Goal: Task Accomplishment & Management: Use online tool/utility

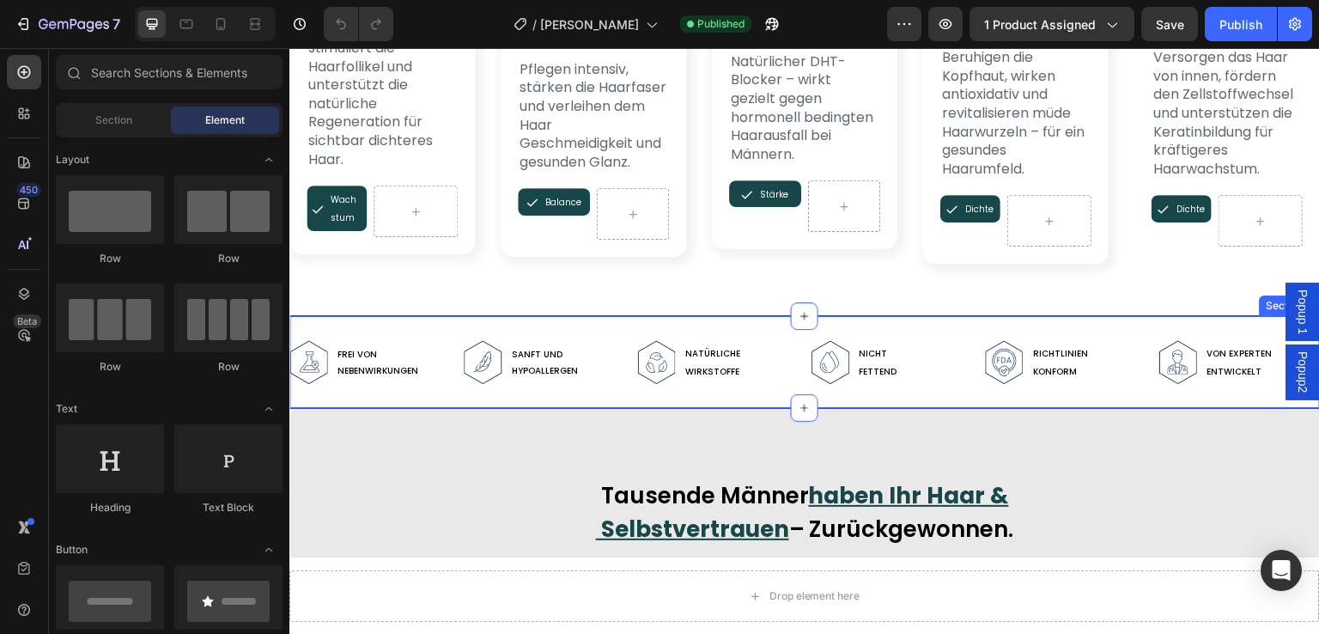
scroll to position [5411, 0]
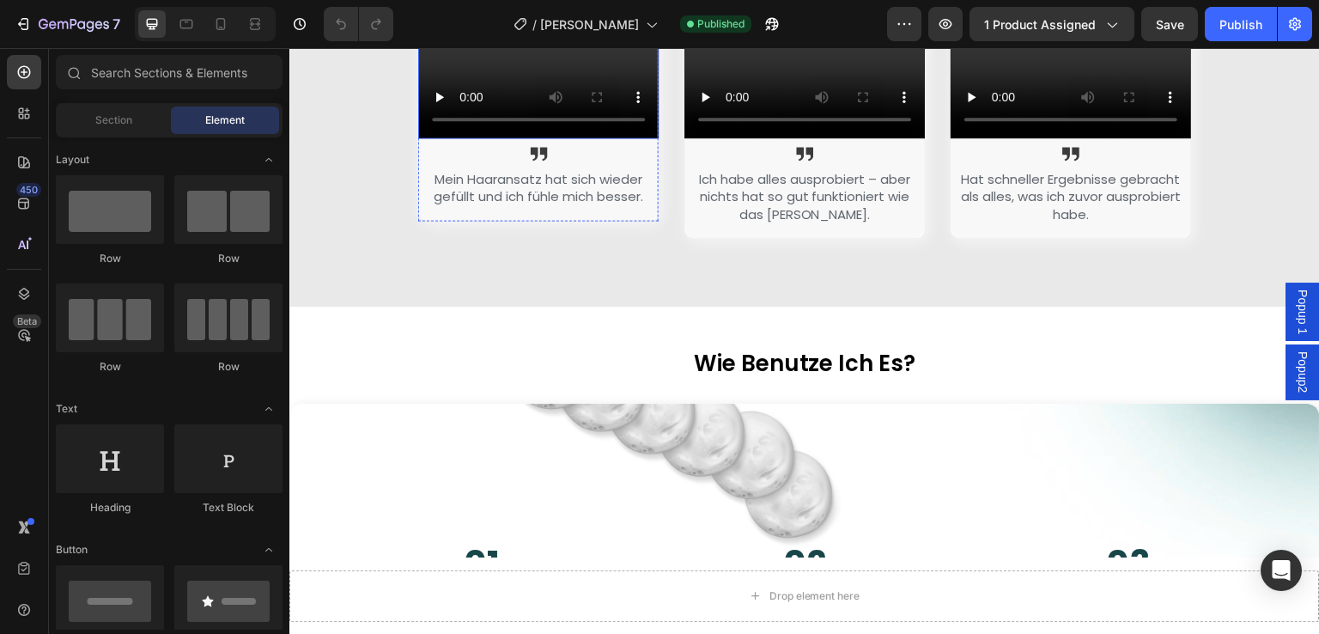
click at [557, 138] on video at bounding box center [538, 78] width 241 height 120
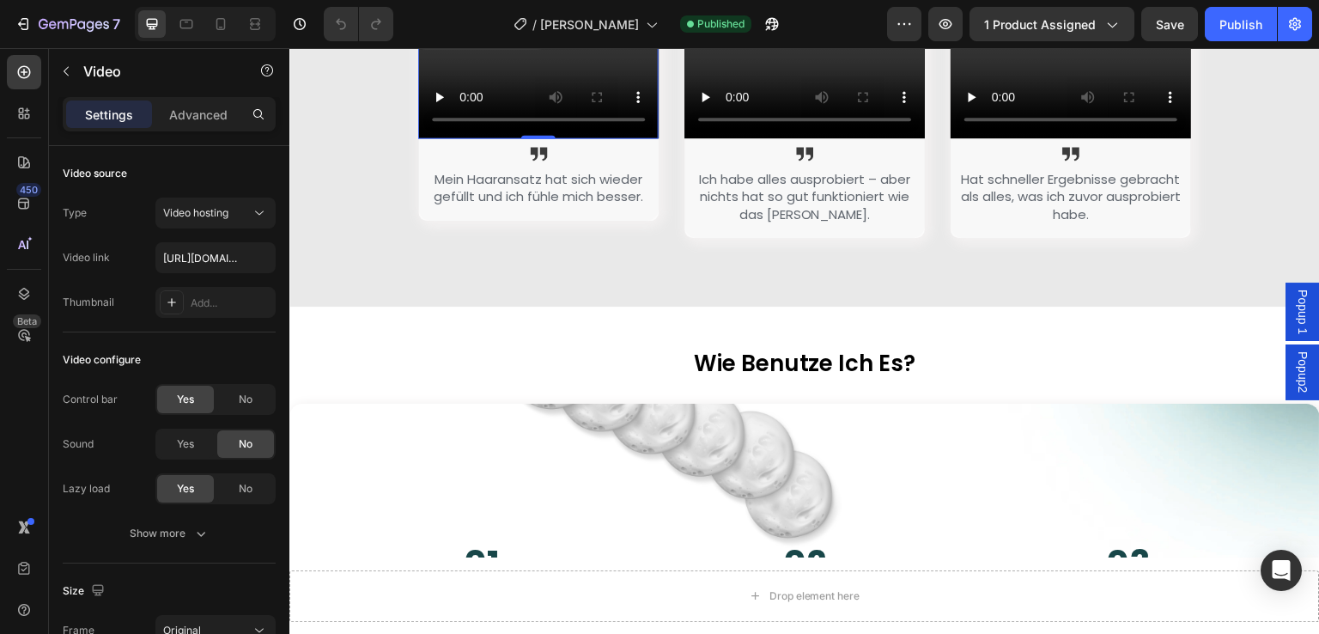
click at [545, 138] on video at bounding box center [538, 78] width 241 height 120
click at [204, 259] on input "[URL][DOMAIN_NAME]" at bounding box center [215, 257] width 120 height 31
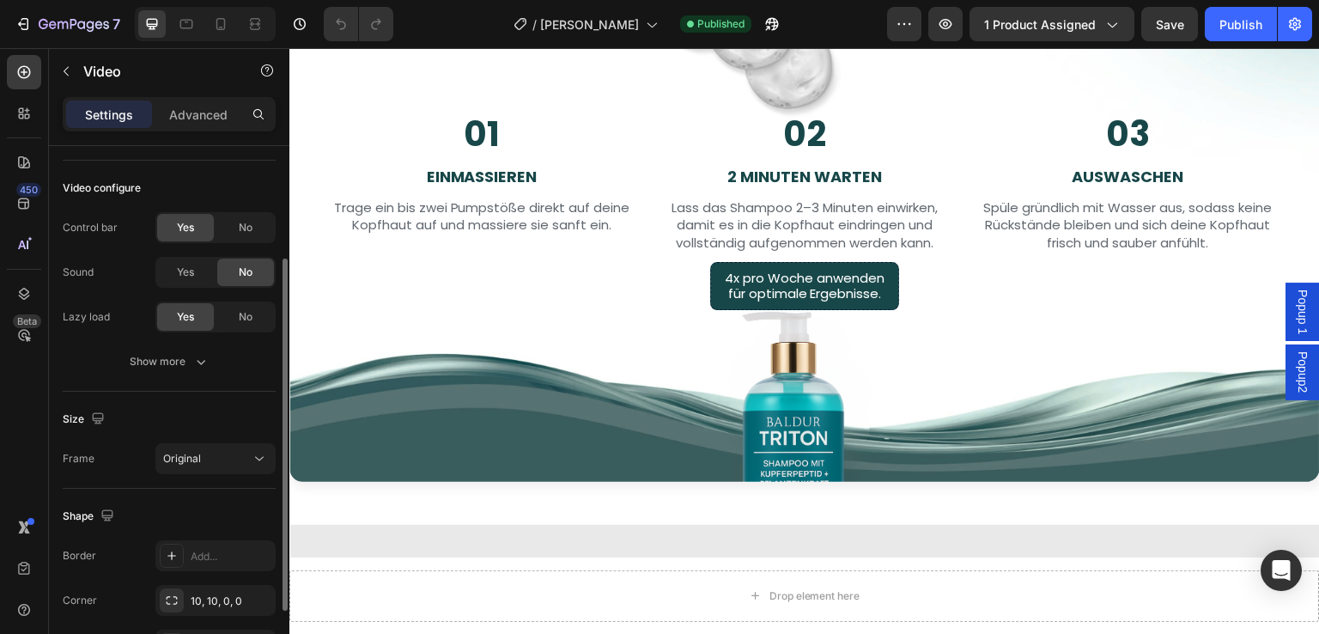
scroll to position [0, 0]
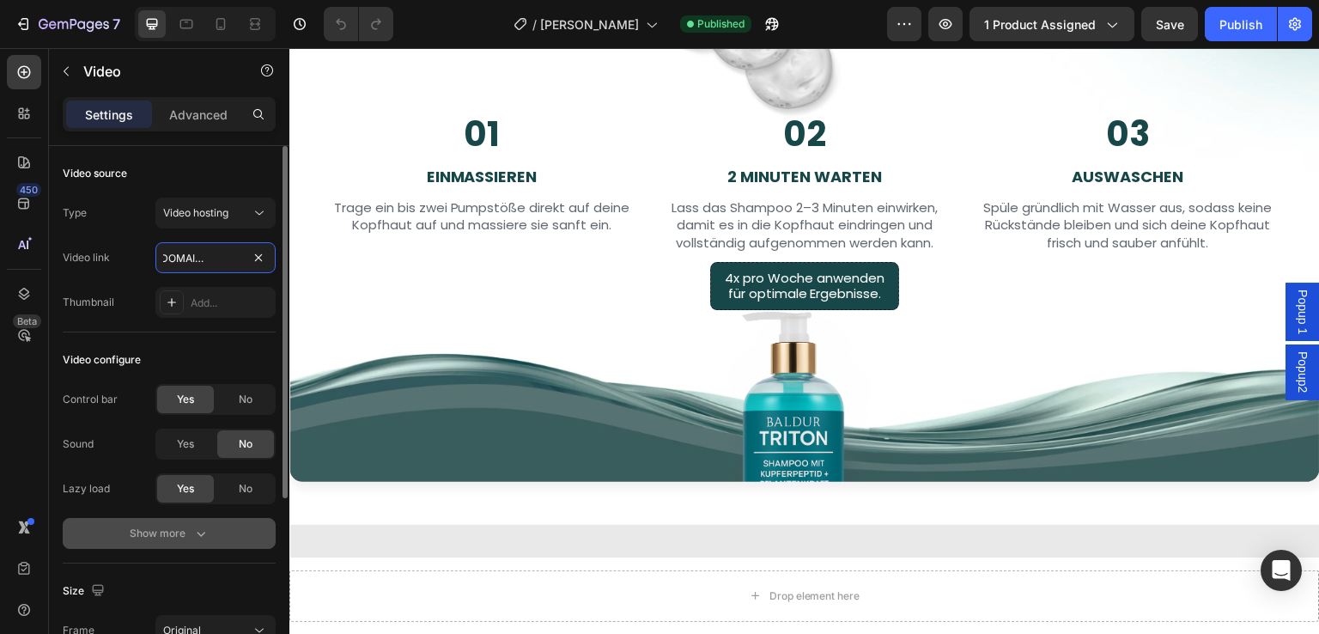
type input "[URL][DOMAIN_NAME]"
click at [186, 533] on div "Show more" at bounding box center [170, 533] width 80 height 17
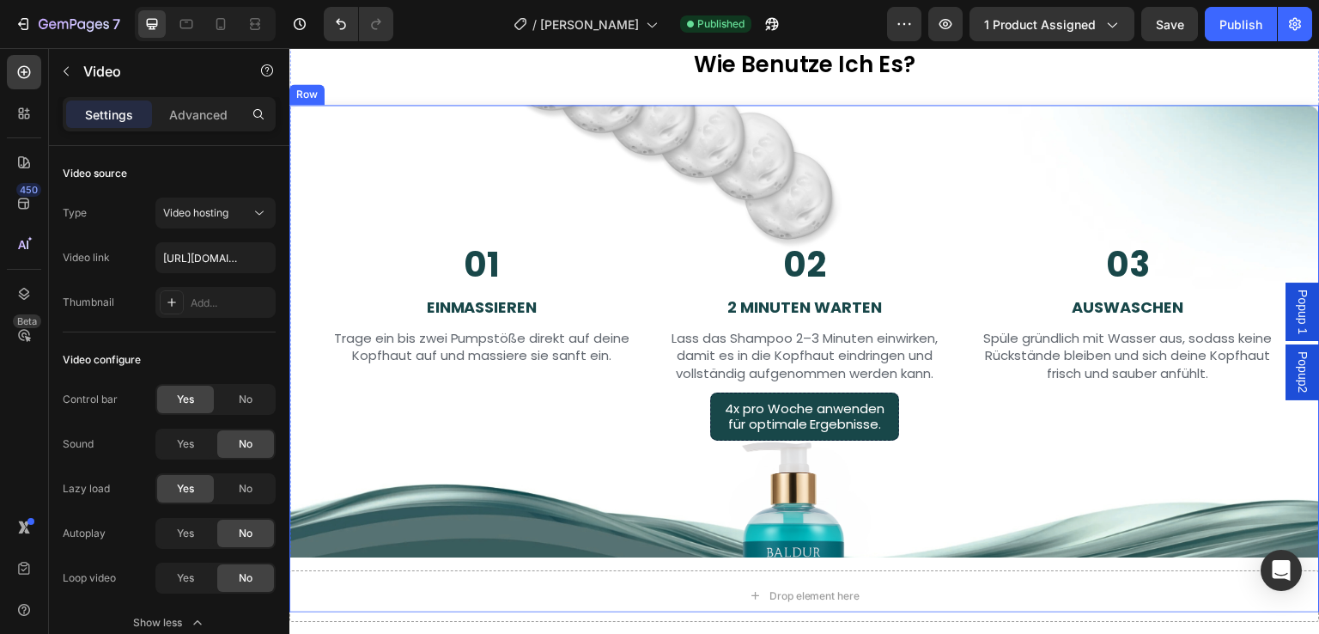
scroll to position [5669, 0]
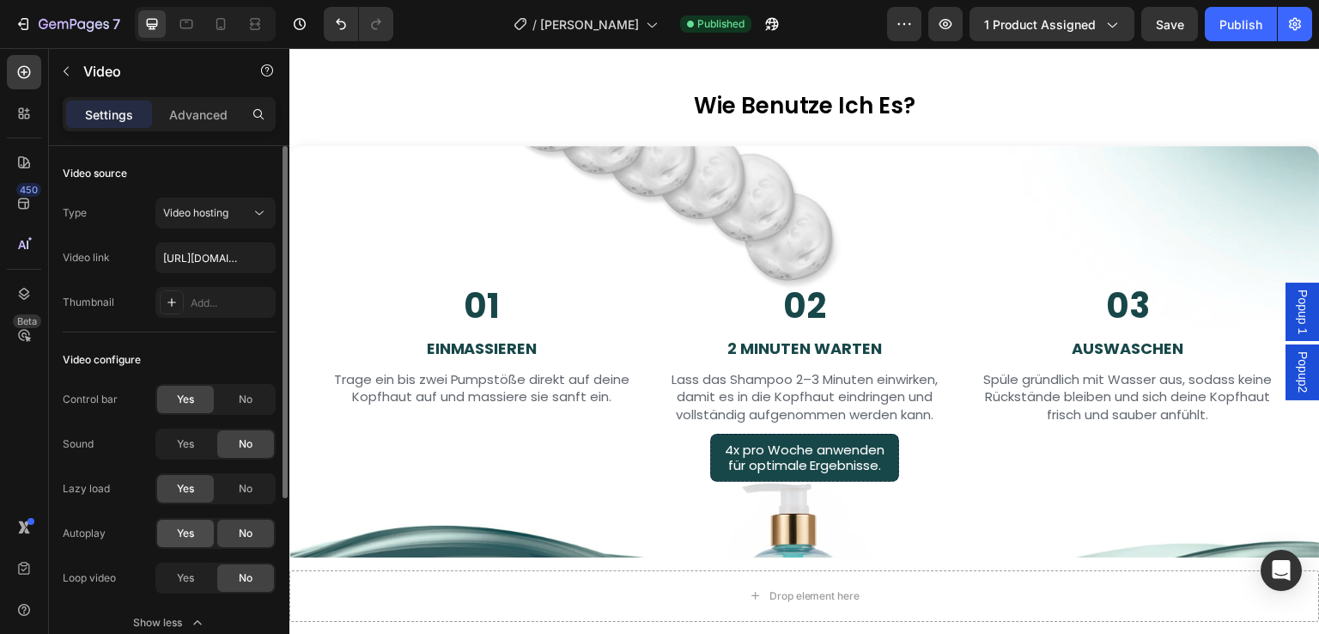
click at [184, 533] on span "Yes" at bounding box center [185, 533] width 17 height 15
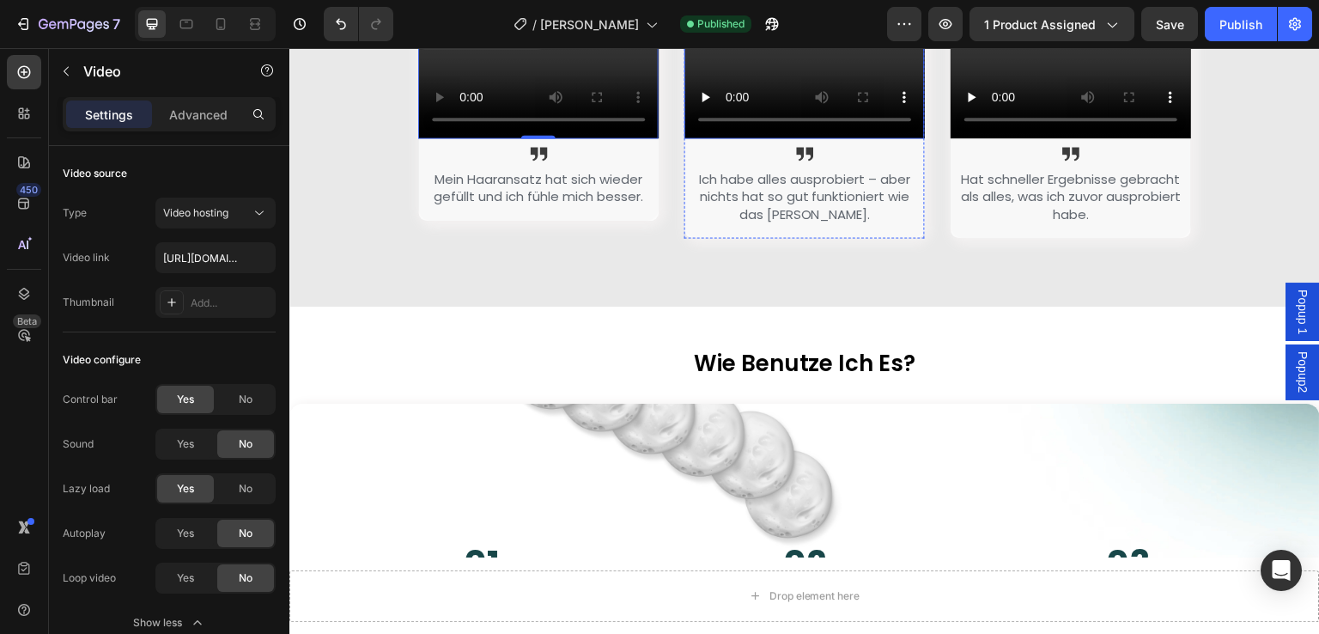
click at [802, 138] on video at bounding box center [805, 78] width 241 height 120
click at [182, 533] on span "Yes" at bounding box center [185, 533] width 17 height 15
click at [1068, 138] on video at bounding box center [1071, 78] width 241 height 120
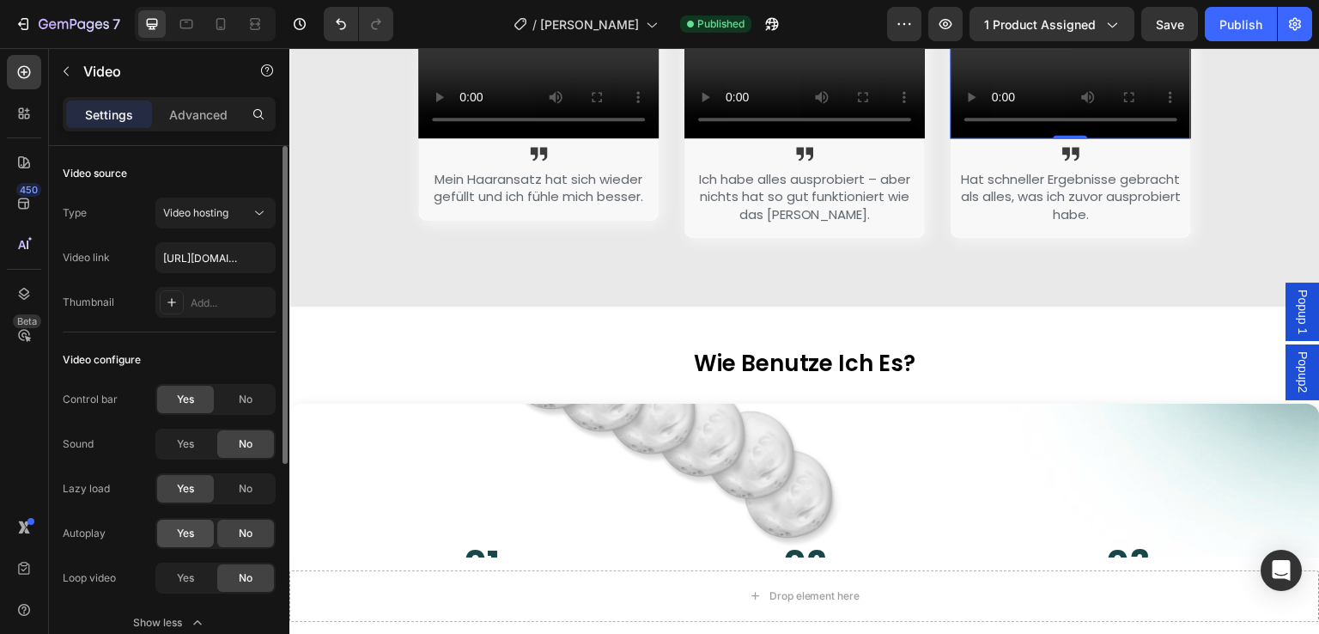
click at [172, 534] on div "Yes" at bounding box center [185, 533] width 57 height 27
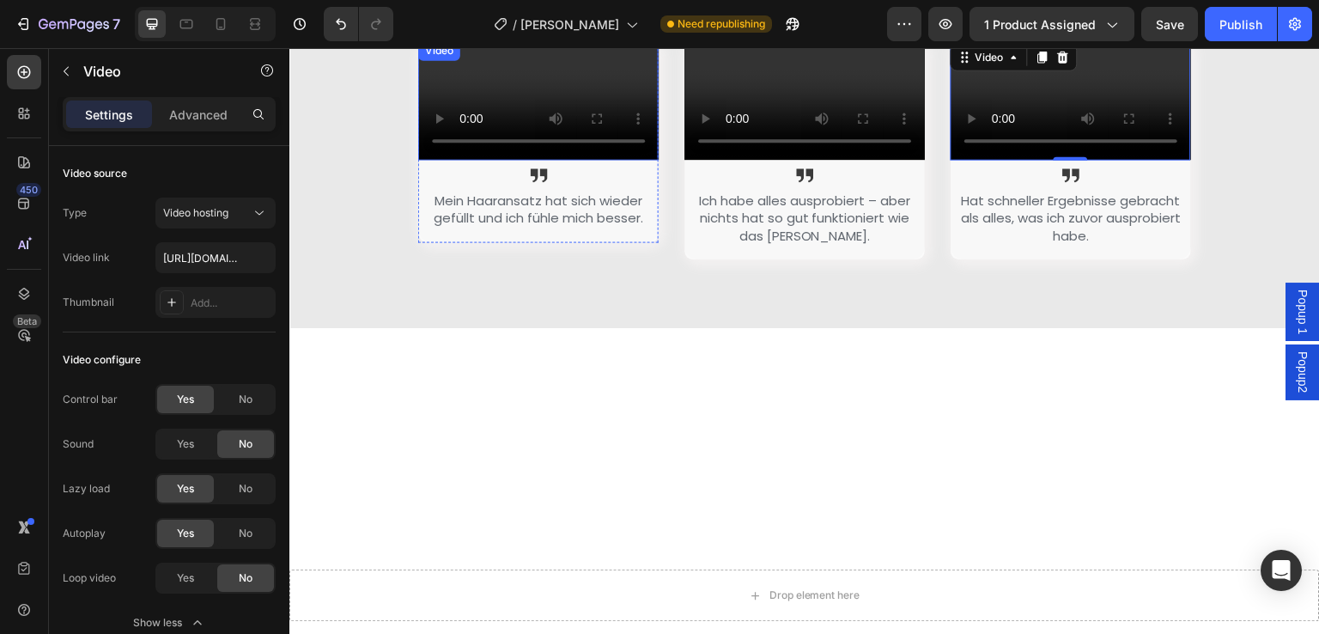
scroll to position [5412, 0]
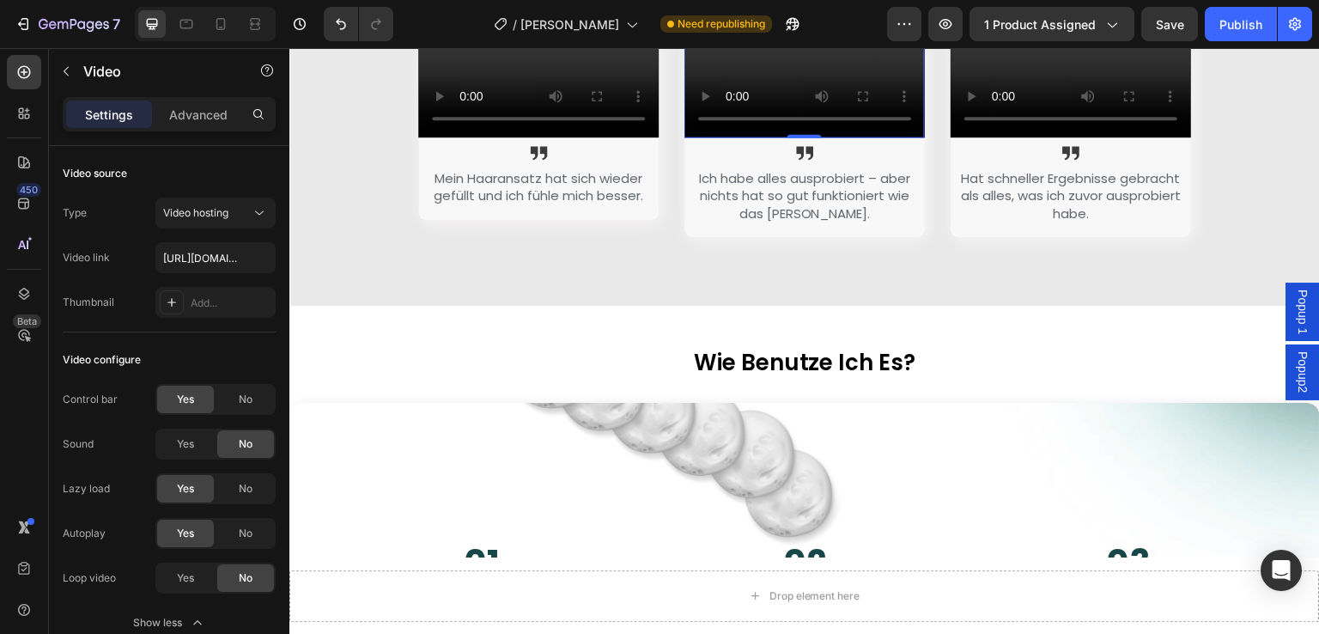
click at [837, 137] on video at bounding box center [805, 77] width 241 height 120
click at [850, 137] on video at bounding box center [805, 77] width 241 height 120
click at [201, 257] on input "text" at bounding box center [215, 257] width 120 height 31
paste input "[URL][DOMAIN_NAME]"
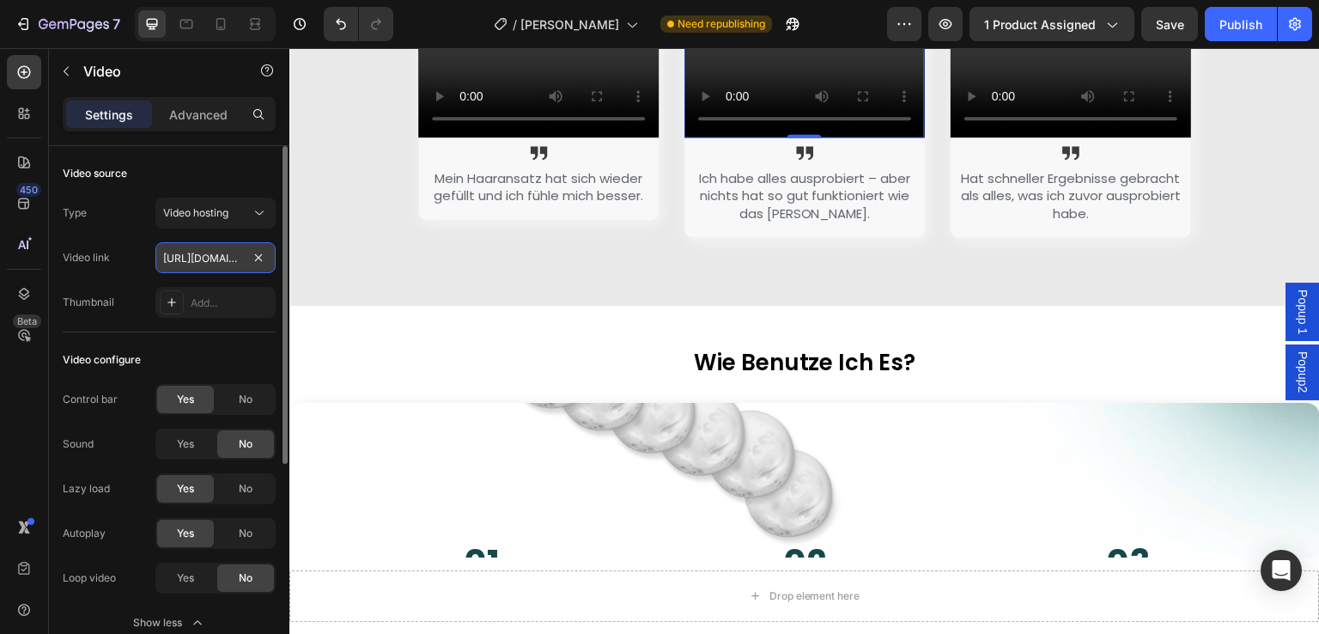
scroll to position [0, 313]
type input "[URL][DOMAIN_NAME]"
click at [122, 278] on div "Type Video hosting Video link [URL][DOMAIN_NAME] Thumbnail Add..." at bounding box center [169, 258] width 213 height 120
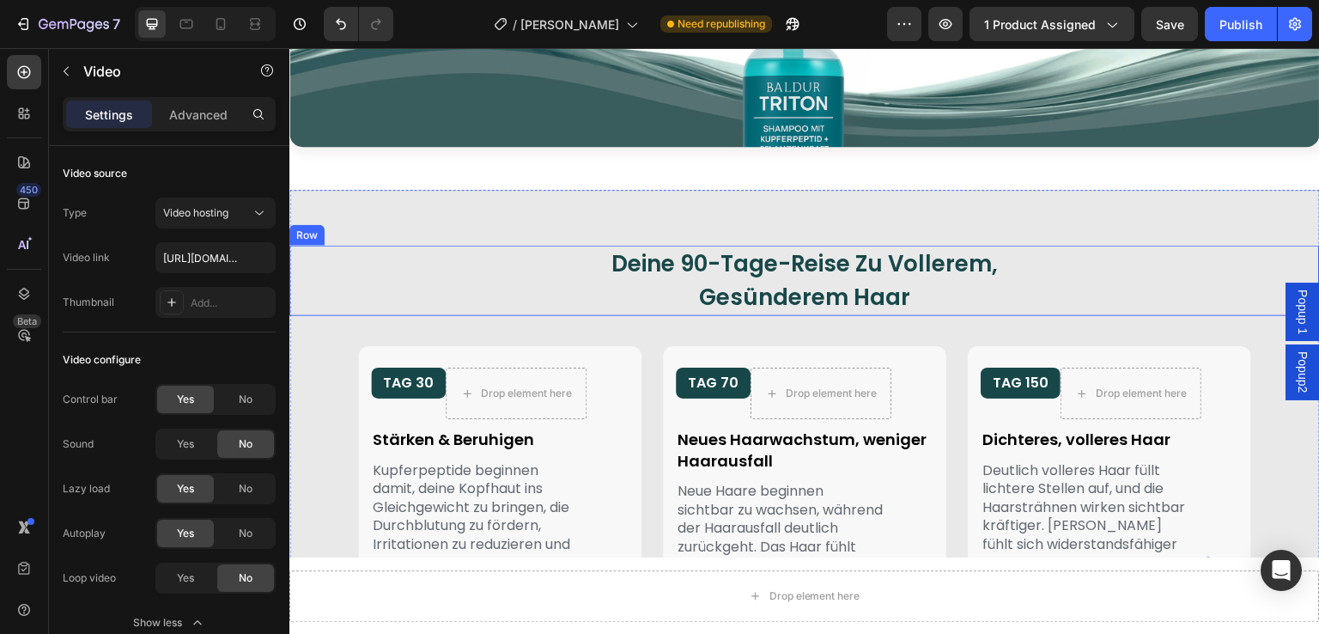
scroll to position [5928, 0]
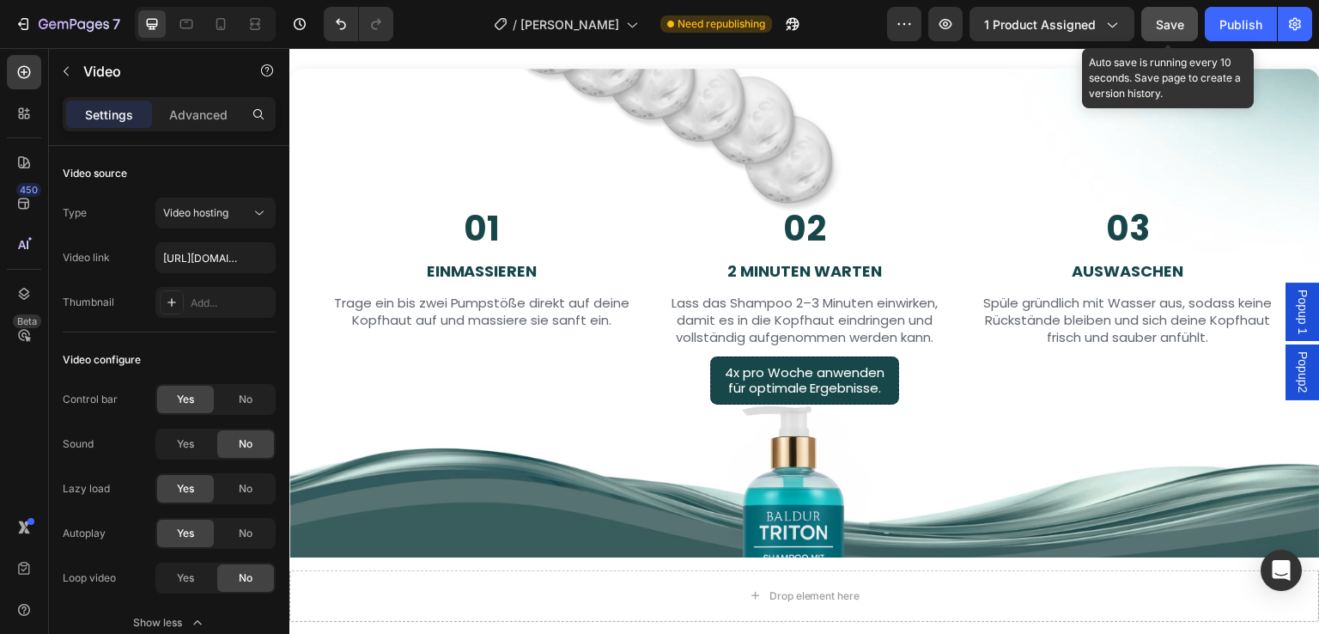
click at [1163, 21] on span "Save" at bounding box center [1170, 24] width 28 height 15
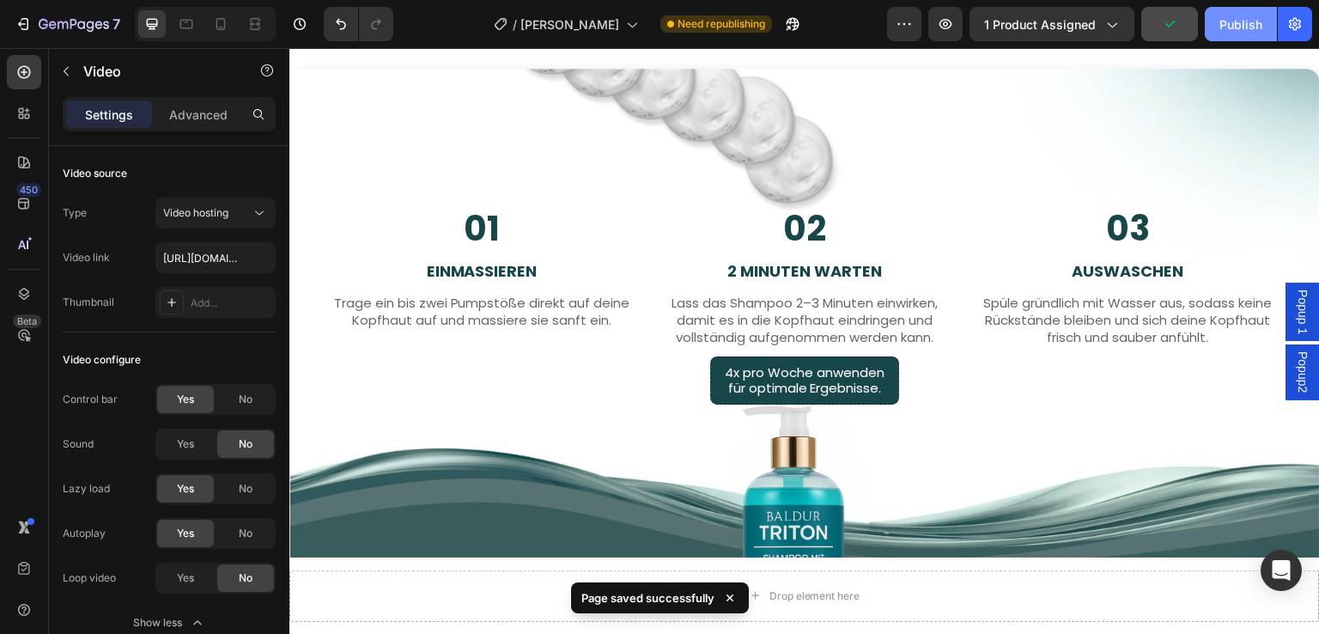
click at [1239, 27] on div "Publish" at bounding box center [1241, 24] width 43 height 18
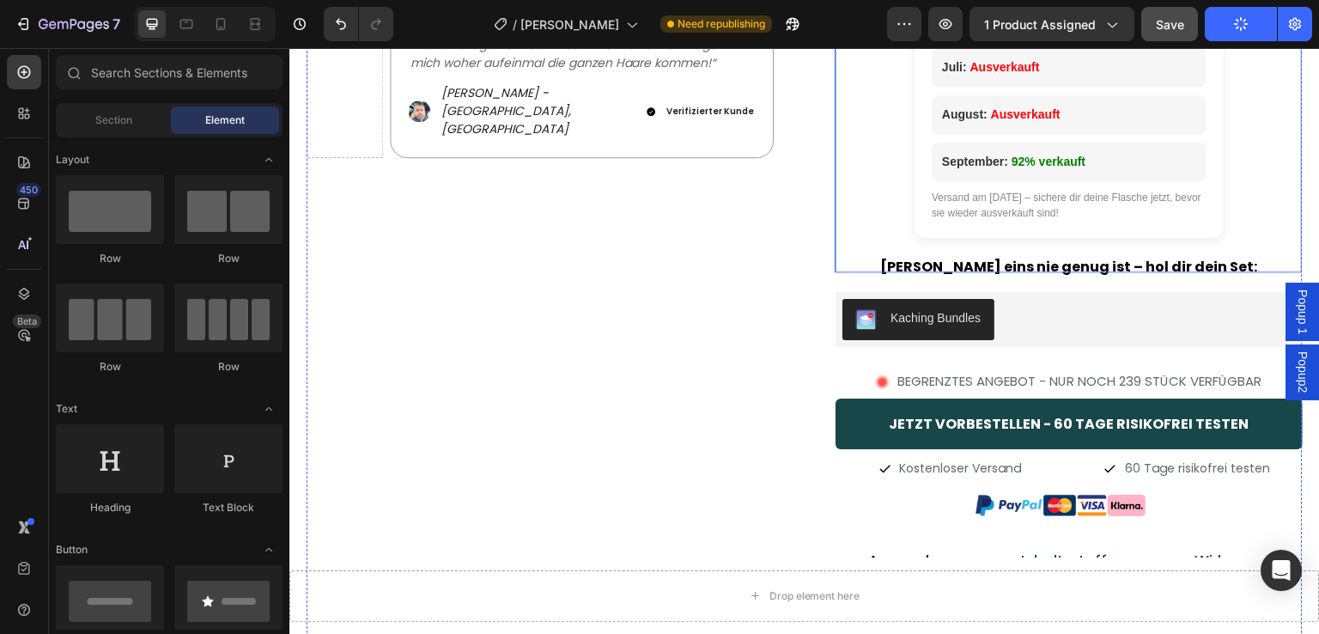
scroll to position [687, 0]
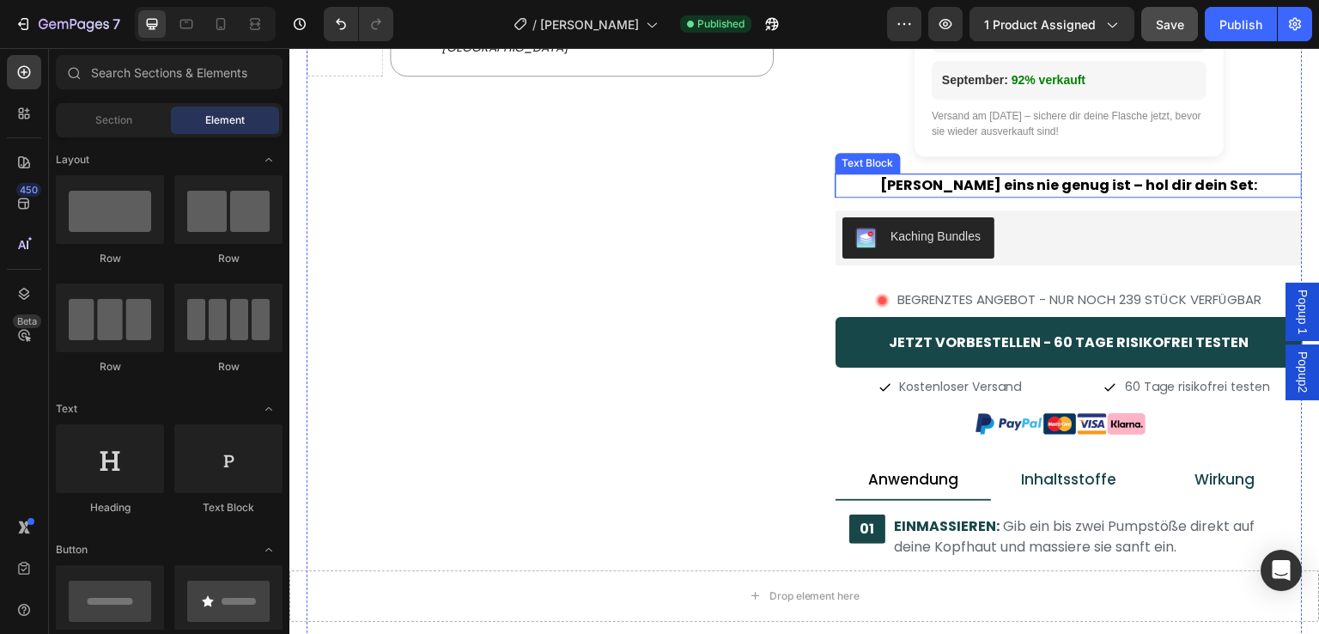
click at [1076, 186] on p "[PERSON_NAME] eins nie genug ist – hol dir dein Set:" at bounding box center [1069, 185] width 464 height 21
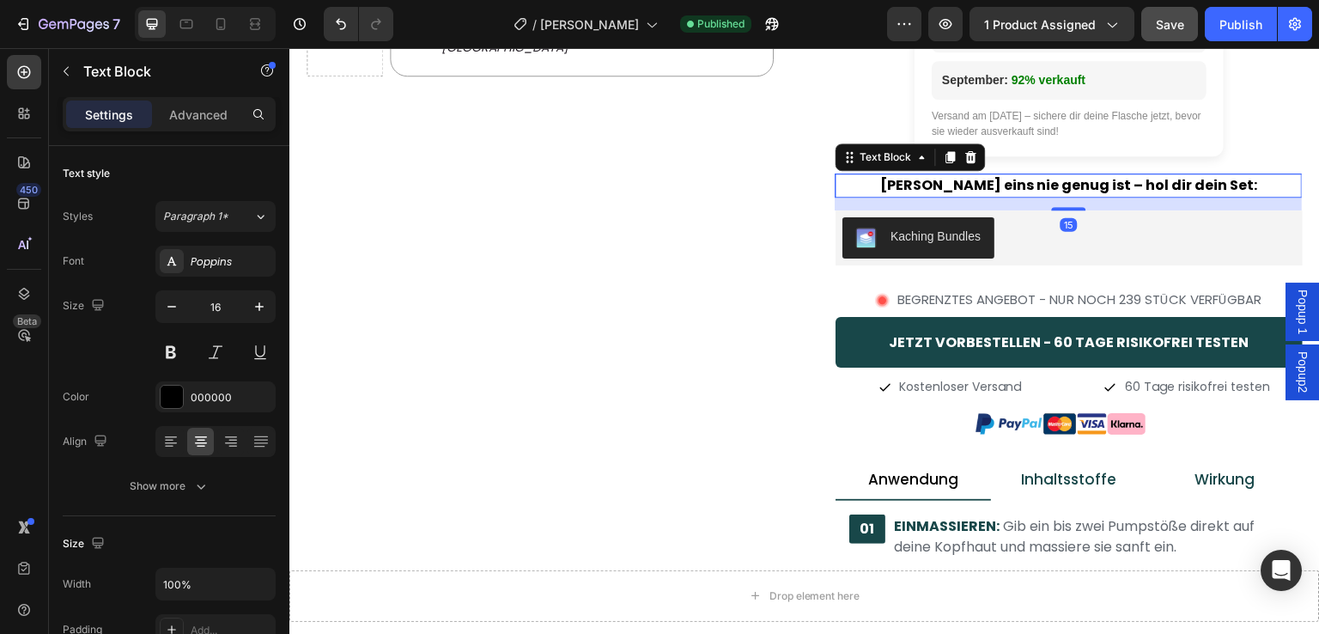
click at [1077, 183] on p "[PERSON_NAME] eins nie genug ist – hol dir dein Set:" at bounding box center [1069, 185] width 464 height 21
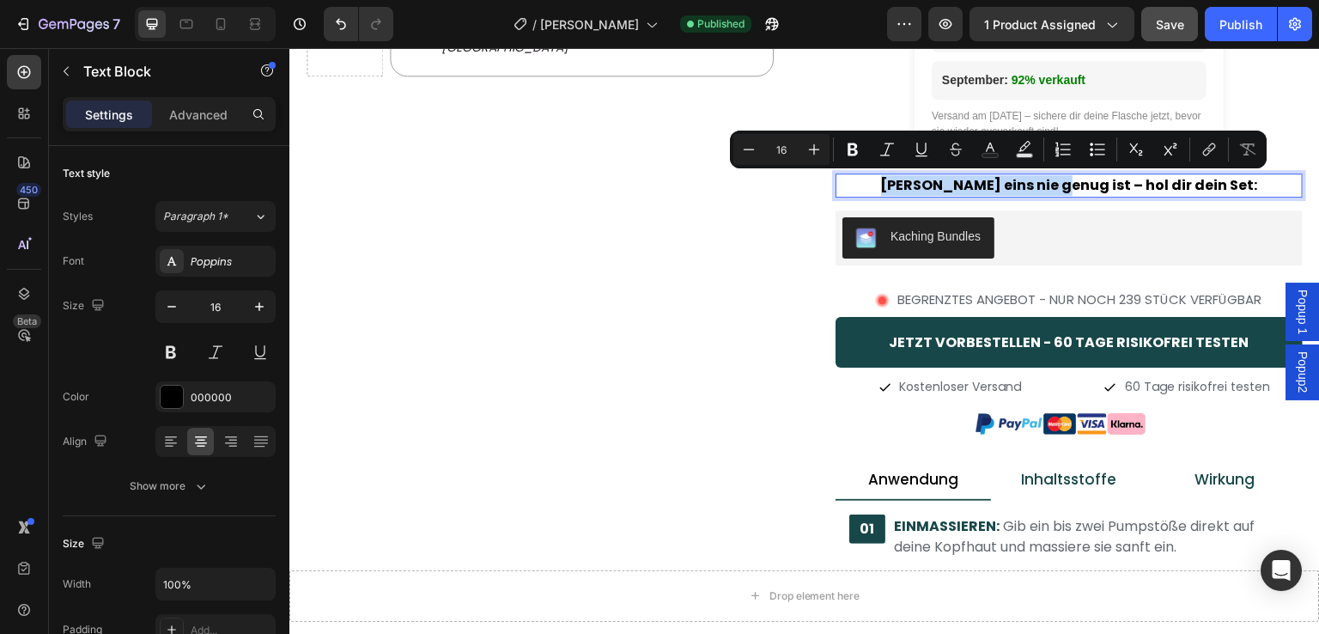
drag, startPoint x: 1078, startPoint y: 183, endPoint x: 924, endPoint y: 188, distance: 153.8
click at [924, 188] on p "[PERSON_NAME] eins nie genug ist – hol dir dein Set:" at bounding box center [1069, 185] width 464 height 21
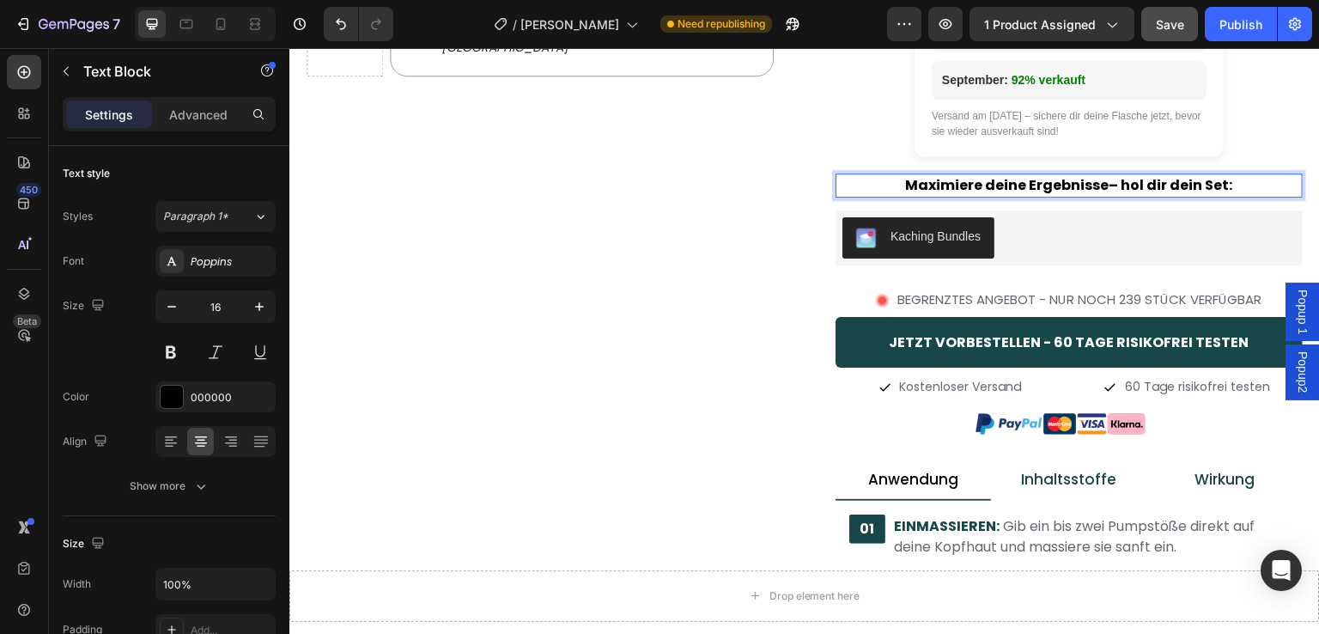
click at [1210, 183] on p "Maximiere deine Ergebnisse– hol dir dein Set:" at bounding box center [1069, 185] width 464 height 21
drag, startPoint x: 1215, startPoint y: 182, endPoint x: 1112, endPoint y: 186, distance: 103.1
click at [1112, 186] on p "Maximiere deine Ergebnisse– hol dir dein Set:" at bounding box center [1069, 185] width 464 height 21
click at [1064, 185] on p "Maximiere deine Ergebnisse– wähle deine Ersparnisse:" at bounding box center [1069, 185] width 464 height 21
click at [1075, 186] on p "Maximiere deine Ergebnisse – wähle deine Ersparnisse:" at bounding box center [1069, 185] width 464 height 21
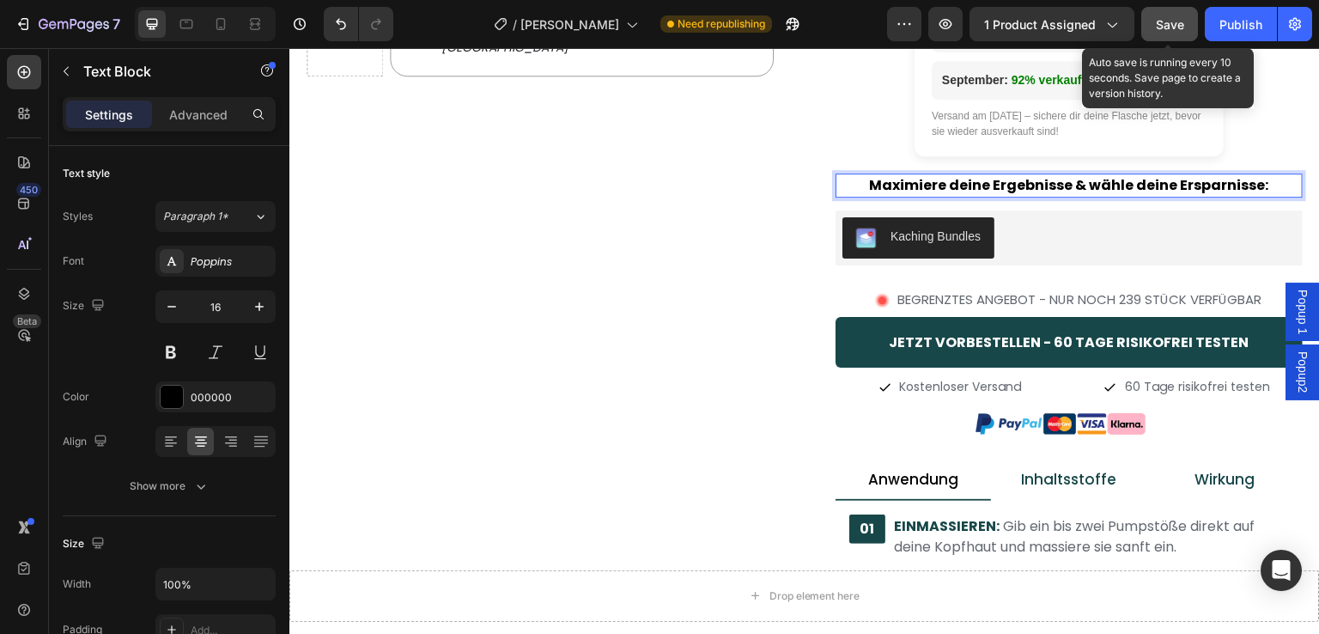
click at [1173, 34] on button "Save" at bounding box center [1170, 24] width 57 height 34
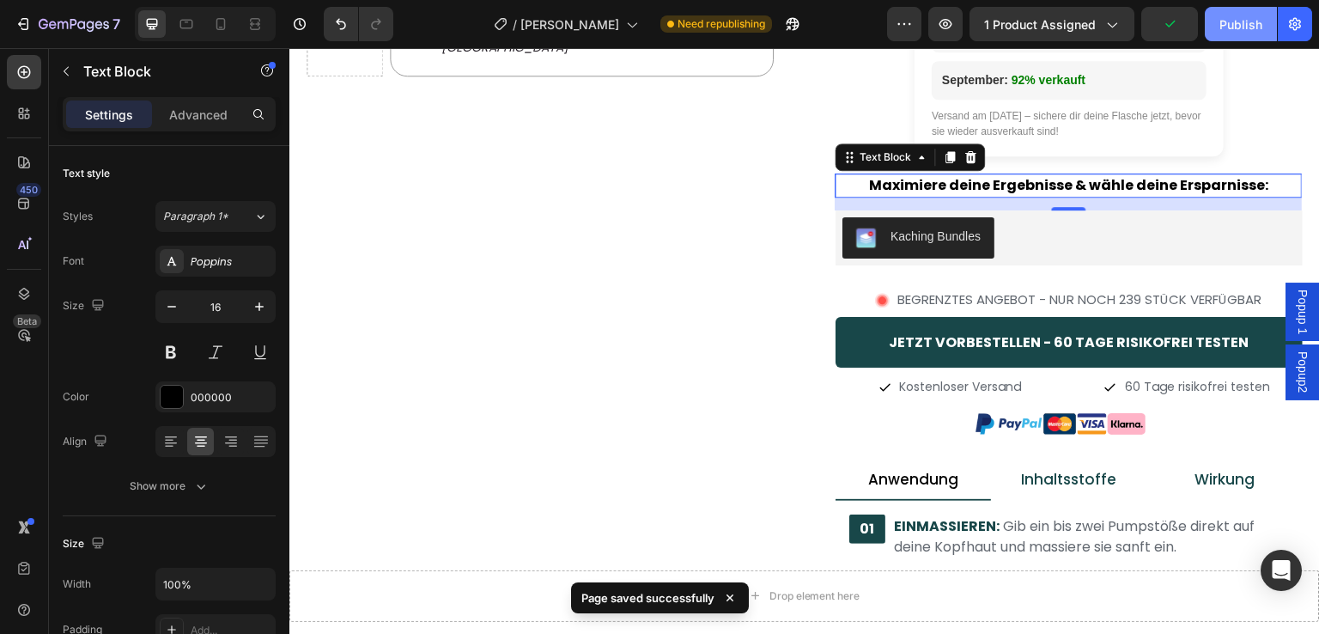
click at [1237, 27] on div "Publish" at bounding box center [1241, 24] width 43 height 18
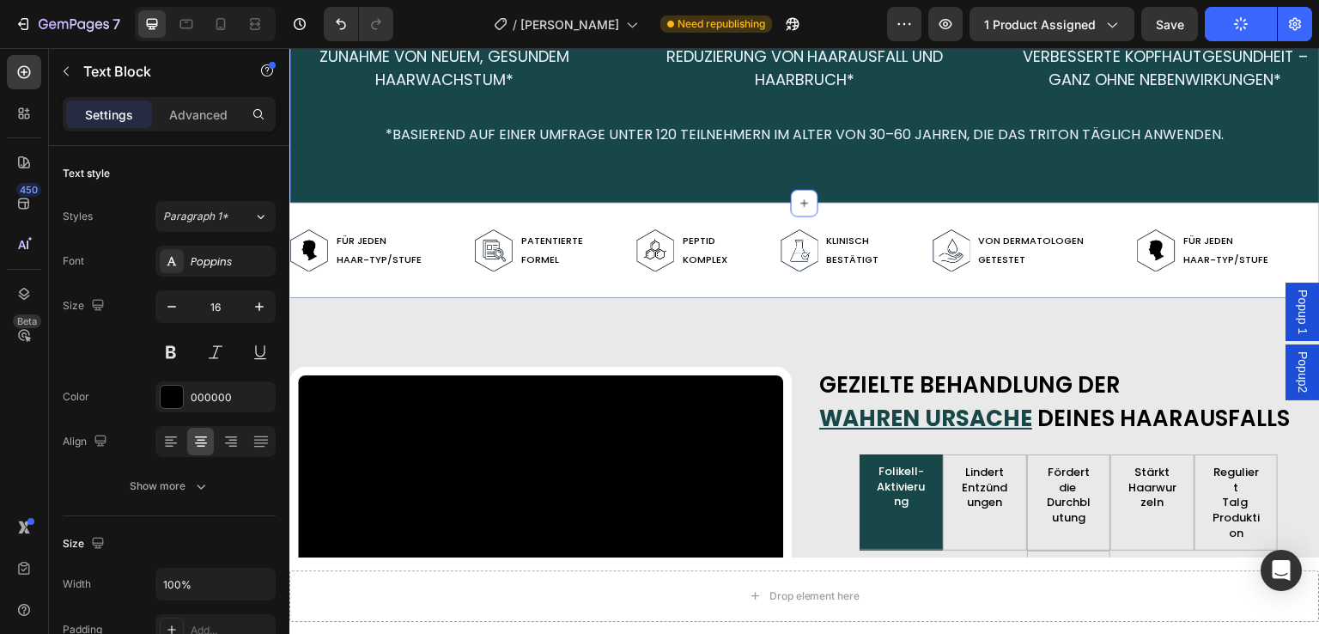
scroll to position [3779, 0]
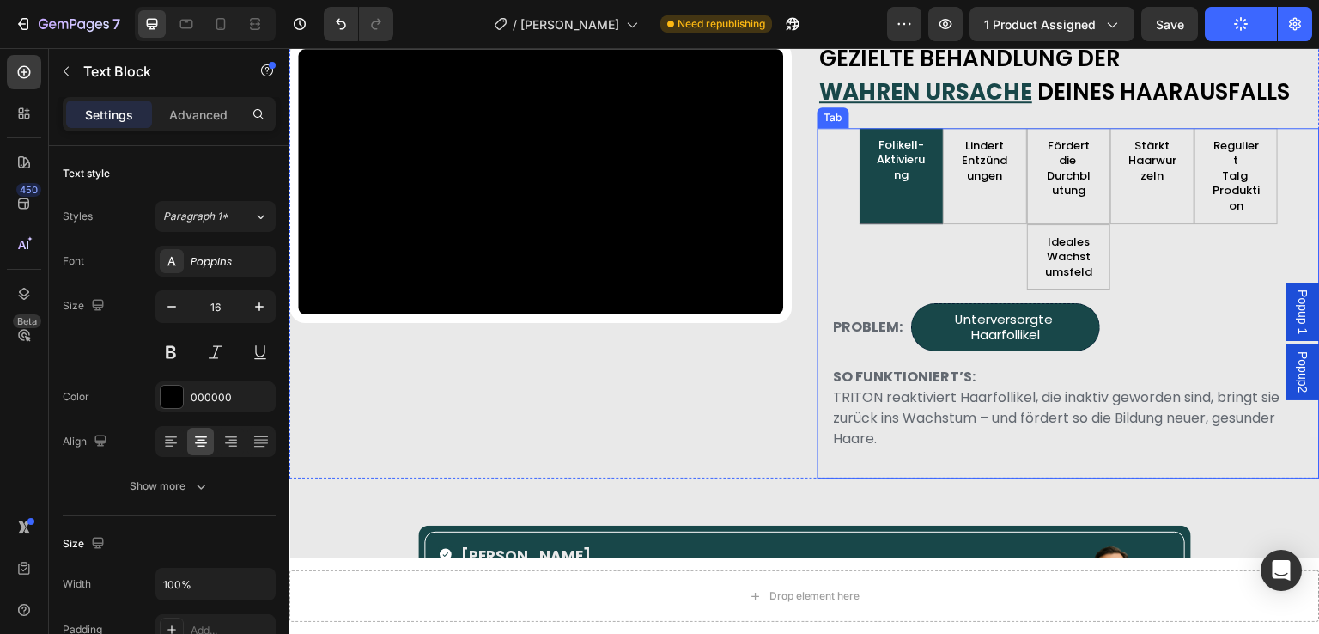
click at [910, 172] on p "Aktivierung" at bounding box center [902, 167] width 52 height 30
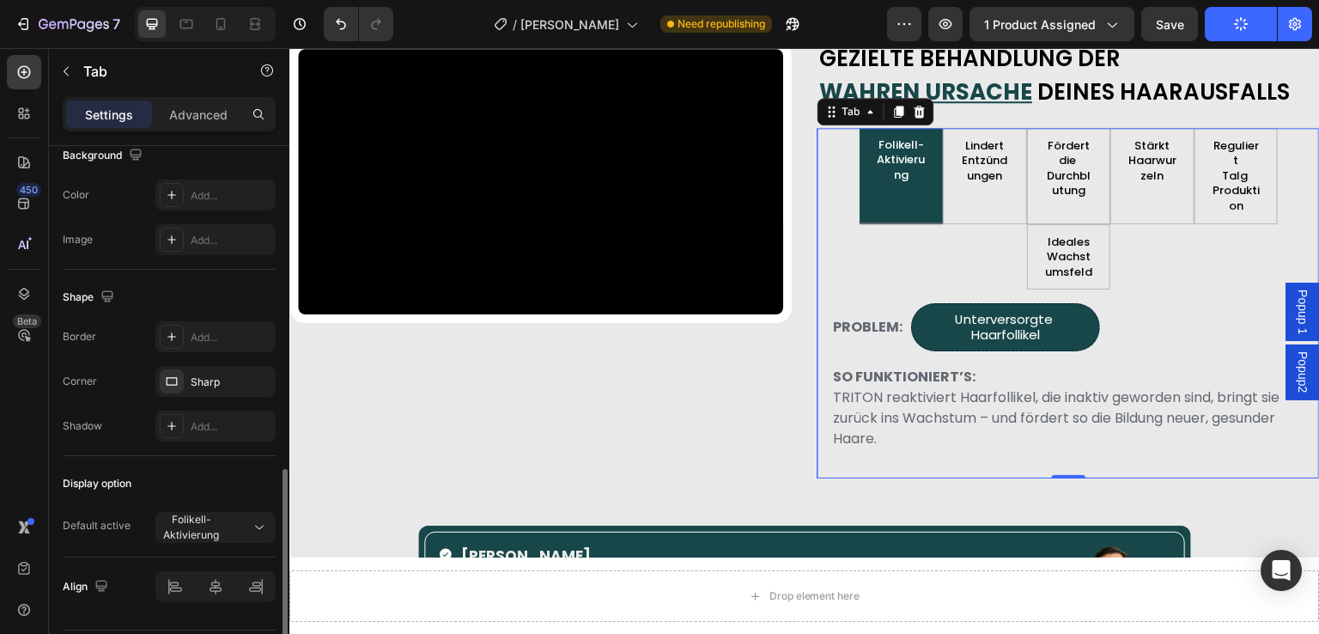
scroll to position [563, 0]
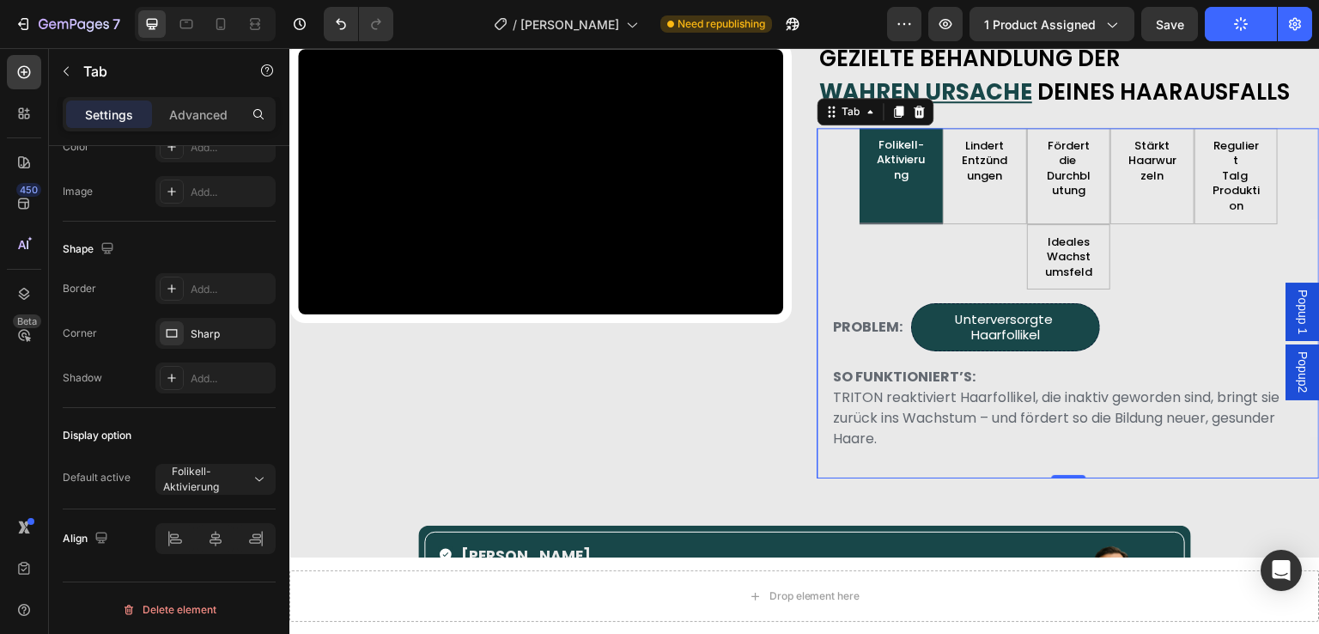
click at [876, 145] on p "Folikell-" at bounding box center [902, 144] width 52 height 15
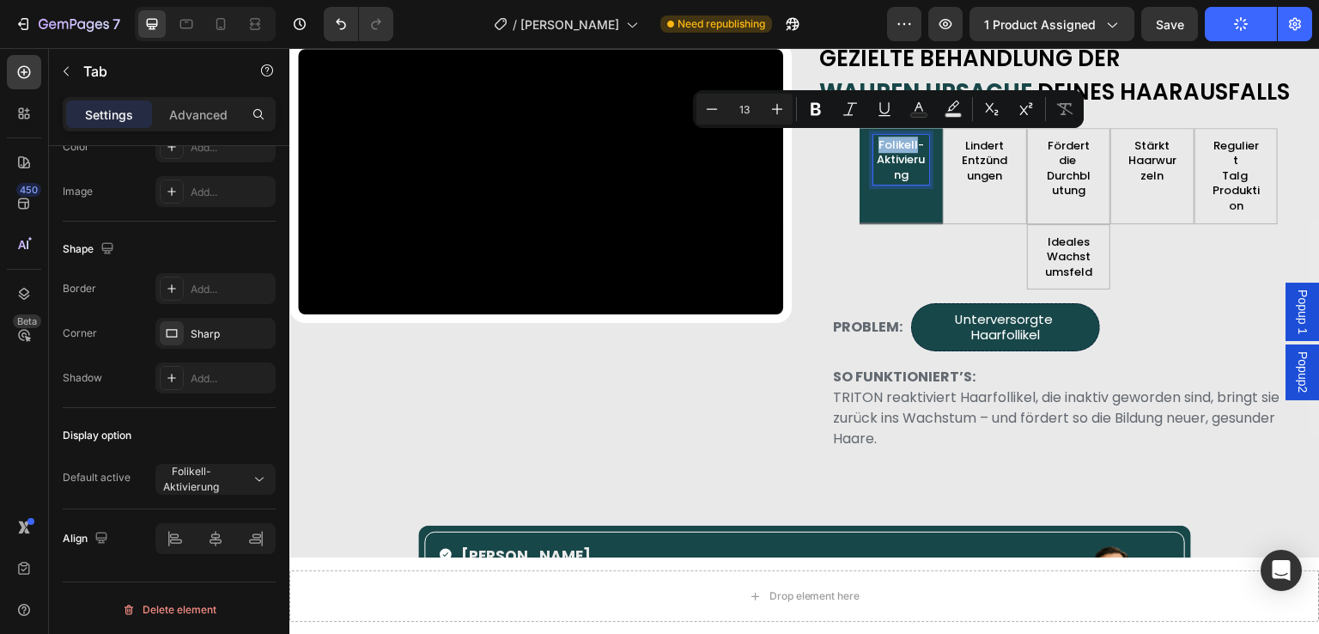
click at [876, 142] on p "Folikell-" at bounding box center [902, 144] width 52 height 15
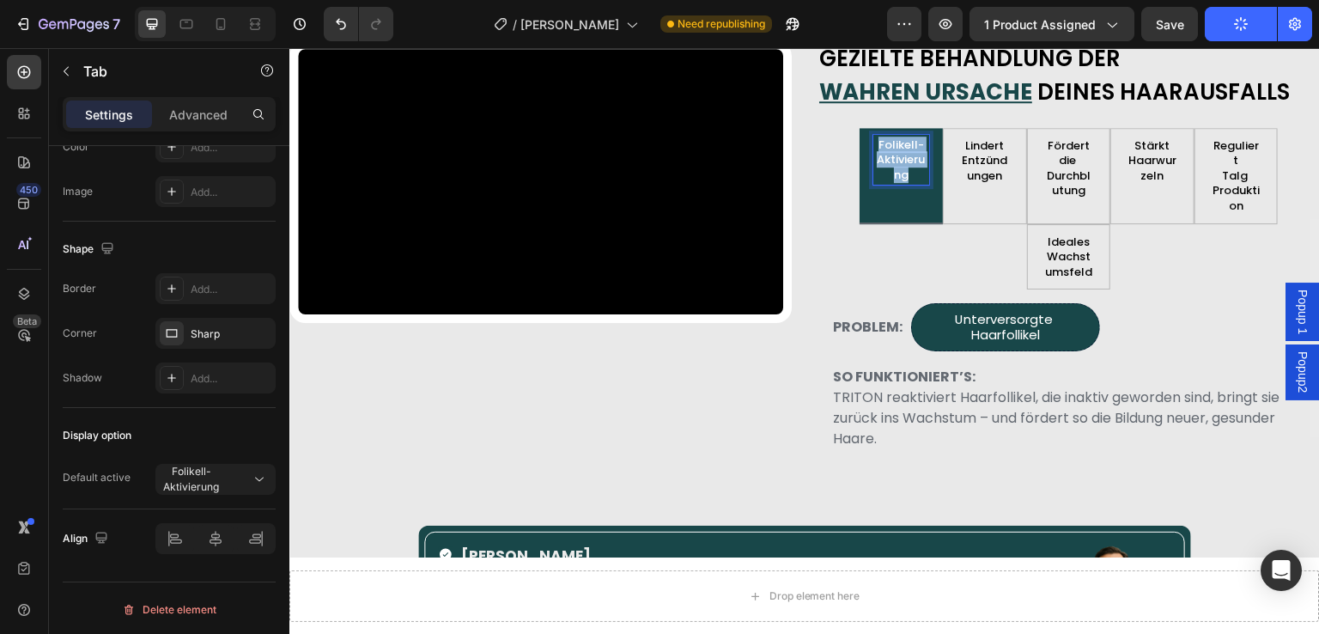
drag, startPoint x: 869, startPoint y: 138, endPoint x: 916, endPoint y: 175, distance: 60.0
click at [916, 175] on div "Folikell- Aktivierung" at bounding box center [902, 160] width 57 height 51
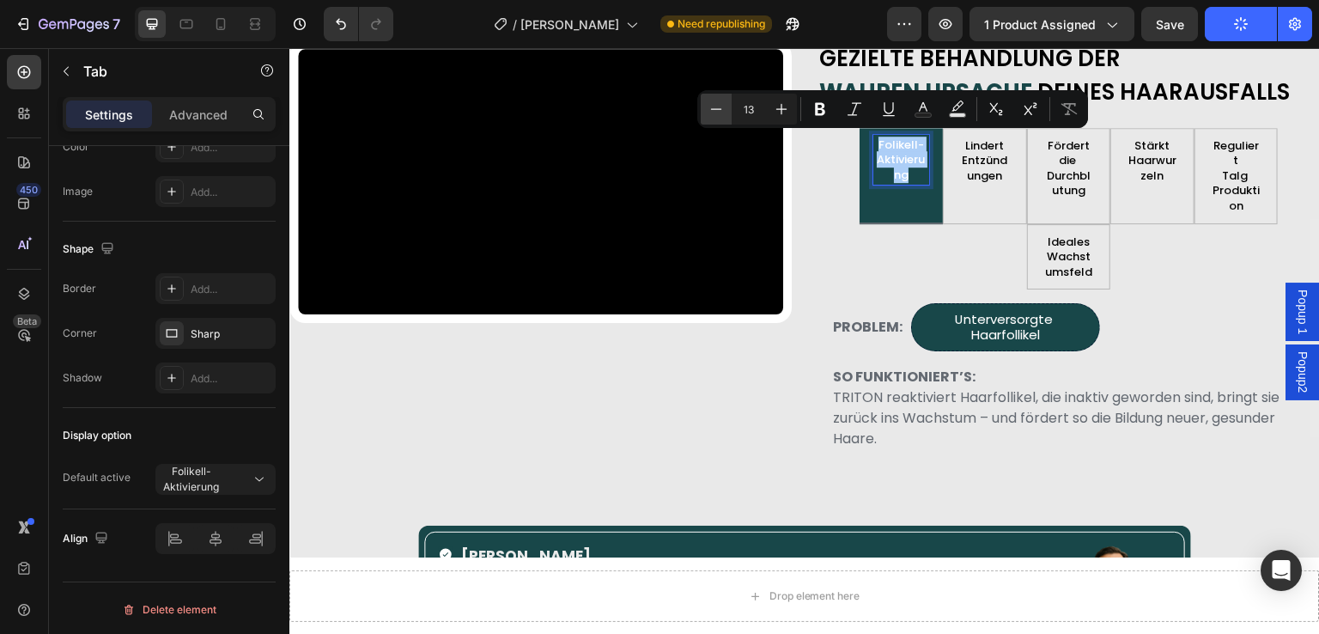
click at [714, 107] on icon "Editor contextual toolbar" at bounding box center [716, 108] width 17 height 17
click at [715, 107] on icon "Editor contextual toolbar" at bounding box center [716, 108] width 17 height 17
type input "10"
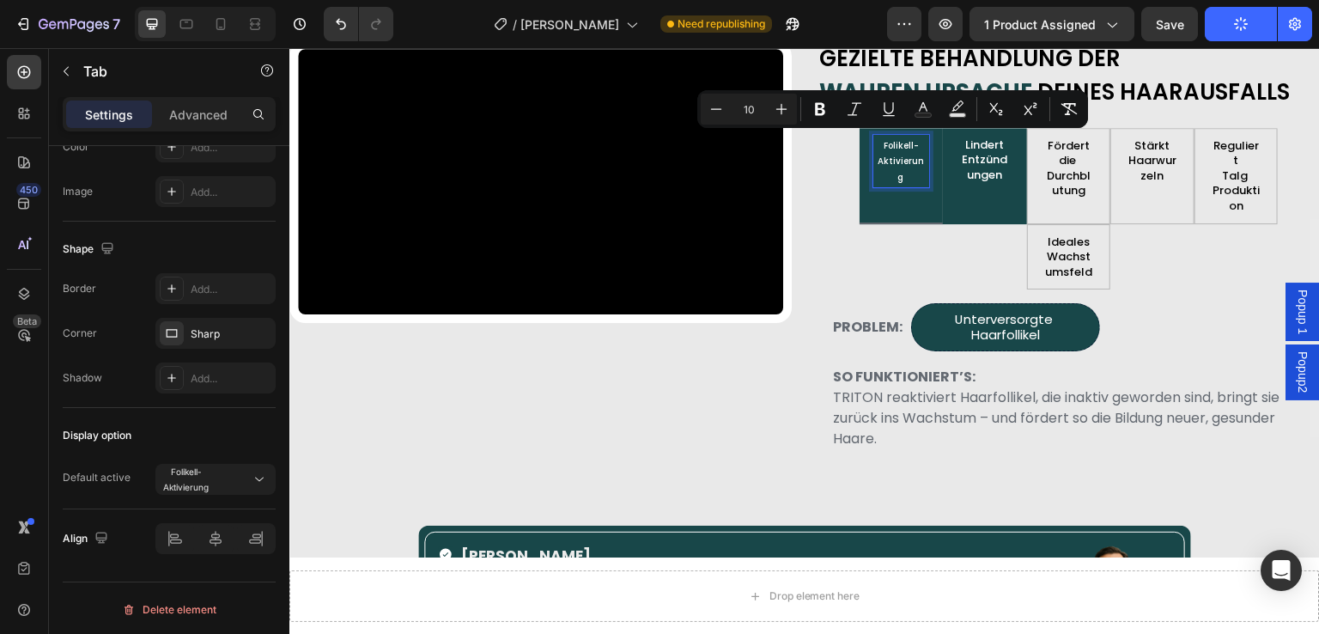
click at [978, 158] on p "Entzündungen" at bounding box center [985, 167] width 52 height 30
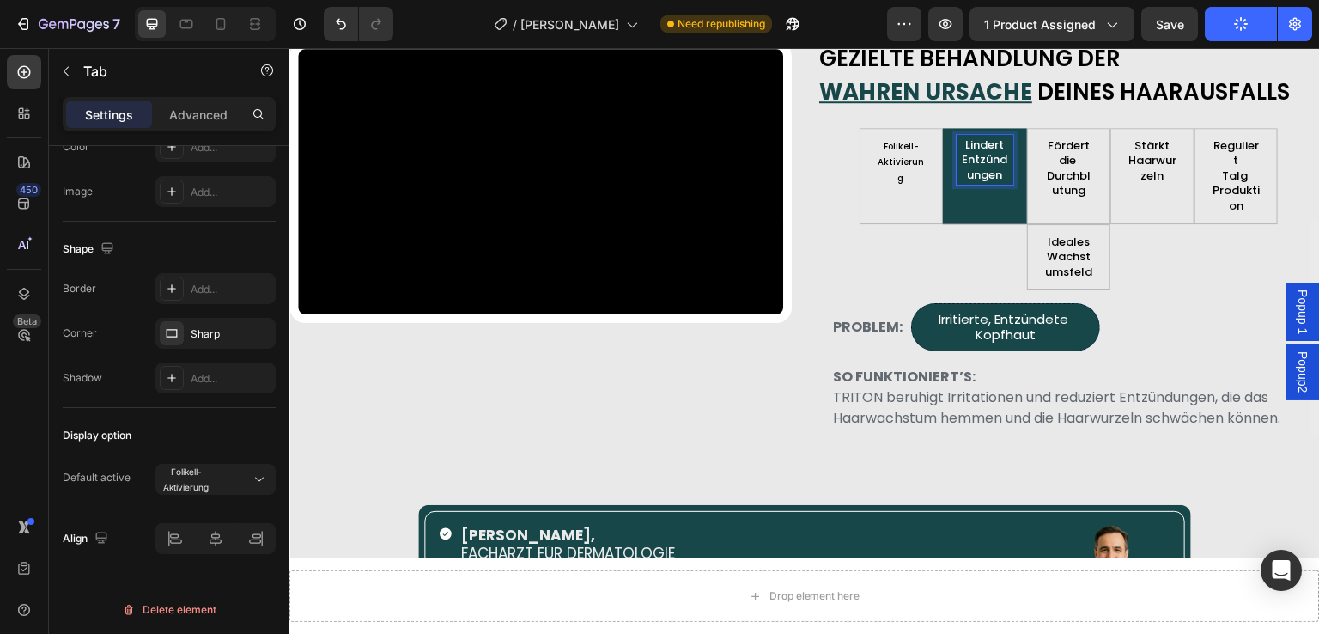
click at [959, 140] on p "Lindert" at bounding box center [985, 144] width 52 height 15
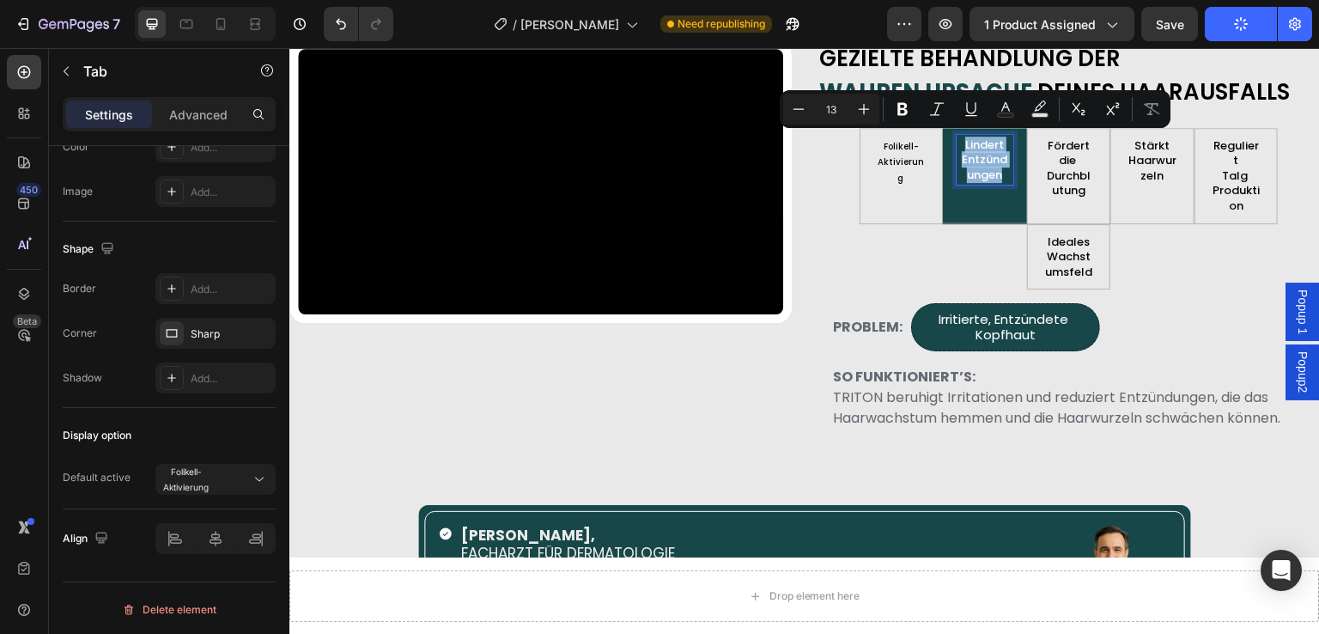
drag, startPoint x: 956, startPoint y: 142, endPoint x: 1002, endPoint y: 174, distance: 56.7
click at [1002, 174] on div "Lindert Entzündungen" at bounding box center [985, 160] width 57 height 51
click at [800, 109] on icon "Editor contextual toolbar" at bounding box center [799, 108] width 11 height 1
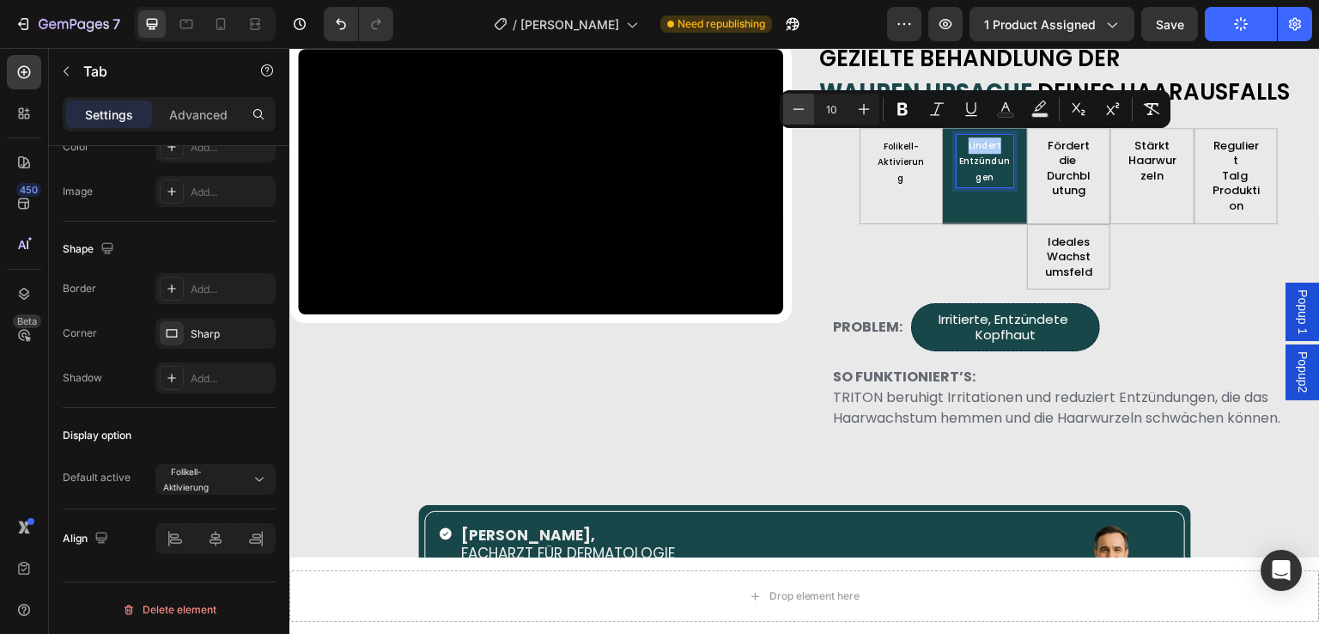
click at [800, 107] on icon "Editor contextual toolbar" at bounding box center [798, 108] width 17 height 17
click at [863, 113] on icon "Editor contextual toolbar" at bounding box center [864, 109] width 11 height 11
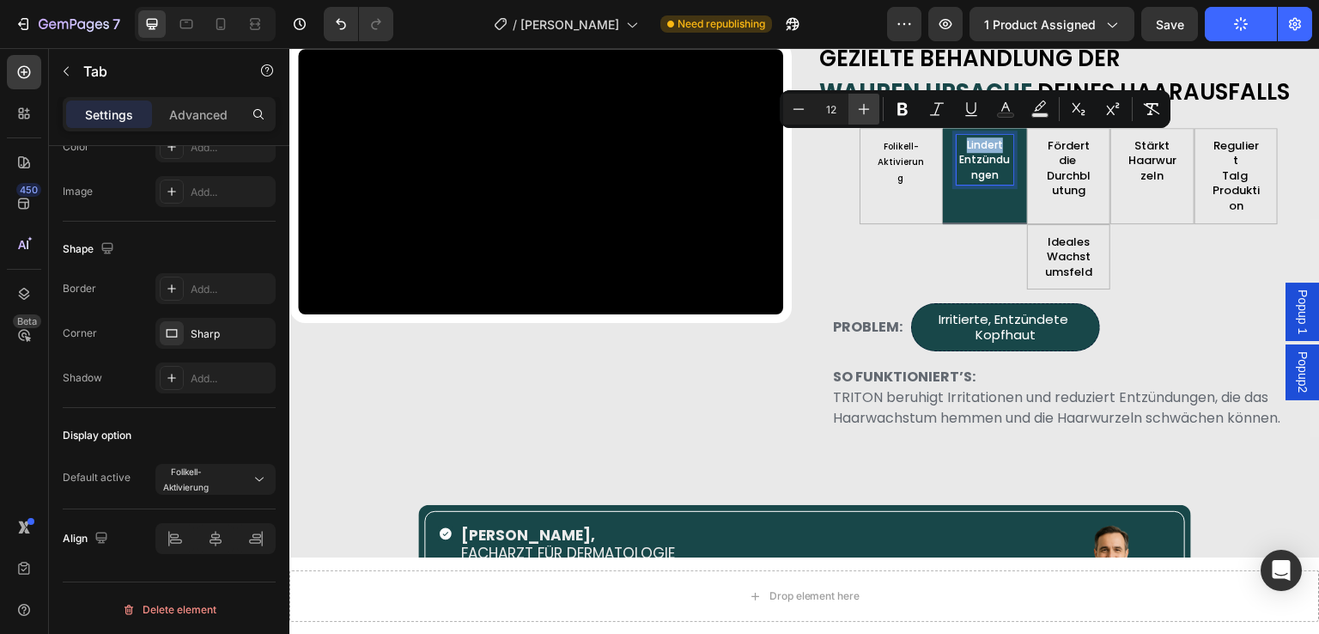
type input "13"
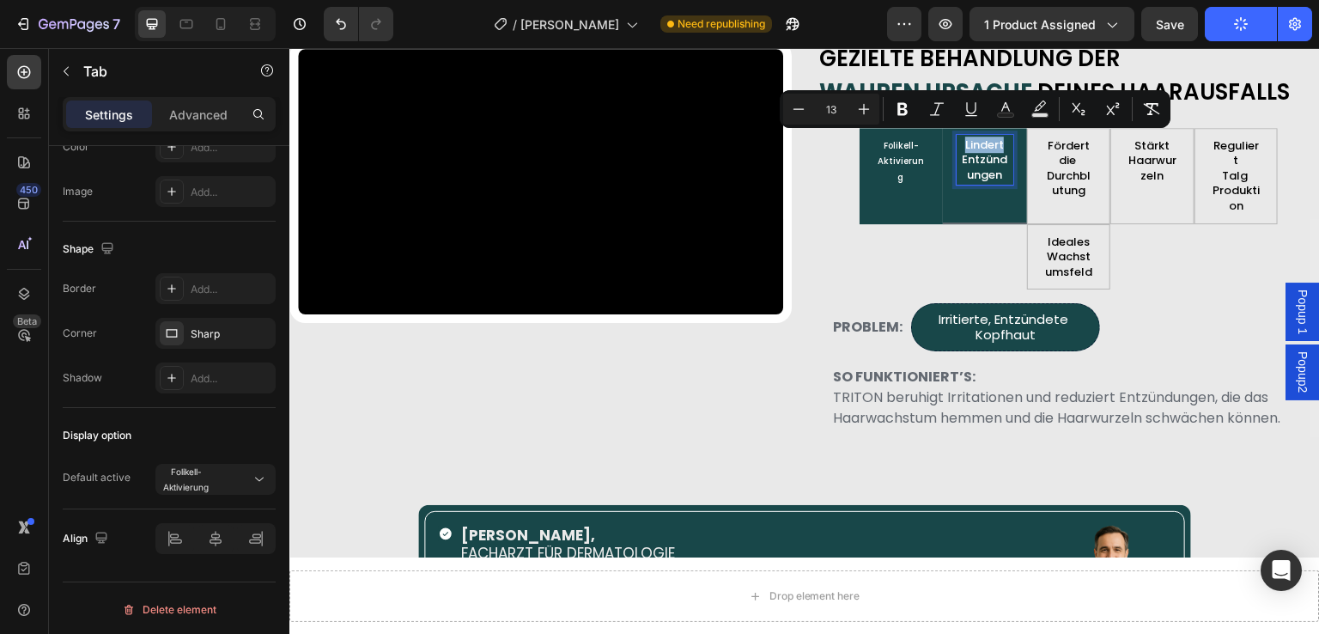
click at [886, 160] on span "Aktivierung" at bounding box center [901, 169] width 46 height 29
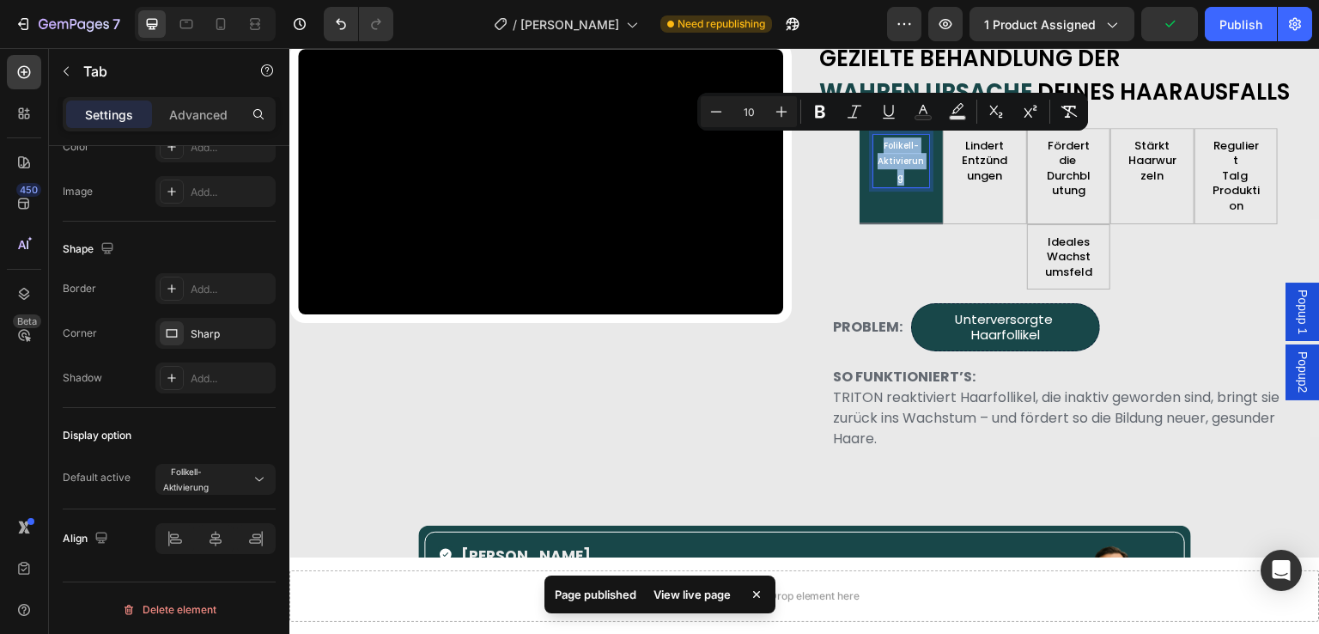
drag, startPoint x: 877, startPoint y: 140, endPoint x: 920, endPoint y: 159, distance: 46.9
click at [925, 161] on li "Folikell- Aktivierung" at bounding box center [902, 176] width 84 height 96
click at [792, 111] on button "Plus" at bounding box center [781, 111] width 31 height 31
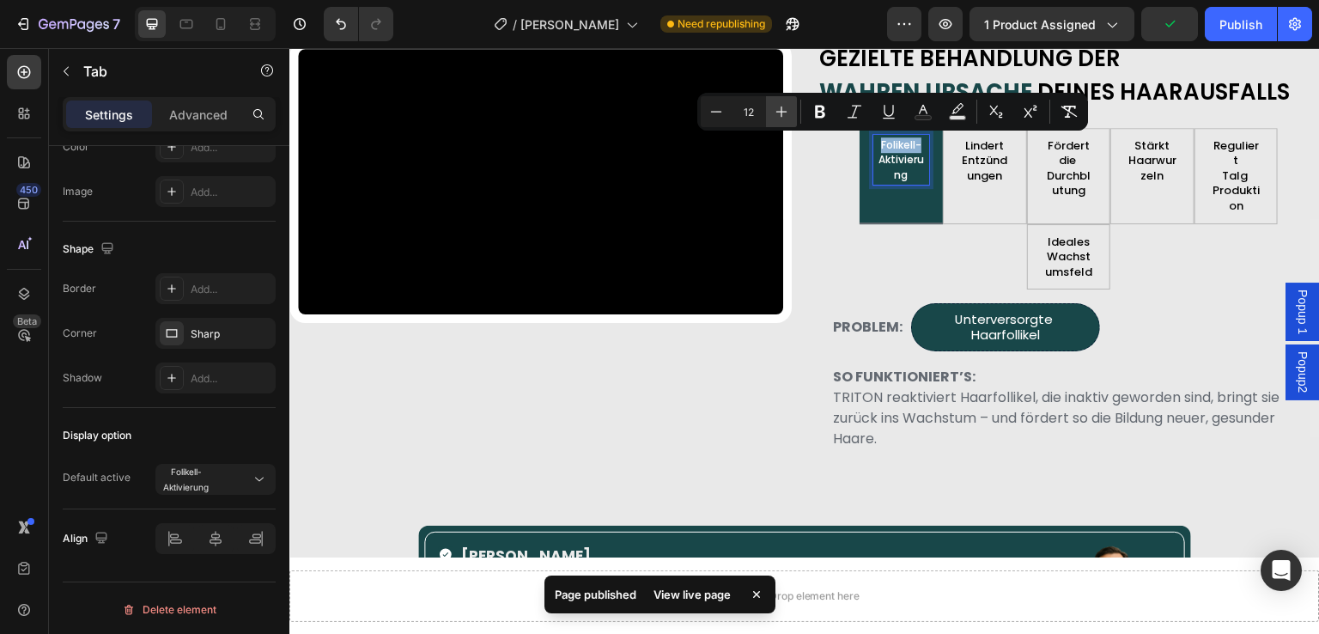
type input "13"
click at [818, 193] on ul "Folikell- Aktivierung Lindert Entzündungen Fördert die Durchblutung Stärkt Haar…" at bounding box center [1069, 208] width 502 height 161
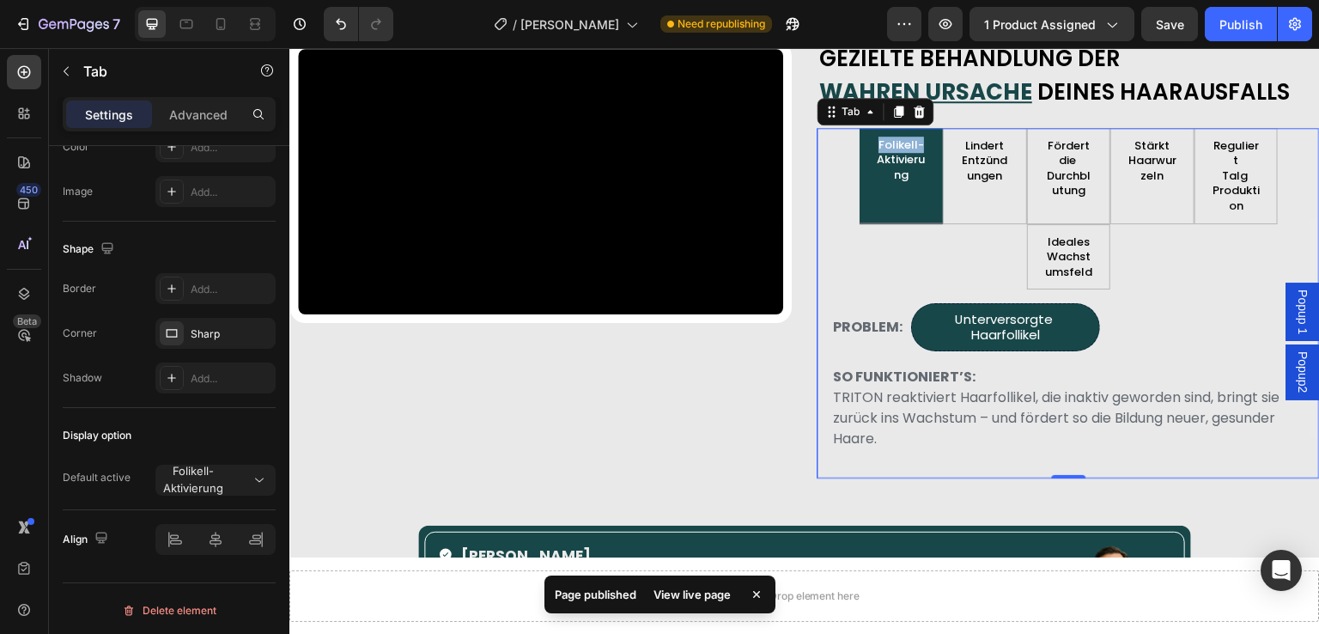
click at [864, 173] on li "Folikell- Aktivierung" at bounding box center [902, 176] width 84 height 96
click at [876, 173] on p "Aktivierung" at bounding box center [902, 167] width 52 height 30
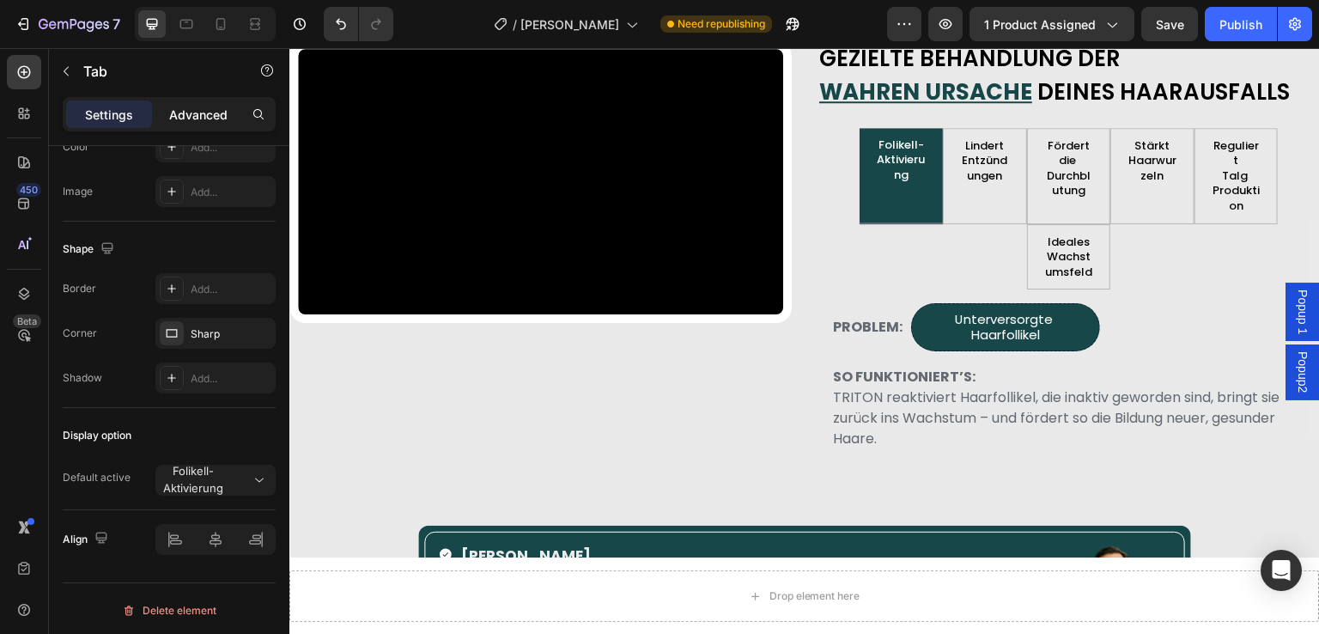
click at [206, 104] on div "Advanced" at bounding box center [198, 113] width 86 height 27
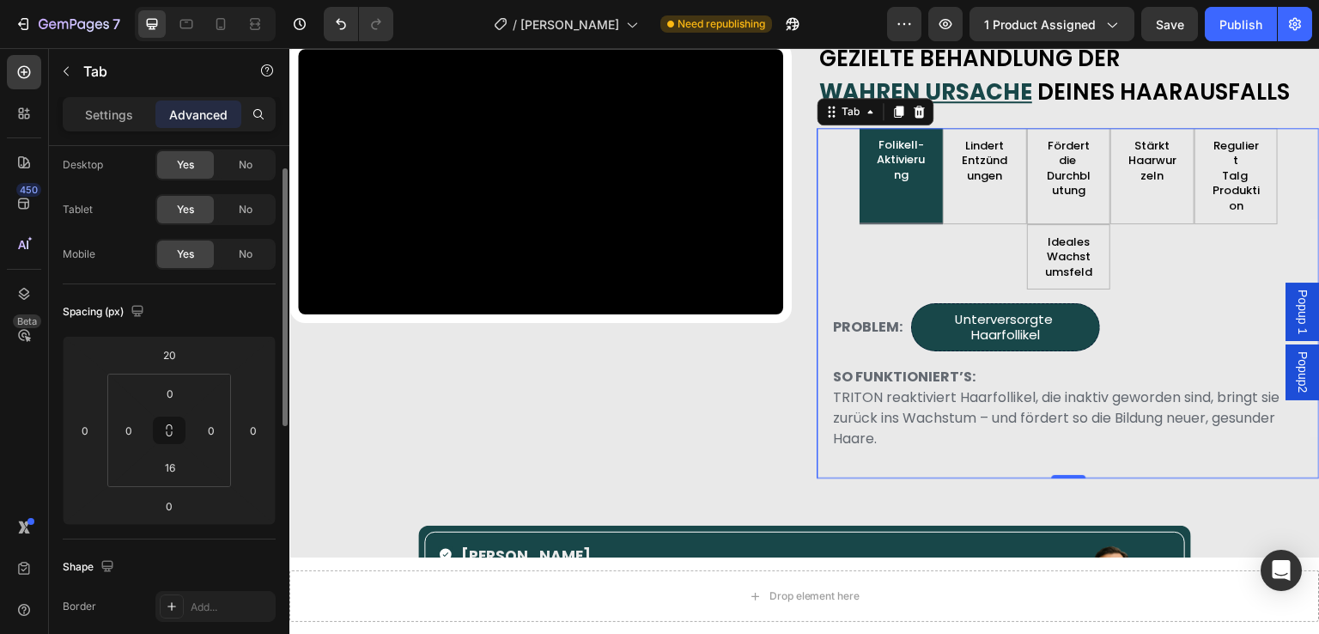
scroll to position [0, 0]
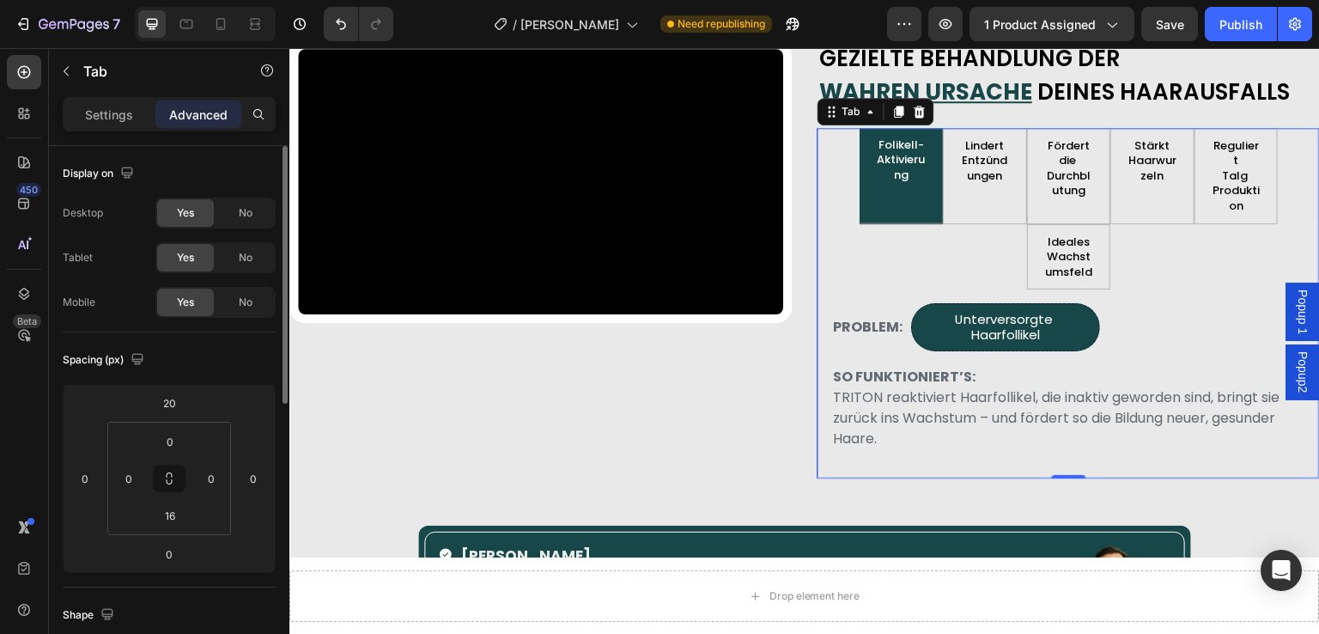
click at [111, 99] on div "Settings Advanced" at bounding box center [169, 114] width 213 height 34
drag, startPoint x: 115, startPoint y: 114, endPoint x: 131, endPoint y: 131, distance: 22.5
click at [116, 114] on p "Settings" at bounding box center [109, 115] width 48 height 18
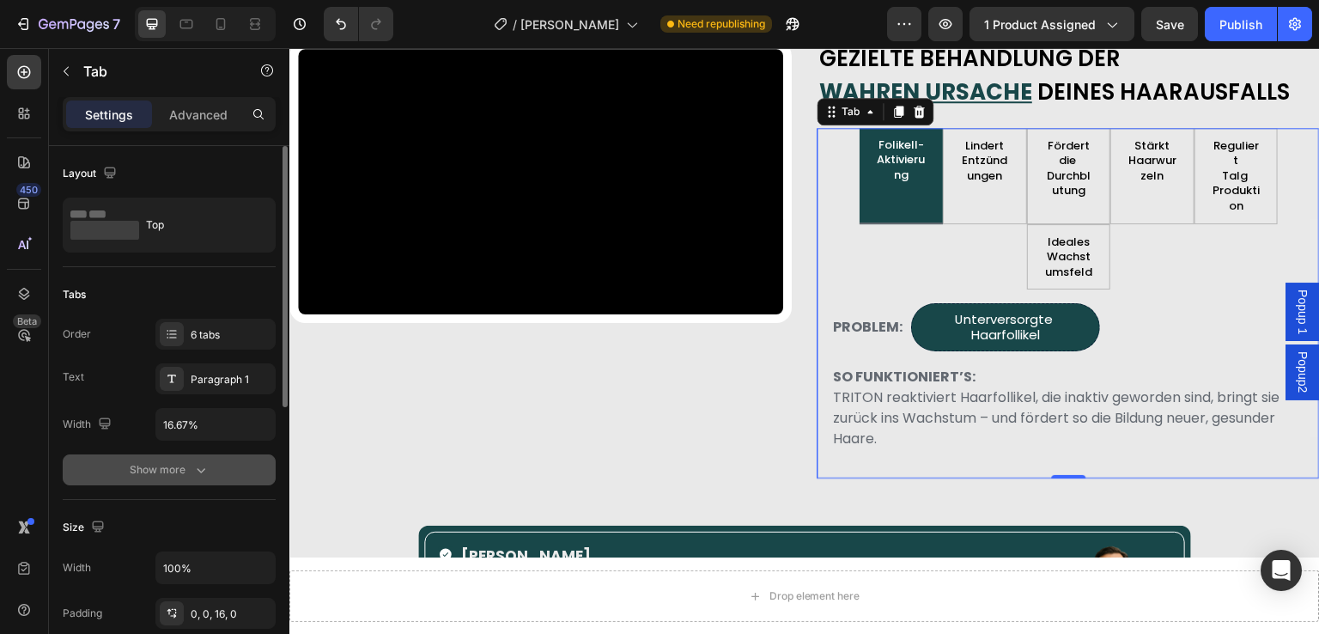
click at [192, 478] on button "Show more" at bounding box center [169, 469] width 213 height 31
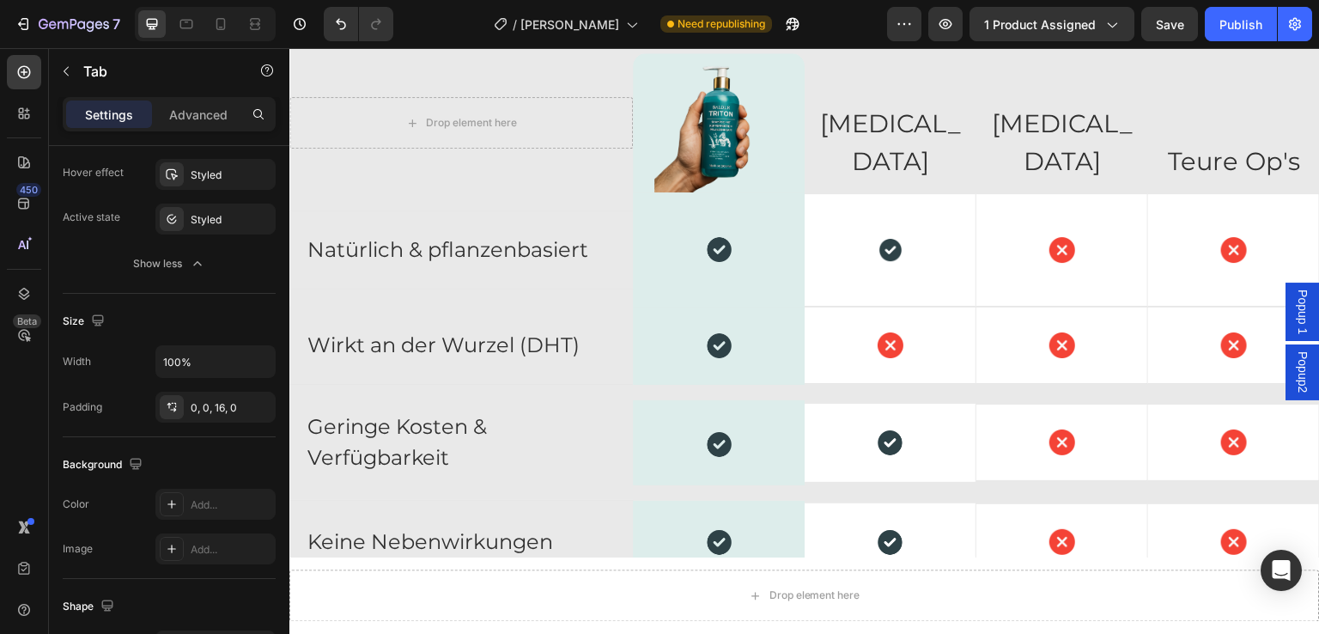
scroll to position [8162, 0]
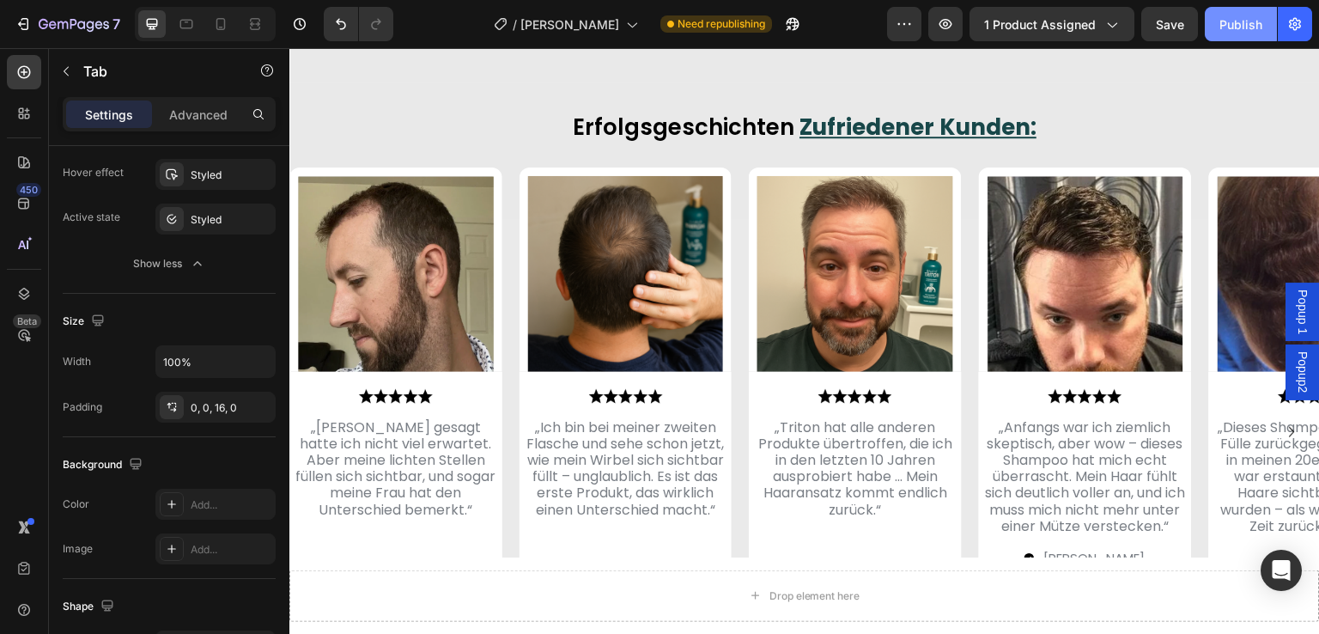
click at [1243, 28] on div "Publish" at bounding box center [1241, 24] width 43 height 18
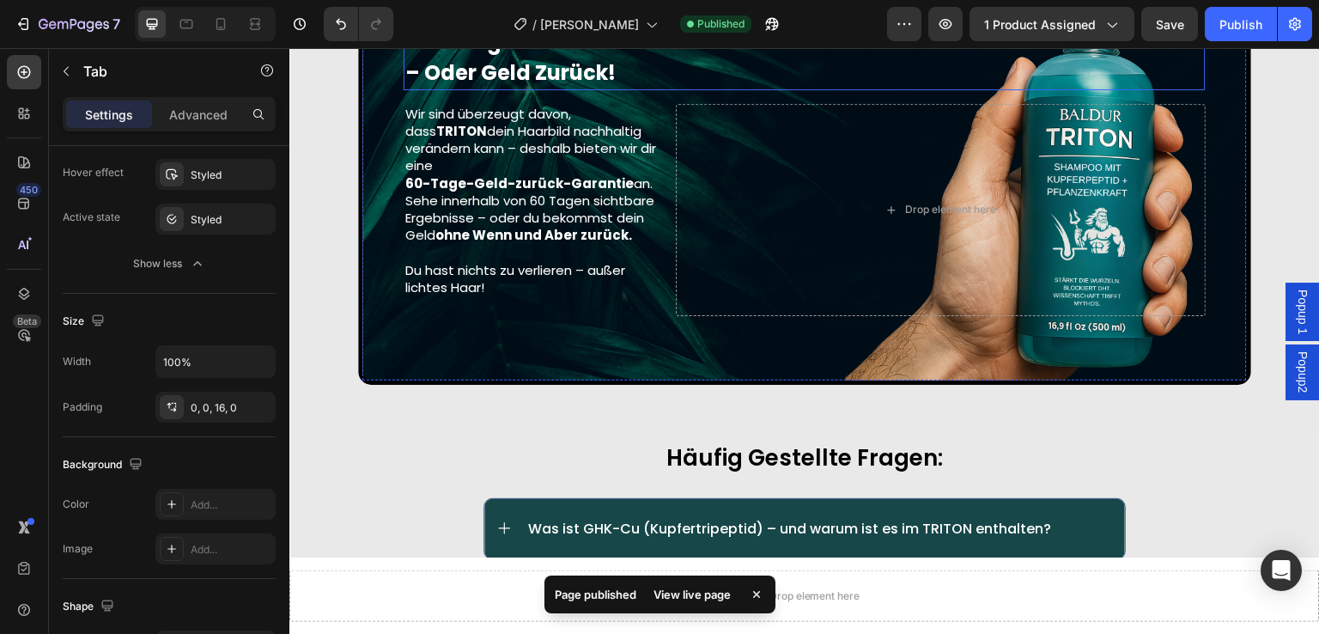
scroll to position [9107, 0]
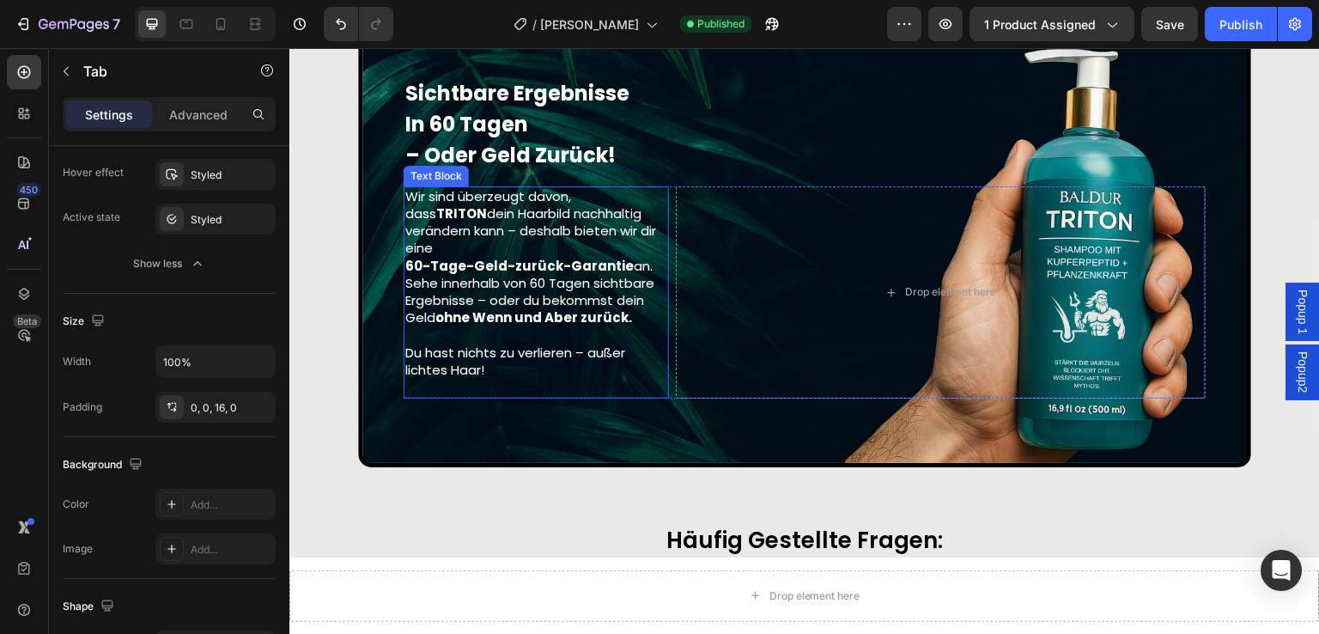
click at [485, 235] on p "Wir sind überzeugt davon, dass TRITON dein Haarbild nachhaltig verändern kann –…" at bounding box center [536, 223] width 262 height 70
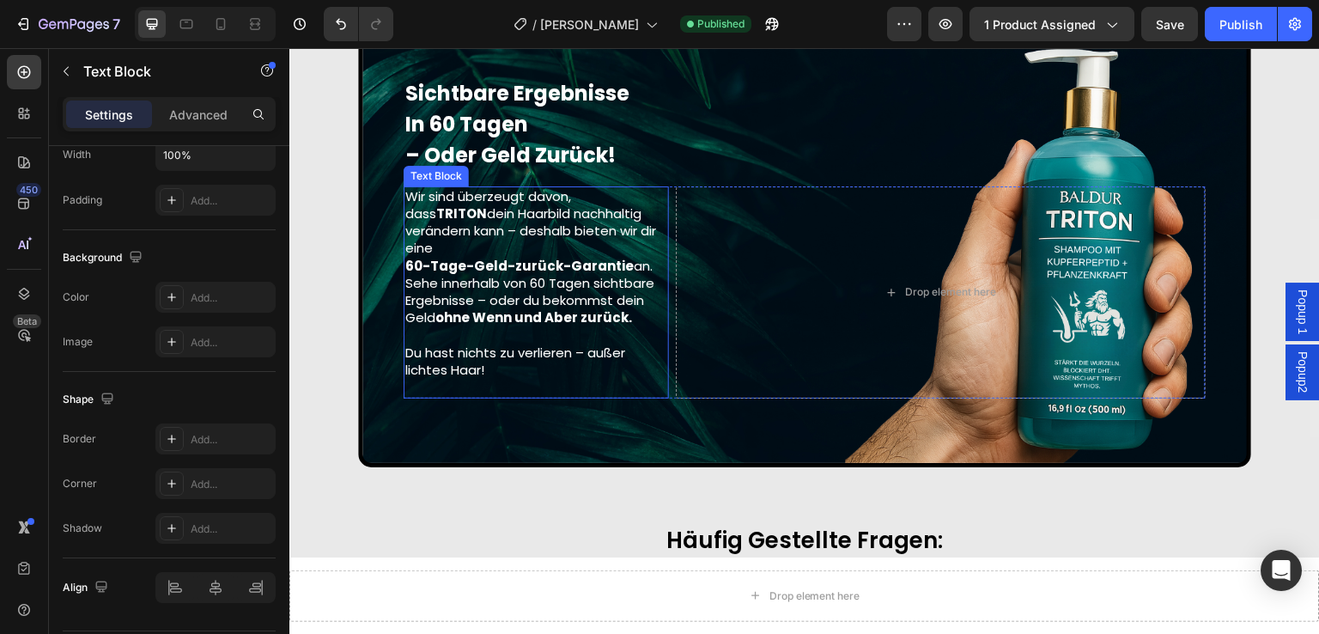
scroll to position [0, 0]
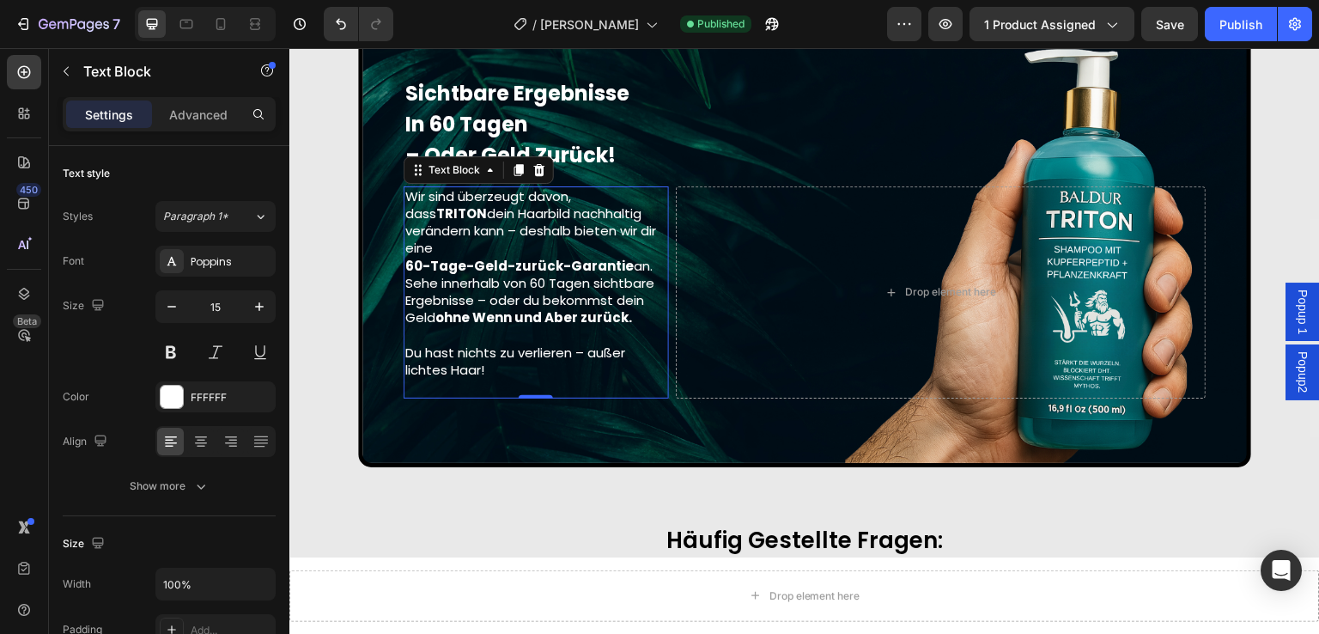
click at [592, 283] on p "Sehe innerhalb von 60 Tagen sichtbare Ergebnisse – oder du bekommst dein Geld o…" at bounding box center [536, 301] width 262 height 52
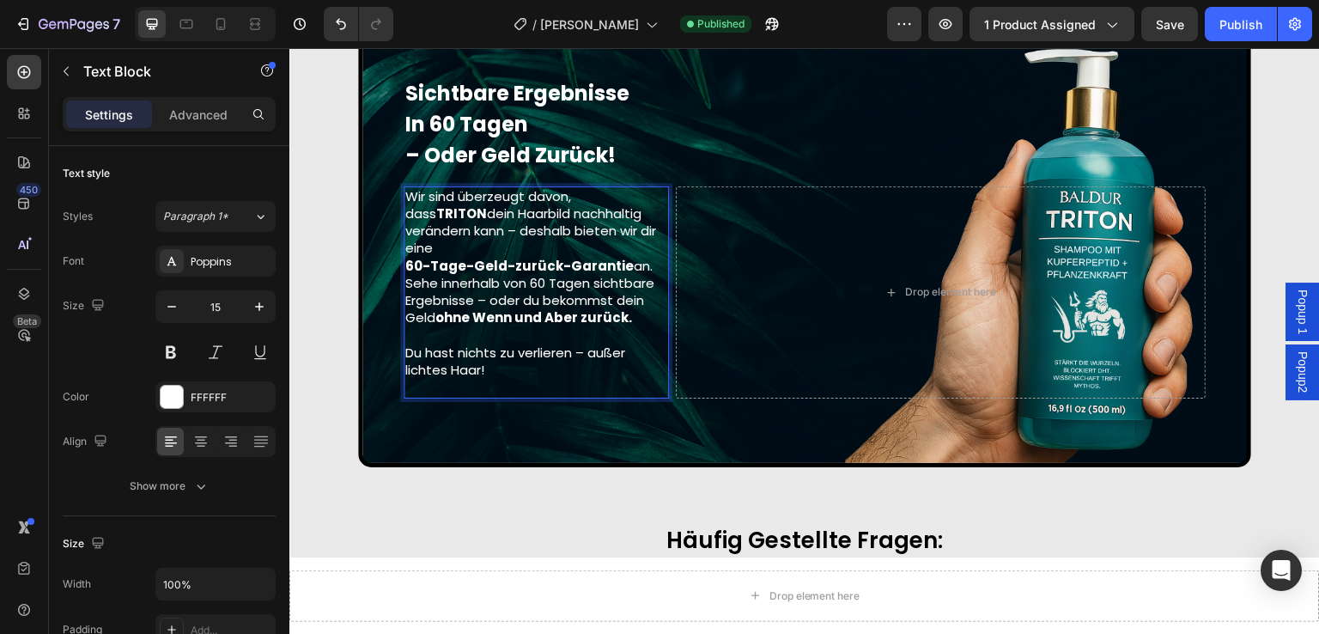
click at [608, 275] on p "Sehe innerhalb von 60 Tagen sichtbare Ergebnisse – oder du bekommst dein Geld o…" at bounding box center [536, 301] width 262 height 52
click at [609, 257] on strong "60-Tage-Geld-zurück-Garantie" at bounding box center [519, 266] width 228 height 18
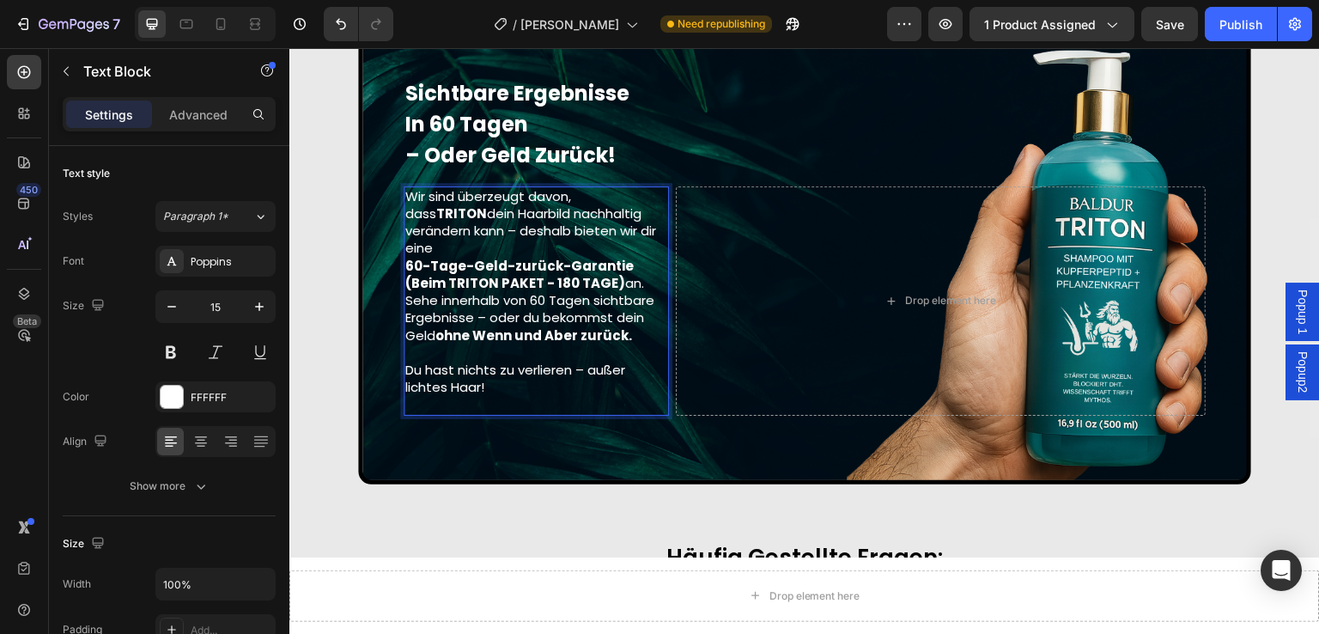
click at [616, 257] on strong "60-Tage-Geld-zurück-Garantie (Beim TRITON PAKET - 180 TAGE)" at bounding box center [519, 274] width 228 height 35
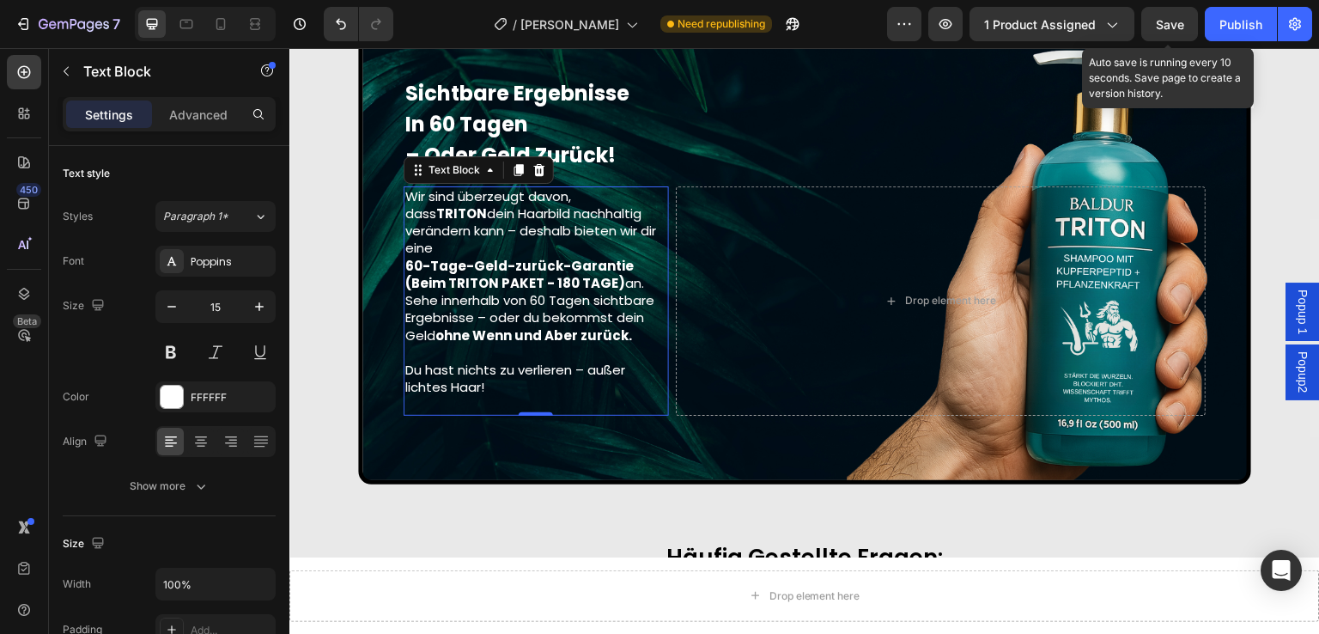
click at [1162, 28] on span "Save" at bounding box center [1170, 24] width 28 height 15
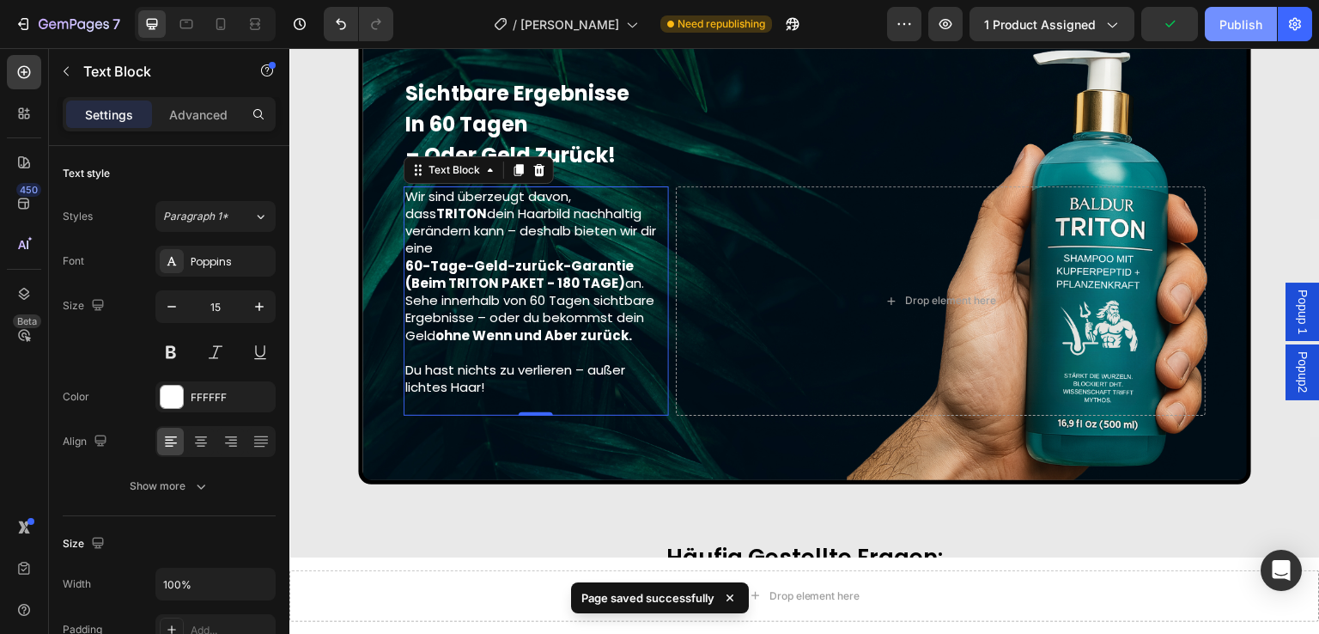
click at [1249, 25] on div "Publish" at bounding box center [1241, 24] width 43 height 18
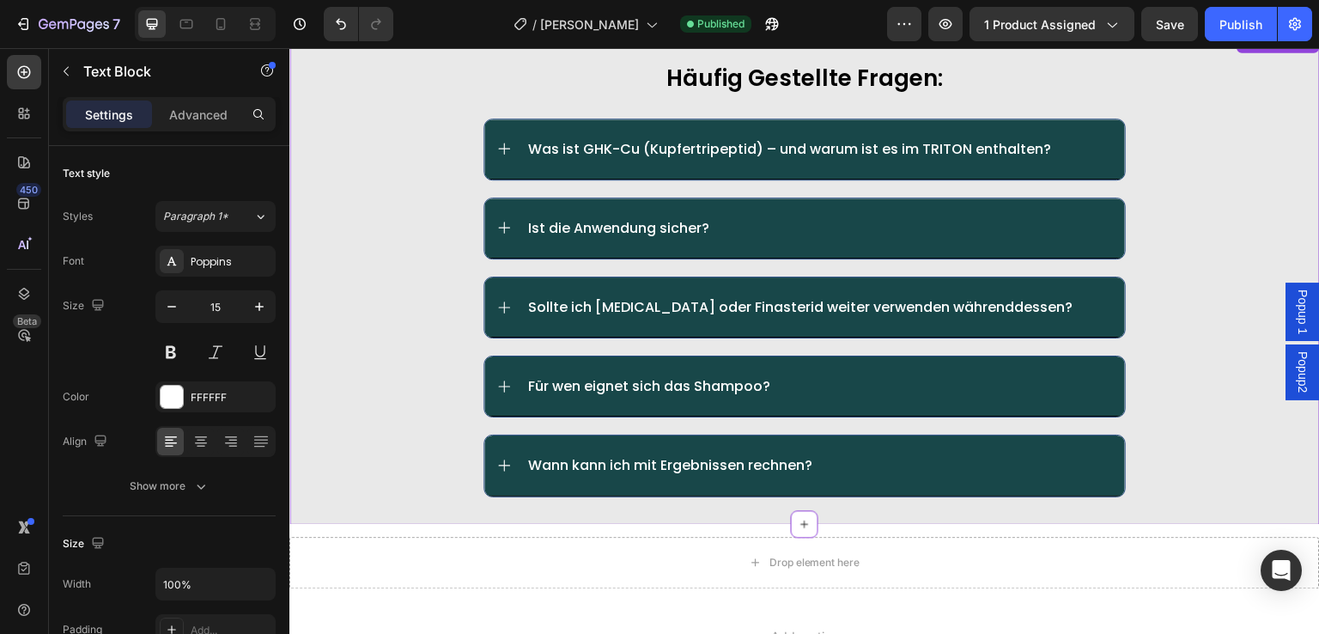
scroll to position [9424, 0]
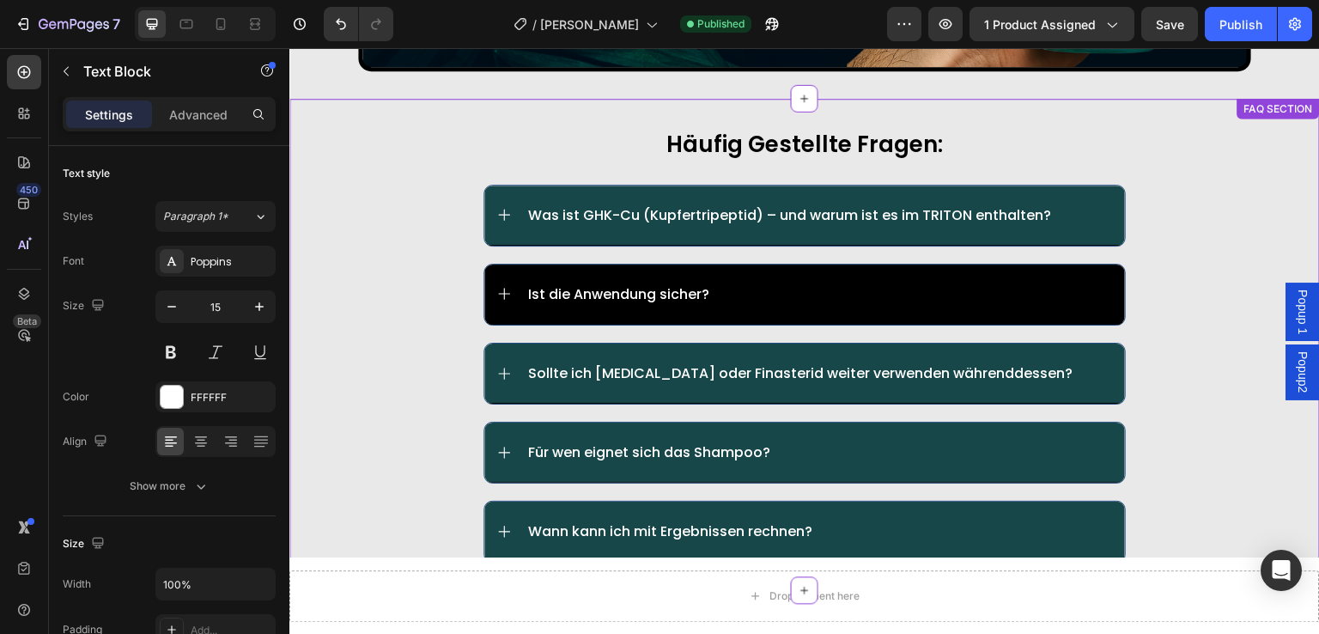
click at [710, 283] on div "Ist die Anwendung sicher?" at bounding box center [820, 293] width 588 height 21
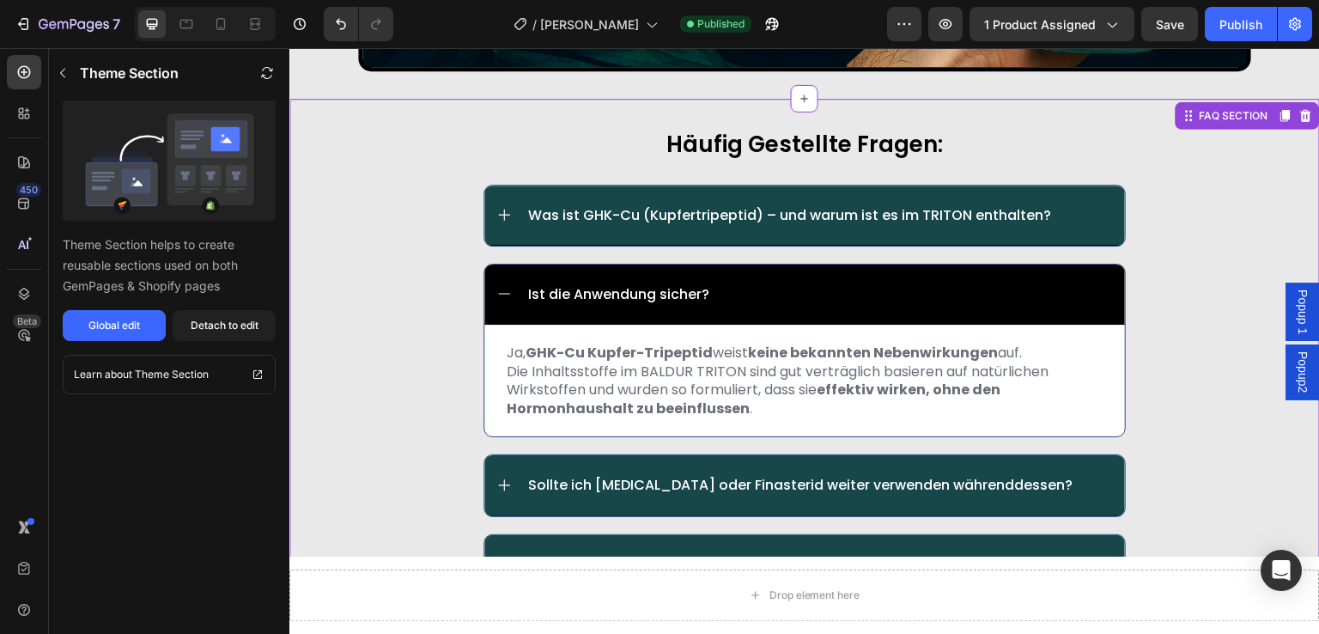
click at [697, 286] on p "Ist die Anwendung sicher?" at bounding box center [618, 294] width 181 height 16
click at [685, 286] on p "Ist die Anwendung sicher?" at bounding box center [618, 294] width 181 height 16
click at [120, 325] on div "Global edit" at bounding box center [114, 325] width 52 height 15
click at [234, 330] on div "Detach to edit" at bounding box center [225, 325] width 68 height 15
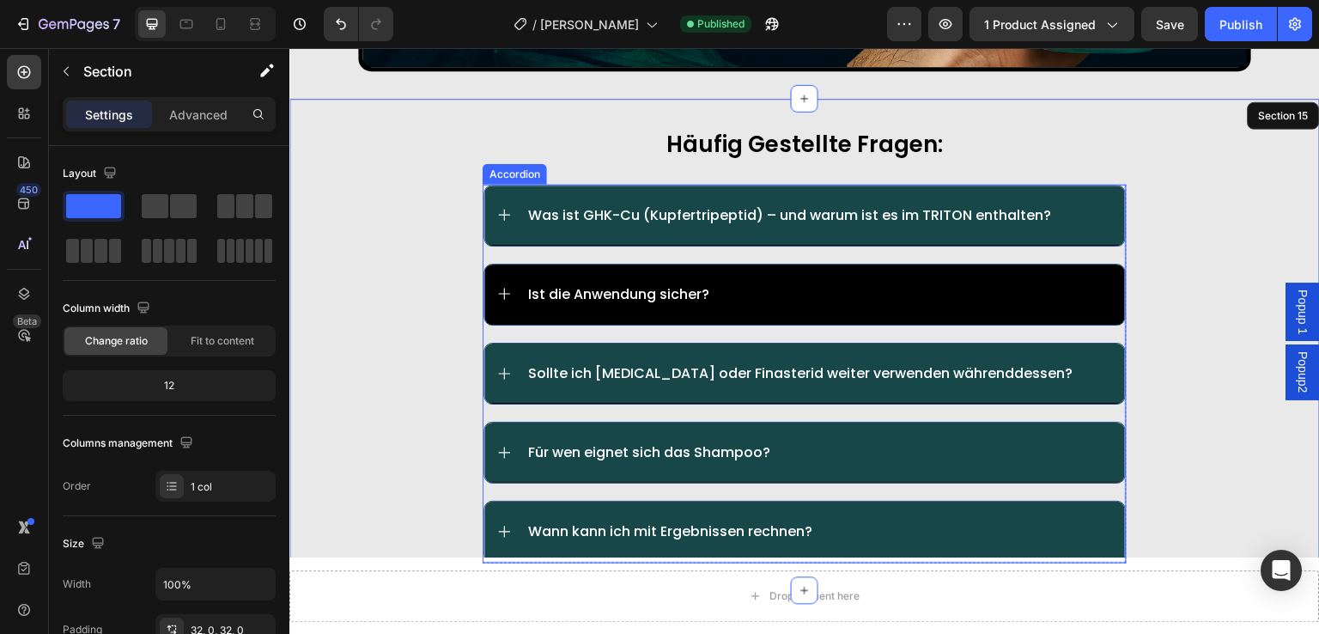
click at [624, 286] on p "Ist die Anwendung sicher?" at bounding box center [618, 294] width 181 height 16
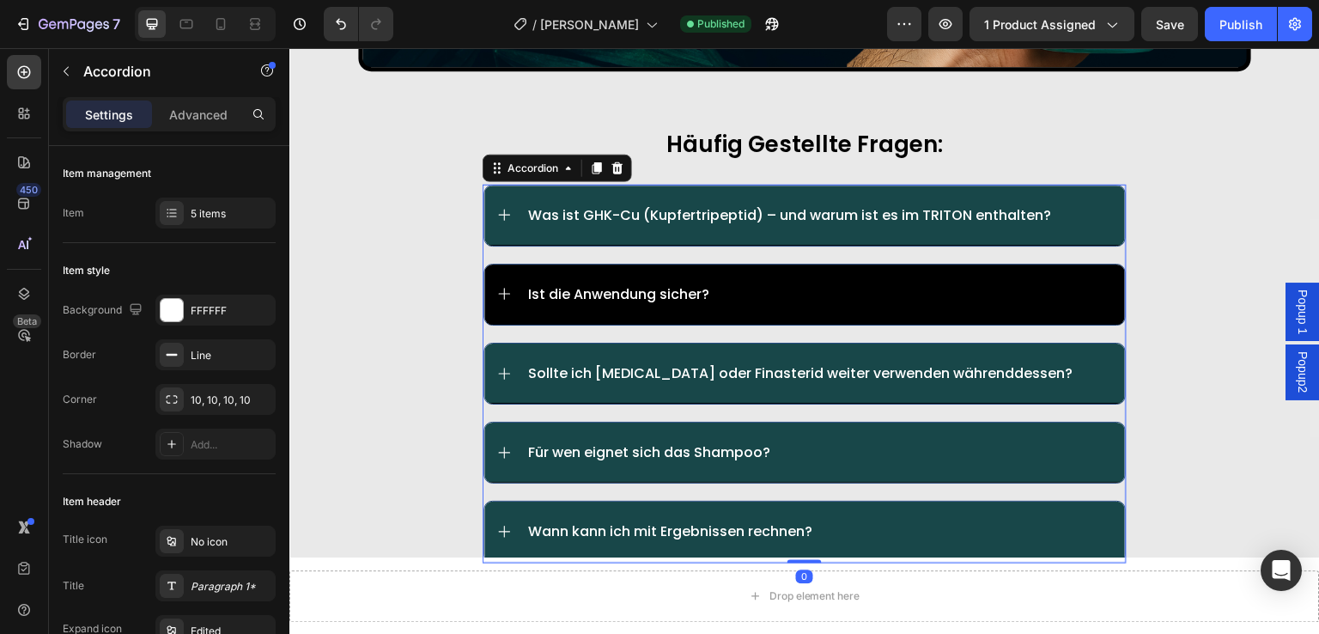
click at [528, 286] on p "Ist die Anwendung sicher?" at bounding box center [618, 294] width 181 height 16
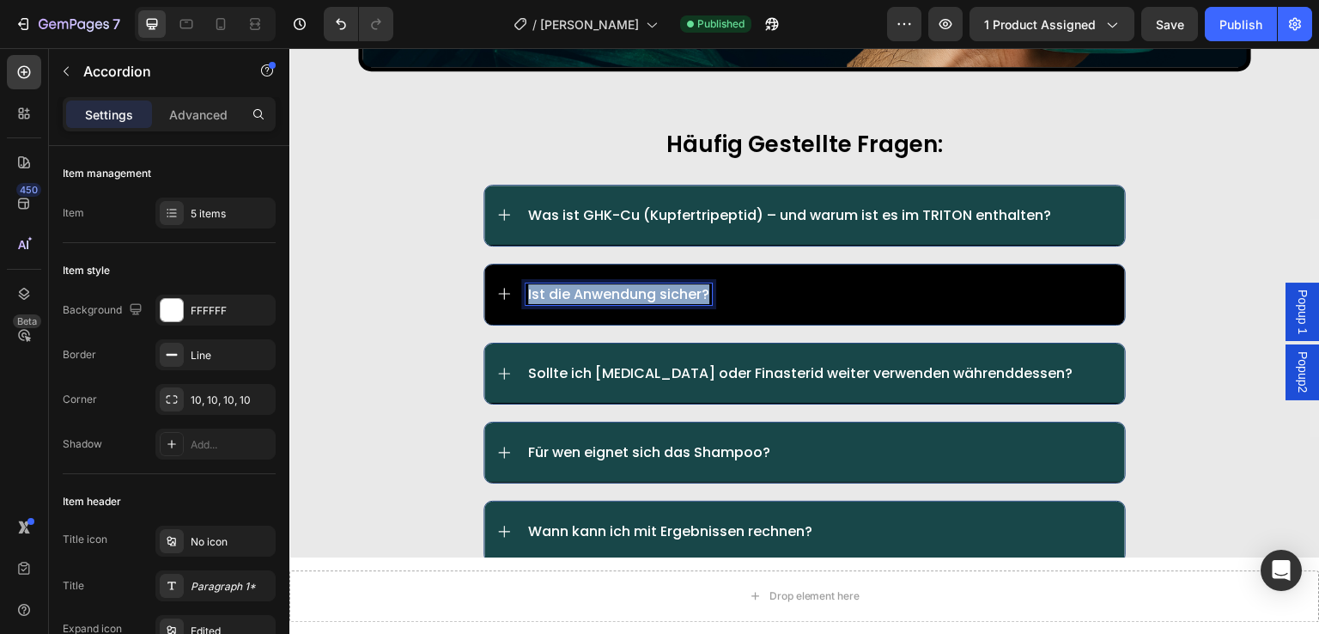
drag, startPoint x: 521, startPoint y: 273, endPoint x: 709, endPoint y: 277, distance: 188.1
click at [709, 283] on div "Ist die Anwendung sicher?" at bounding box center [820, 293] width 588 height 21
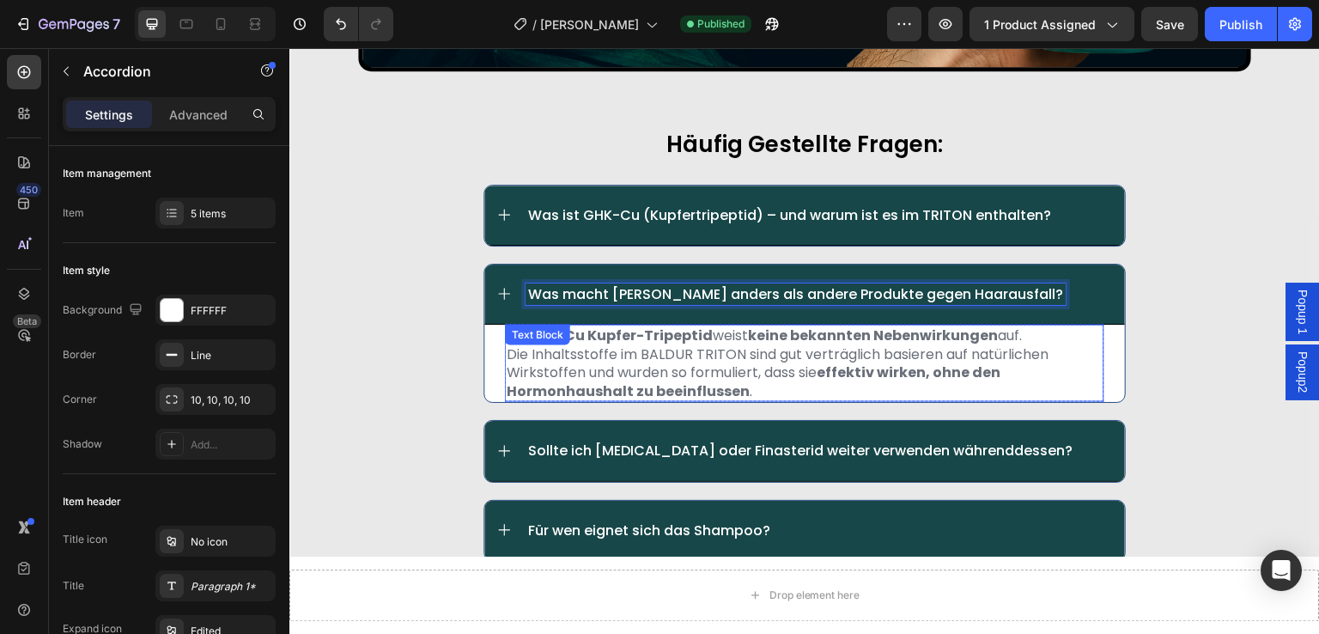
click at [578, 345] on p "Die Inhaltsstoffe im BALDUR TRITON sind gut verträglich basieren auf natürliche…" at bounding box center [805, 373] width 596 height 56
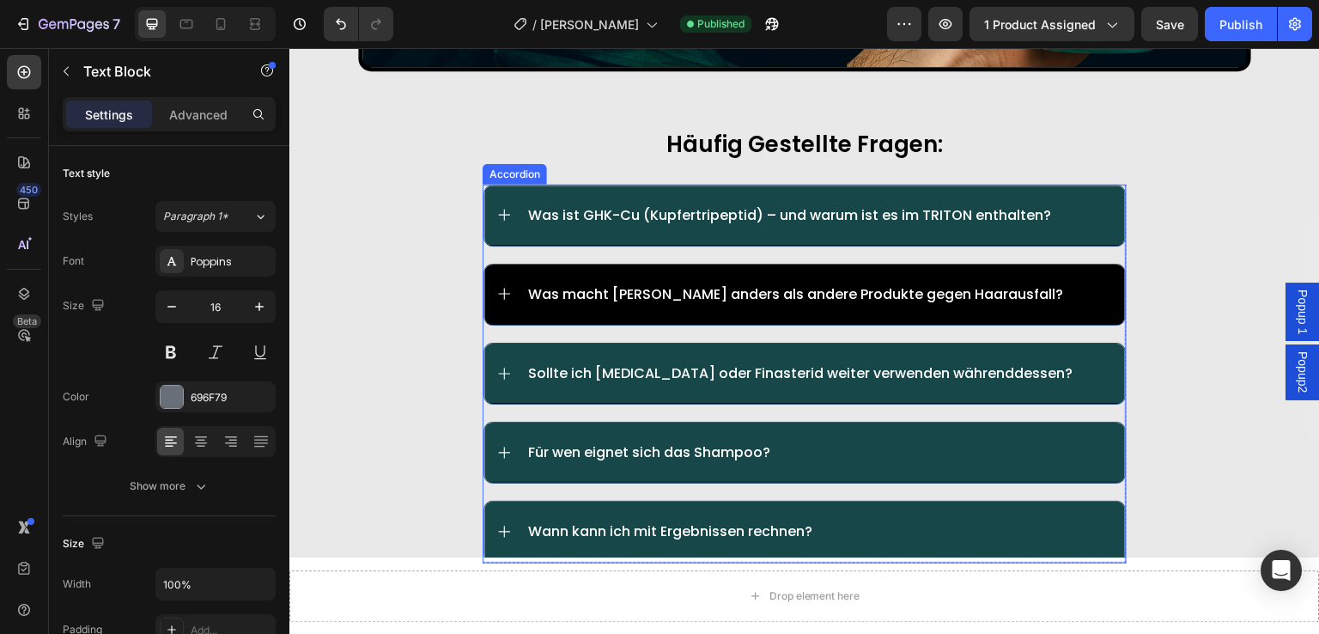
click at [695, 286] on p "Was macht [PERSON_NAME] anders als andere Produkte gegen Haarausfall?" at bounding box center [795, 294] width 535 height 16
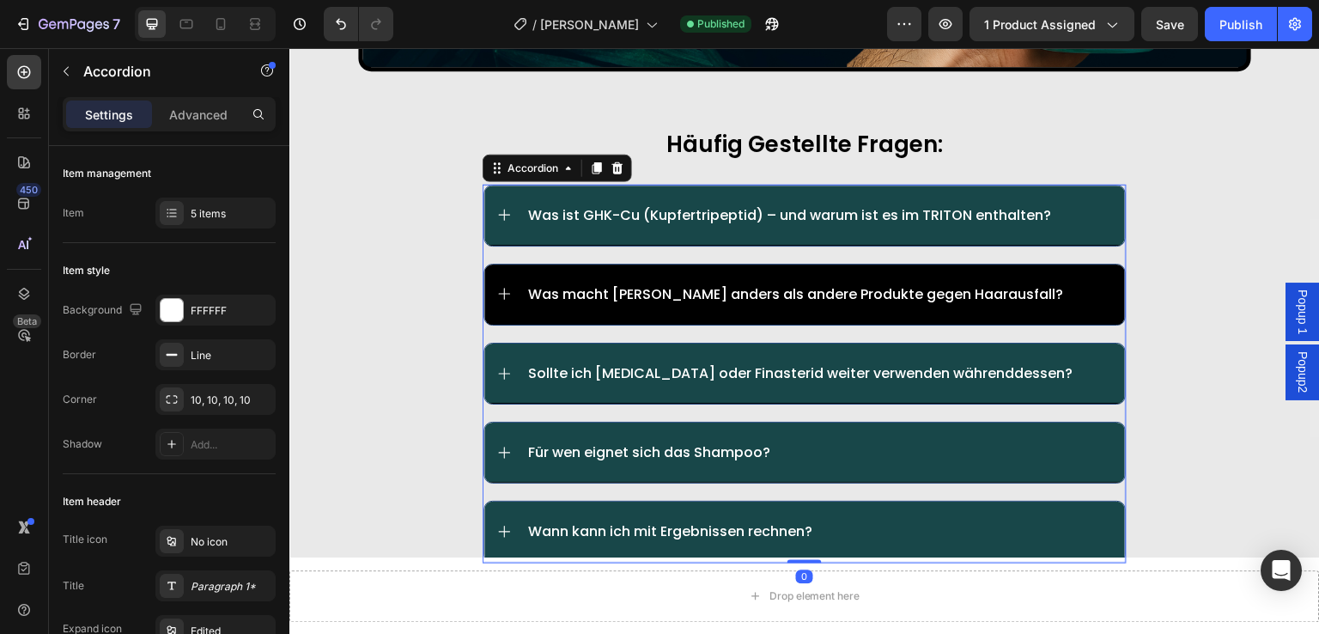
click at [1040, 283] on div "Was macht [PERSON_NAME] anders als andere Produkte gegen Haarausfall?" at bounding box center [820, 293] width 588 height 21
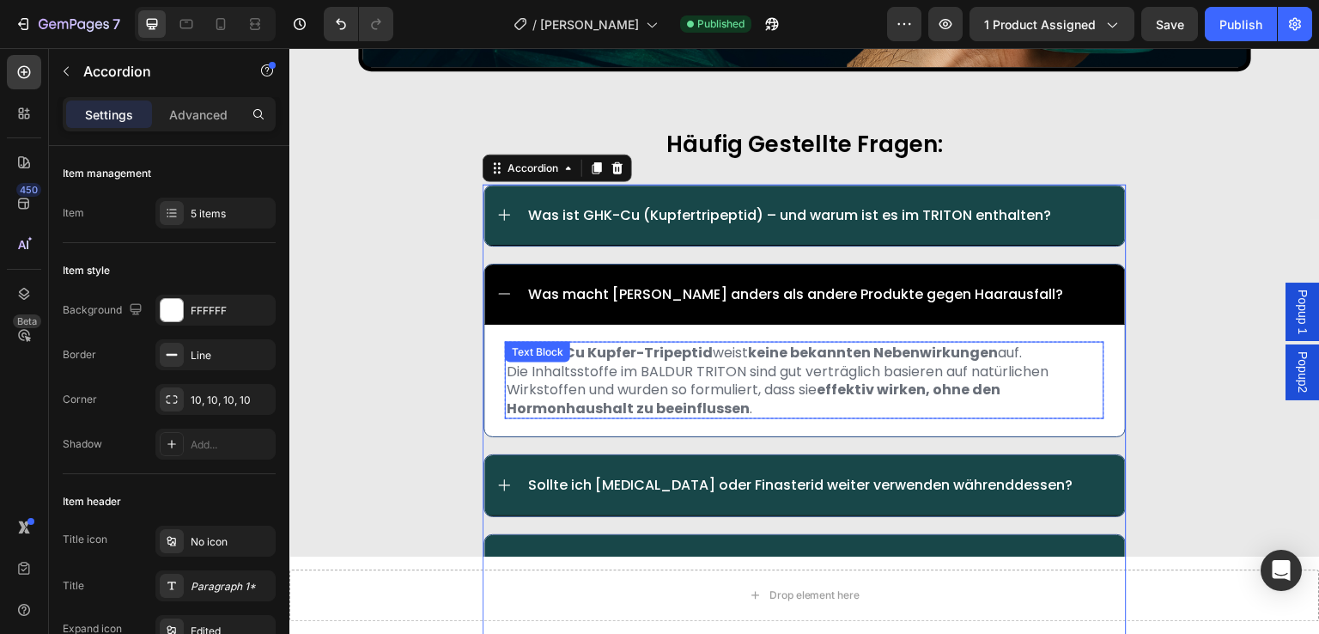
click at [782, 362] on p "Die Inhaltsstoffe im BALDUR TRITON sind gut verträglich basieren auf natürliche…" at bounding box center [805, 390] width 596 height 56
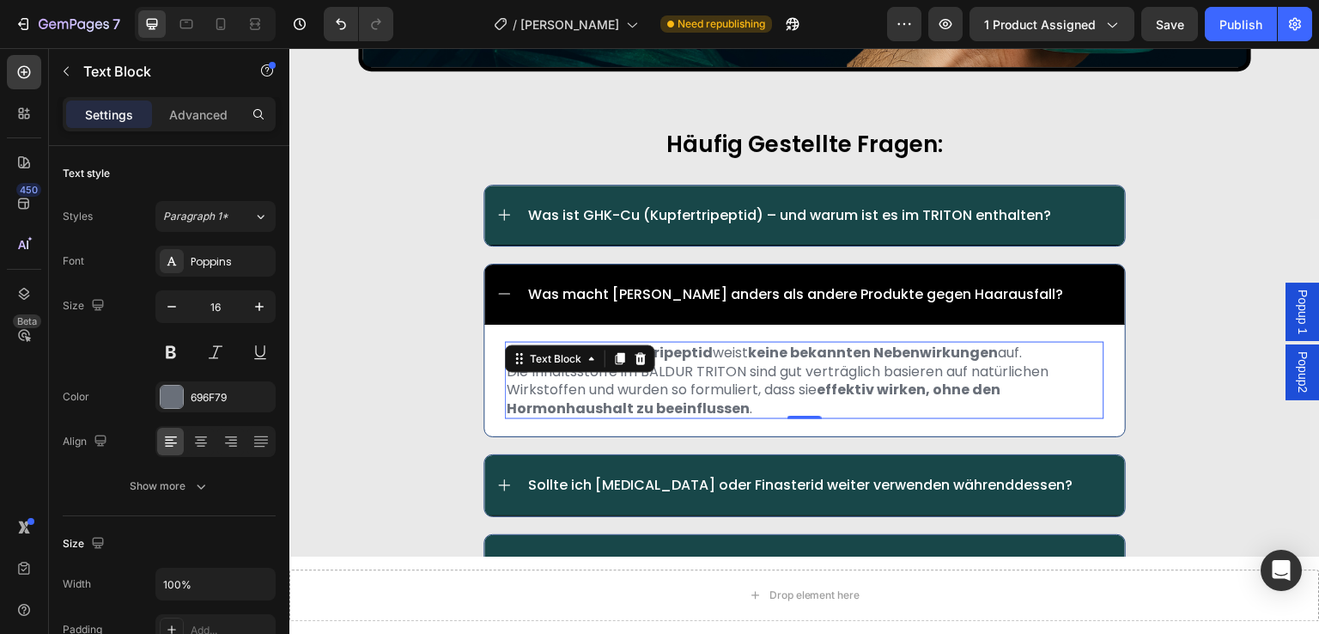
click at [743, 387] on p "Die Inhaltsstoffe im BALDUR TRITON sind gut verträglich basieren auf natürliche…" at bounding box center [805, 390] width 596 height 56
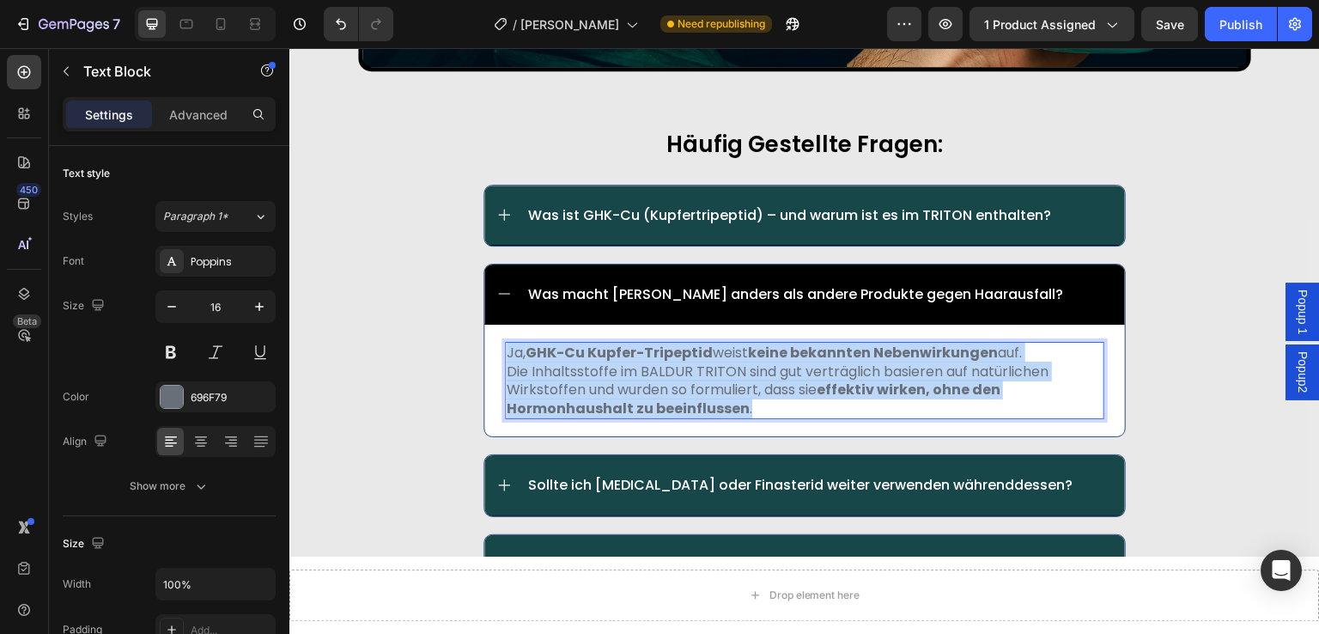
drag, startPoint x: 741, startPoint y: 387, endPoint x: 502, endPoint y: 337, distance: 244.8
click at [505, 342] on div "Ja, GHK-Cu Kupfer-Tripeptid weist keine bekannten Nebenwirkungen auf. Die Inhal…" at bounding box center [805, 380] width 600 height 77
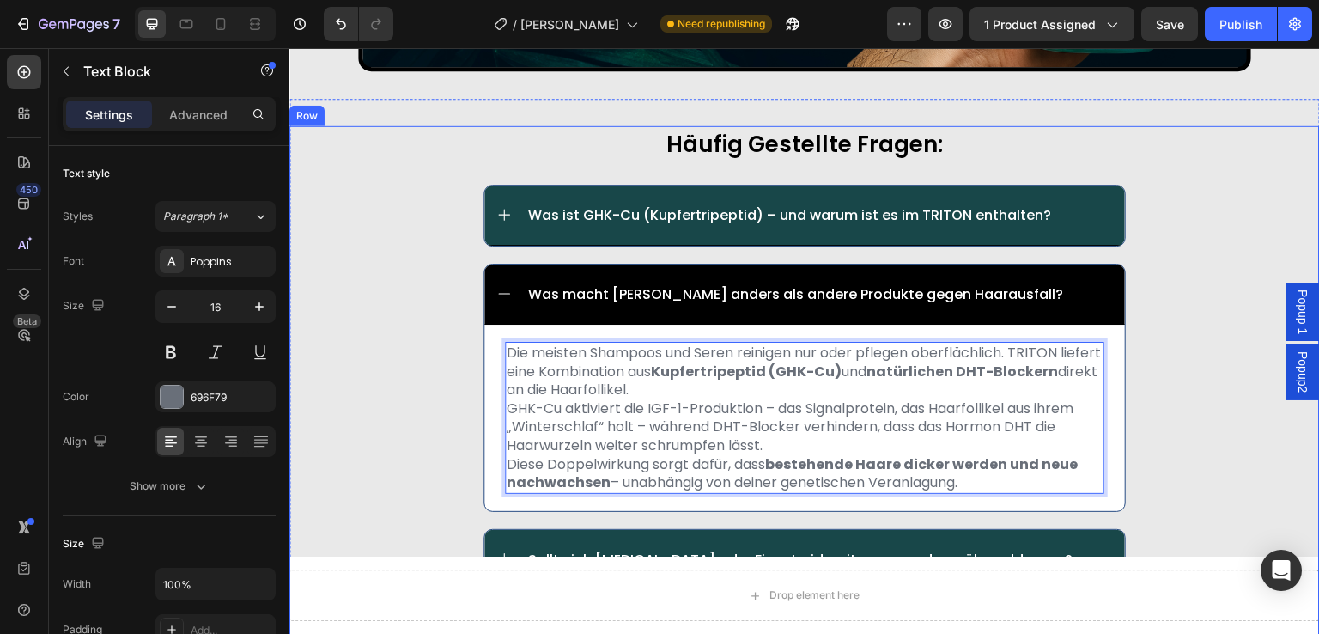
click at [431, 366] on div "häufig gestellte fragen: Text Block Was ist GHK-Cu (Kupfertripeptid) – und waru…" at bounding box center [804, 438] width 1031 height 624
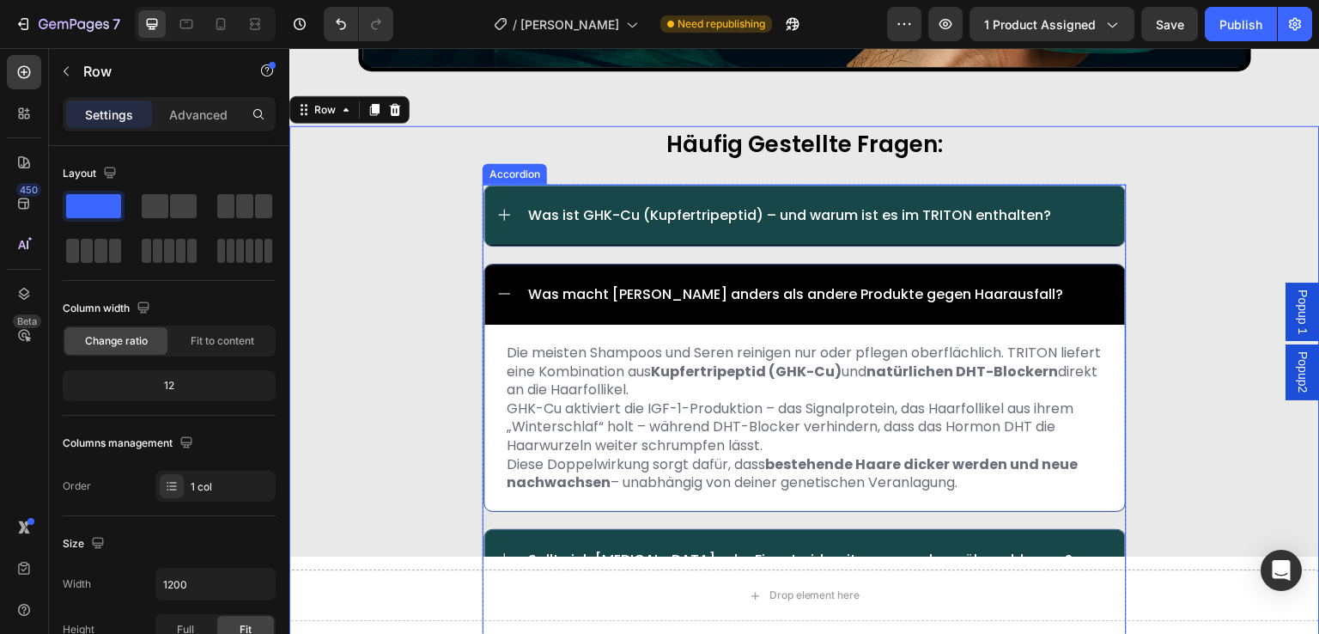
click at [496, 286] on icon at bounding box center [503, 293] width 15 height 15
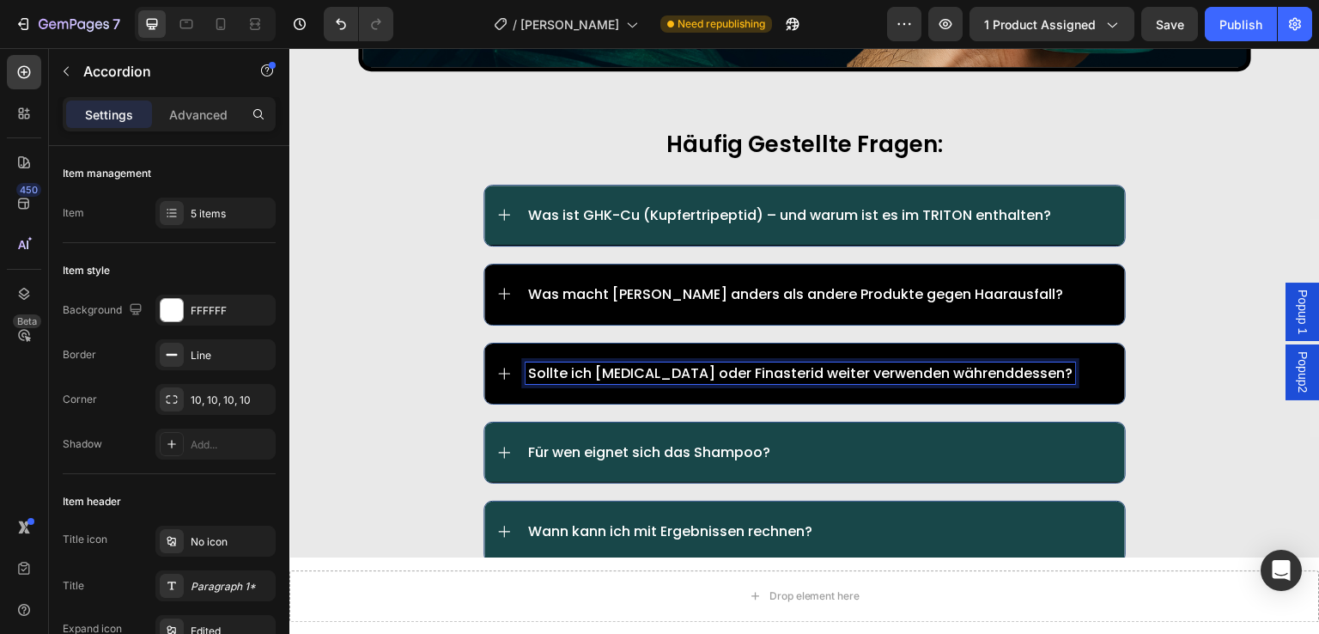
click at [1002, 365] on p "Sollte ich [MEDICAL_DATA] oder Finasterid weiter verwenden währenddessen?" at bounding box center [800, 373] width 545 height 16
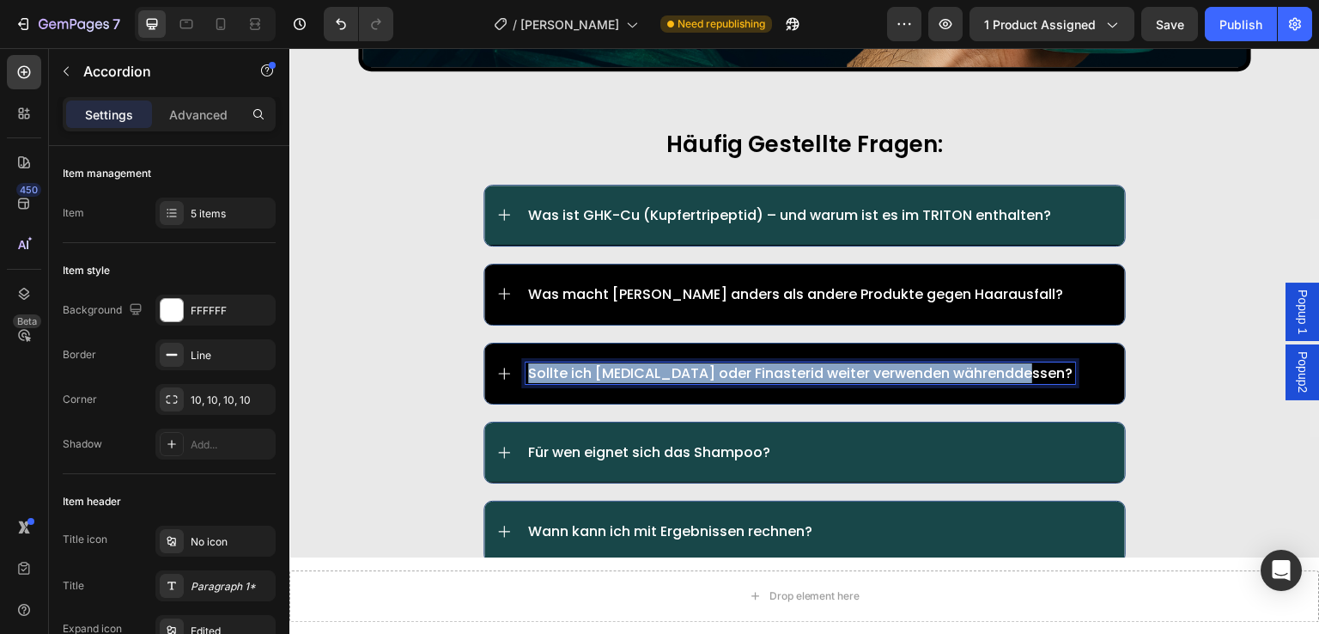
drag, startPoint x: 1002, startPoint y: 352, endPoint x: 523, endPoint y: 350, distance: 478.4
click at [528, 365] on p "Sollte ich [MEDICAL_DATA] oder Finasterid weiter verwenden währenddessen?" at bounding box center [800, 373] width 545 height 16
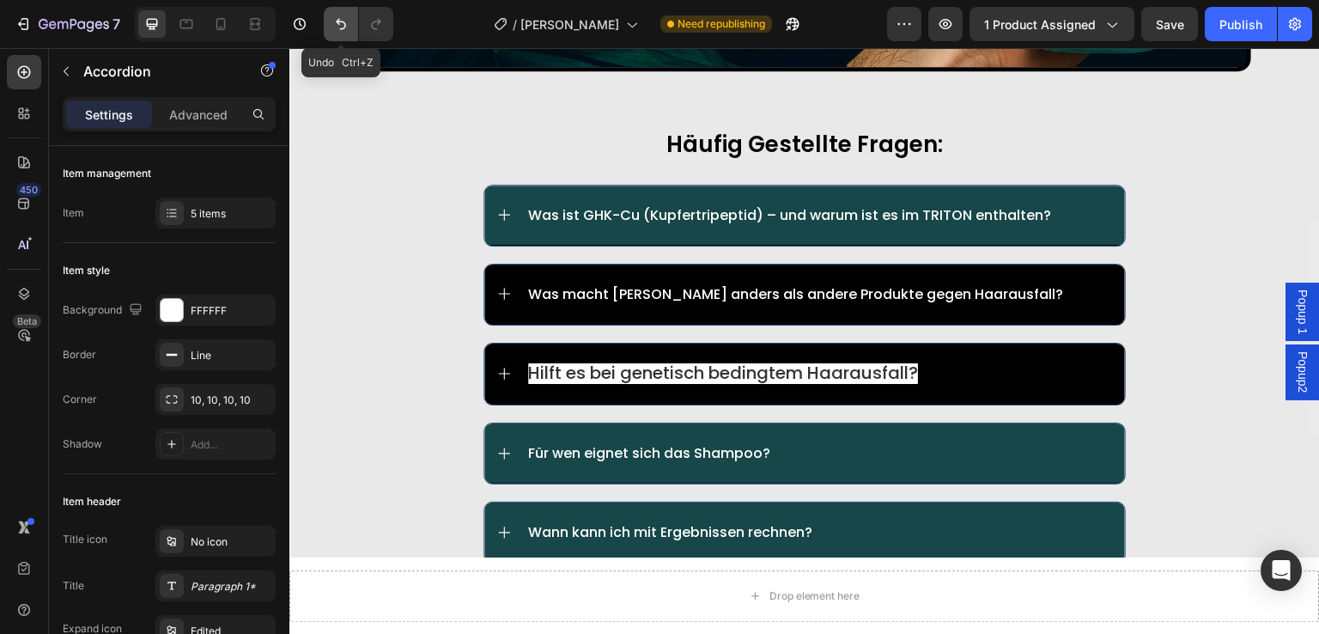
click at [337, 21] on icon "Undo/Redo" at bounding box center [341, 24] width 10 height 11
click at [338, 21] on icon "Undo/Redo" at bounding box center [340, 23] width 17 height 17
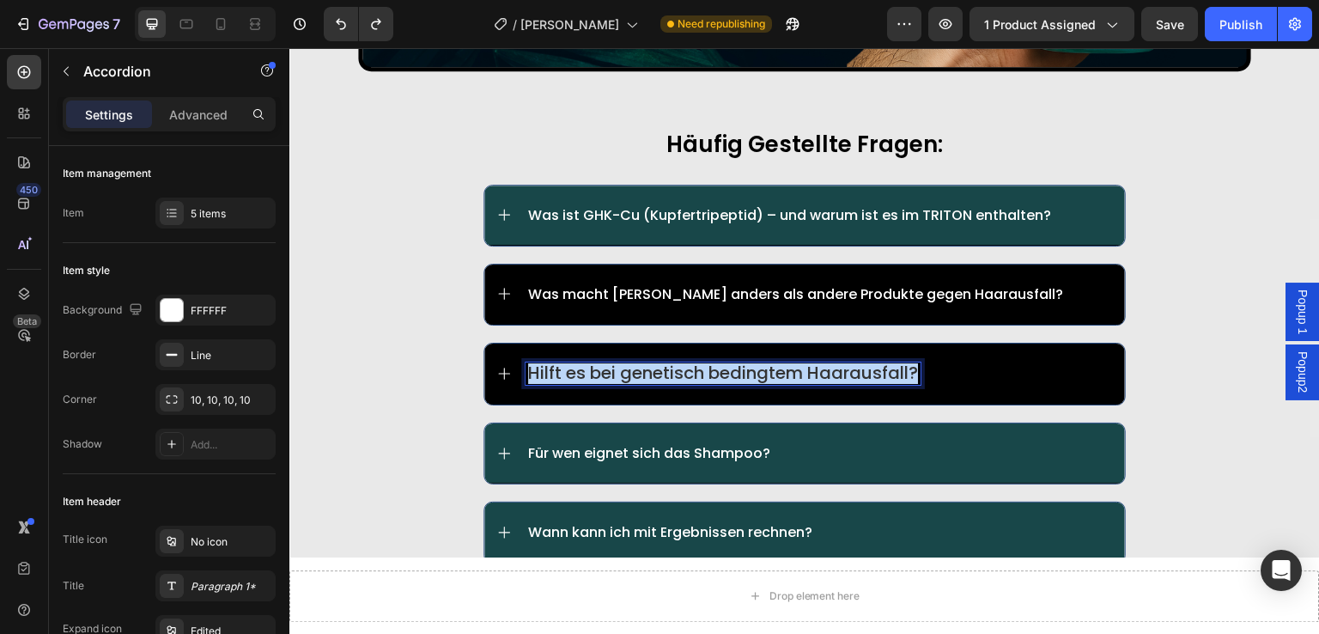
drag, startPoint x: 523, startPoint y: 350, endPoint x: 922, endPoint y: 369, distance: 399.0
click at [922, 369] on div "Hilft es bei genetisch bedingtem Haarausfall?" at bounding box center [804, 374] width 641 height 61
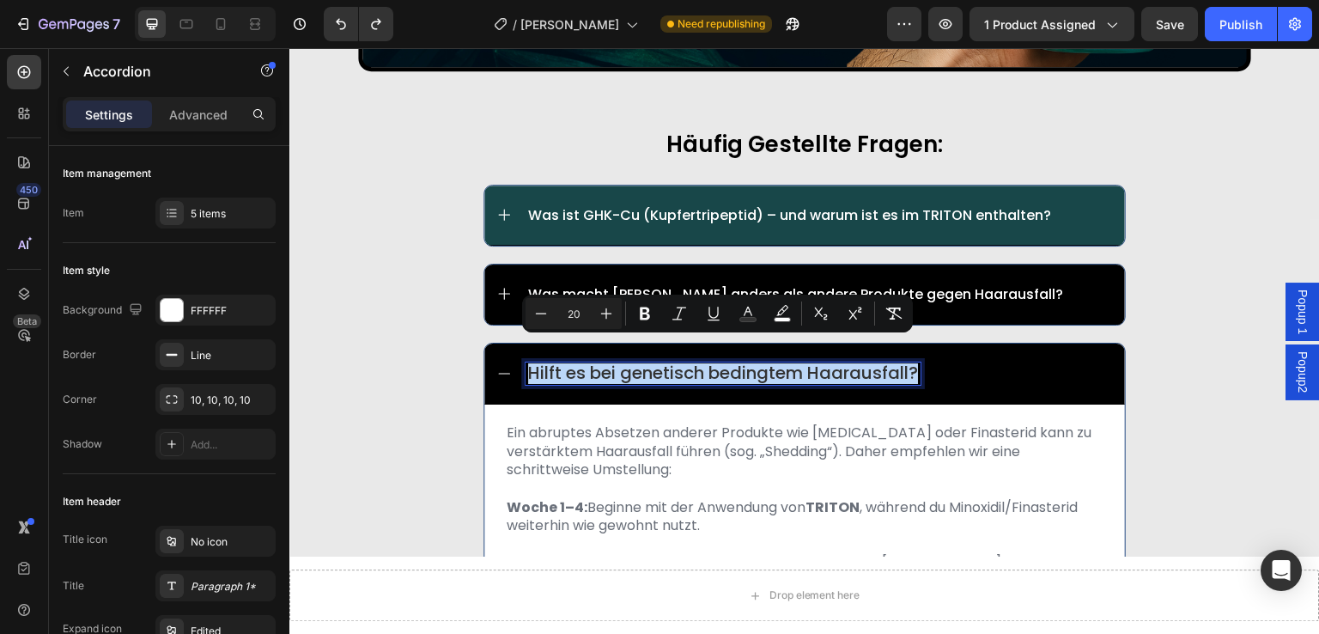
click at [989, 283] on div "Was macht [PERSON_NAME] anders als andere Produkte gegen Haarausfall?" at bounding box center [796, 293] width 540 height 21
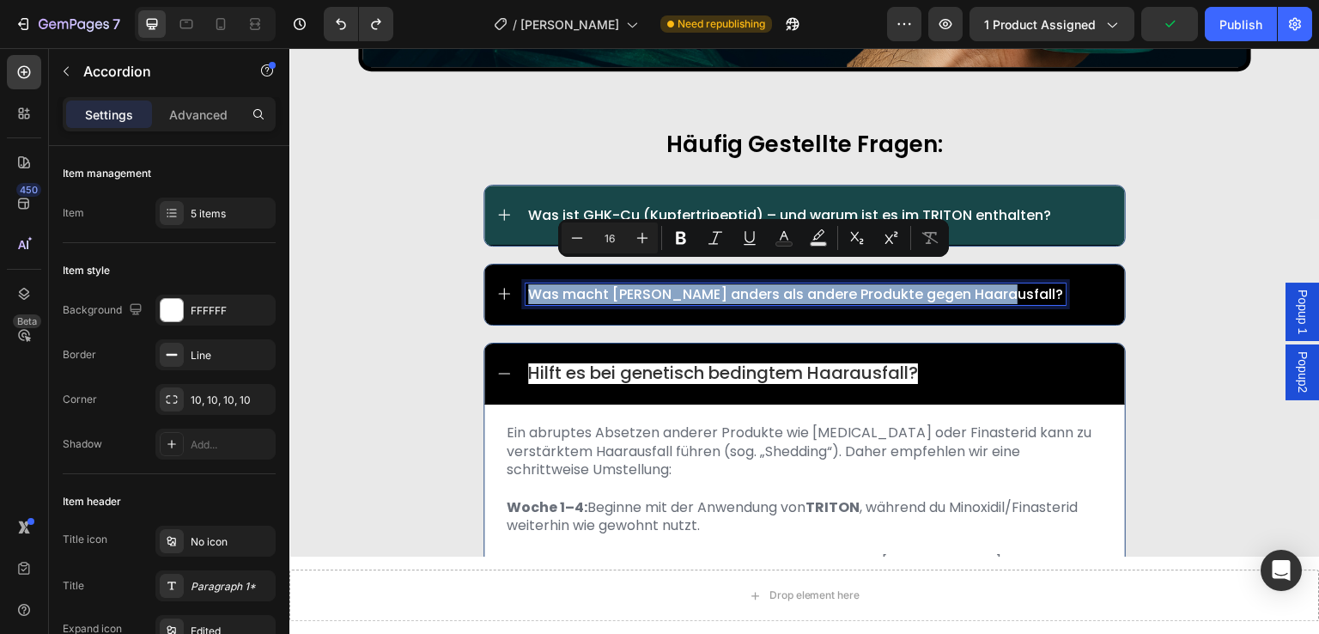
drag, startPoint x: 987, startPoint y: 271, endPoint x: 514, endPoint y: 269, distance: 473.3
click at [514, 269] on div "Was macht [PERSON_NAME] anders als andere Produkte gegen Haarausfall?" at bounding box center [804, 295] width 641 height 60
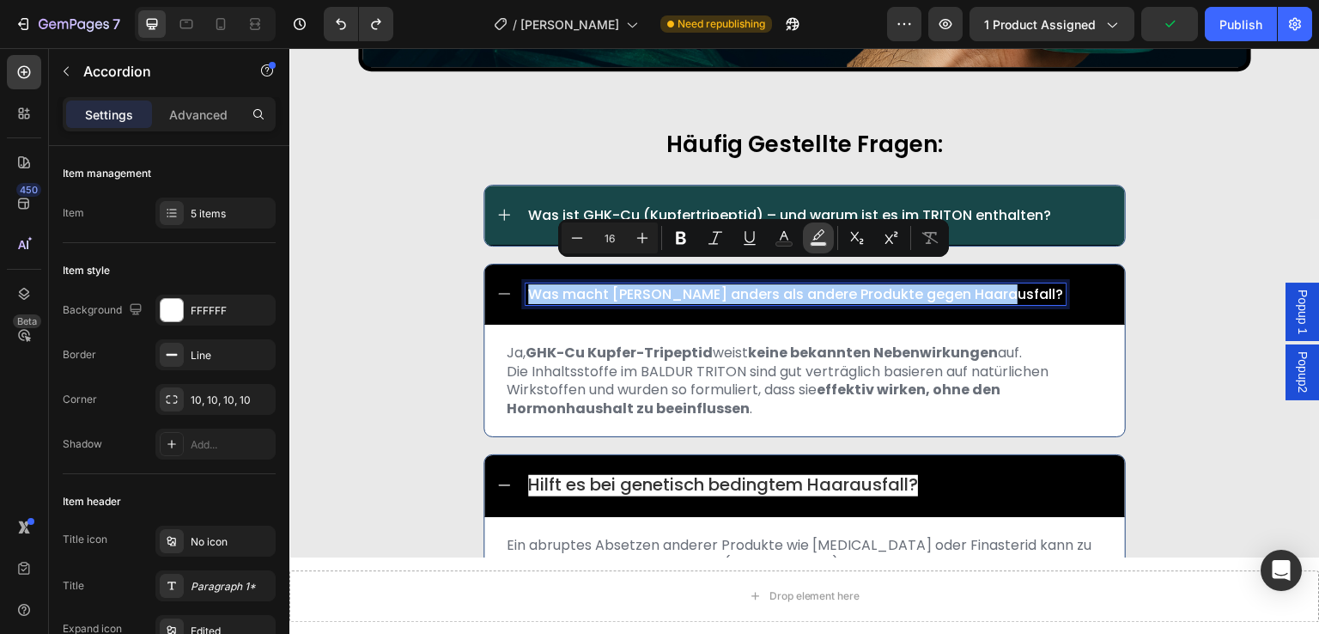
click at [827, 230] on button "Text Background Color" at bounding box center [818, 237] width 31 height 31
type input "000000"
type input "77"
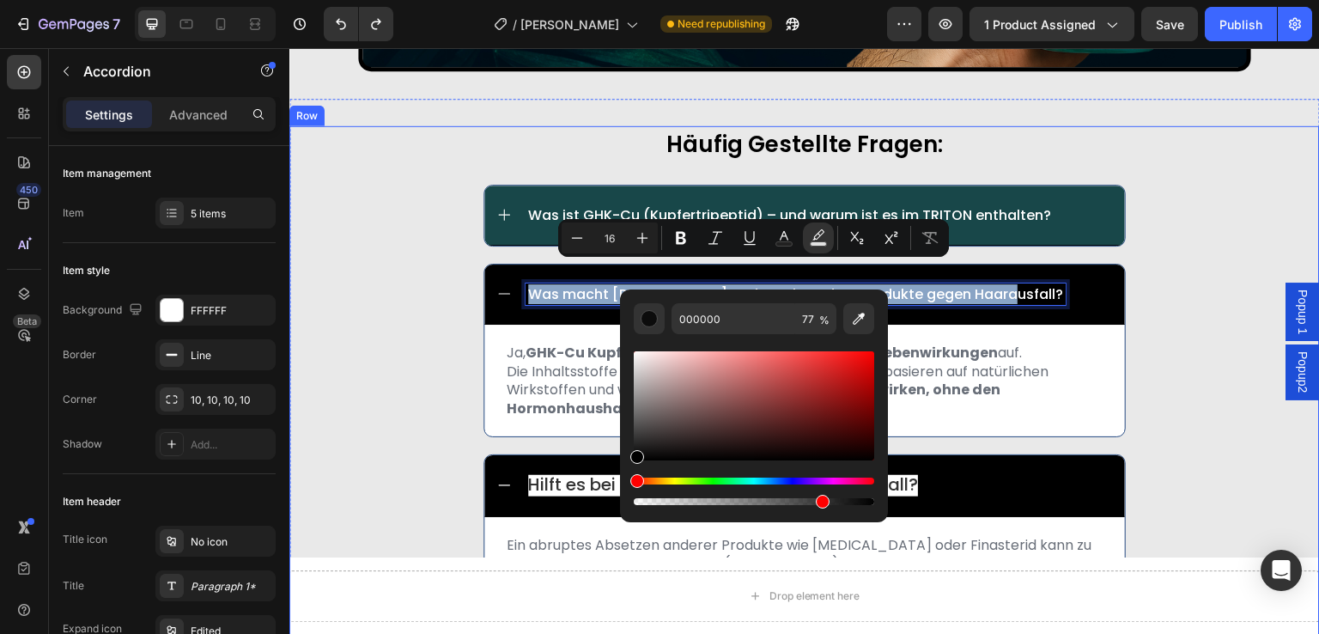
click at [409, 409] on div "häufig gestellte fragen: Text Block Was ist GHK-Cu (Kupfertripeptid) – und waru…" at bounding box center [804, 540] width 1031 height 829
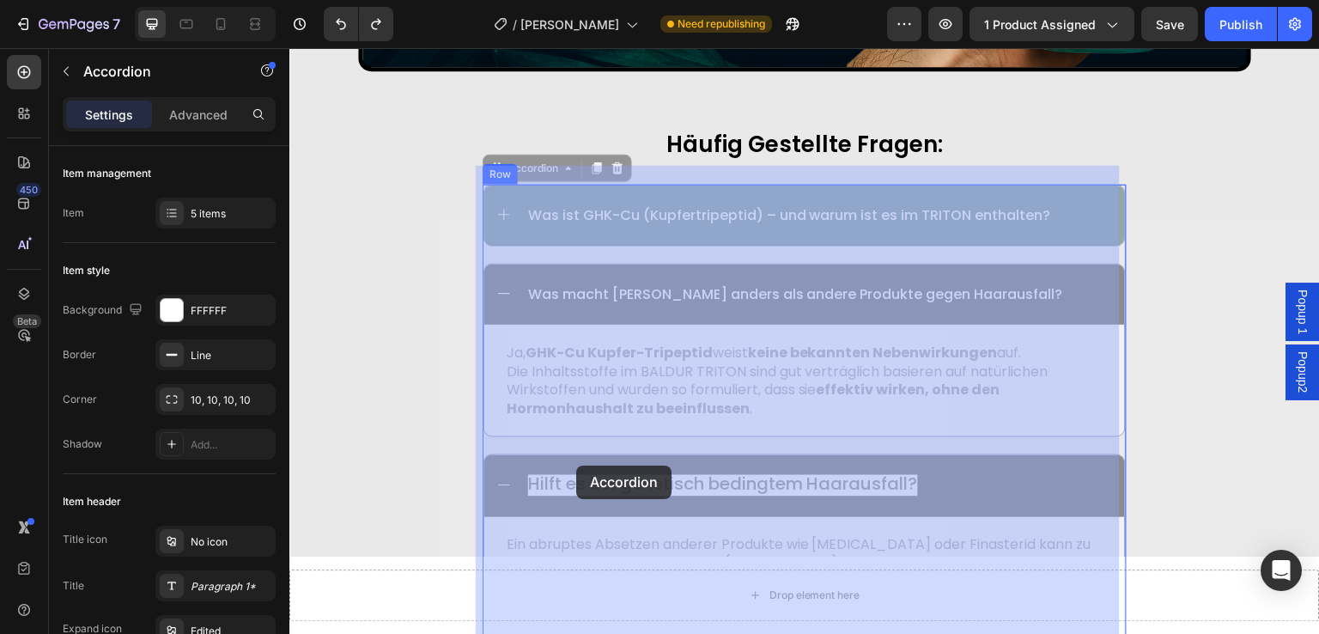
drag, startPoint x: 521, startPoint y: 466, endPoint x: 576, endPoint y: 466, distance: 55.8
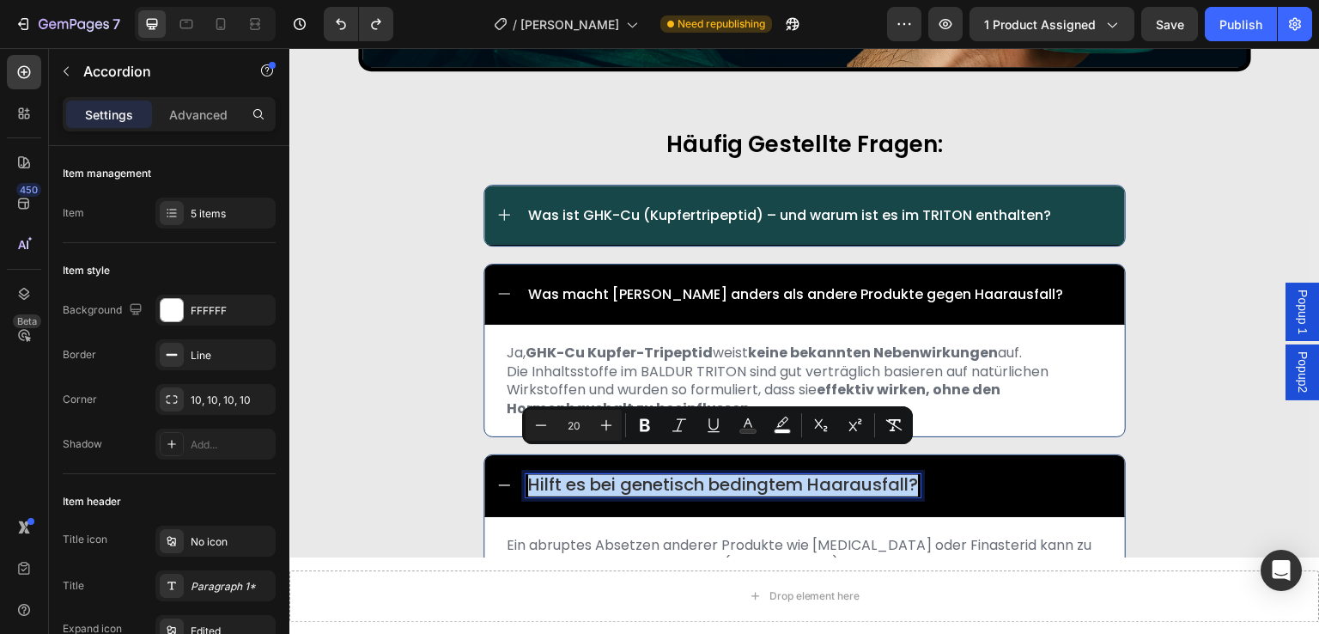
drag, startPoint x: 523, startPoint y: 466, endPoint x: 913, endPoint y: 466, distance: 390.0
click at [913, 472] on span "Hilft es bei genetisch bedingtem Haarausfall?" at bounding box center [723, 484] width 390 height 24
click at [779, 421] on icon "Editor contextual toolbar" at bounding box center [782, 425] width 17 height 17
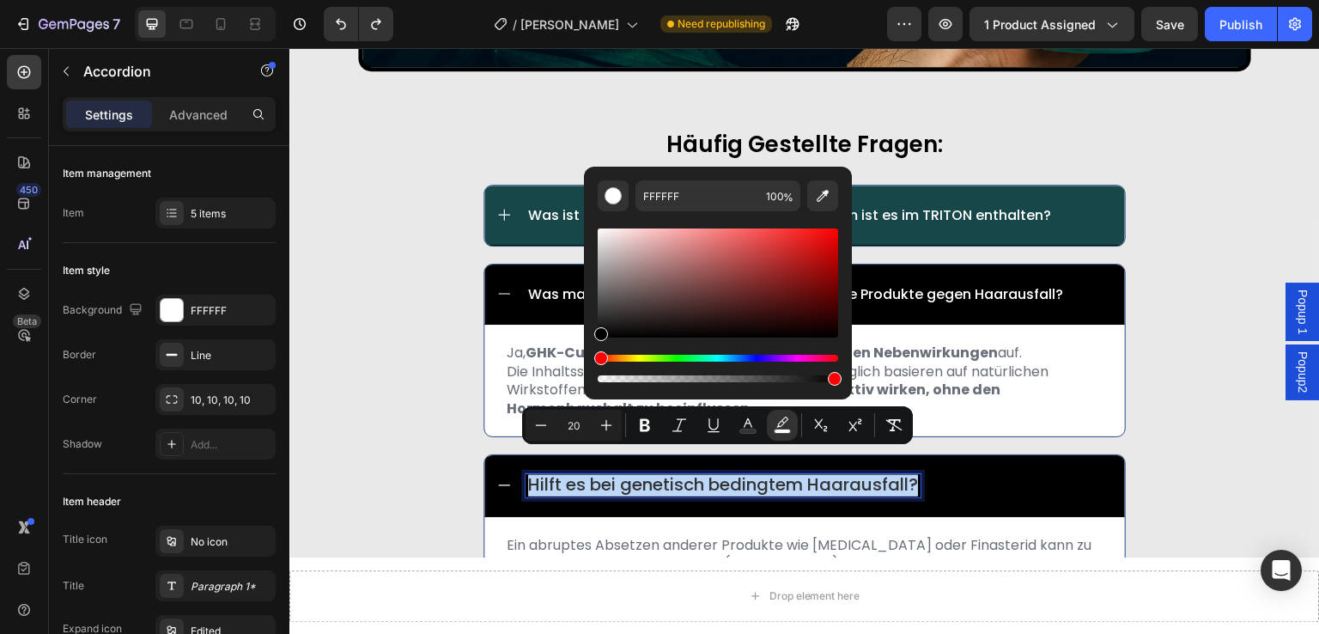
type input "000000"
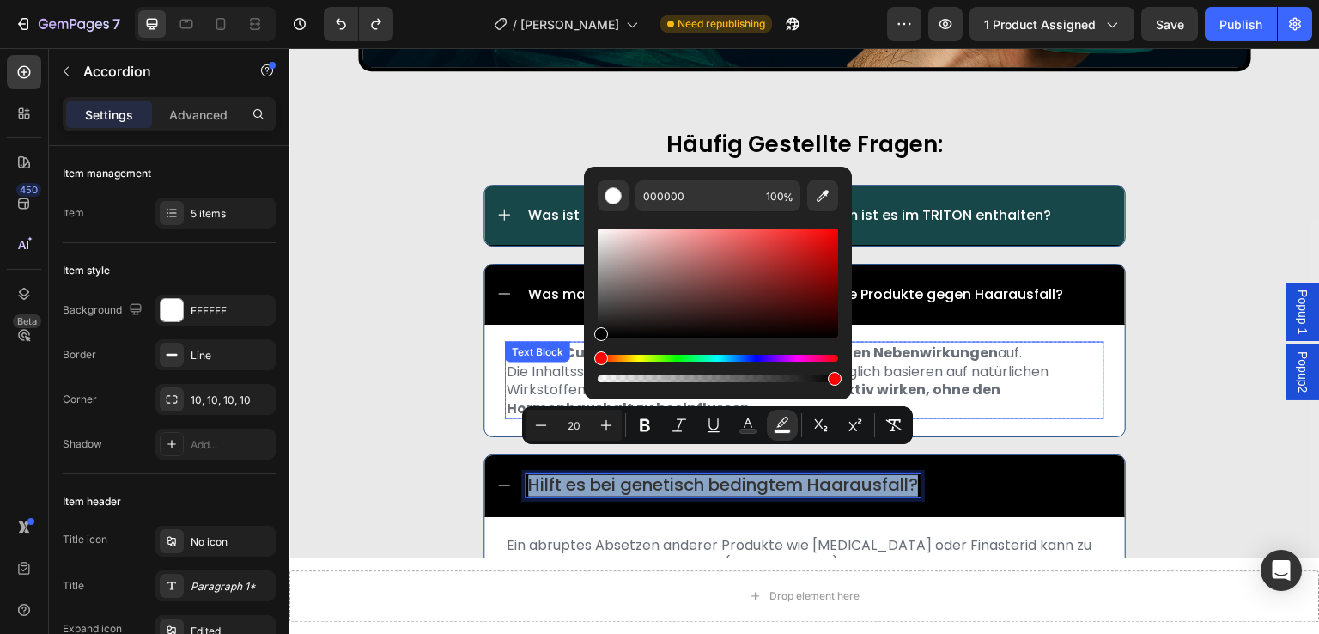
drag, startPoint x: 904, startPoint y: 371, endPoint x: 565, endPoint y: 345, distance: 339.4
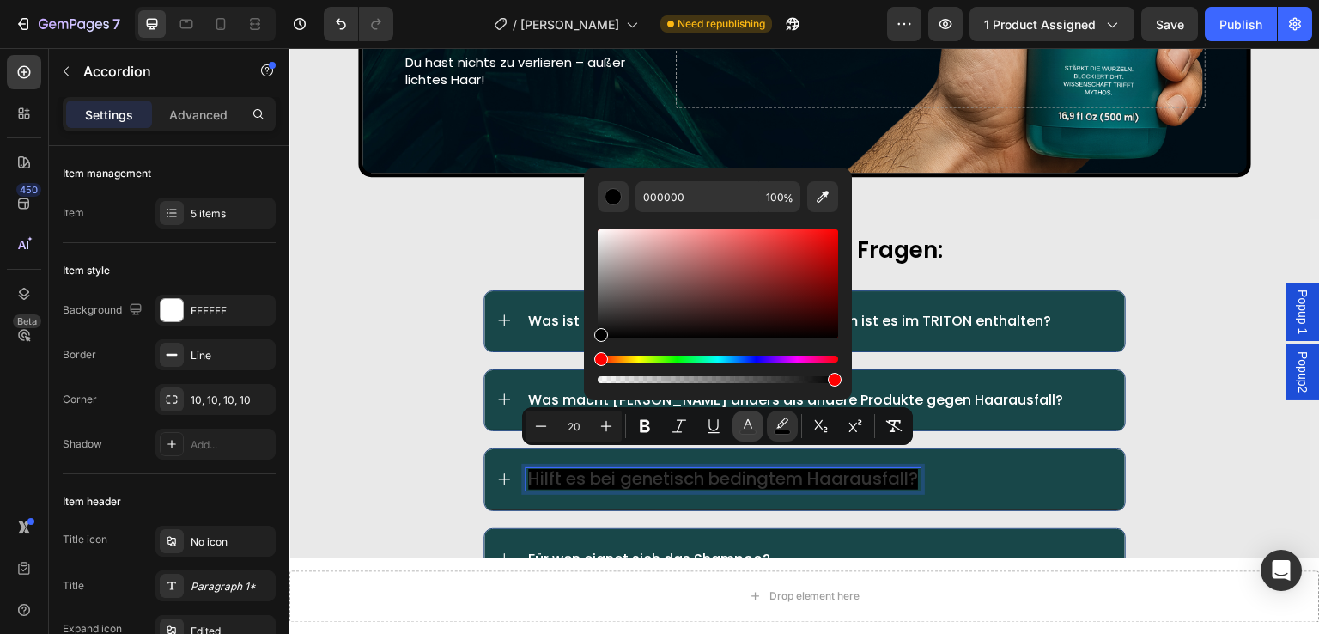
scroll to position [9311, 0]
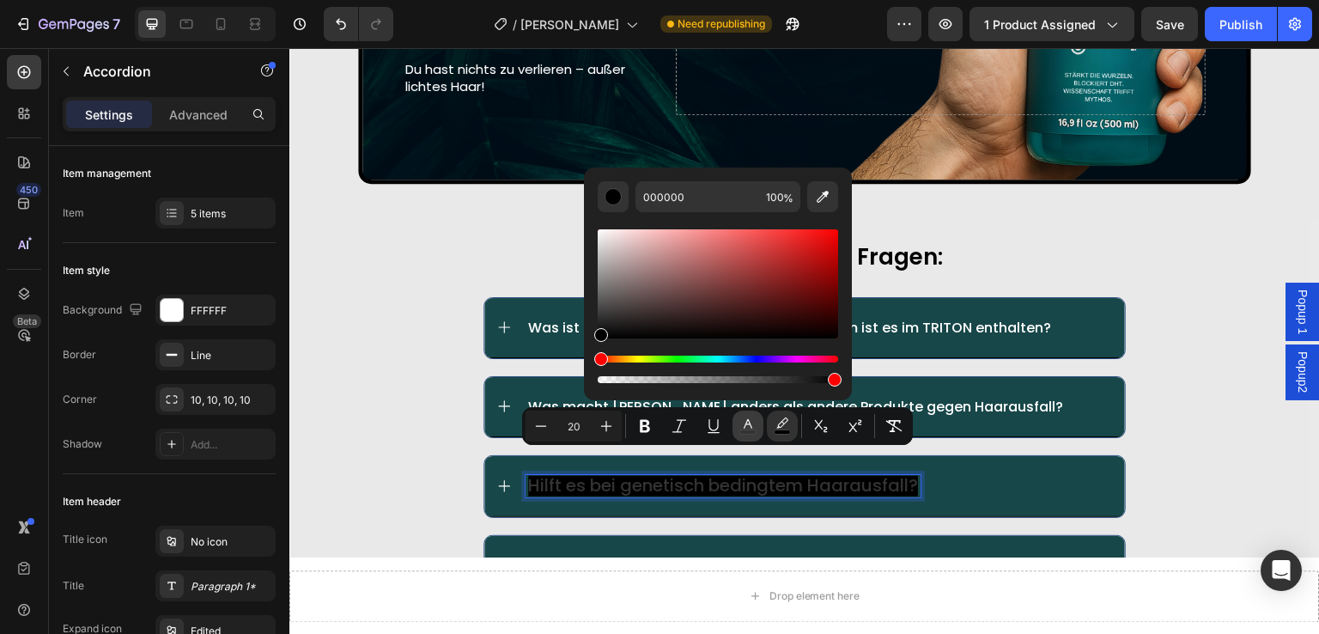
click at [753, 422] on icon "Editor contextual toolbar" at bounding box center [748, 425] width 17 height 17
drag, startPoint x: 892, startPoint y: 282, endPoint x: 552, endPoint y: 226, distance: 344.7
type input "FFFFFF"
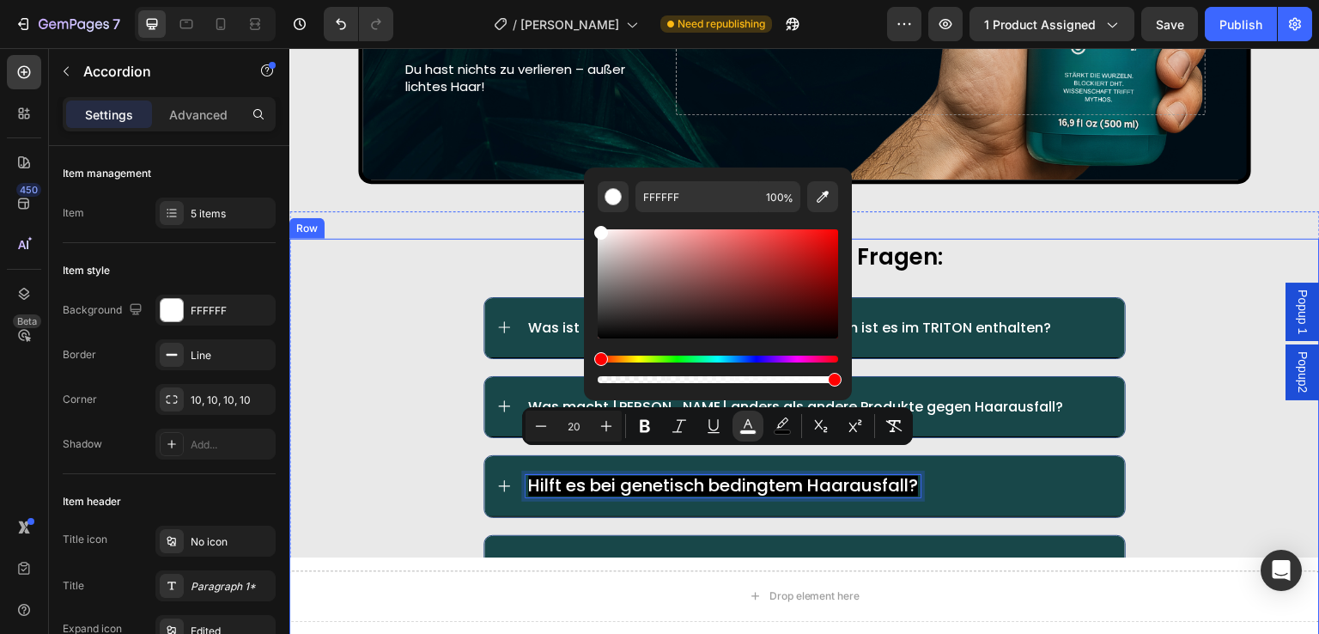
click at [354, 354] on div "häufig gestellte fragen: Text Block Was ist GHK-Cu (Kupfertripeptid) – und waru…" at bounding box center [804, 458] width 1031 height 438
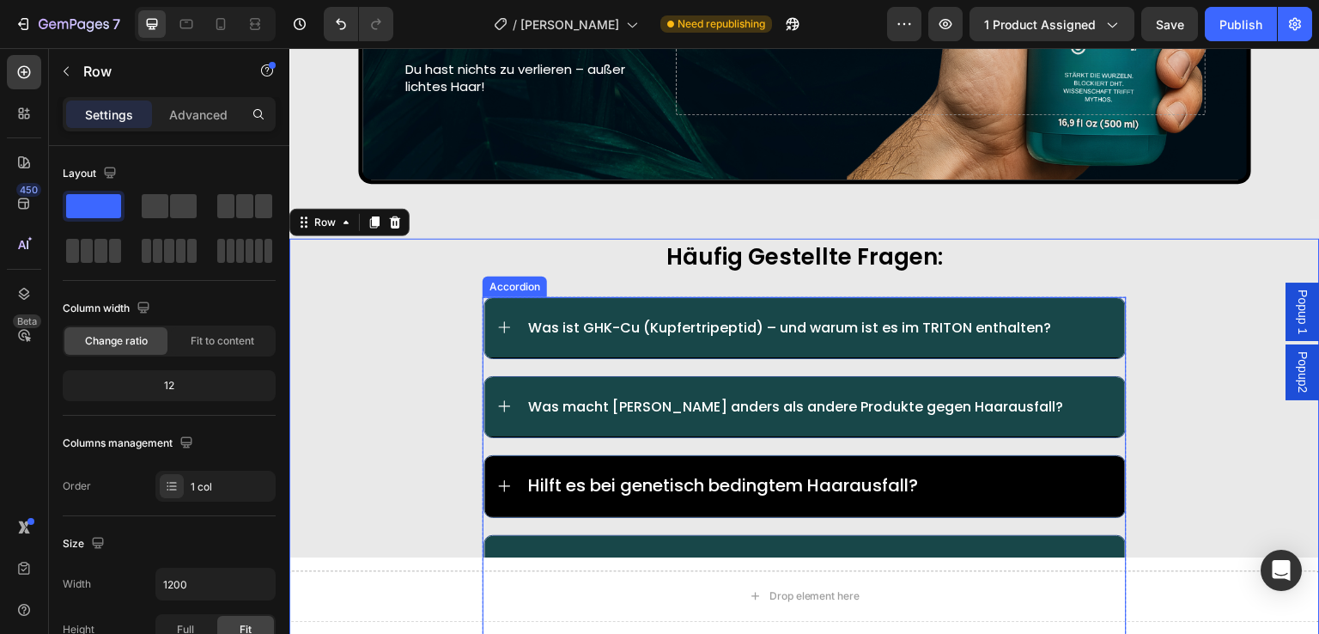
click at [529, 473] on span "Hilft es bei genetisch bedingtem Haarausfall?" at bounding box center [723, 485] width 390 height 24
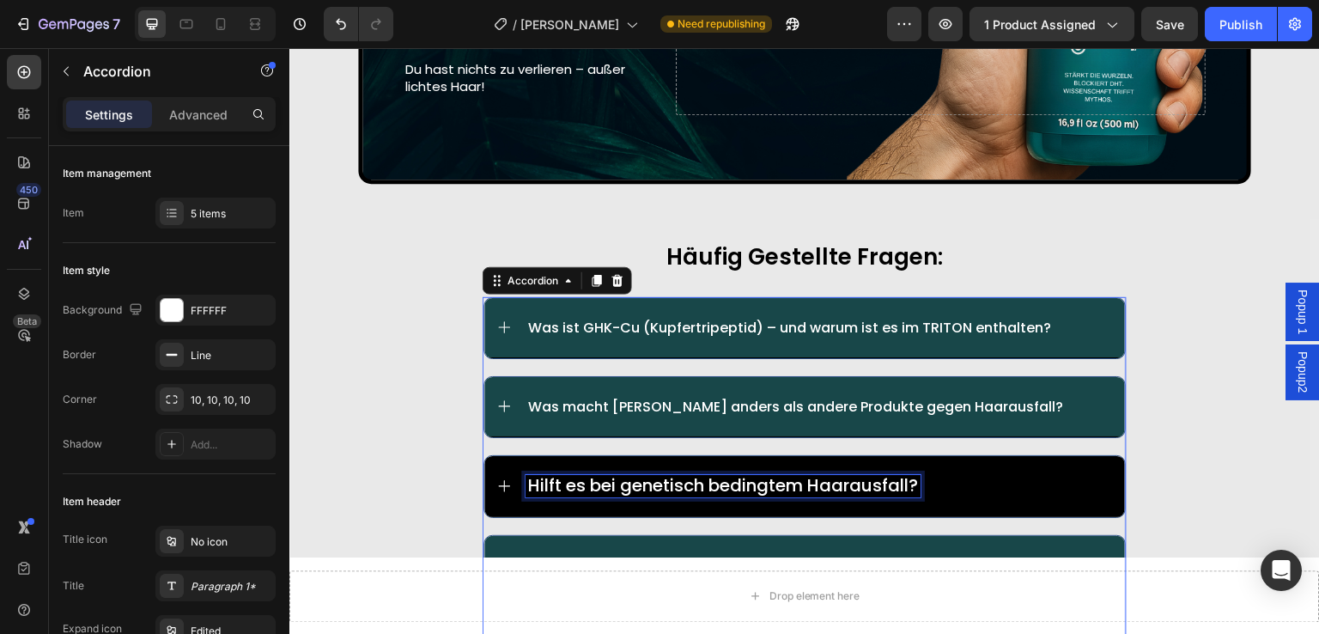
click at [526, 475] on div "Hilft es bei genetisch bedingtem Haarausfall?" at bounding box center [723, 486] width 395 height 22
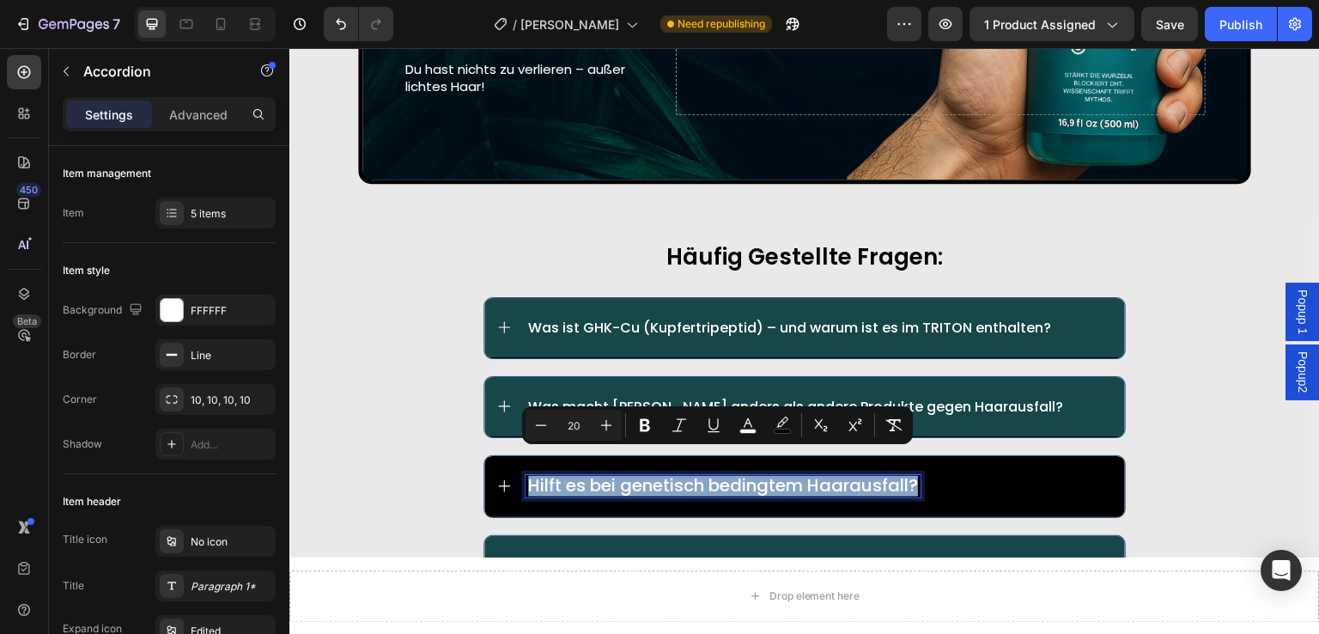
drag, startPoint x: 523, startPoint y: 464, endPoint x: 916, endPoint y: 469, distance: 393.4
click at [916, 475] on div "Hilft es bei genetisch bedingtem Haarausfall?" at bounding box center [723, 486] width 395 height 22
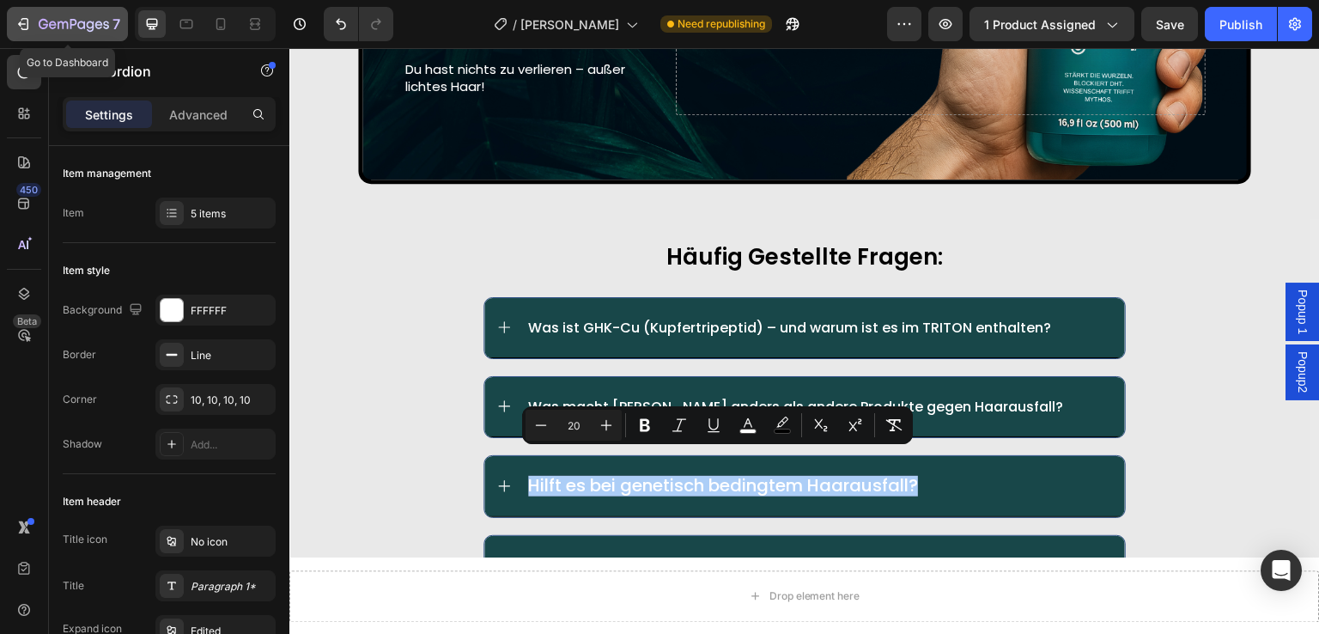
click at [27, 21] on icon "button" at bounding box center [25, 24] width 8 height 12
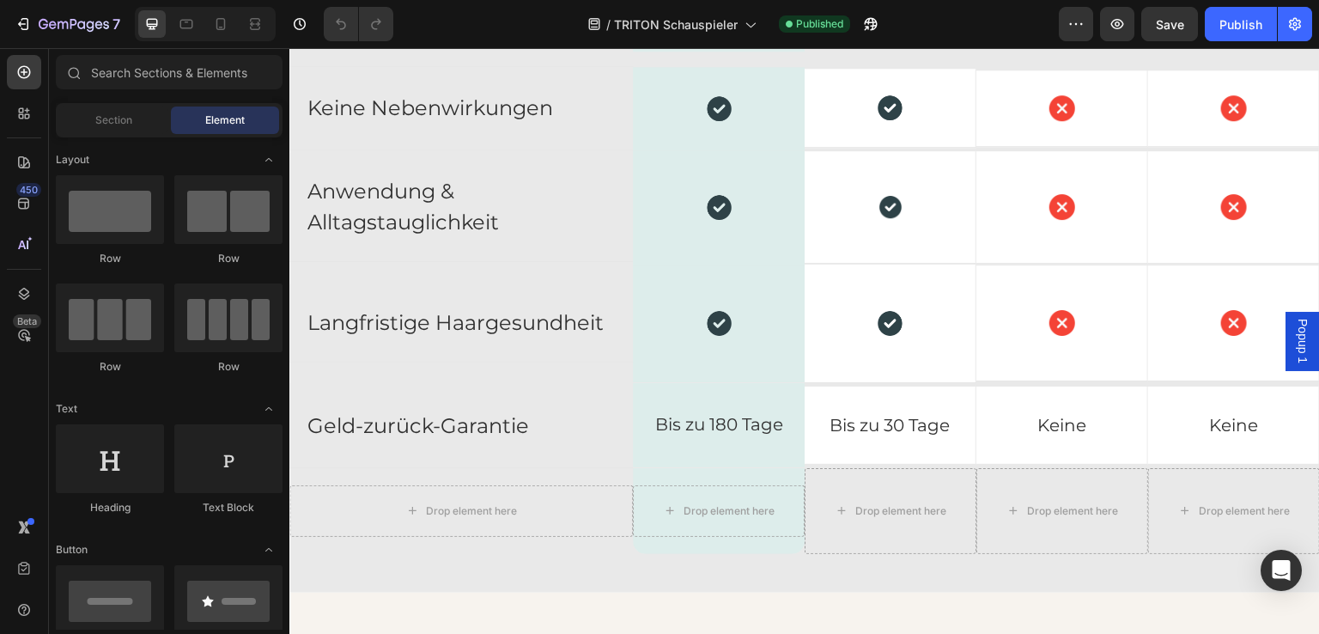
scroll to position [13657, 0]
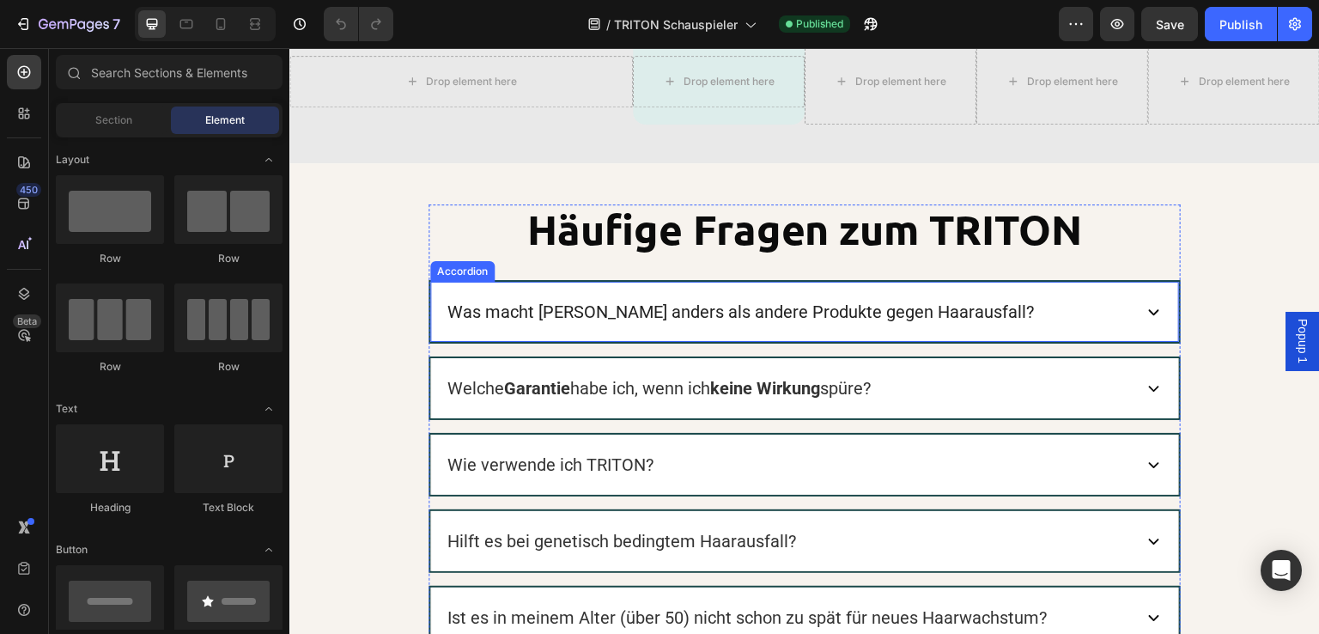
click at [951, 314] on p "Was macht [PERSON_NAME] anders als andere Produkte gegen Haarausfall?" at bounding box center [741, 311] width 587 height 27
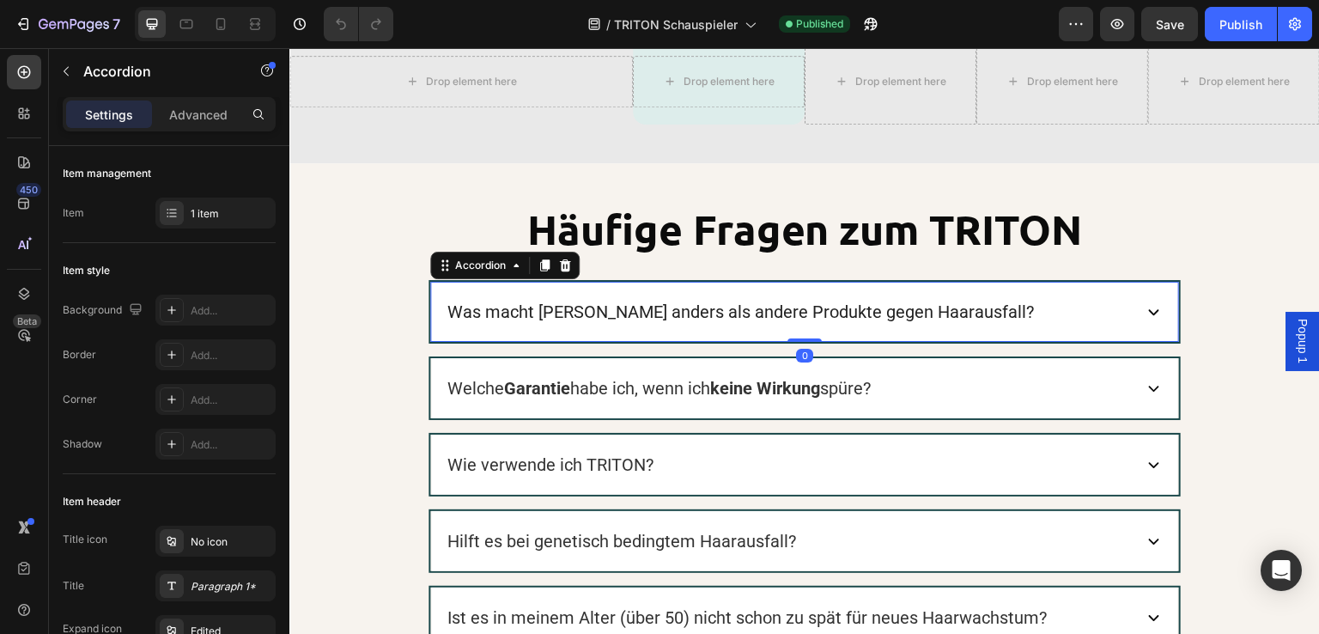
click at [951, 310] on p "Was macht [PERSON_NAME] anders als andere Produkte gegen Haarausfall?" at bounding box center [741, 311] width 587 height 27
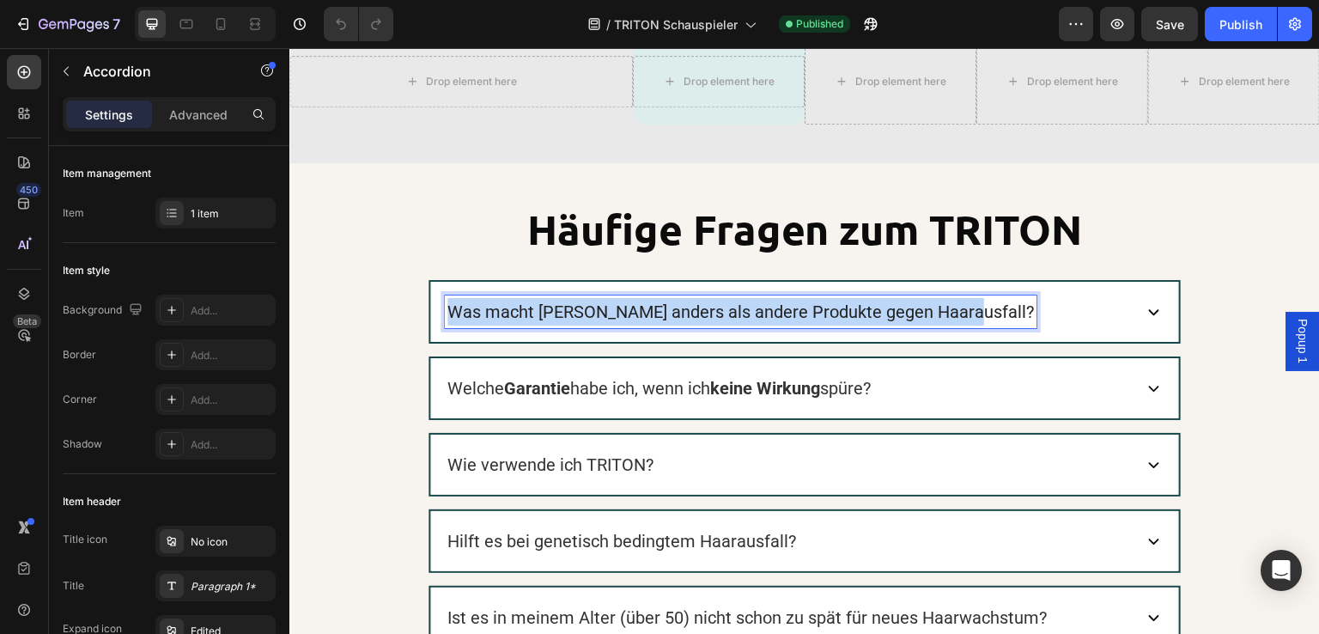
drag, startPoint x: 953, startPoint y: 308, endPoint x: 446, endPoint y: 316, distance: 507.7
click at [448, 316] on p "Was macht [PERSON_NAME] anders als andere Produkte gegen Haarausfall?" at bounding box center [741, 311] width 587 height 27
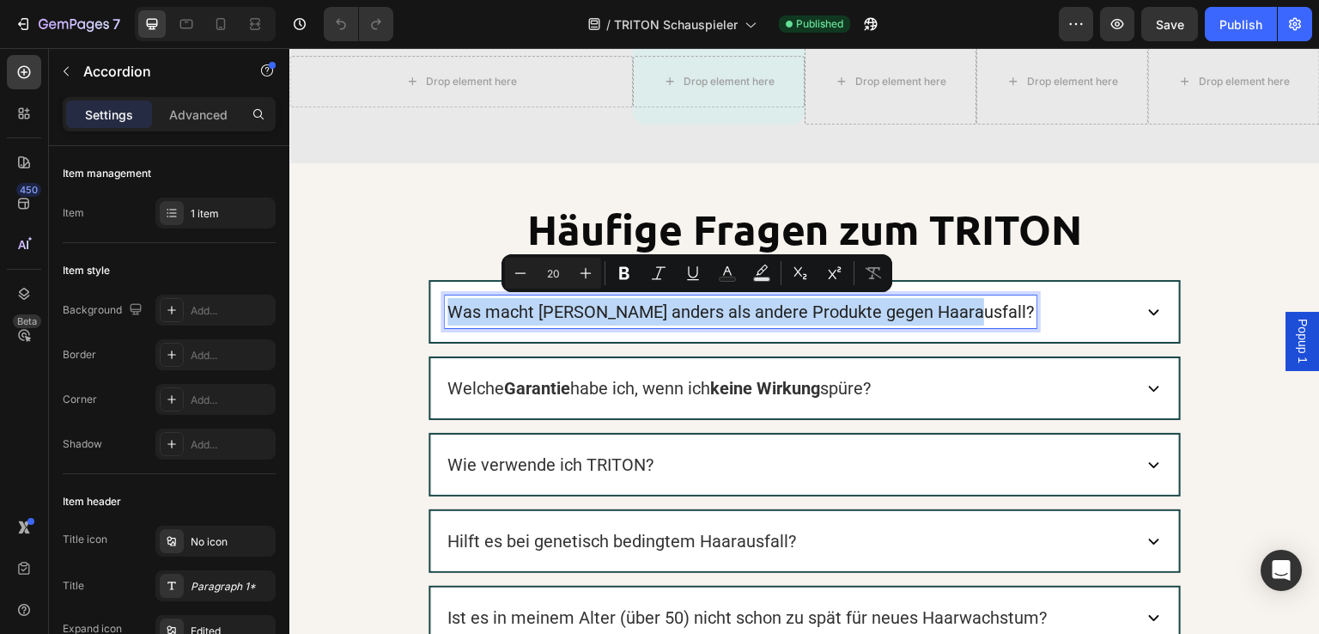
copy p "Was macht [PERSON_NAME] anders als andere Produkte gegen Haarausfall?"
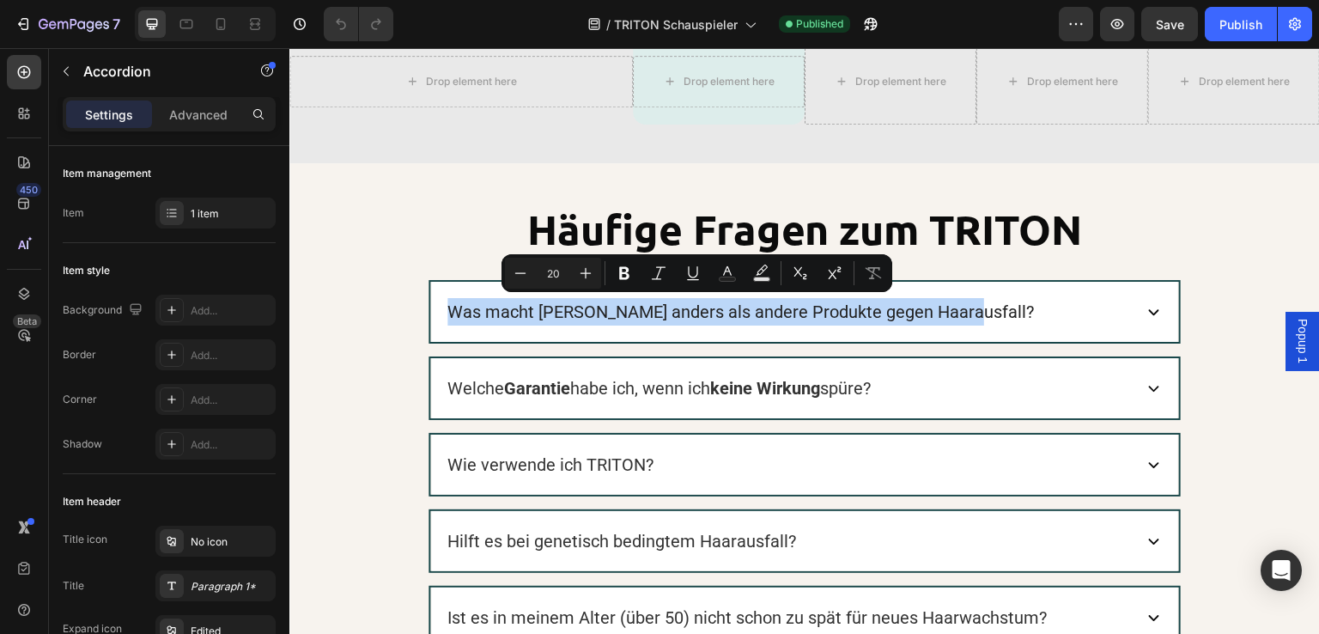
click at [1057, 321] on div "Was macht [PERSON_NAME] anders als andere Produkte gegen Haarausfall?" at bounding box center [787, 311] width 685 height 33
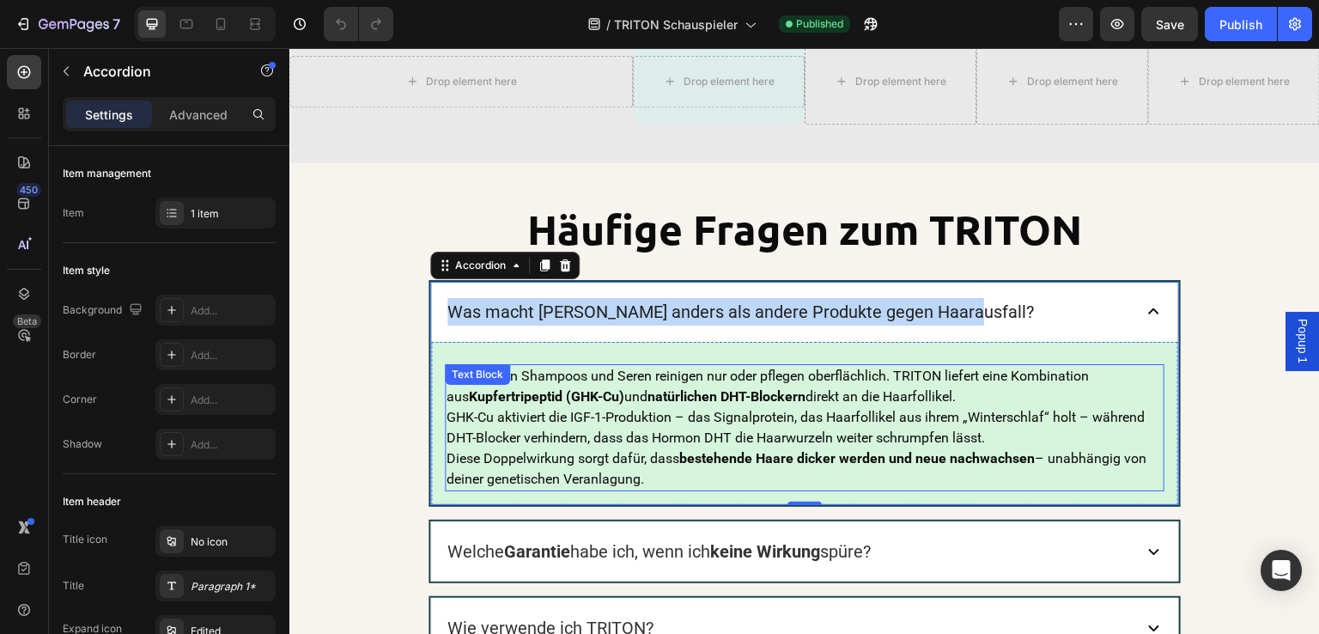
click at [672, 417] on p "Die meisten Shampoos und Seren reinigen nur oder pflegen oberflächlich. TRITON …" at bounding box center [805, 428] width 716 height 124
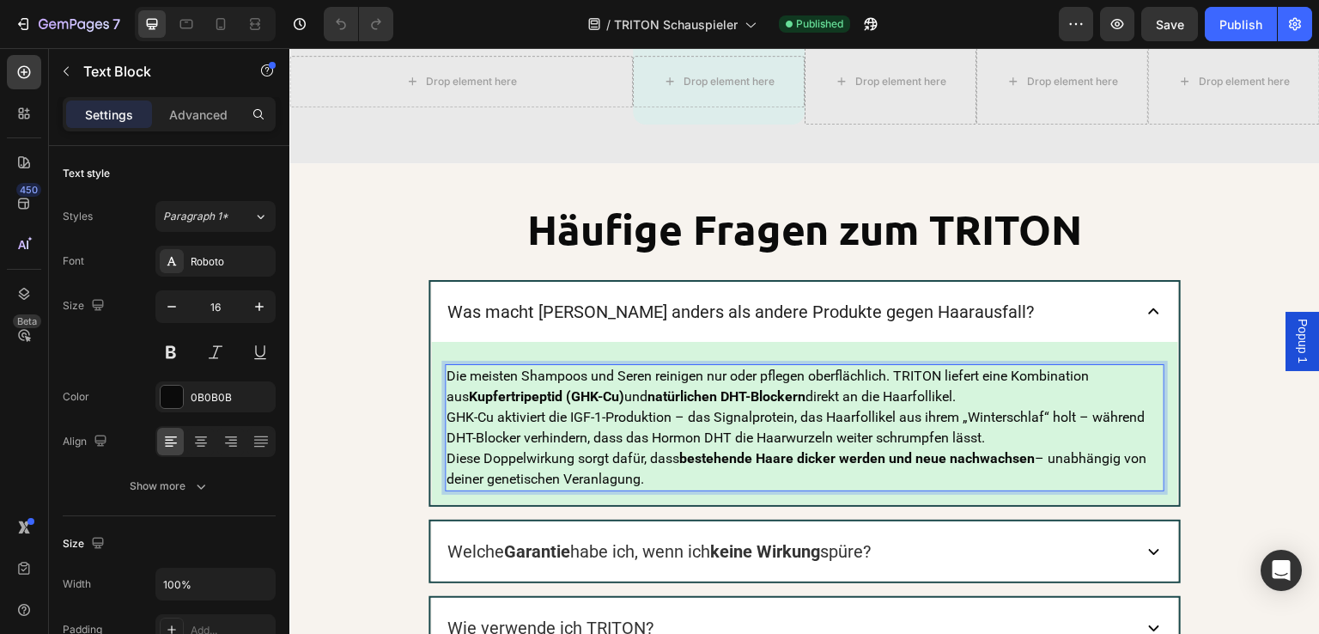
click at [642, 477] on p "Die meisten Shampoos und Seren reinigen nur oder pflegen oberflächlich. TRITON …" at bounding box center [805, 428] width 716 height 124
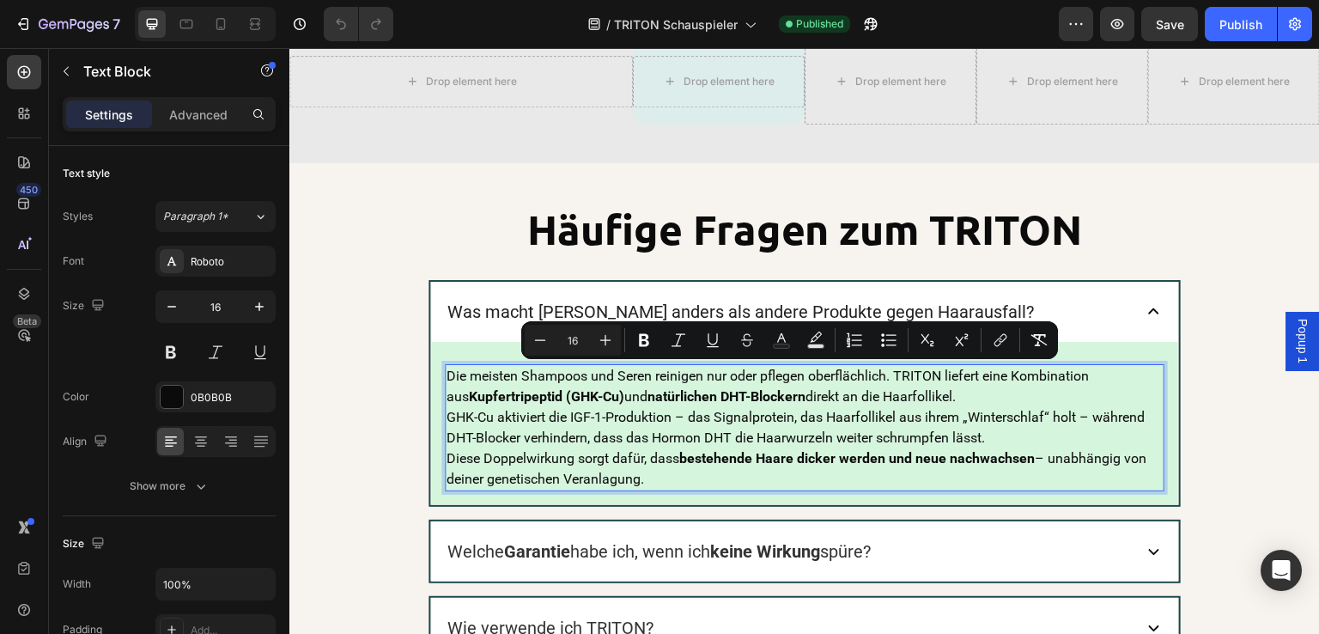
drag, startPoint x: 633, startPoint y: 478, endPoint x: 440, endPoint y: 375, distance: 219.0
click at [447, 375] on p "Die meisten Shampoos und Seren reinigen nur oder pflegen oberflächlich. TRITON …" at bounding box center [805, 428] width 716 height 124
copy p "Die meisten Shampoos und Seren reinigen nur oder pflegen oberflächlich. TRITON …"
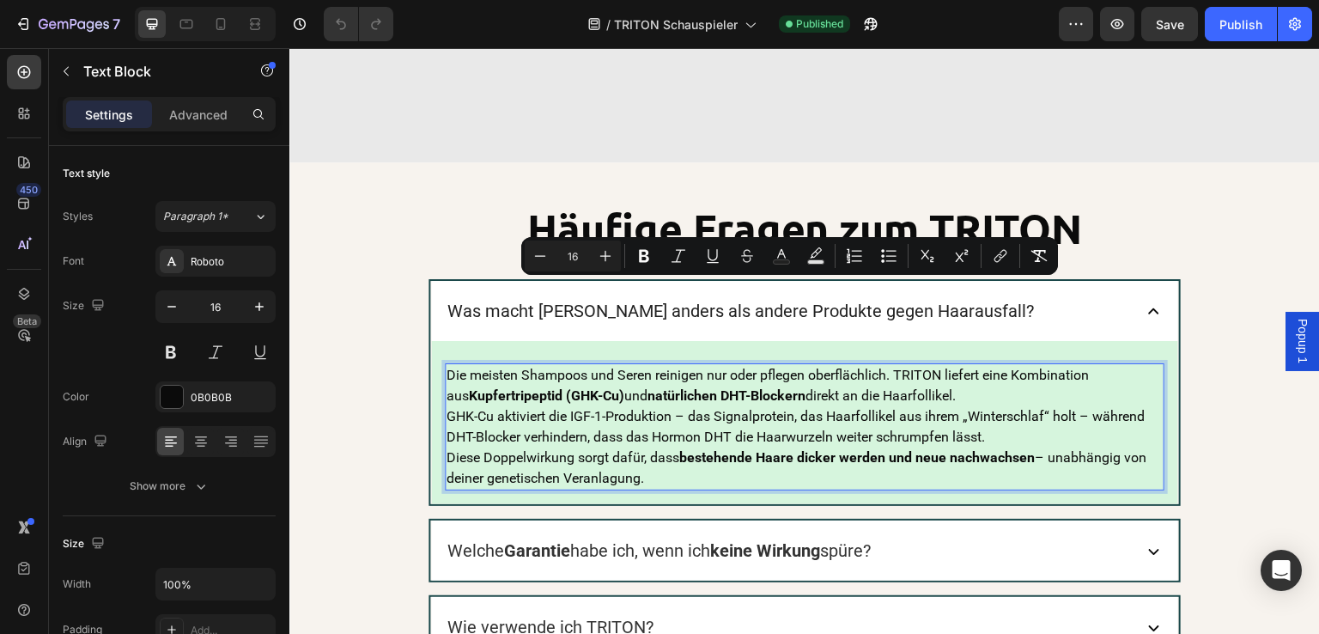
scroll to position [13915, 0]
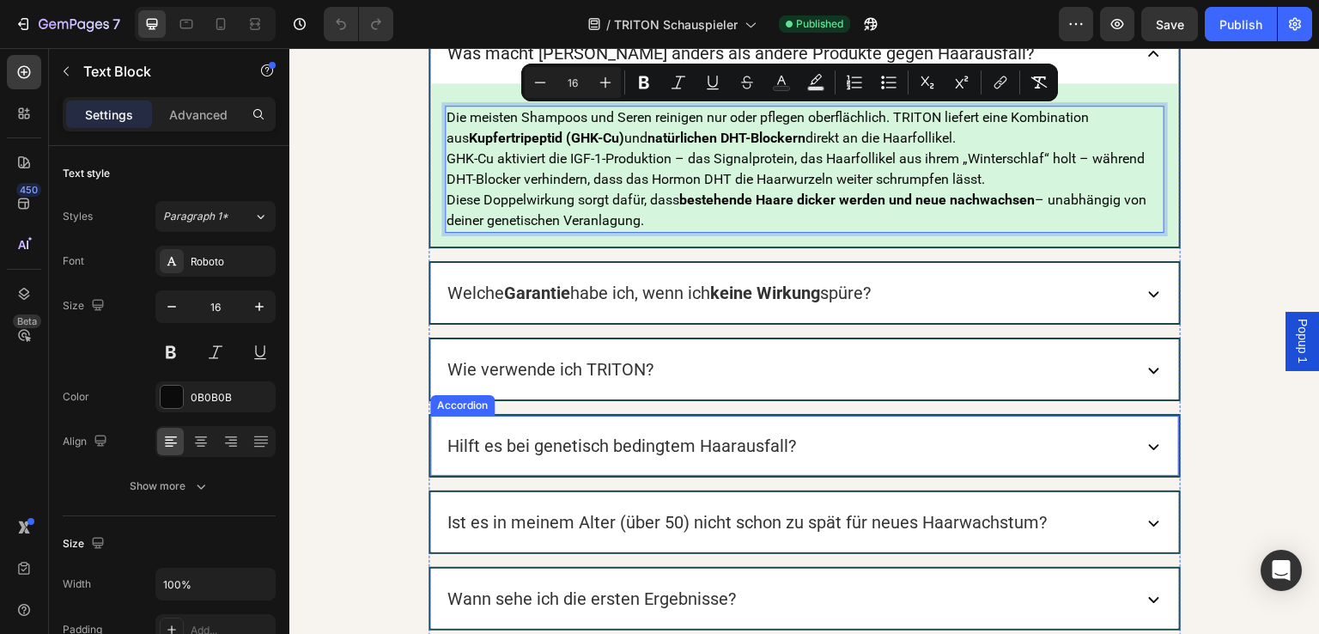
click at [847, 447] on div "Hilft es bei genetisch bedingtem Haarausfall?" at bounding box center [787, 445] width 685 height 33
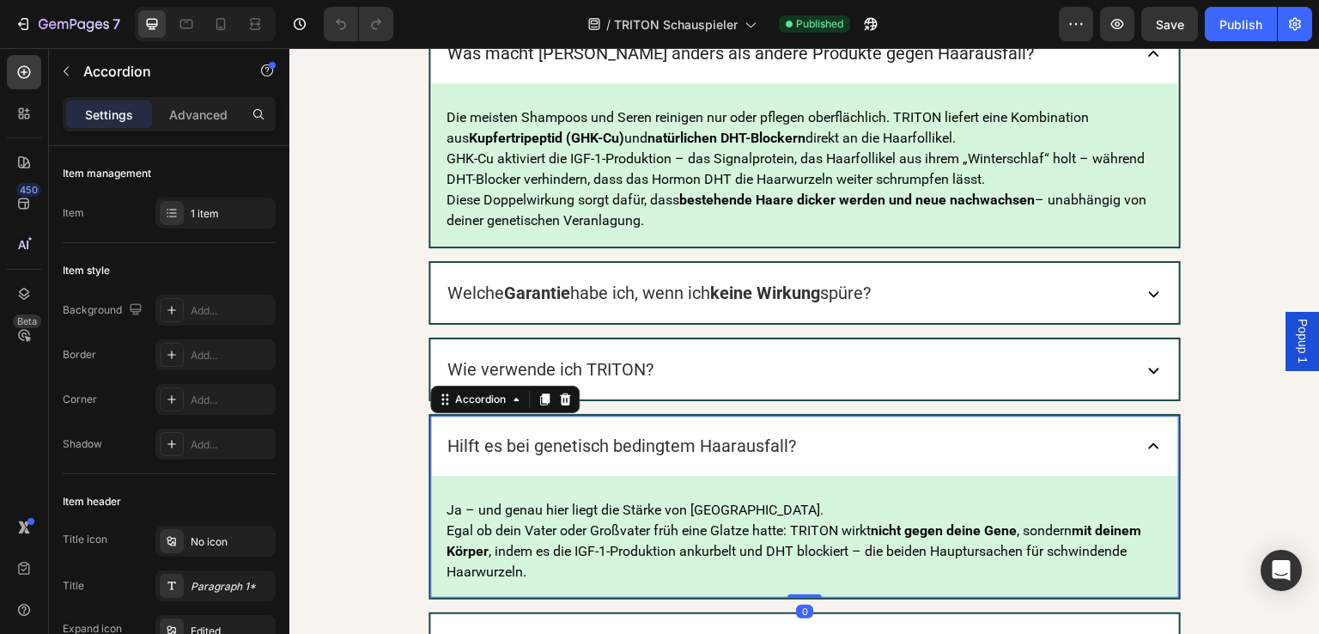
click at [788, 443] on div "Hilft es bei genetisch bedingtem Haarausfall?" at bounding box center [622, 445] width 354 height 33
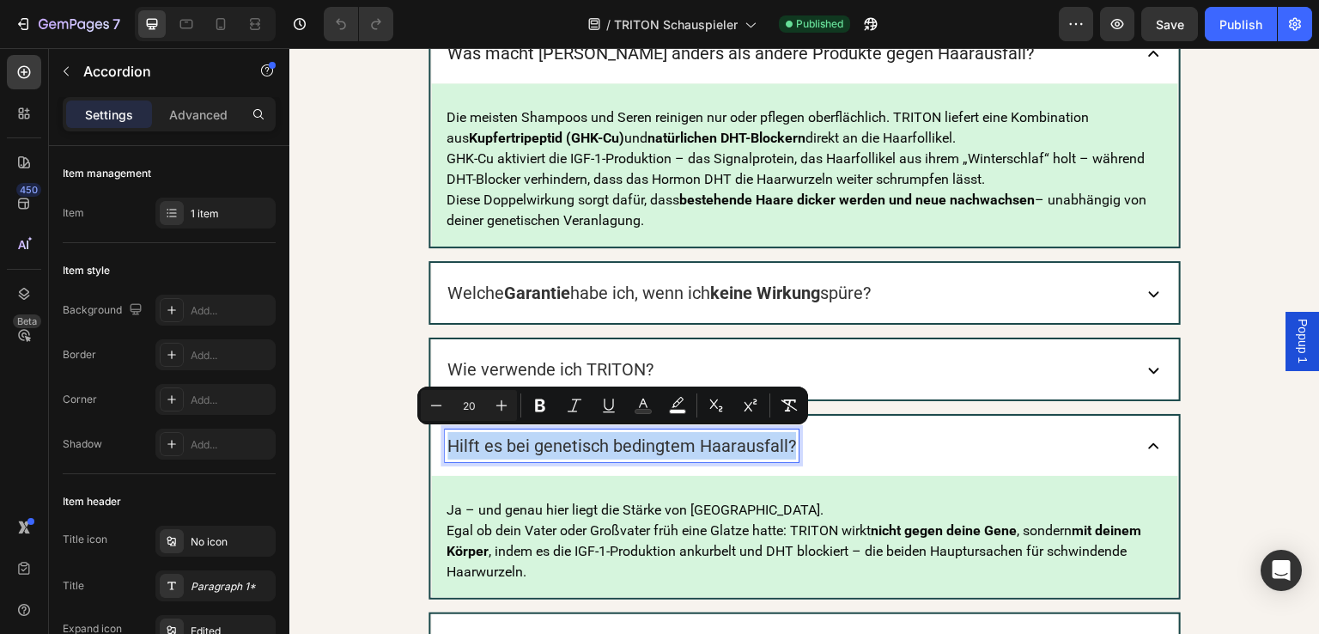
drag, startPoint x: 786, startPoint y: 441, endPoint x: 440, endPoint y: 441, distance: 346.2
click at [448, 441] on span "Hilft es bei genetisch bedingtem Haarausfall?" at bounding box center [622, 445] width 349 height 21
copy span "Hilft es bei genetisch bedingtem Haarausfall?"
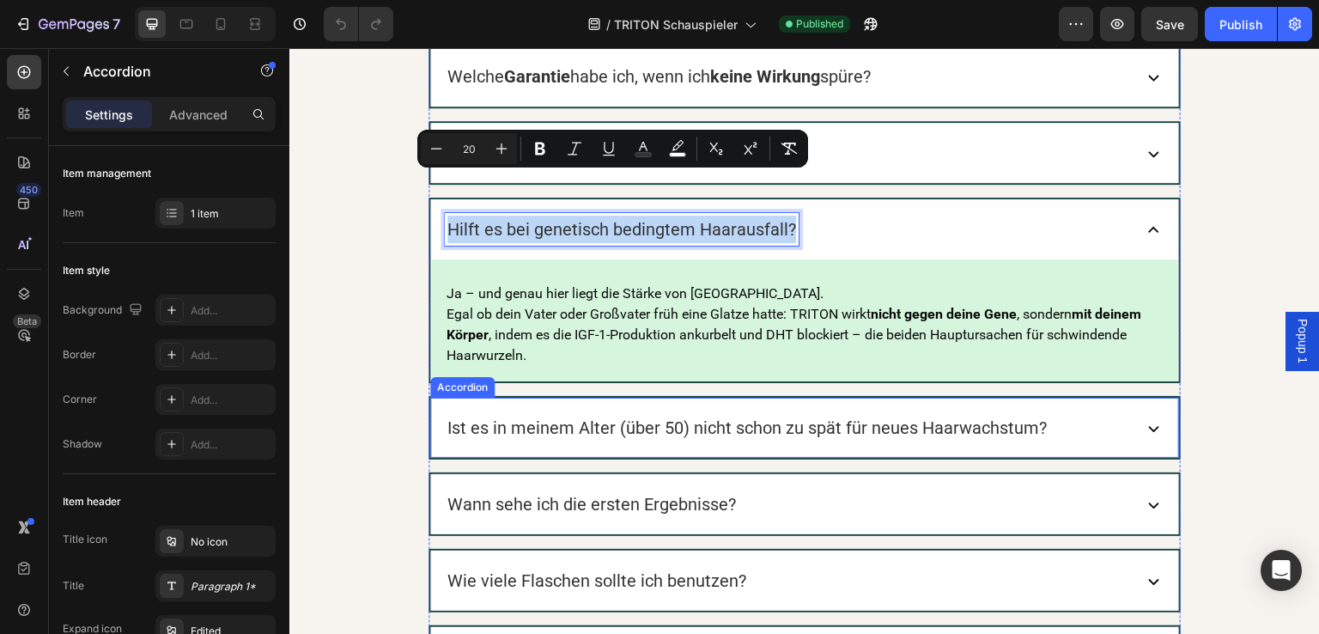
scroll to position [14173, 0]
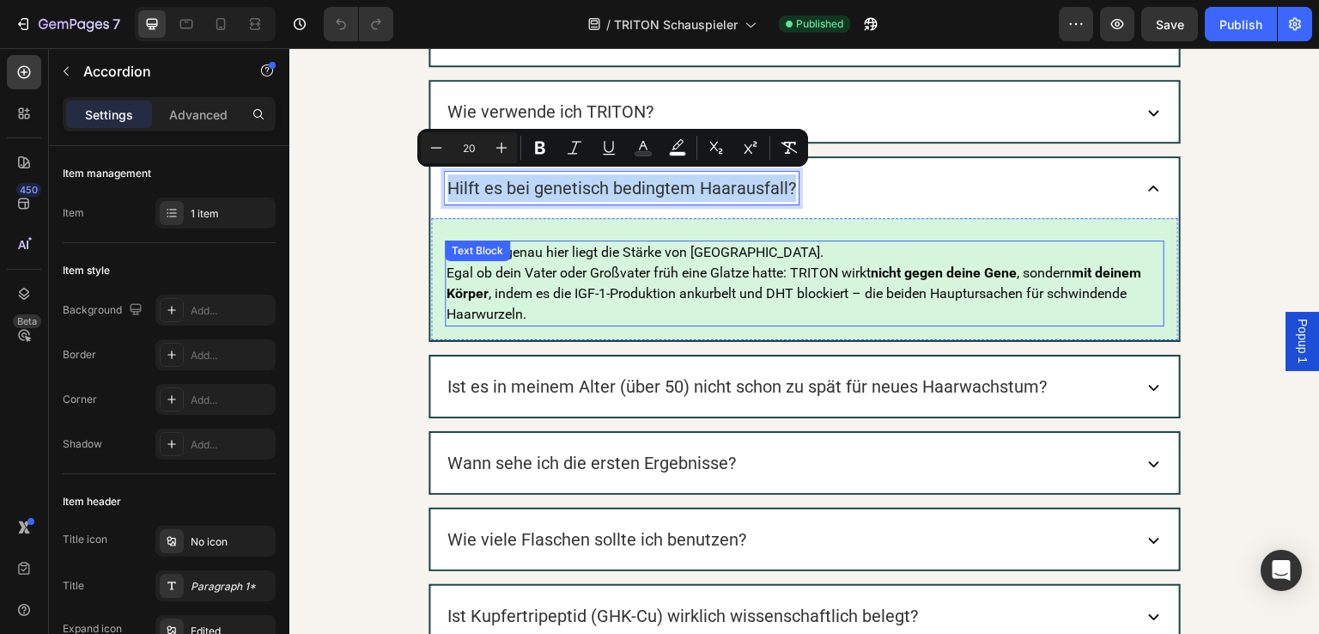
click at [531, 306] on p "Ja – und genau hier liegt die Stärke von TRITON. Egal ob dein Vater oder Großva…" at bounding box center [805, 283] width 716 height 82
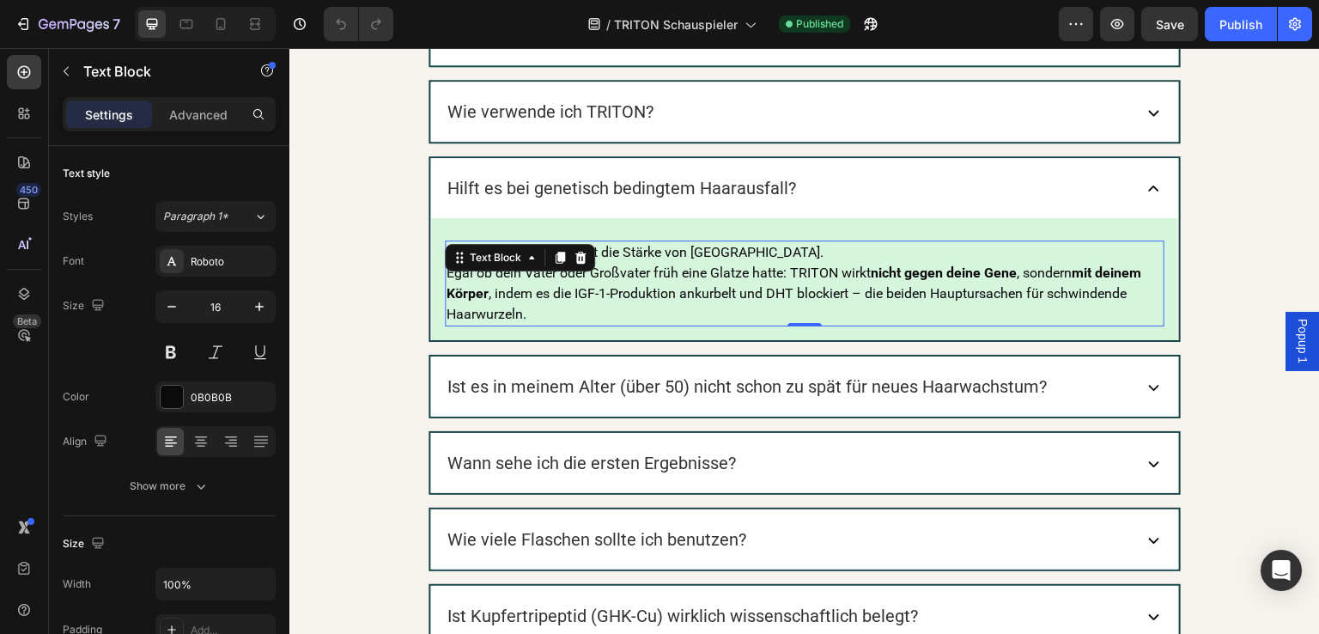
click at [526, 311] on p "Ja – und genau hier liegt die Stärke von TRITON. Egal ob dein Vater oder Großva…" at bounding box center [805, 283] width 716 height 82
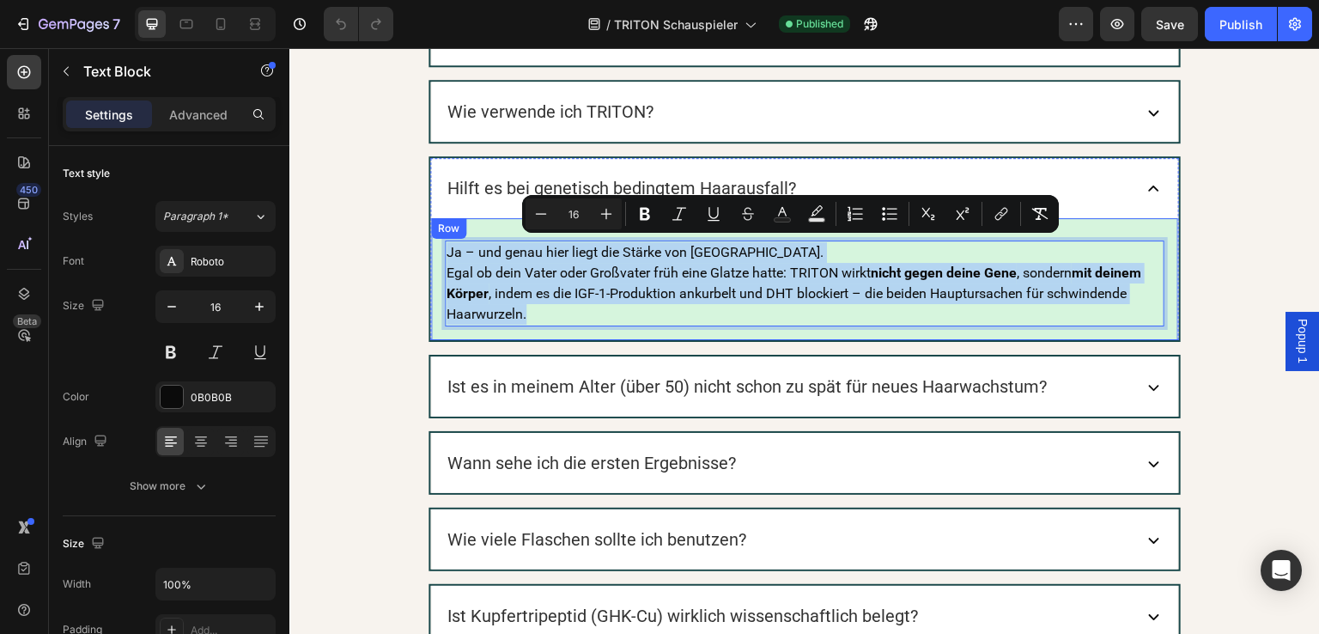
drag, startPoint x: 526, startPoint y: 308, endPoint x: 433, endPoint y: 248, distance: 110.1
click at [433, 248] on div "Ja – und genau hier liegt die Stärke von TRITON. Egal ob dein Vater oder Großva…" at bounding box center [804, 279] width 747 height 122
copy p "Ja – und genau hier liegt die Stärke von TRITON. Egal ob dein Vater oder Großva…"
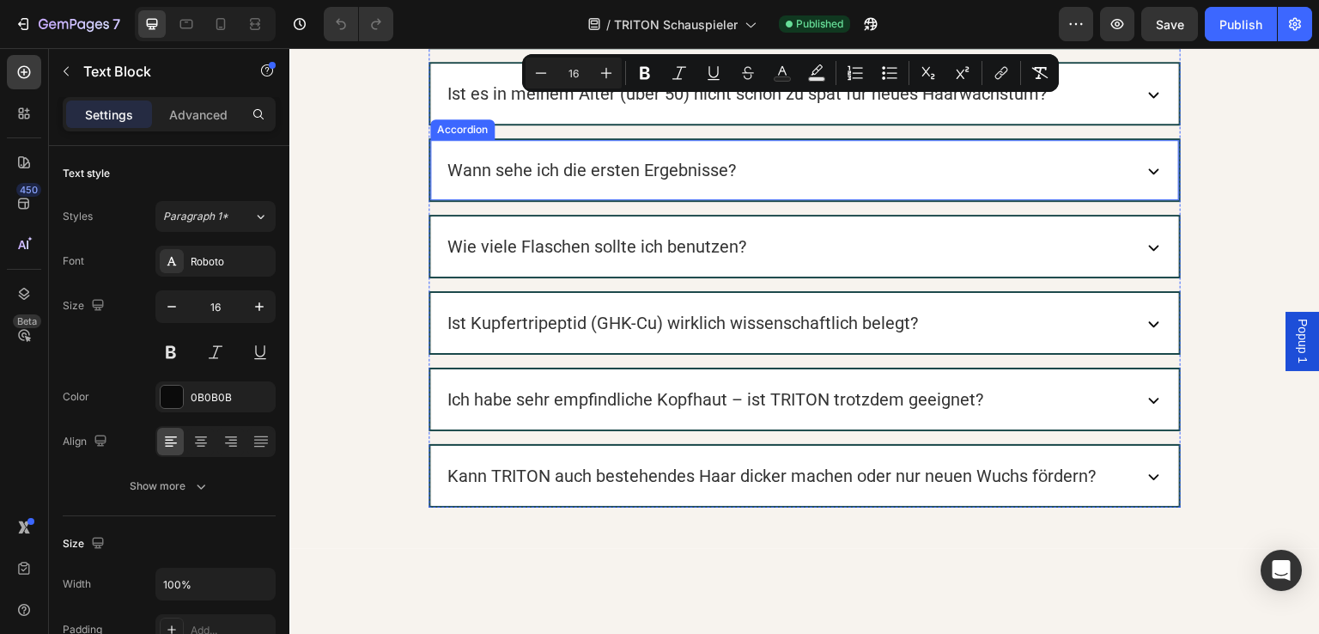
scroll to position [14516, 0]
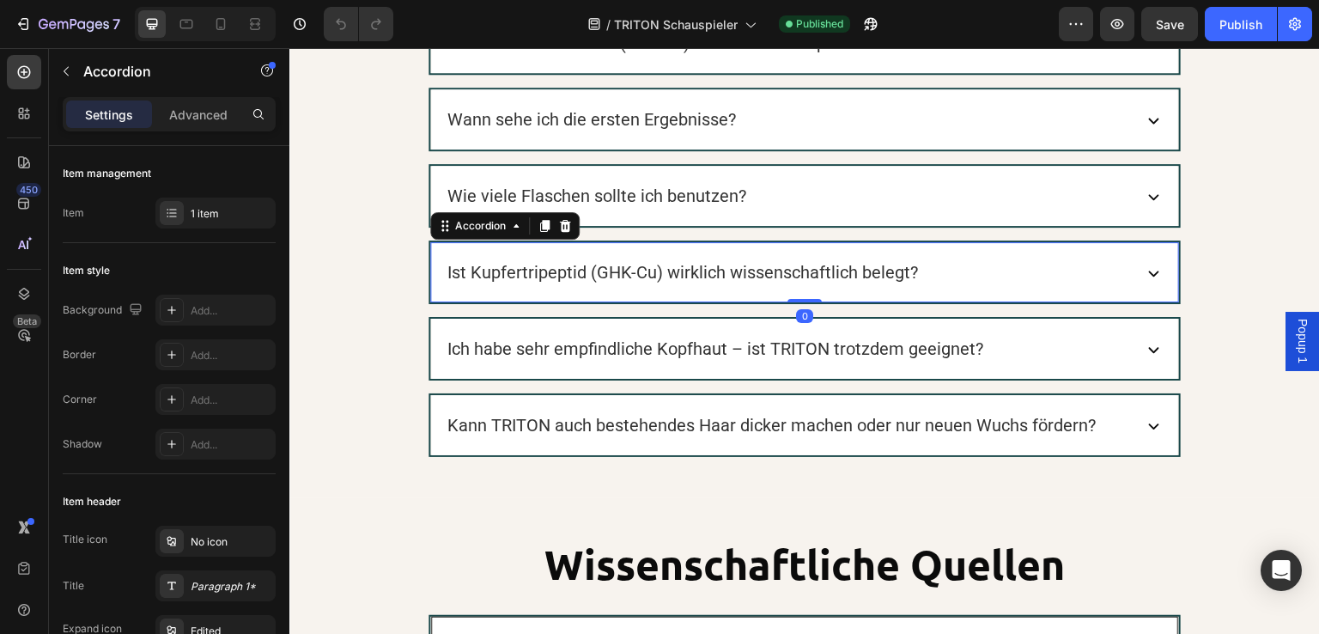
click at [934, 264] on div "Ist Kupfertripeptid (GHK-Cu) wirklich wissenschaftlich belegt?" at bounding box center [787, 272] width 685 height 33
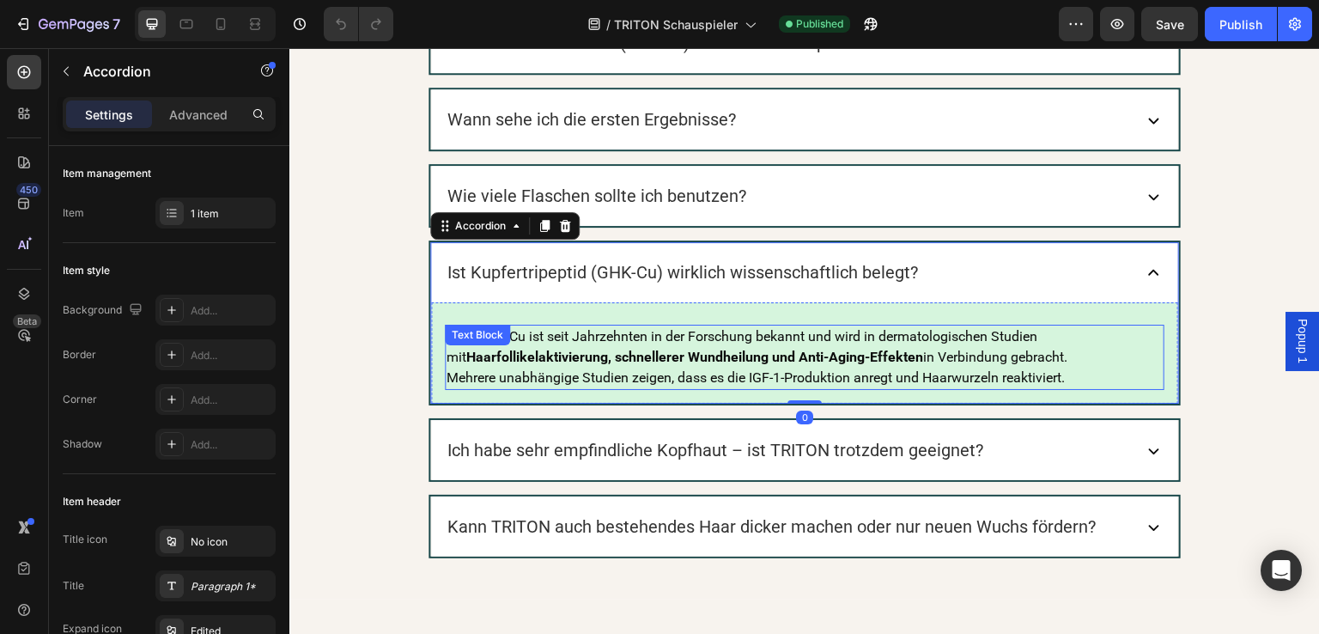
click at [661, 350] on strong "Haarfollikelaktivierung, schnellerer Wundheilung und Anti-Aging-Effekten" at bounding box center [694, 357] width 457 height 16
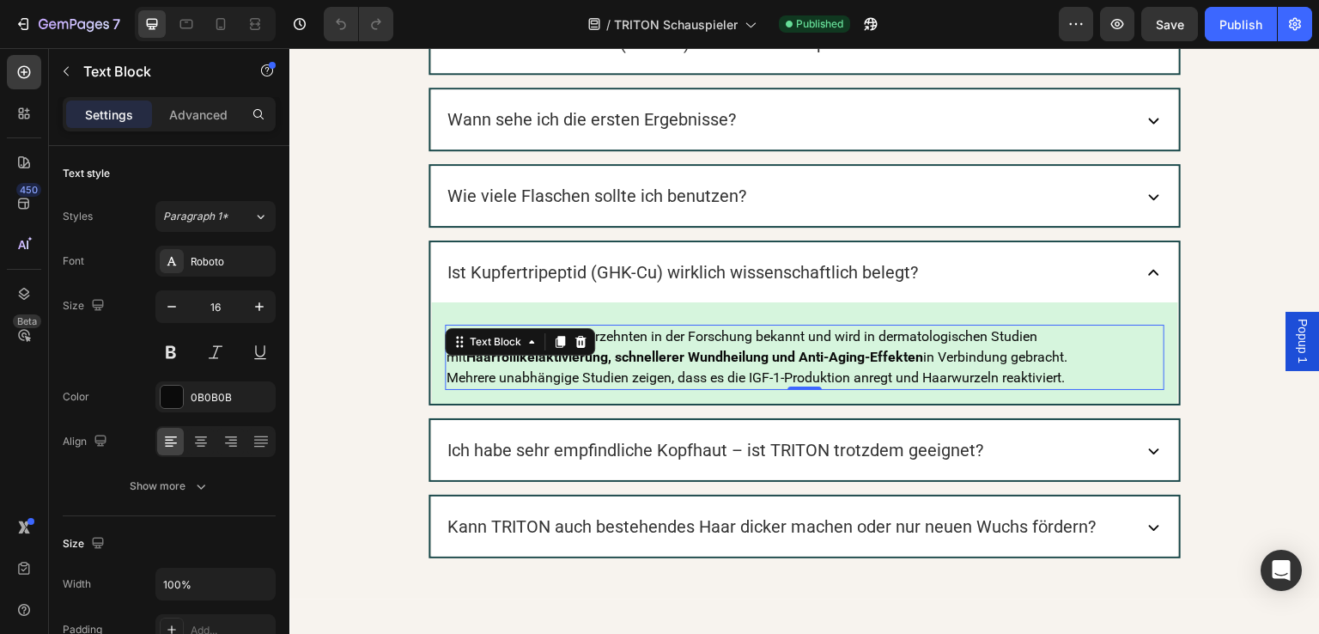
click at [1069, 366] on p "Ja – GHK-Cu ist seit Jahrzehnten in der Forschung bekannt und wird in dermatolo…" at bounding box center [805, 357] width 716 height 62
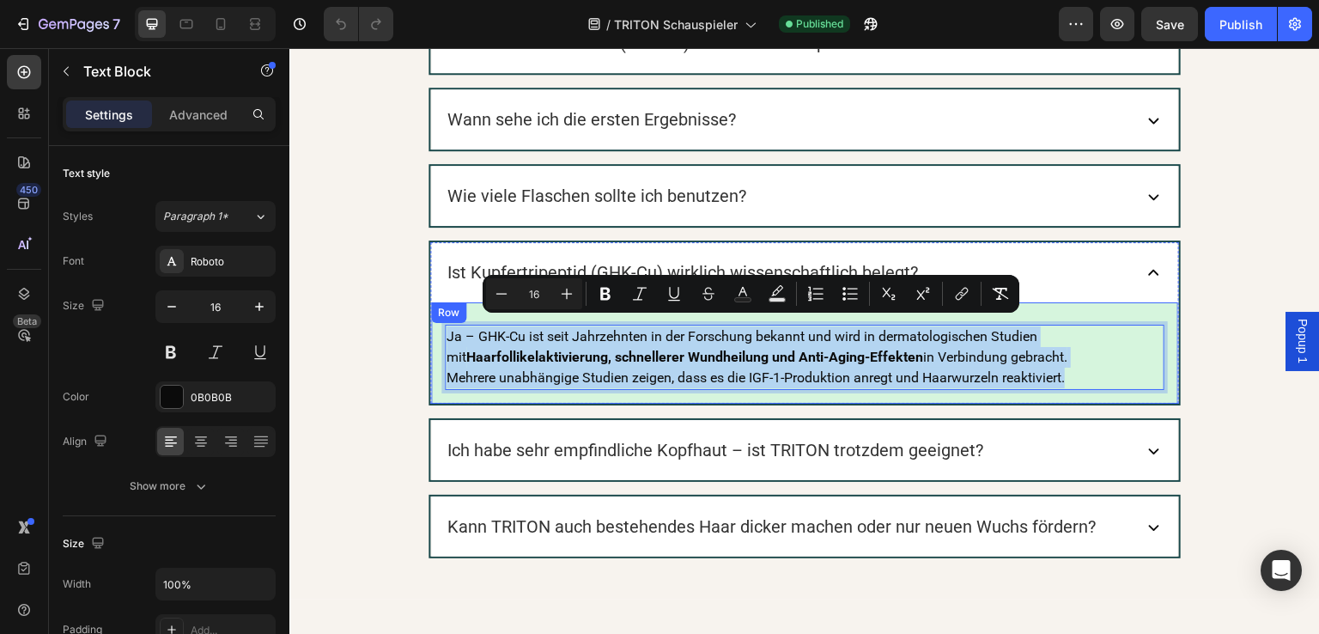
drag, startPoint x: 1068, startPoint y: 369, endPoint x: 436, endPoint y: 321, distance: 633.2
click at [436, 321] on div "Ja – GHK-Cu ist seit Jahrzehnten in der Forschung bekannt und wird in dermatolo…" at bounding box center [804, 352] width 747 height 101
copy p "Ja – GHK-Cu ist seit Jahrzehnten in der Forschung bekannt und wird in dermatolo…"
click at [1137, 249] on div "Ist Kupfertripeptid (GHK-Cu) wirklich wissenschaftlich belegt?" at bounding box center [804, 272] width 747 height 60
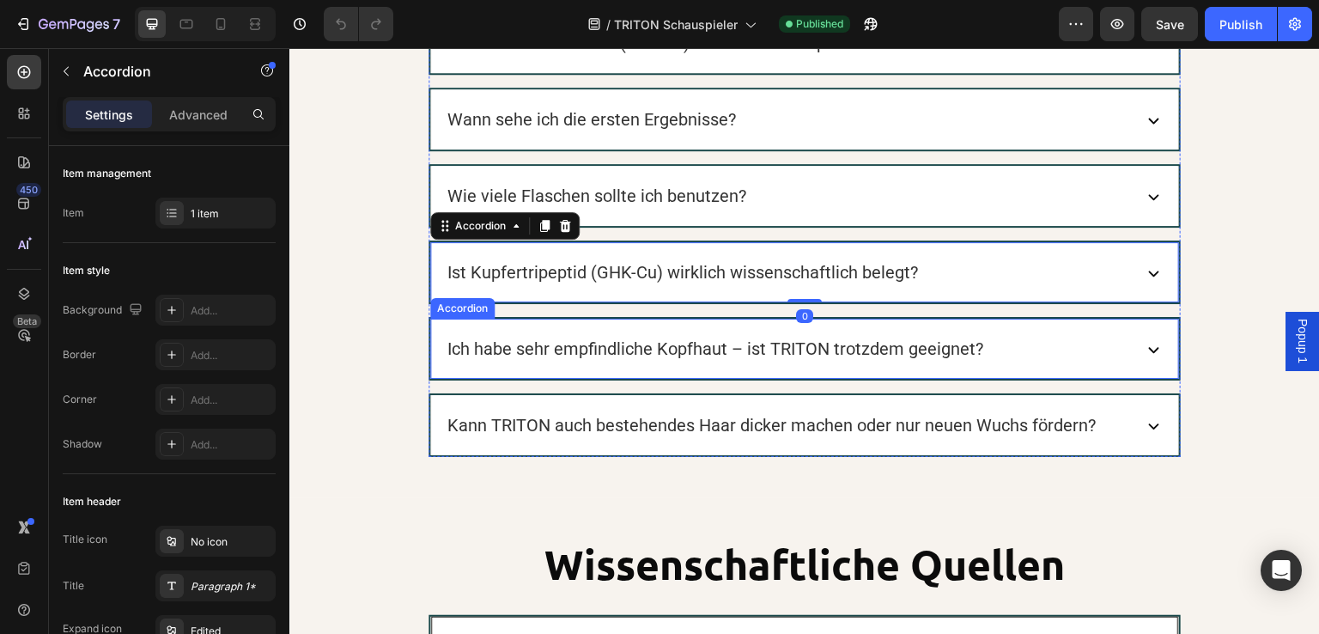
click at [1030, 347] on div "Ich habe sehr empfindliche Kopfhaut – ist TRITON trotzdem geeignet?" at bounding box center [787, 348] width 685 height 33
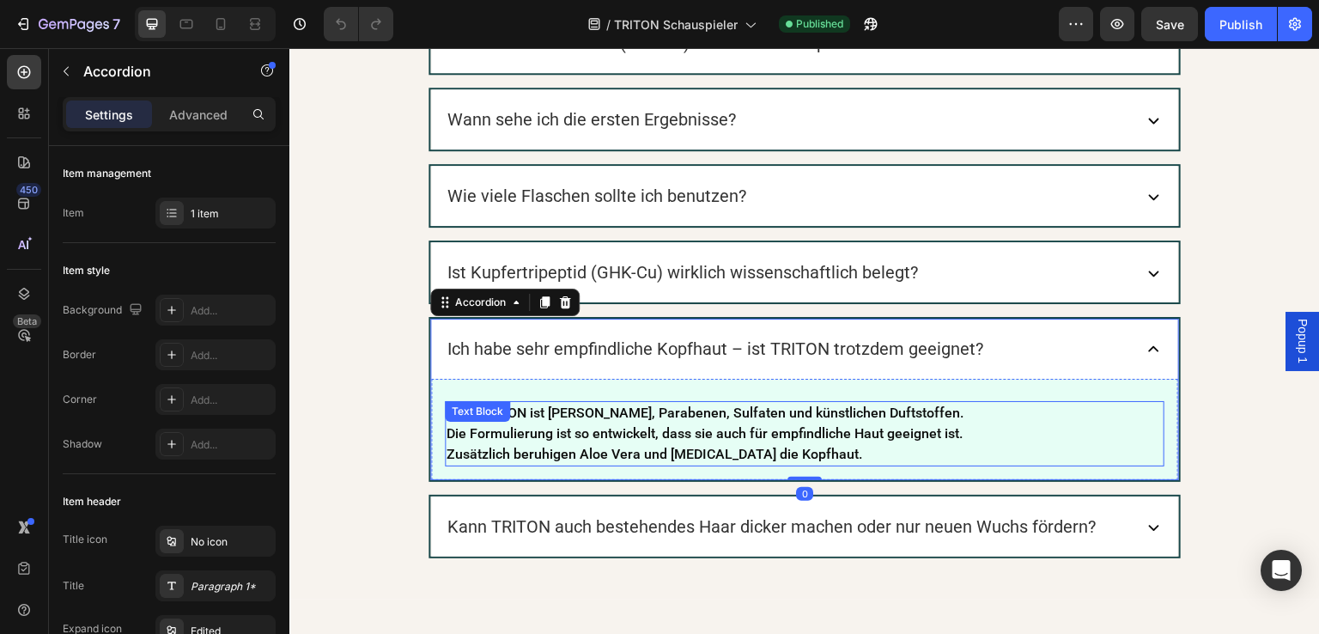
click at [697, 423] on p "Ja – TRITON ist frei von Silikonen, Parabenen, Sulfaten und künstlichen Duftsto…" at bounding box center [805, 434] width 716 height 62
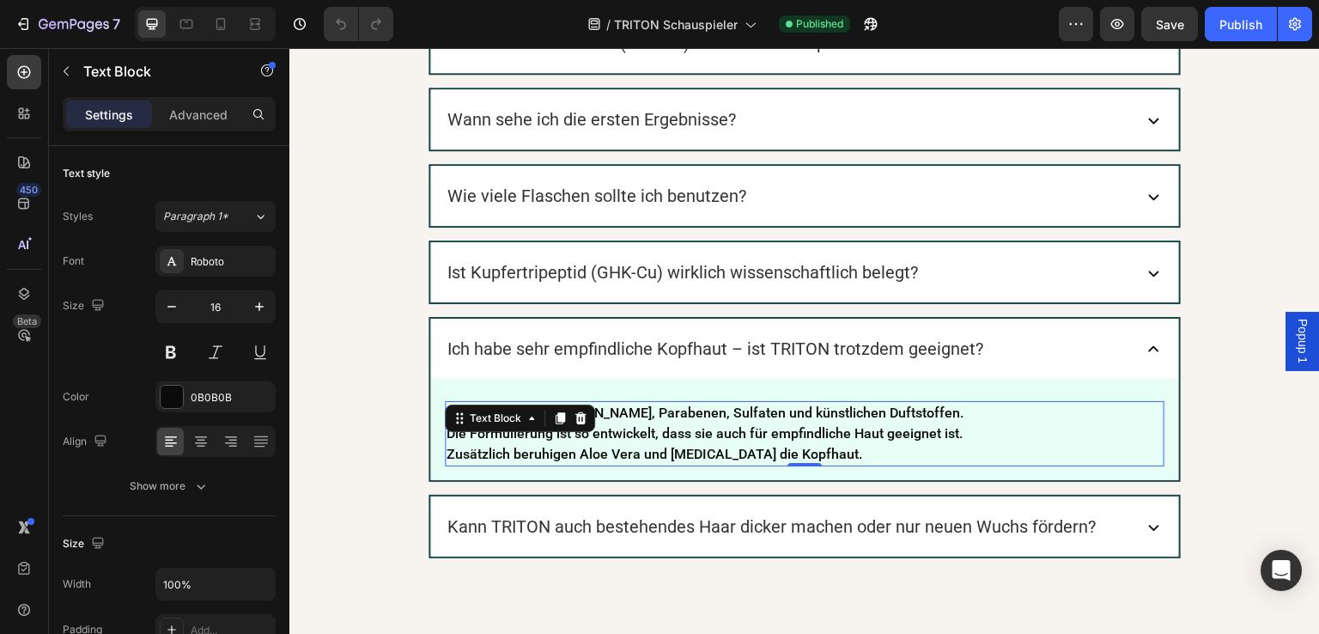
click at [819, 441] on p "Ja – TRITON ist frei von Silikonen, Parabenen, Sulfaten und künstlichen Duftsto…" at bounding box center [805, 434] width 716 height 62
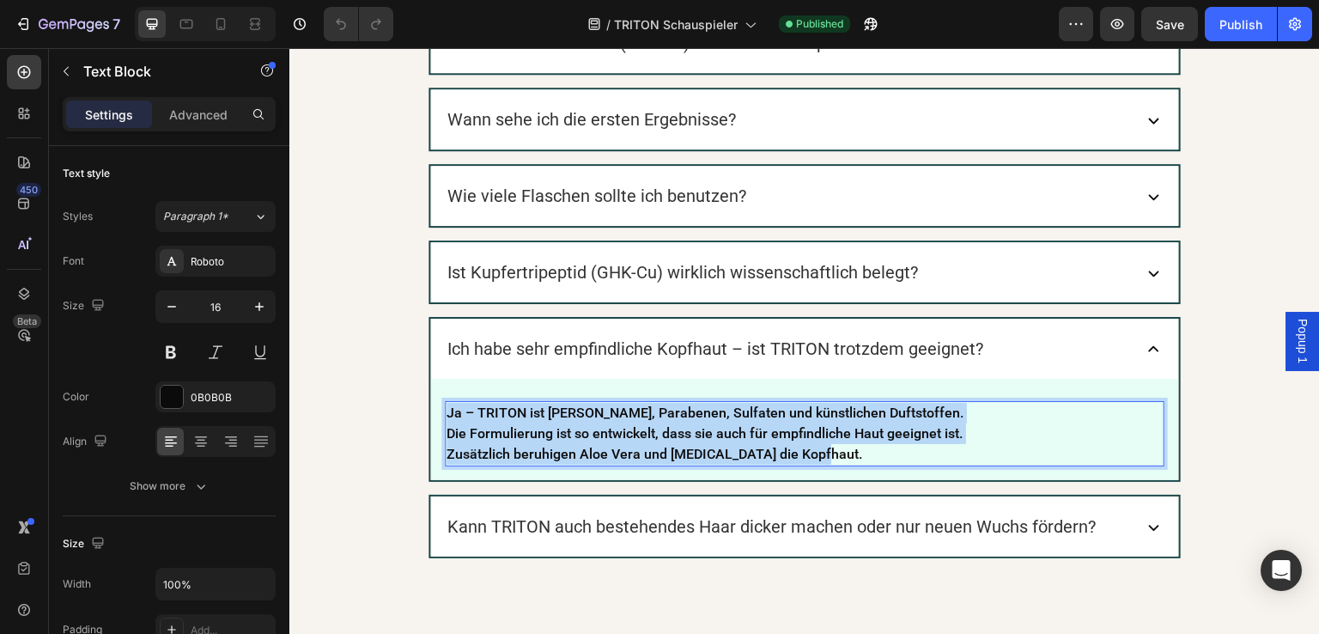
drag, startPoint x: 766, startPoint y: 441, endPoint x: 440, endPoint y: 404, distance: 328.6
click at [447, 404] on p "Ja – TRITON ist frei von Silikonen, Parabenen, Sulfaten und künstlichen Duftsto…" at bounding box center [805, 434] width 716 height 62
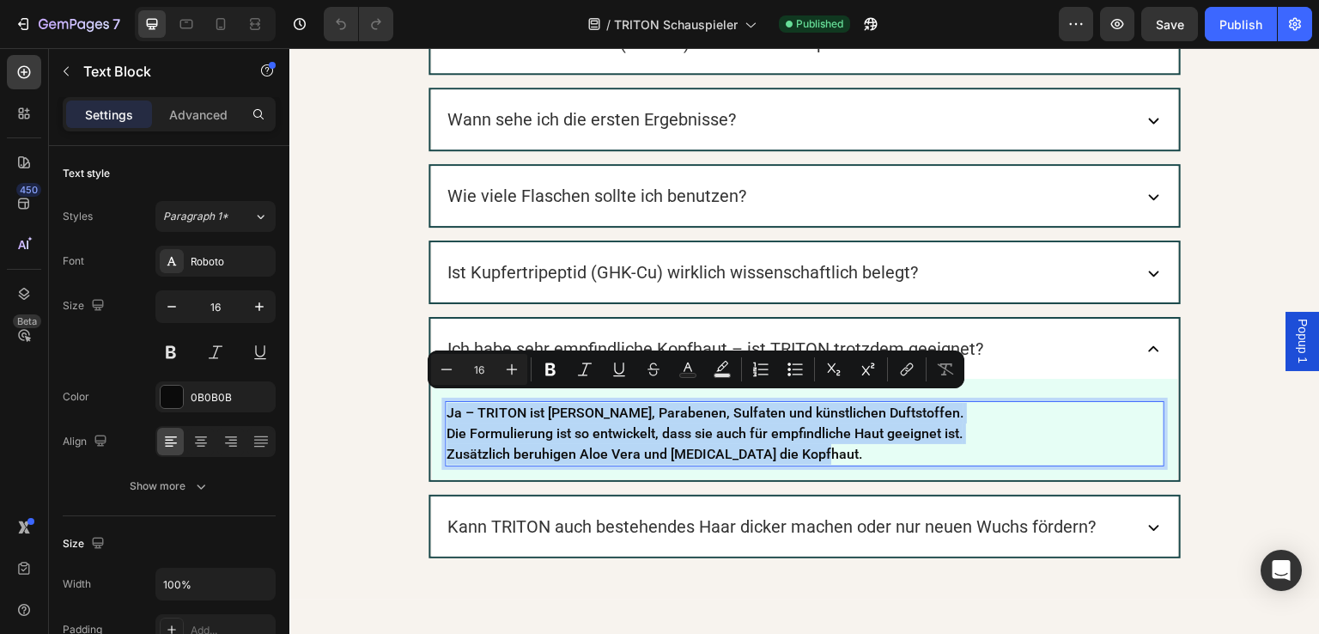
copy p "Ja – TRITON ist frei von Silikonen, Parabenen, Sulfaten und künstlichen Duftsto…"
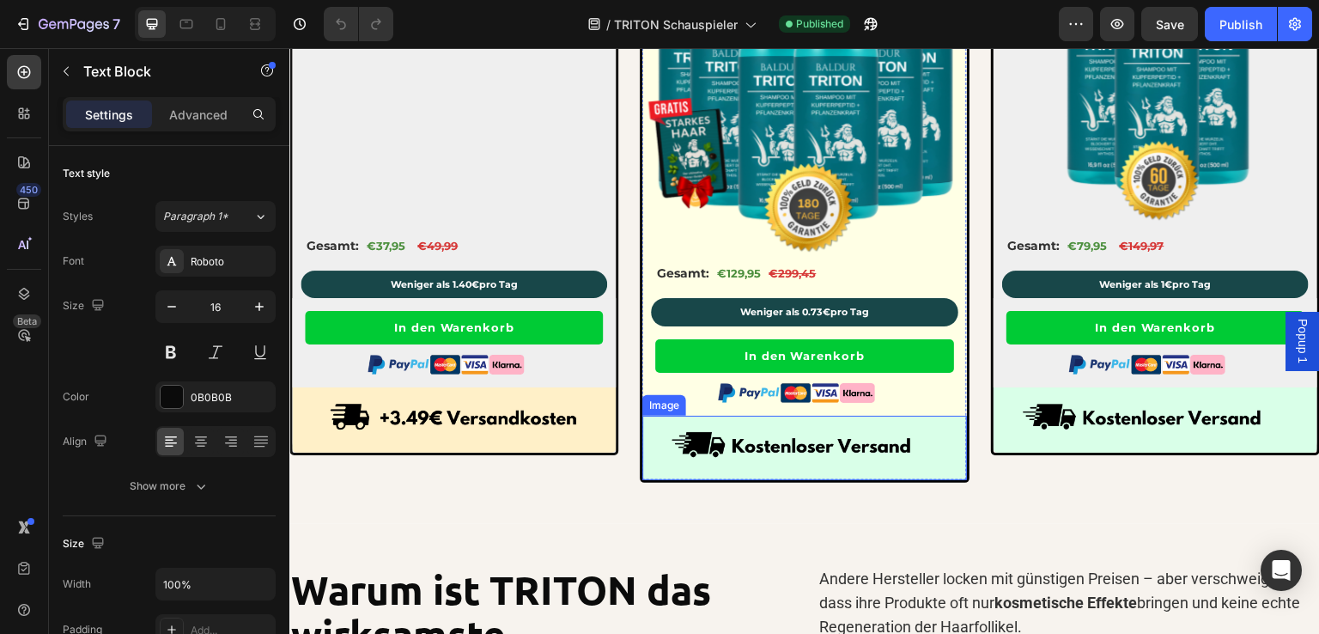
scroll to position [7962, 0]
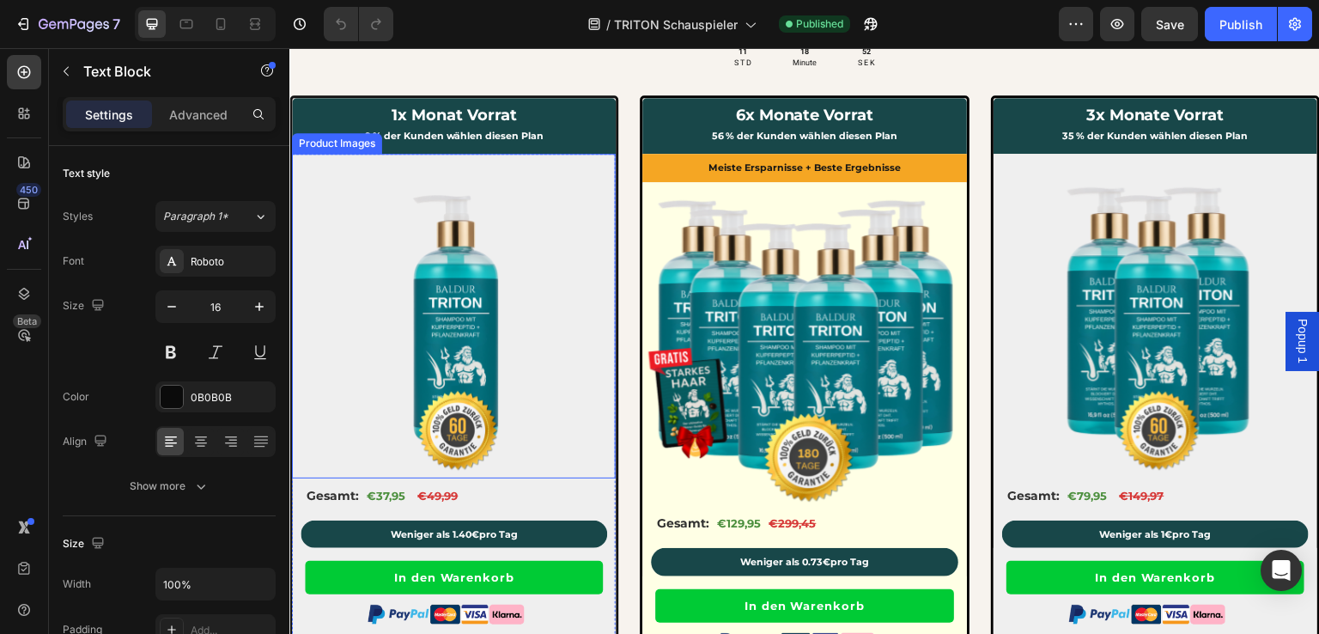
click at [487, 289] on img at bounding box center [454, 316] width 324 height 324
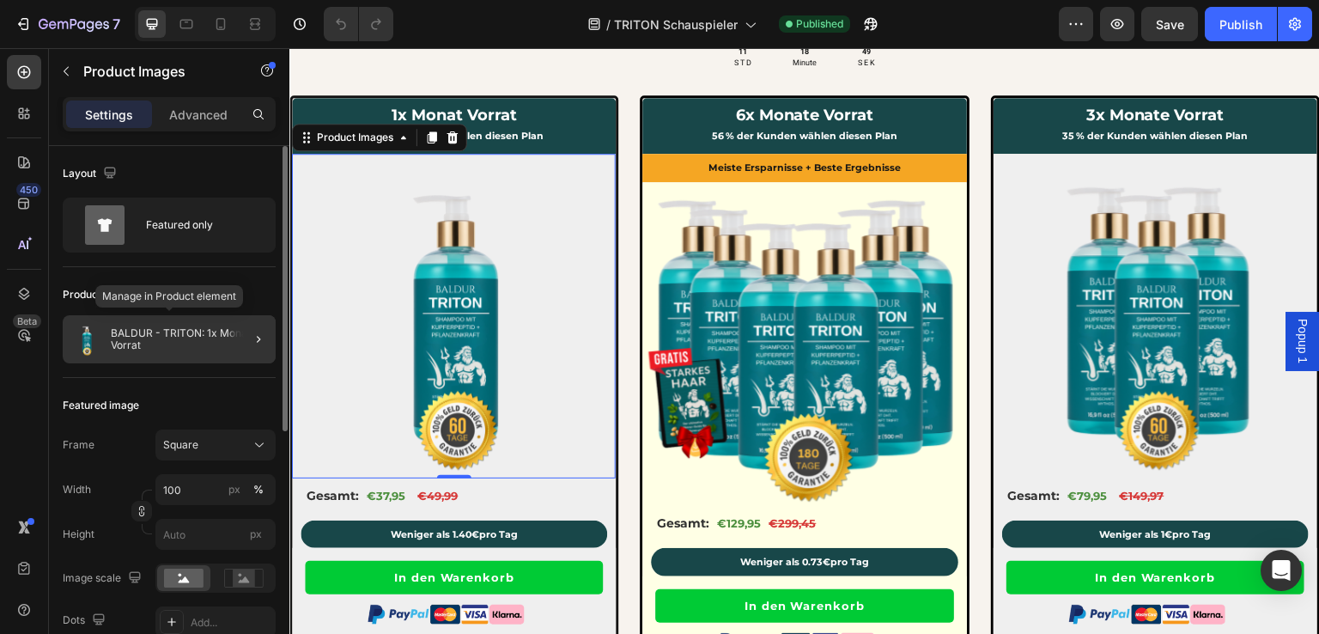
click at [195, 348] on p "BALDUR - TRITON: 1x Monat Vorrat" at bounding box center [190, 339] width 158 height 24
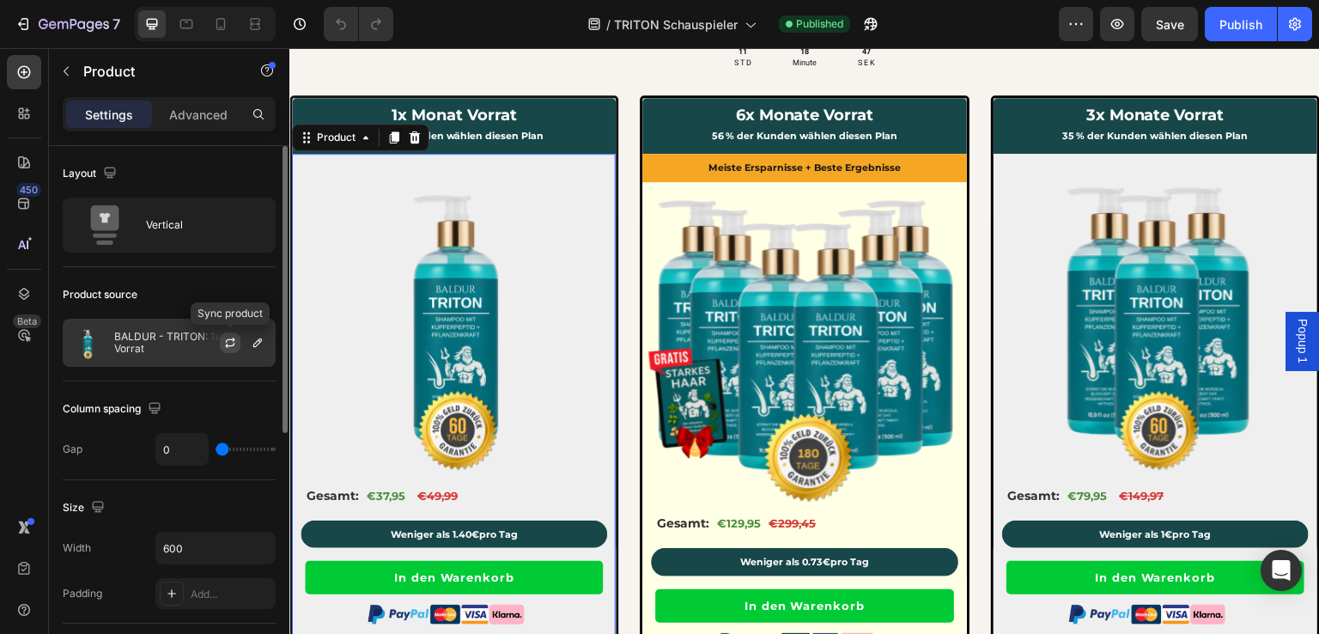
click at [228, 341] on icon "button" at bounding box center [230, 343] width 14 height 14
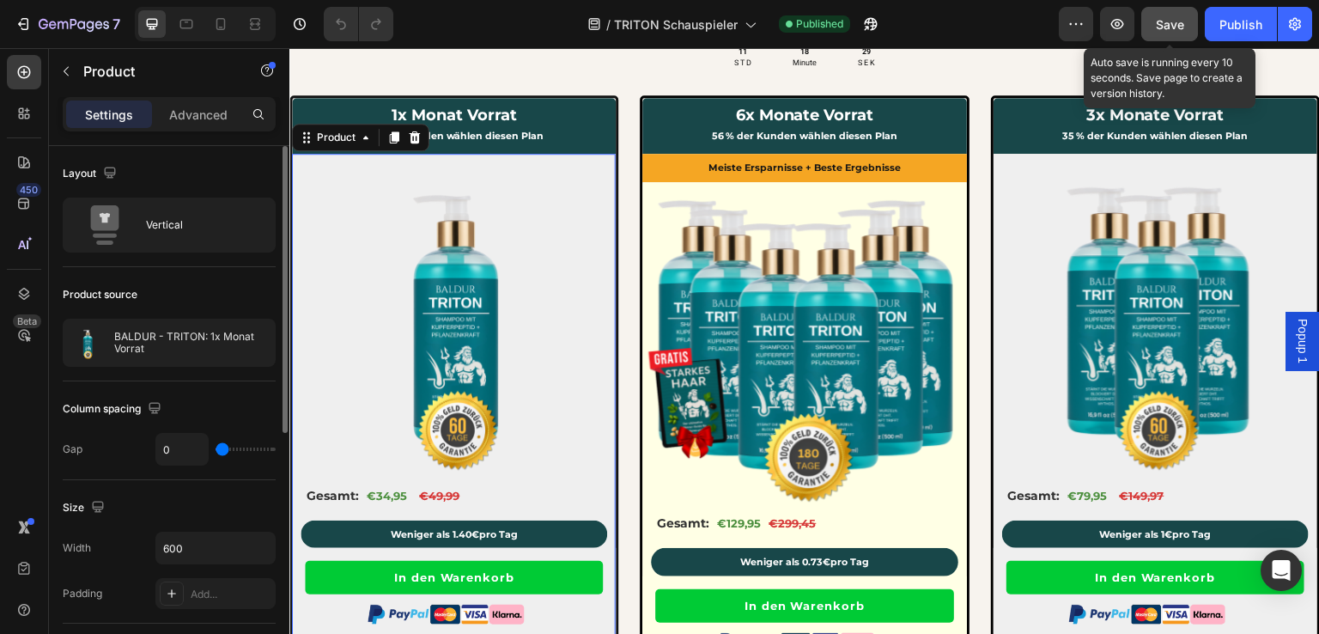
click at [1184, 25] on span "Save" at bounding box center [1170, 24] width 28 height 15
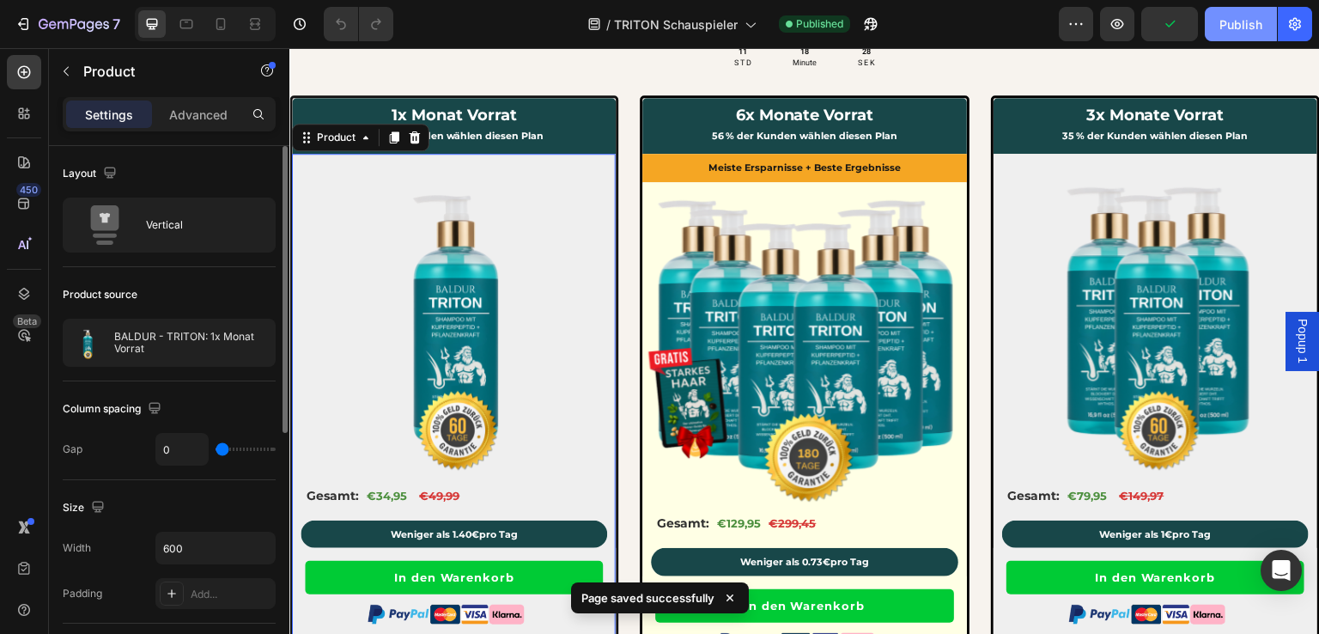
click at [1241, 32] on div "Publish" at bounding box center [1241, 24] width 43 height 18
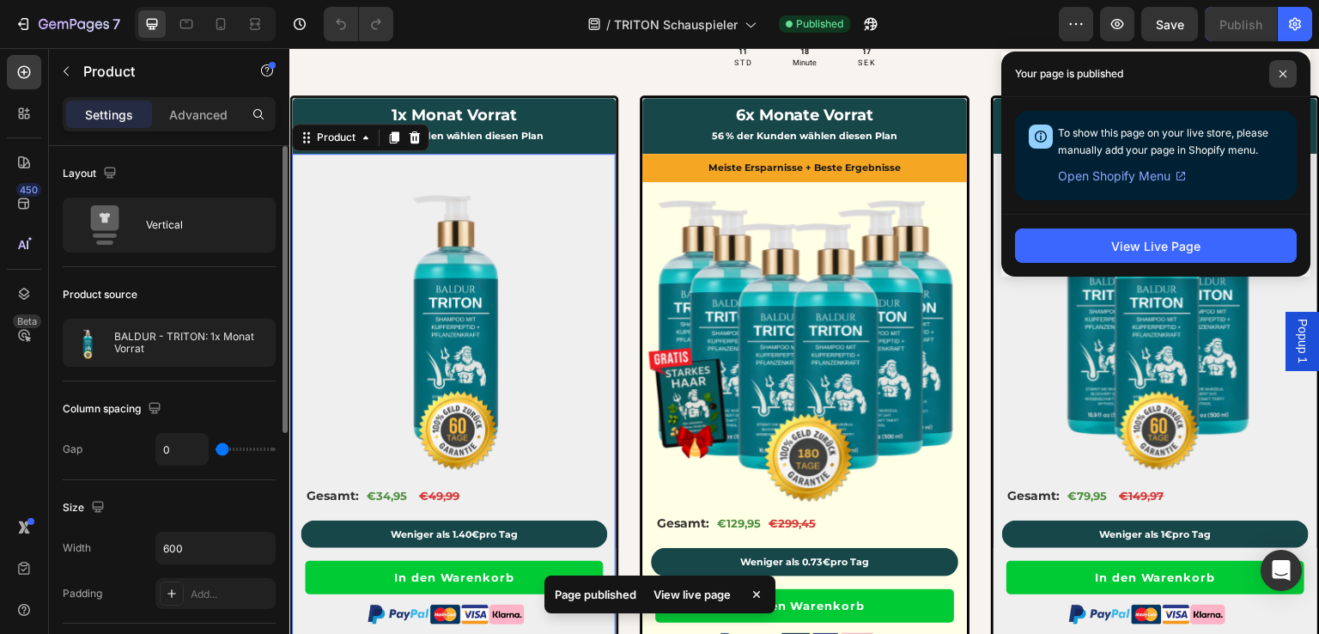
click at [1287, 76] on icon at bounding box center [1283, 74] width 9 height 9
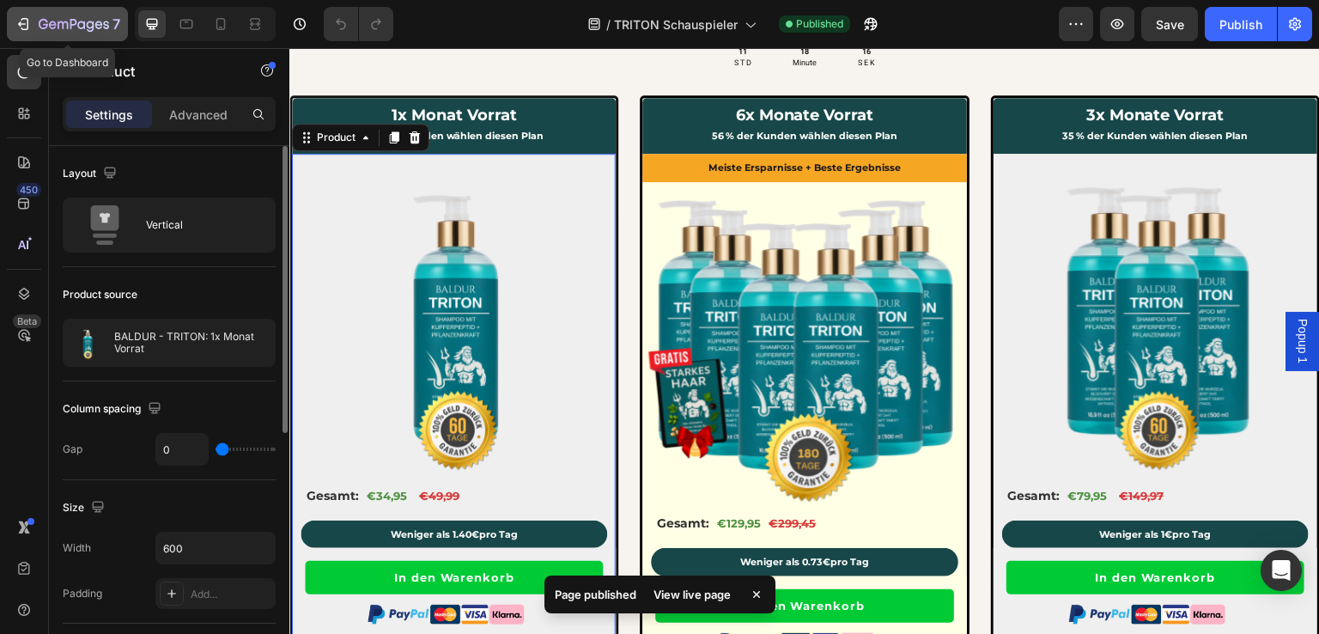
click at [22, 25] on icon "button" at bounding box center [23, 23] width 17 height 17
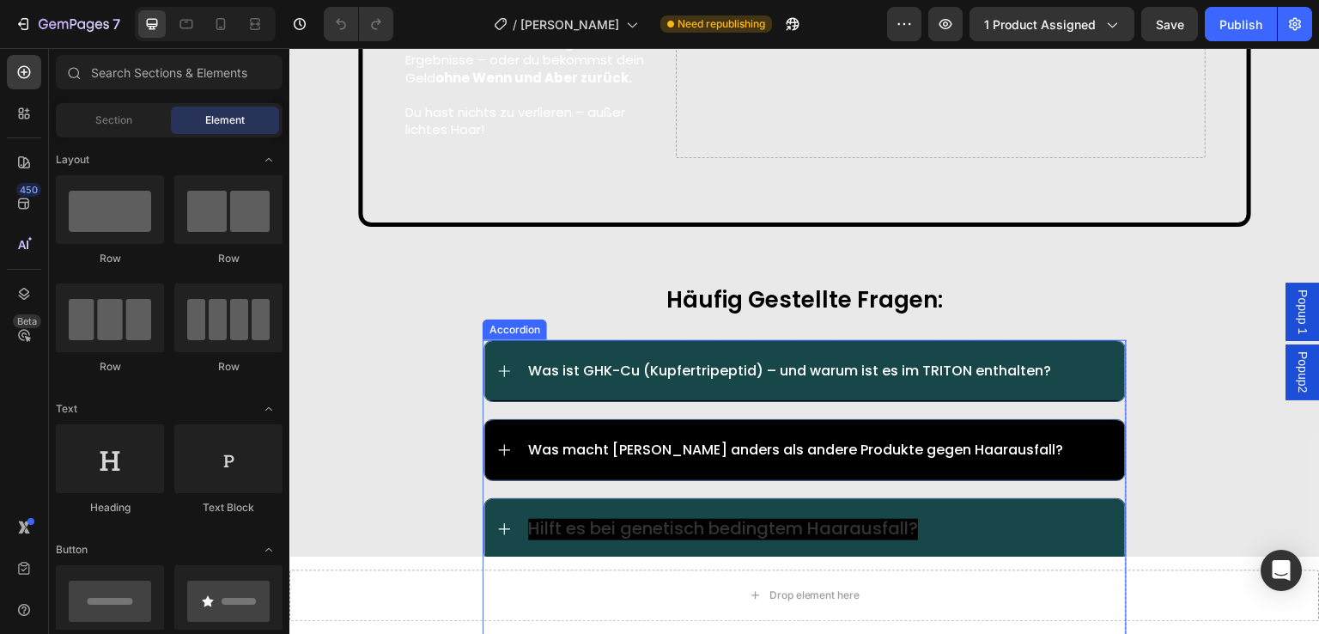
scroll to position [9450, 0]
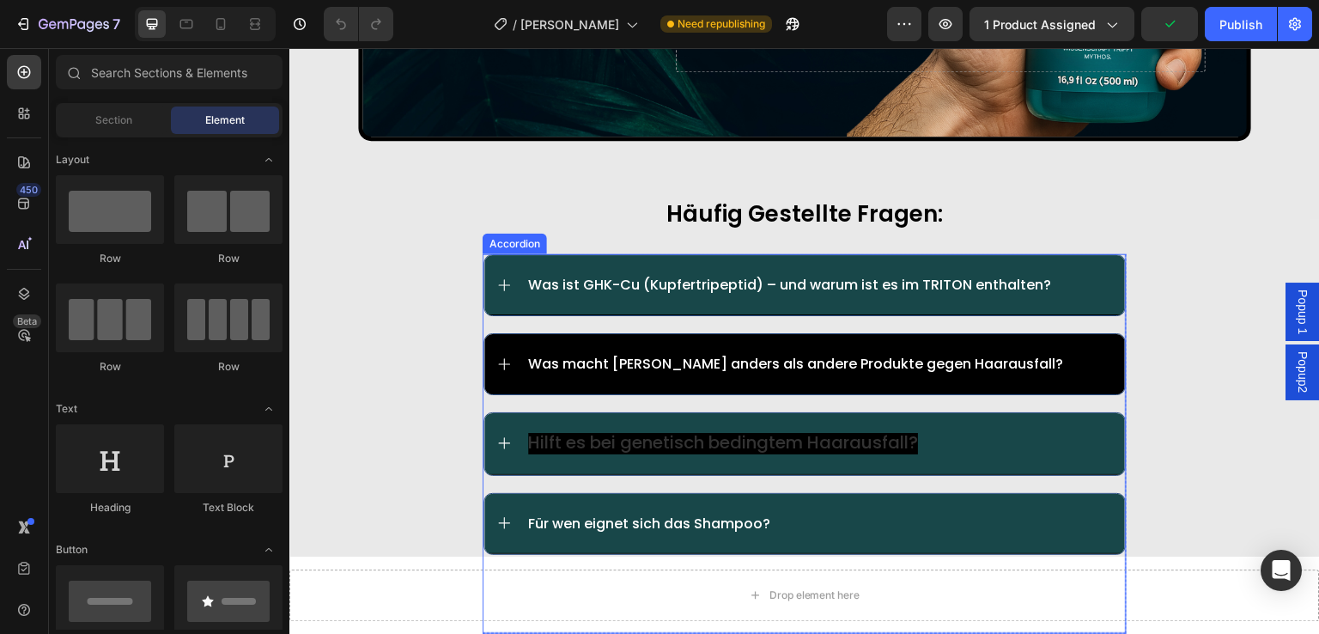
click at [1063, 334] on div "Was macht [PERSON_NAME] anders als andere Produkte gegen Haarausfall?" at bounding box center [804, 364] width 641 height 60
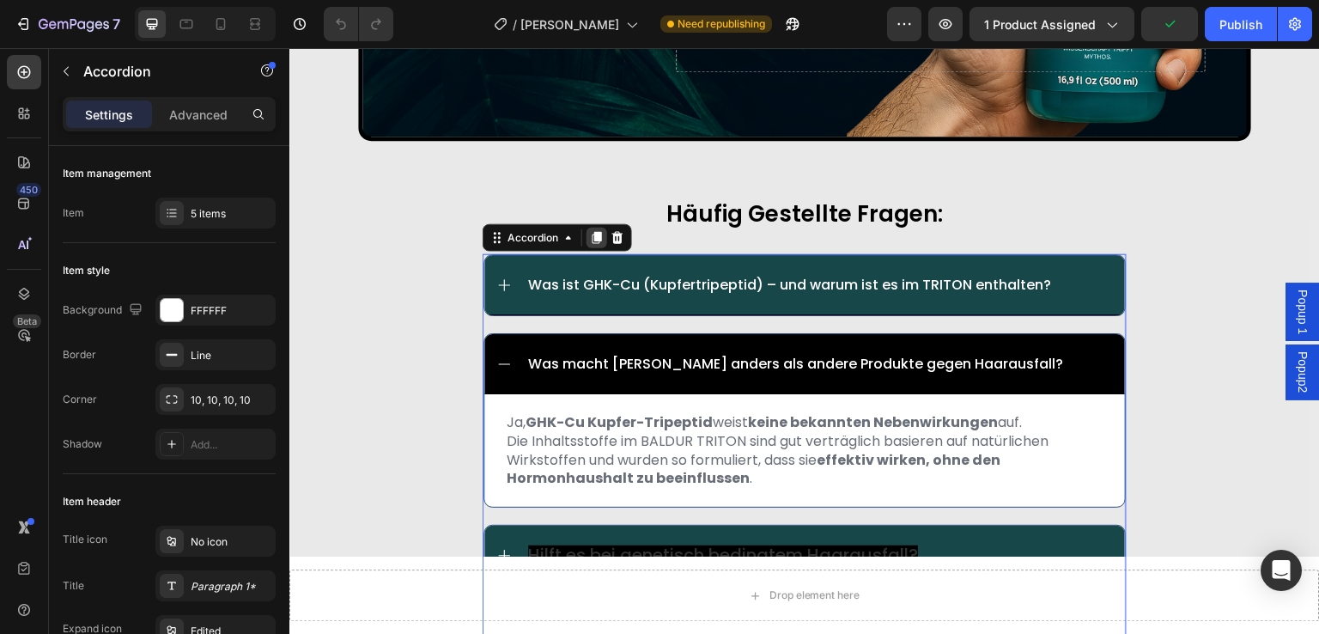
click at [593, 232] on icon at bounding box center [597, 238] width 9 height 12
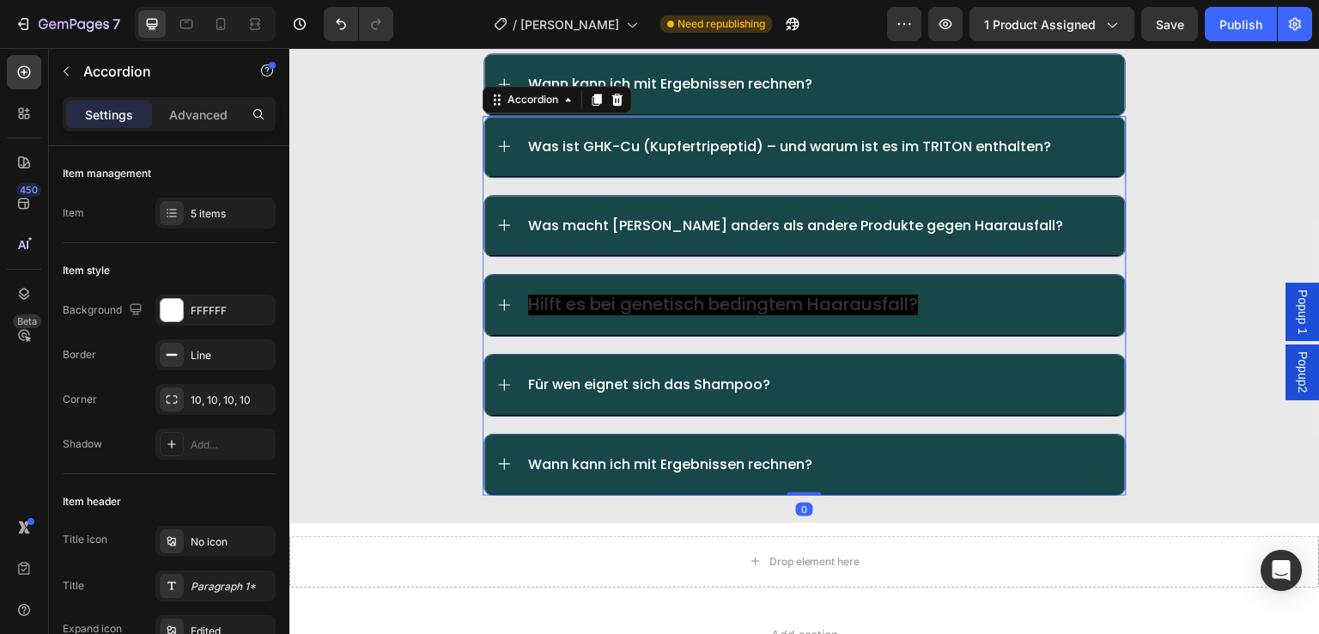
scroll to position [10064, 0]
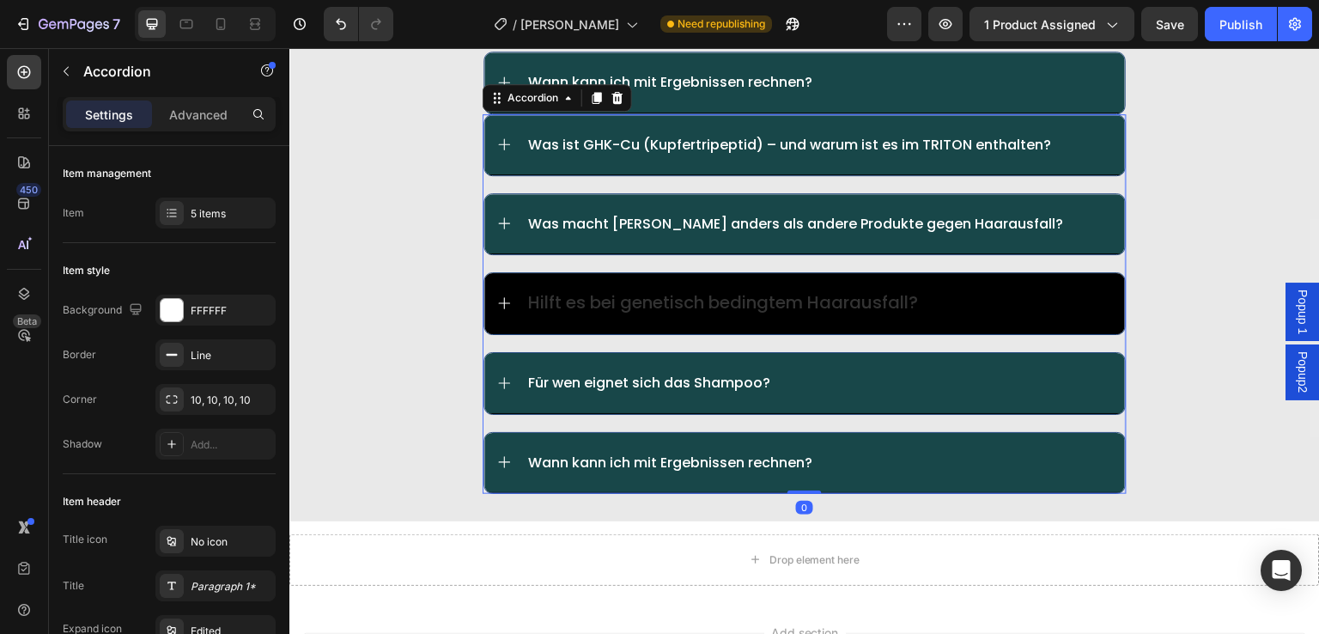
click at [1070, 292] on div "Hilft es bei genetisch bedingtem Haarausfall?" at bounding box center [820, 303] width 588 height 22
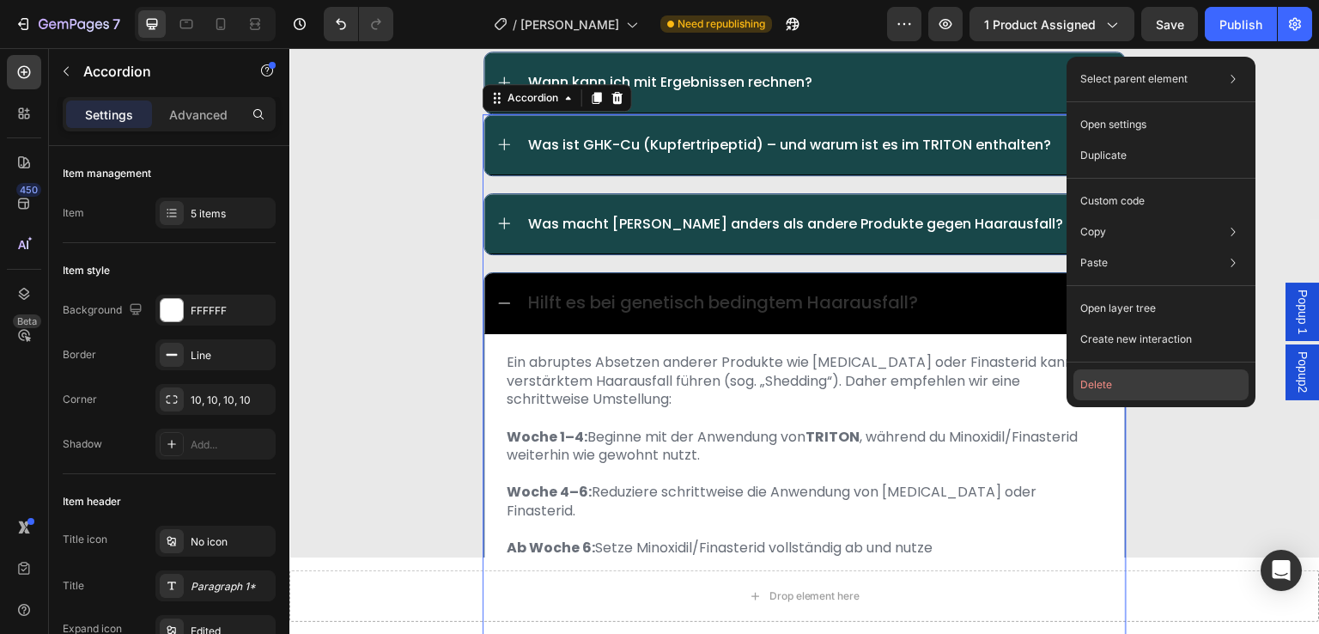
click at [1097, 386] on button "Delete" at bounding box center [1161, 384] width 175 height 31
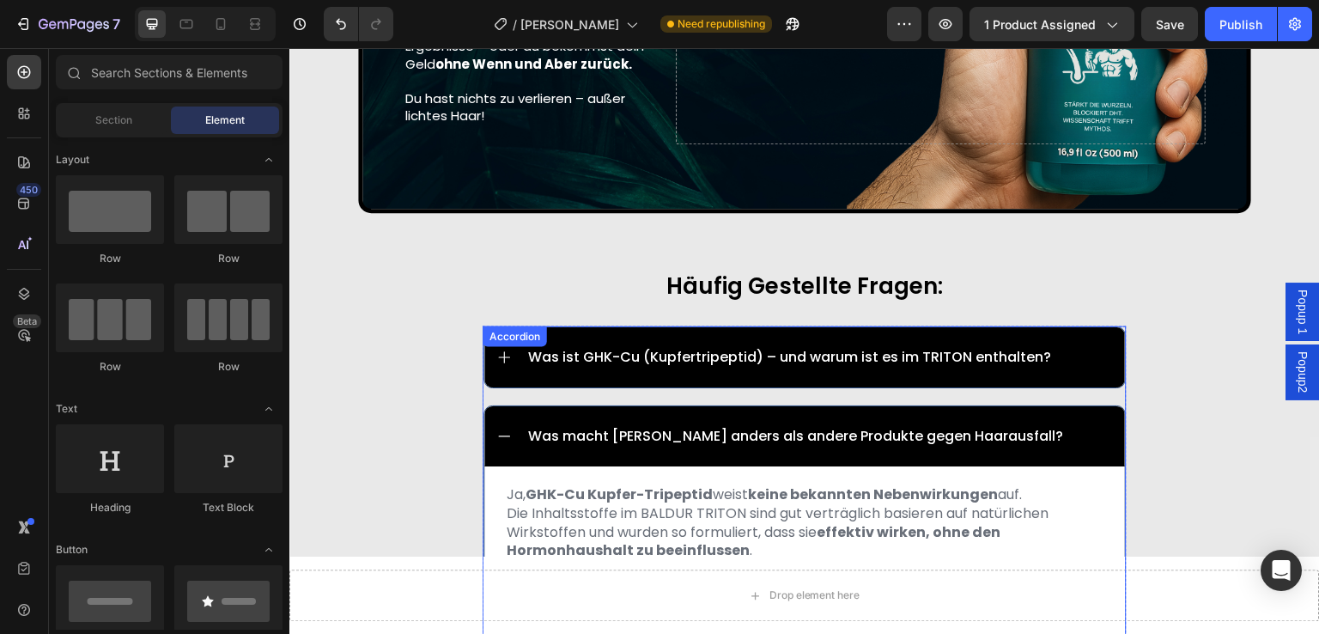
scroll to position [9375, 0]
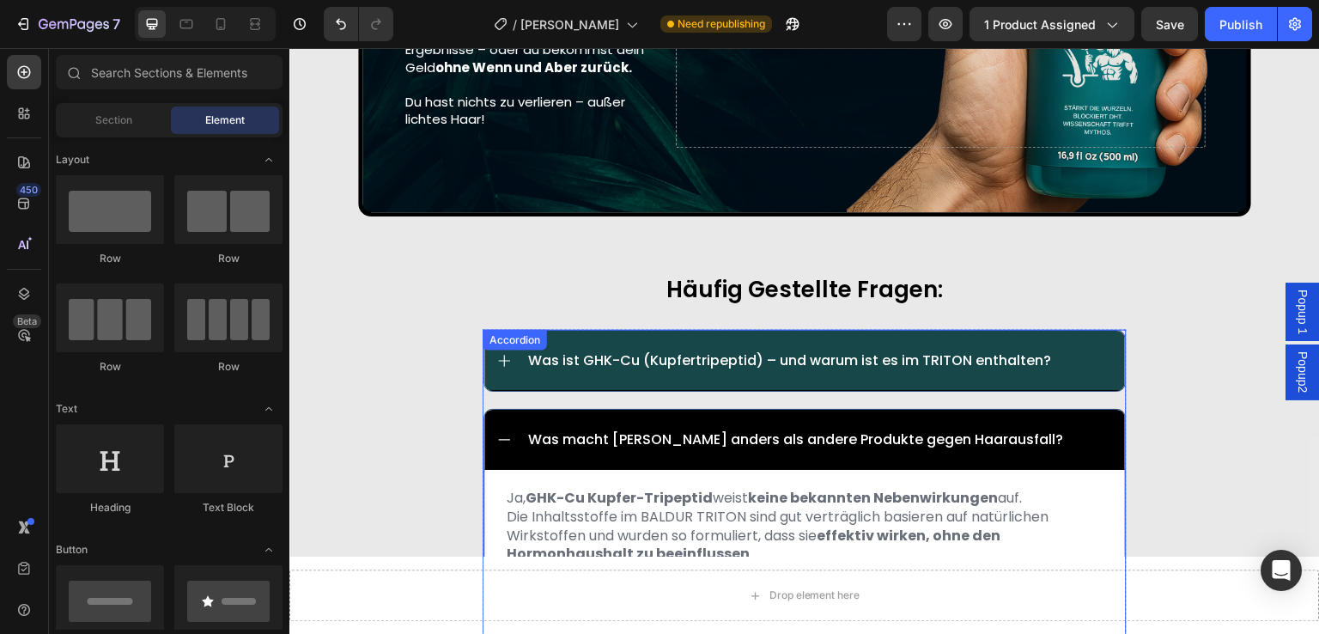
click at [1027, 430] on div "Was macht [PERSON_NAME] anders als andere Produkte gegen Haarausfall?" at bounding box center [804, 440] width 641 height 60
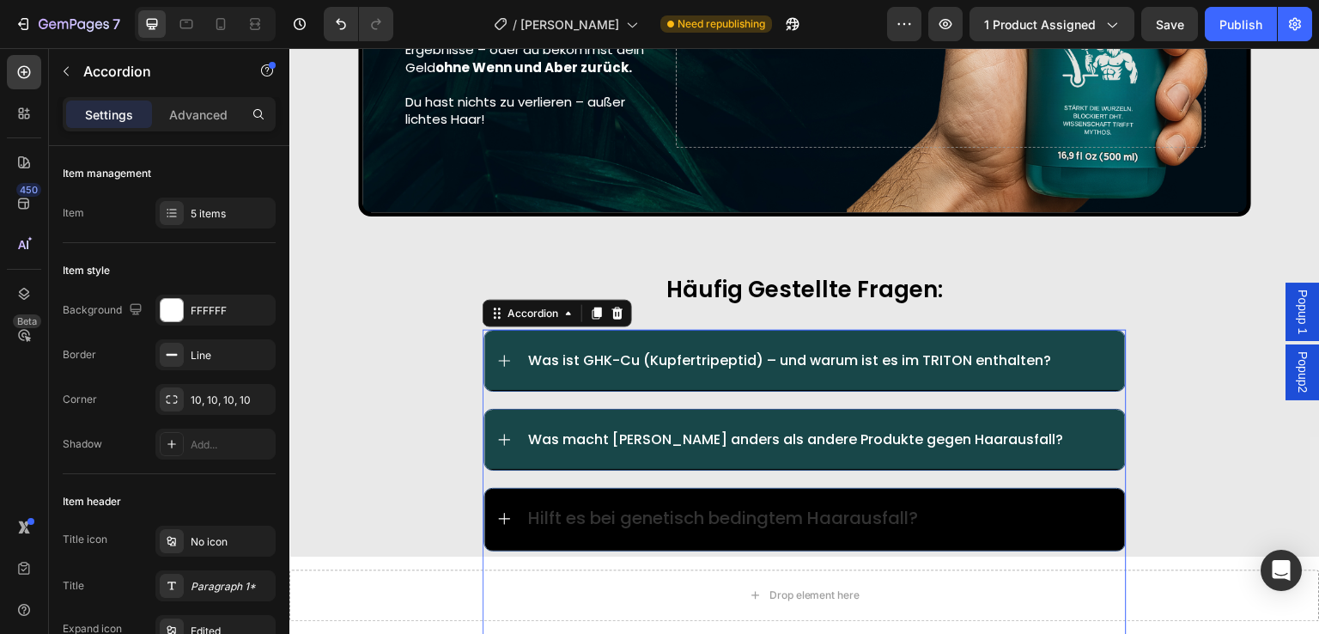
click at [1075, 508] on div "Hilft es bei genetisch bedingtem Haarausfall?" at bounding box center [820, 519] width 588 height 22
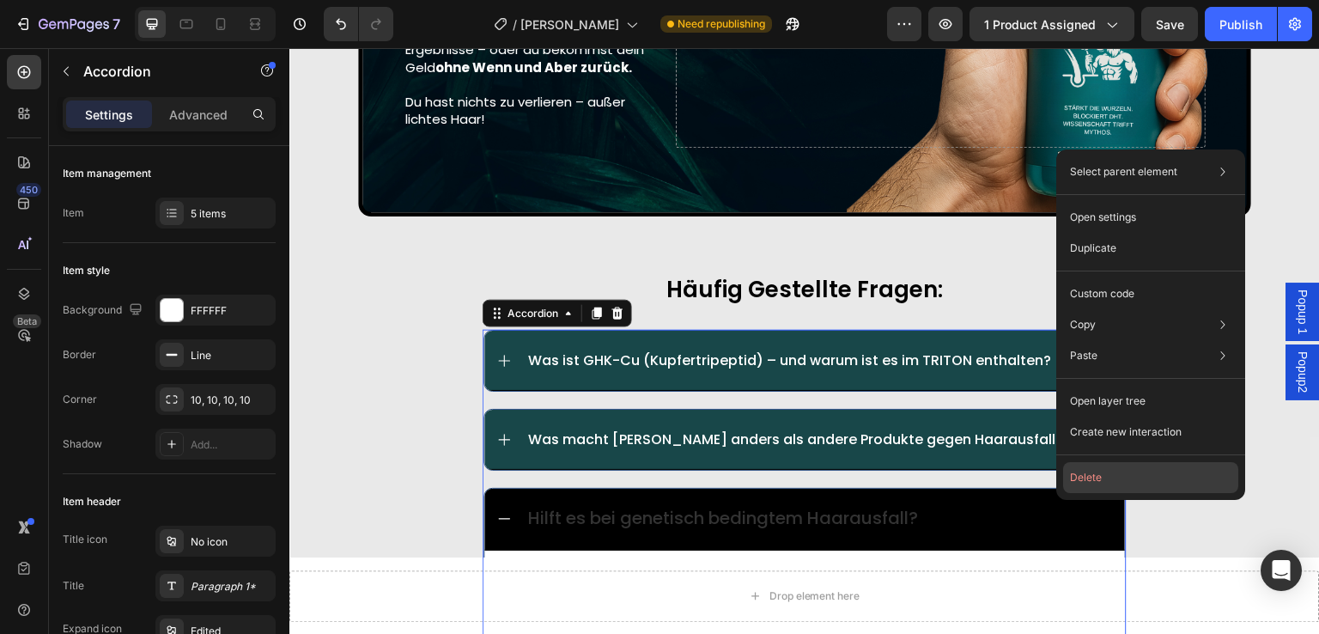
click at [1080, 483] on button "Delete" at bounding box center [1150, 477] width 175 height 31
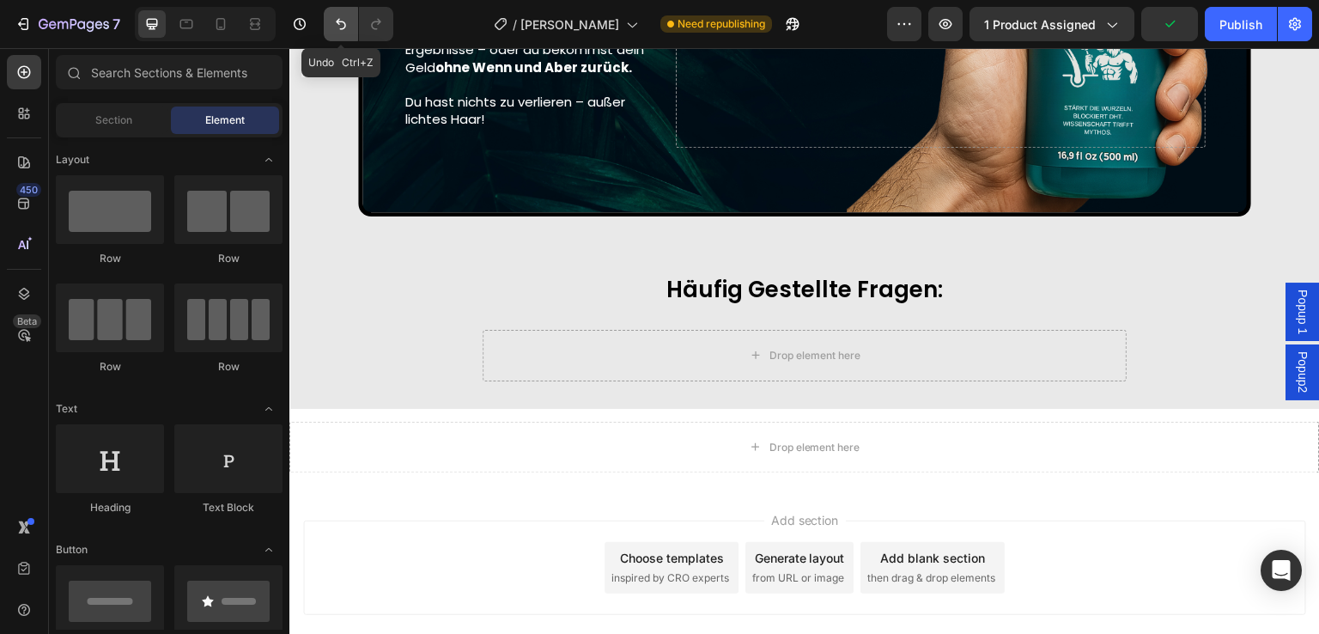
click at [332, 26] on icon "Undo/Redo" at bounding box center [340, 23] width 17 height 17
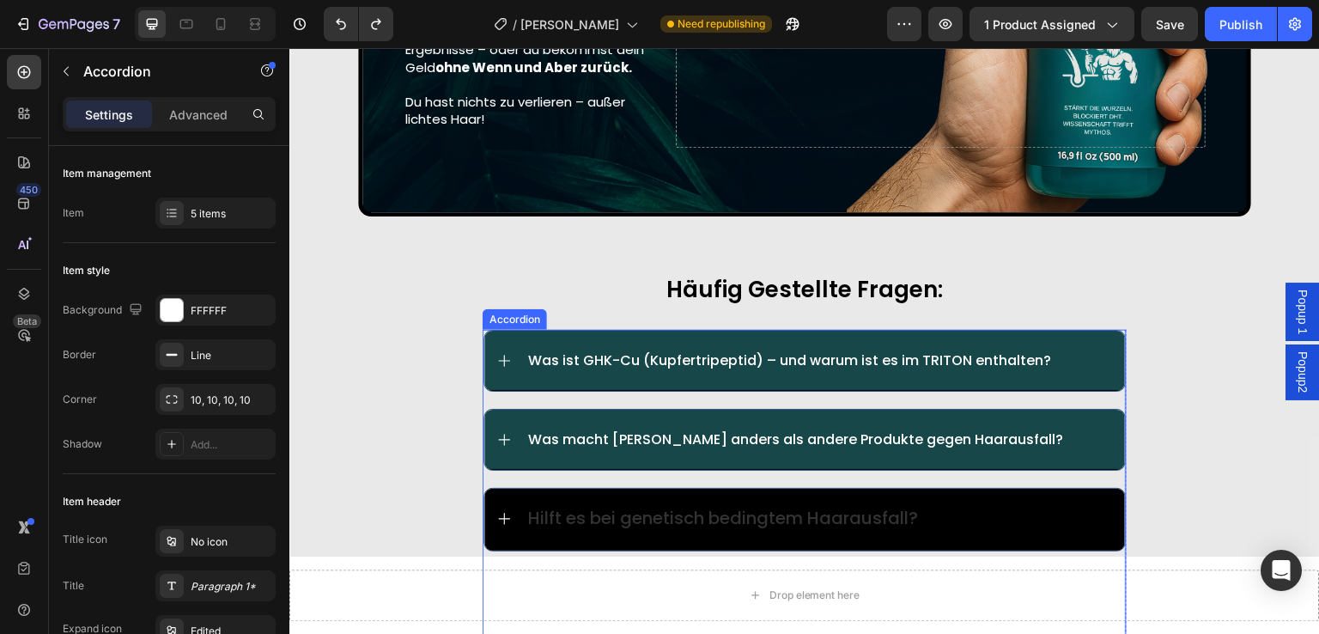
click at [496, 489] on div "Hilft es bei genetisch bedingtem Haarausfall?" at bounding box center [804, 519] width 641 height 61
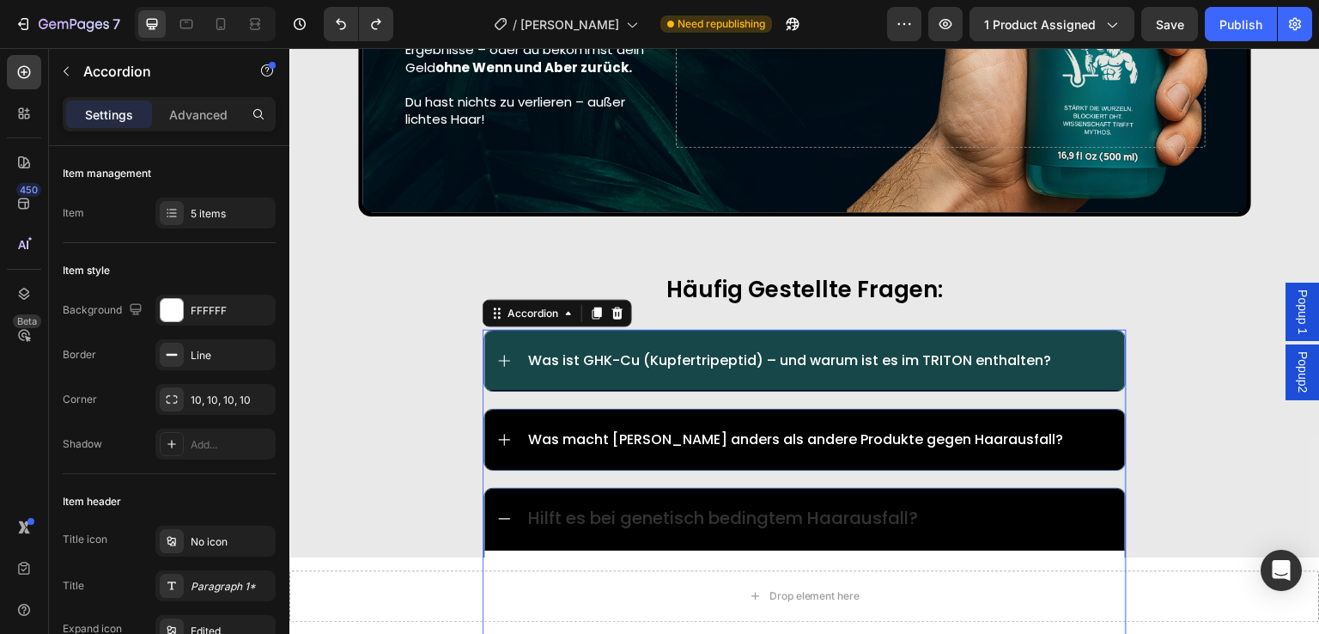
click at [507, 410] on div "Was macht [PERSON_NAME] anders als andere Produkte gegen Haarausfall?" at bounding box center [804, 440] width 641 height 60
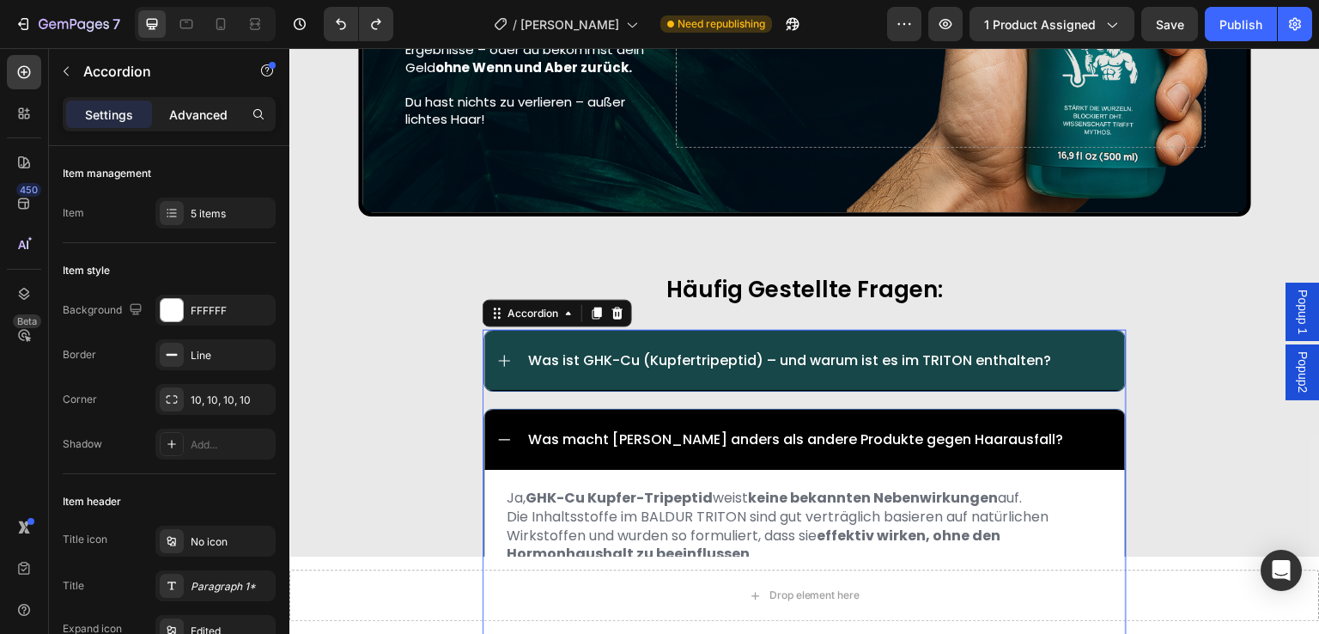
click at [190, 106] on p "Advanced" at bounding box center [198, 115] width 58 height 18
type input "100%"
type input "100"
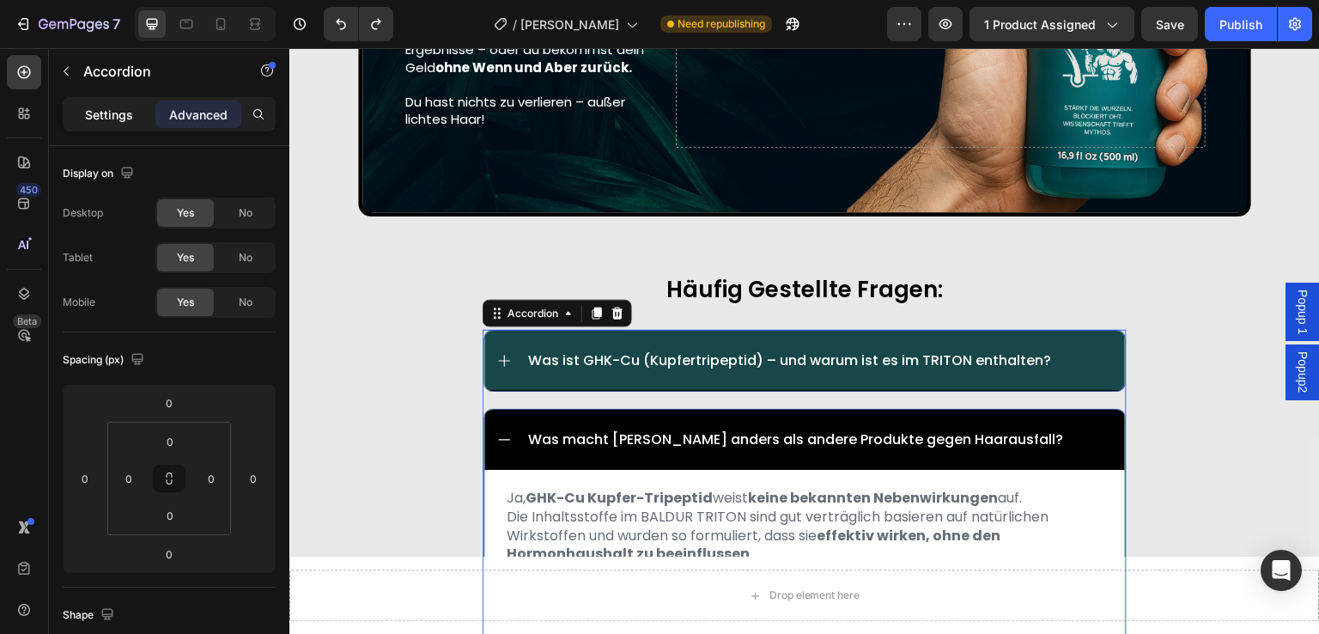
click at [86, 124] on div "Settings" at bounding box center [109, 113] width 86 height 27
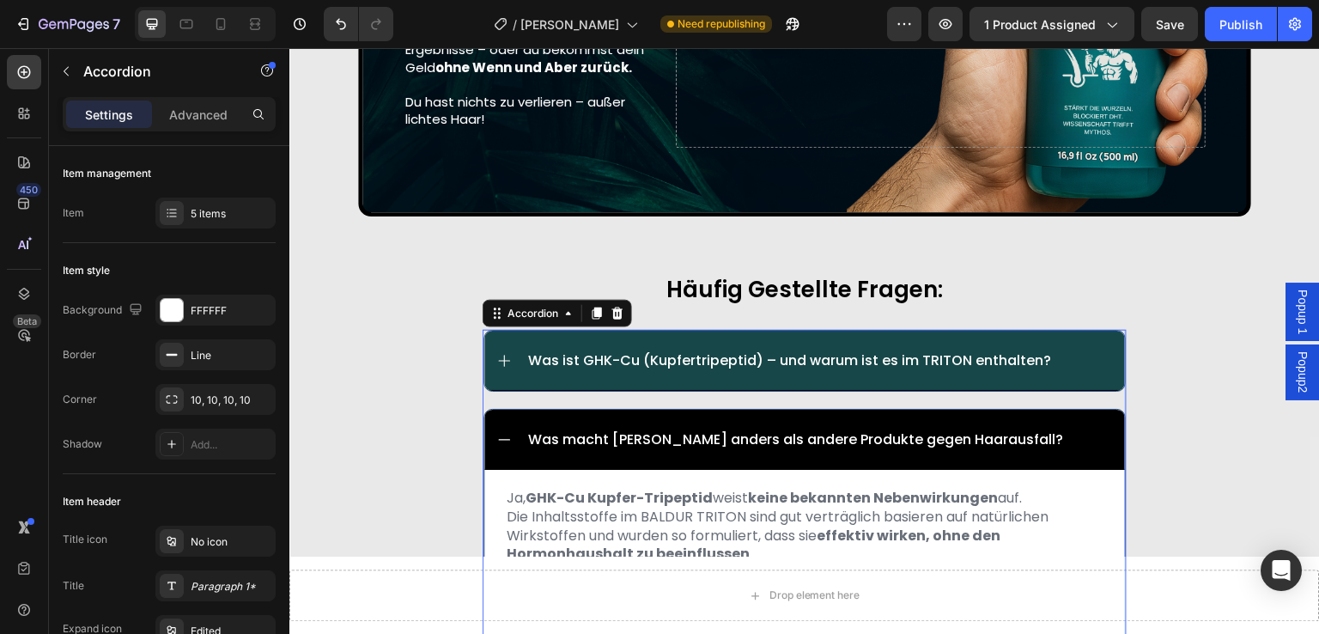
type input "20"
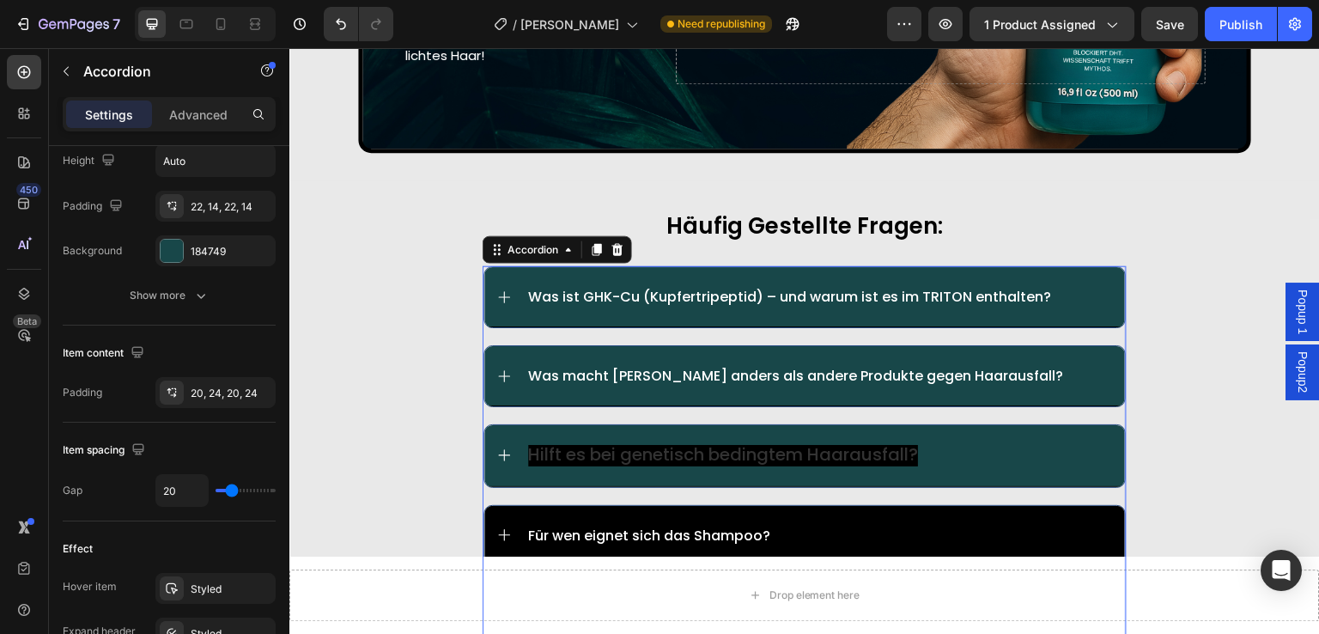
scroll to position [9460, 0]
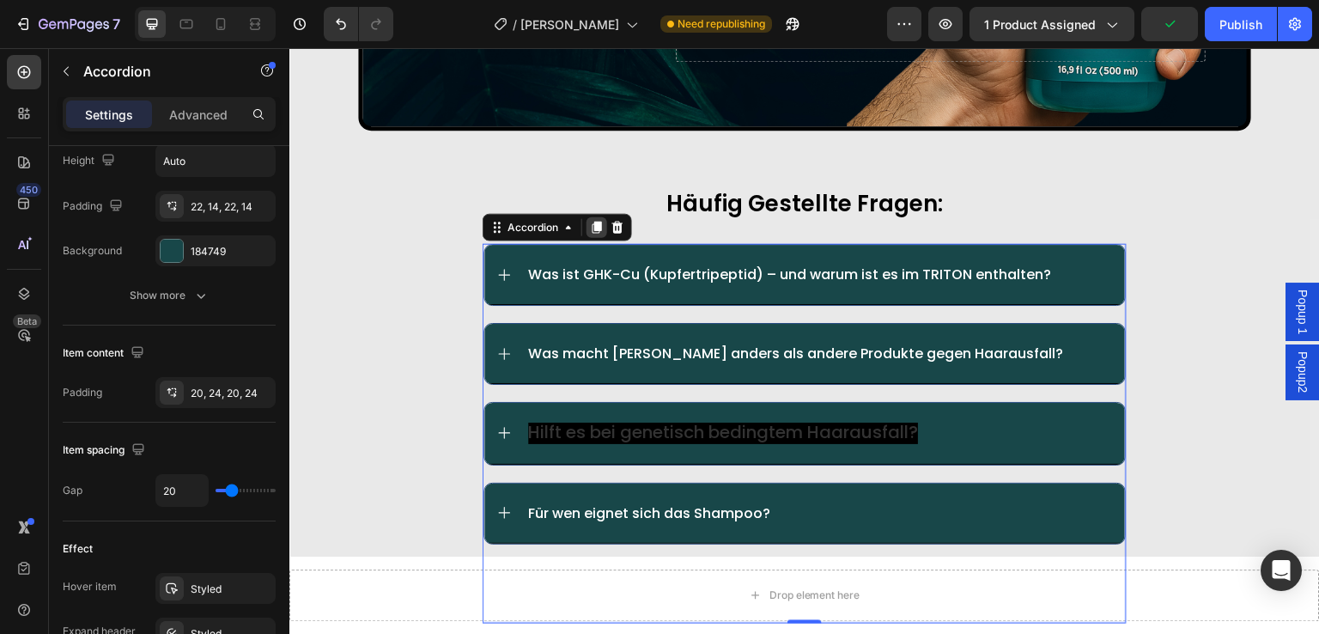
click at [593, 222] on icon at bounding box center [597, 228] width 9 height 12
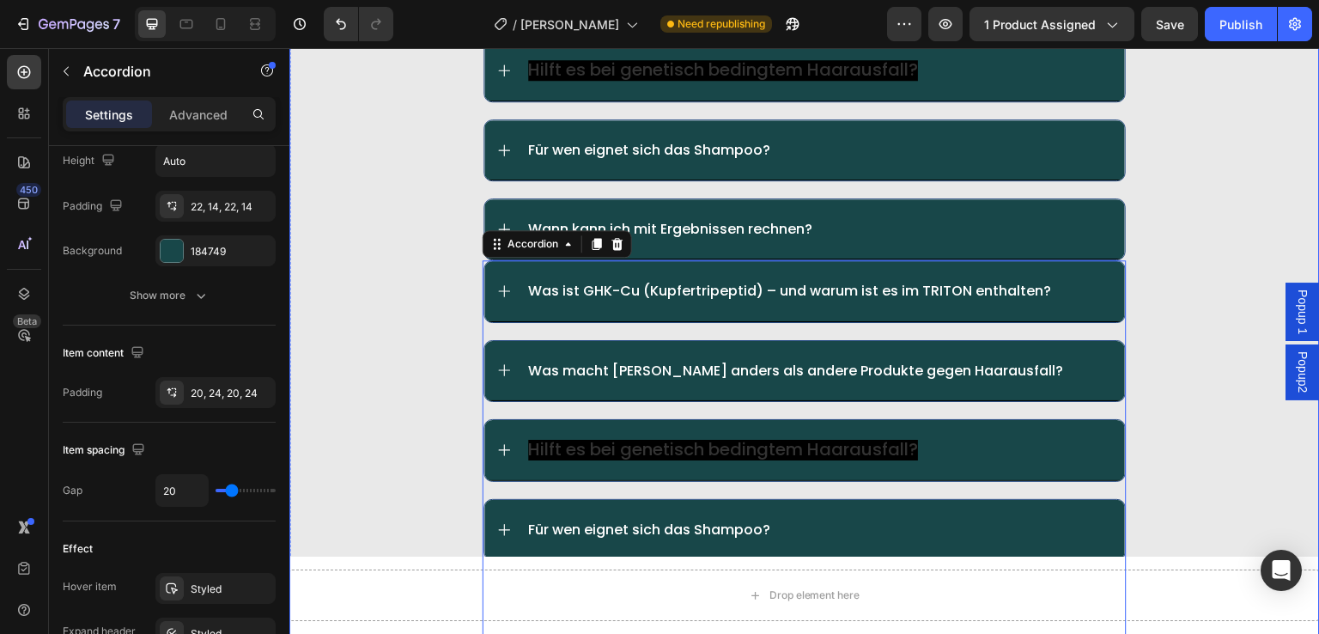
scroll to position [9781, 0]
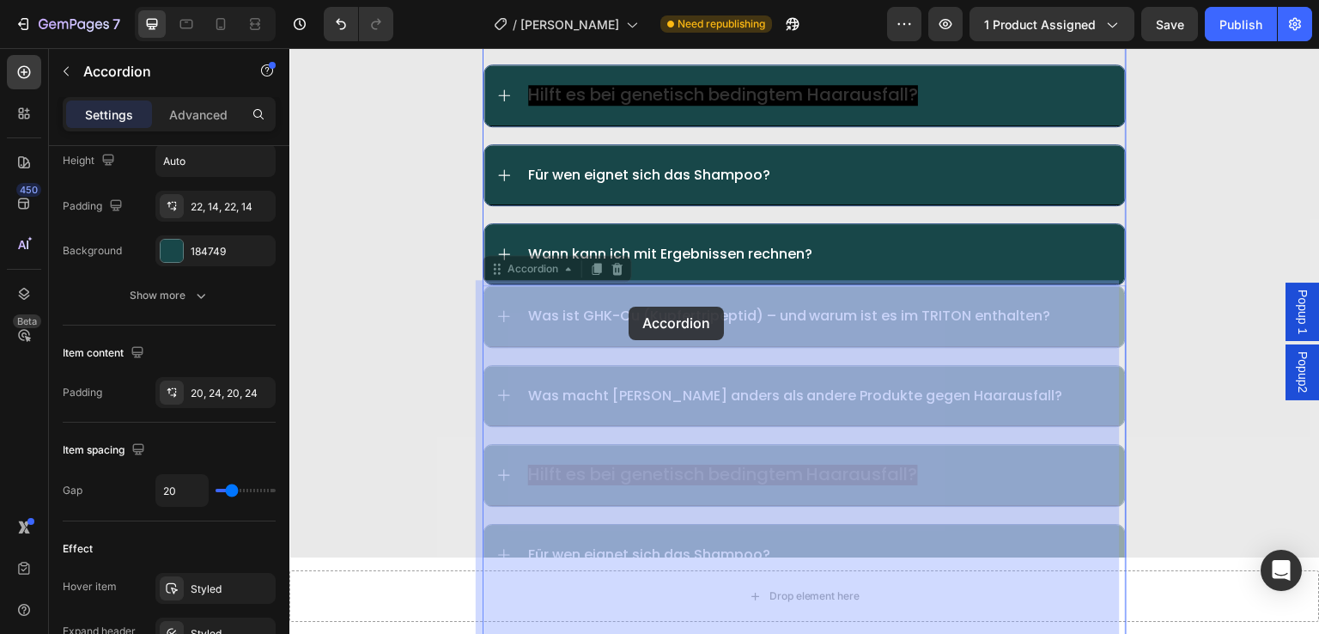
drag, startPoint x: 643, startPoint y: 290, endPoint x: 629, endPoint y: 307, distance: 21.9
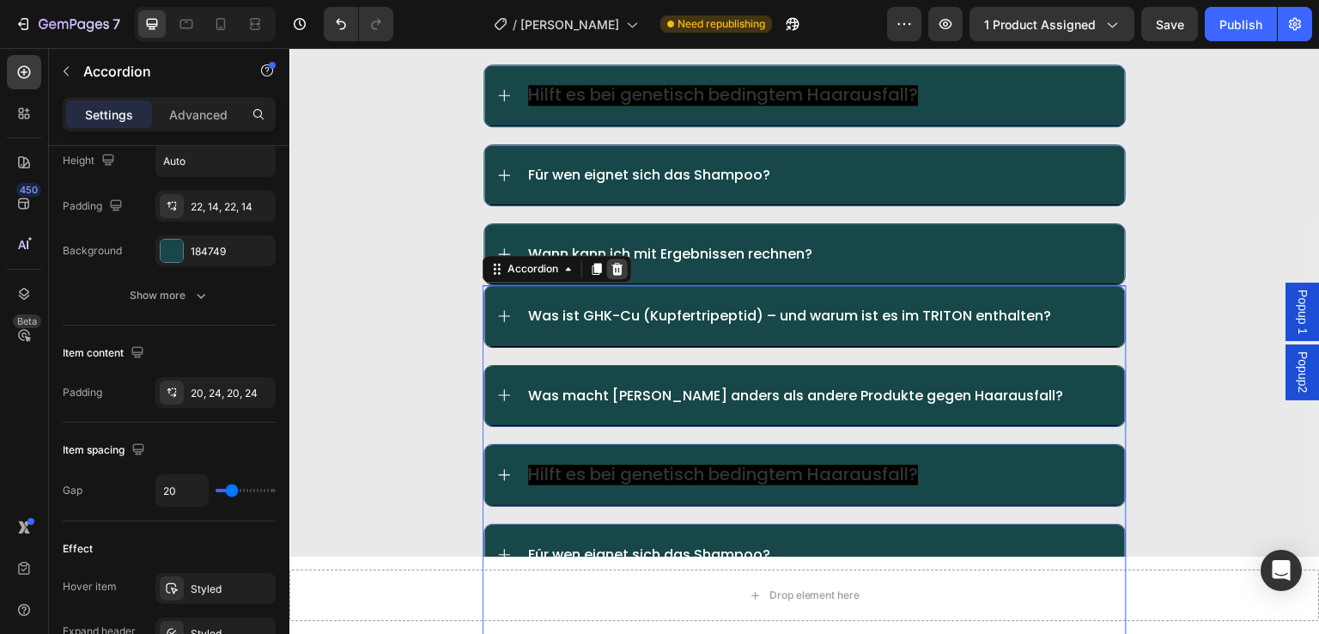
click at [612, 266] on icon at bounding box center [618, 269] width 14 height 14
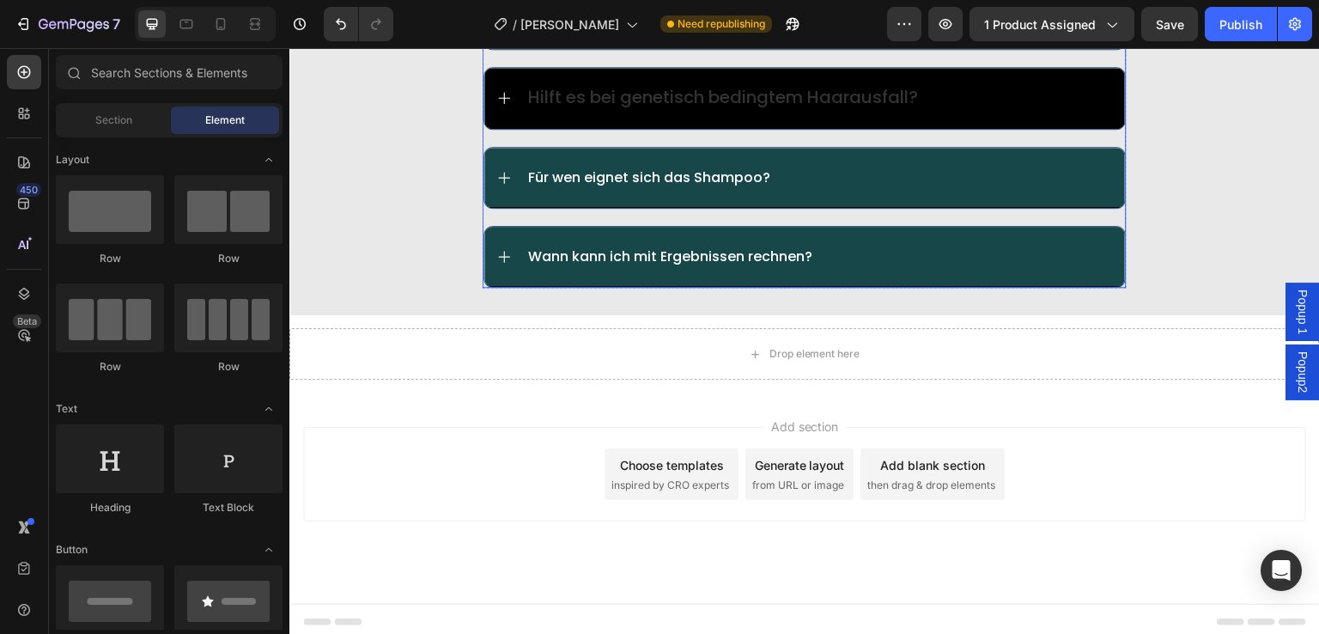
scroll to position [9435, 0]
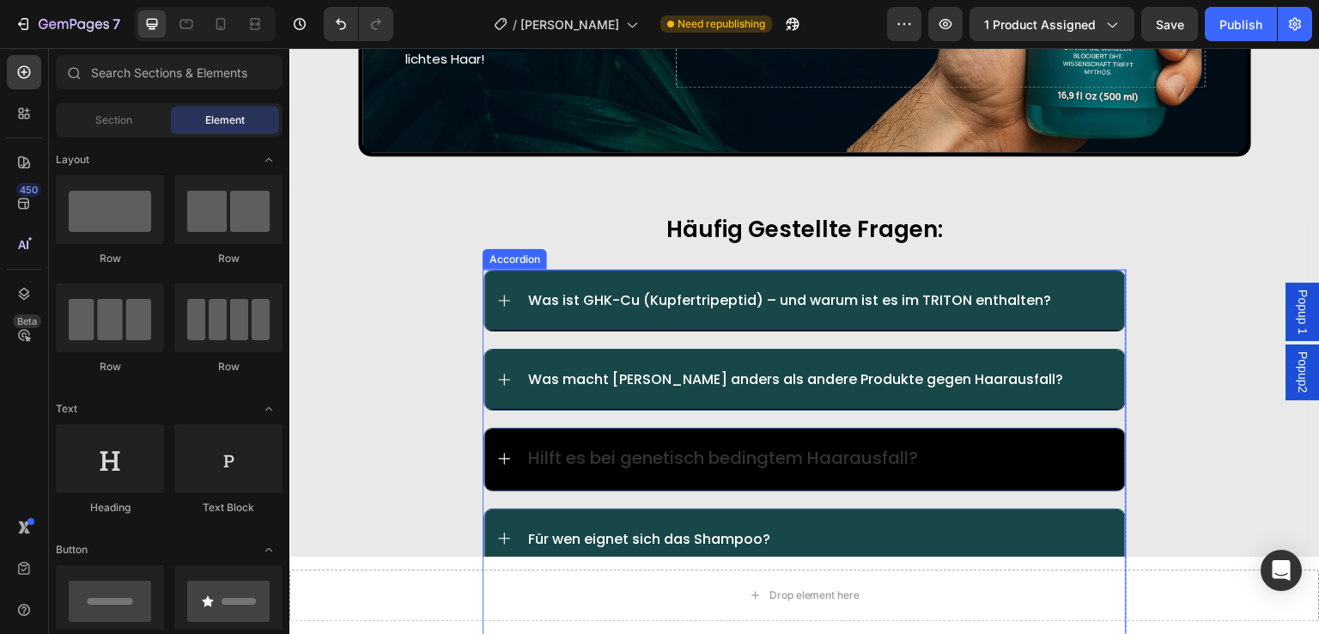
click at [535, 446] on span "Hilft es bei genetisch bedingtem Haarausfall?" at bounding box center [723, 458] width 390 height 24
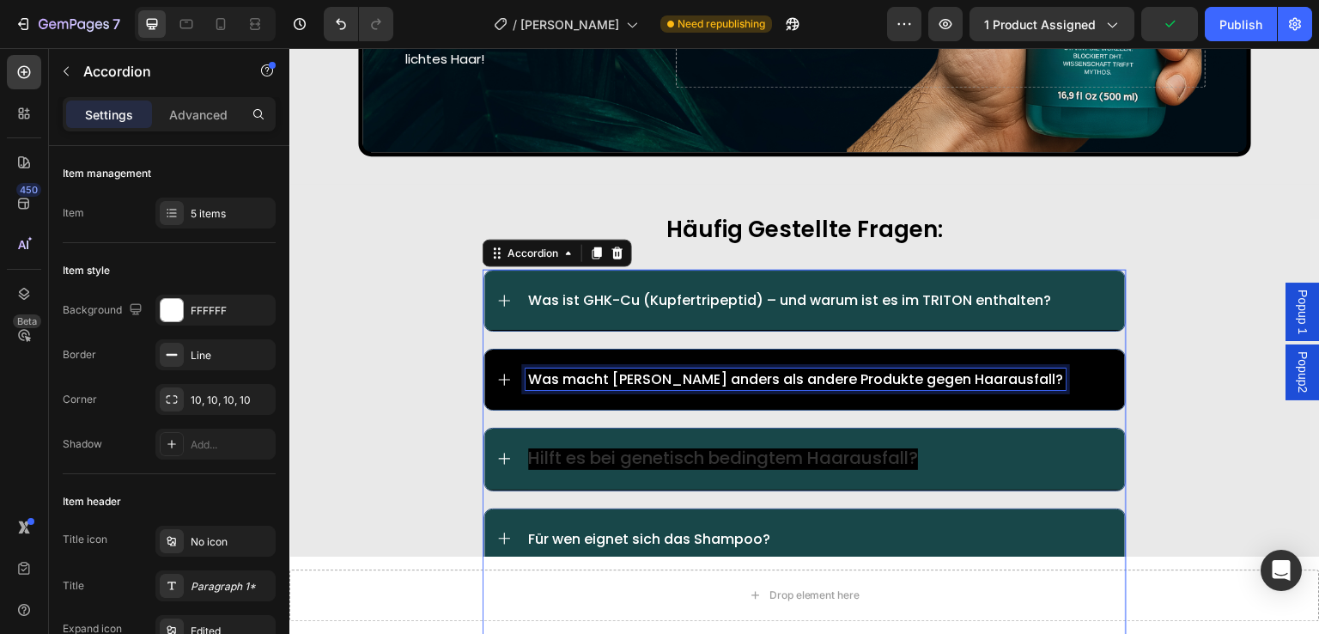
click at [553, 371] on p "Was macht [PERSON_NAME] anders als andere Produkte gegen Haarausfall?" at bounding box center [795, 379] width 535 height 16
click at [530, 371] on p "Was macht [PERSON_NAME] anders als andere Produkte gegen Haarausfall?" at bounding box center [795, 379] width 535 height 16
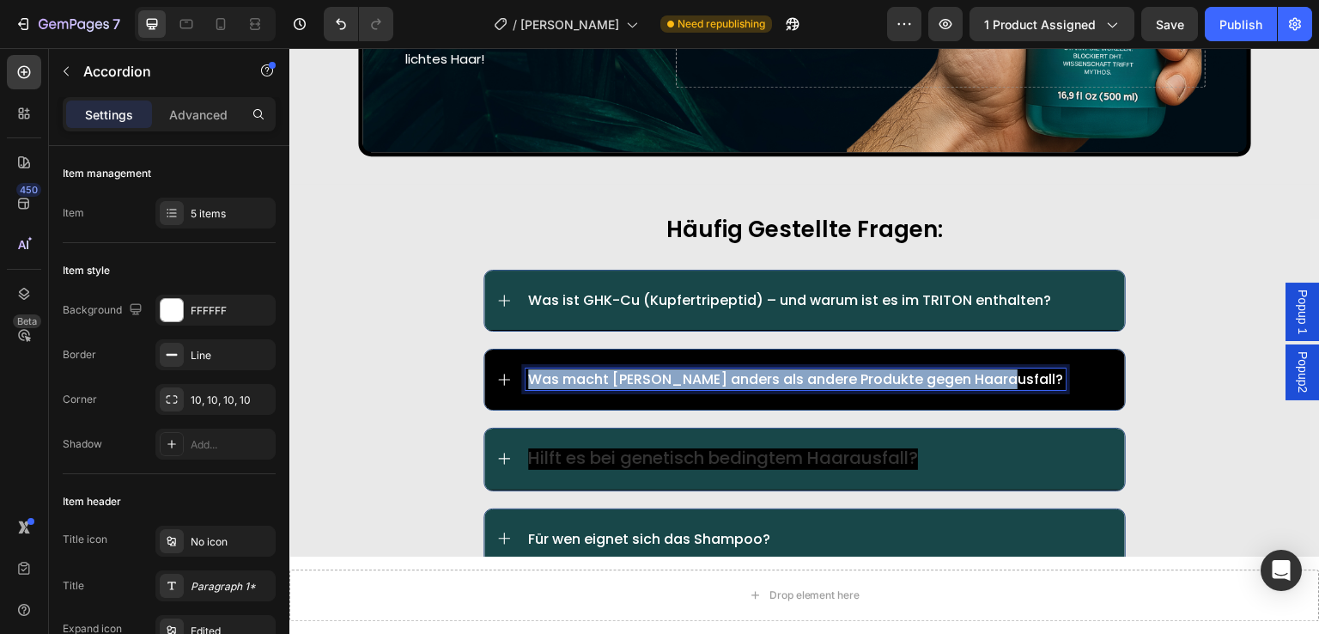
drag, startPoint x: 525, startPoint y: 358, endPoint x: 989, endPoint y: 379, distance: 464.3
click at [989, 379] on div "Was macht [PERSON_NAME] anders als andere Produkte gegen Haarausfall?" at bounding box center [804, 380] width 641 height 60
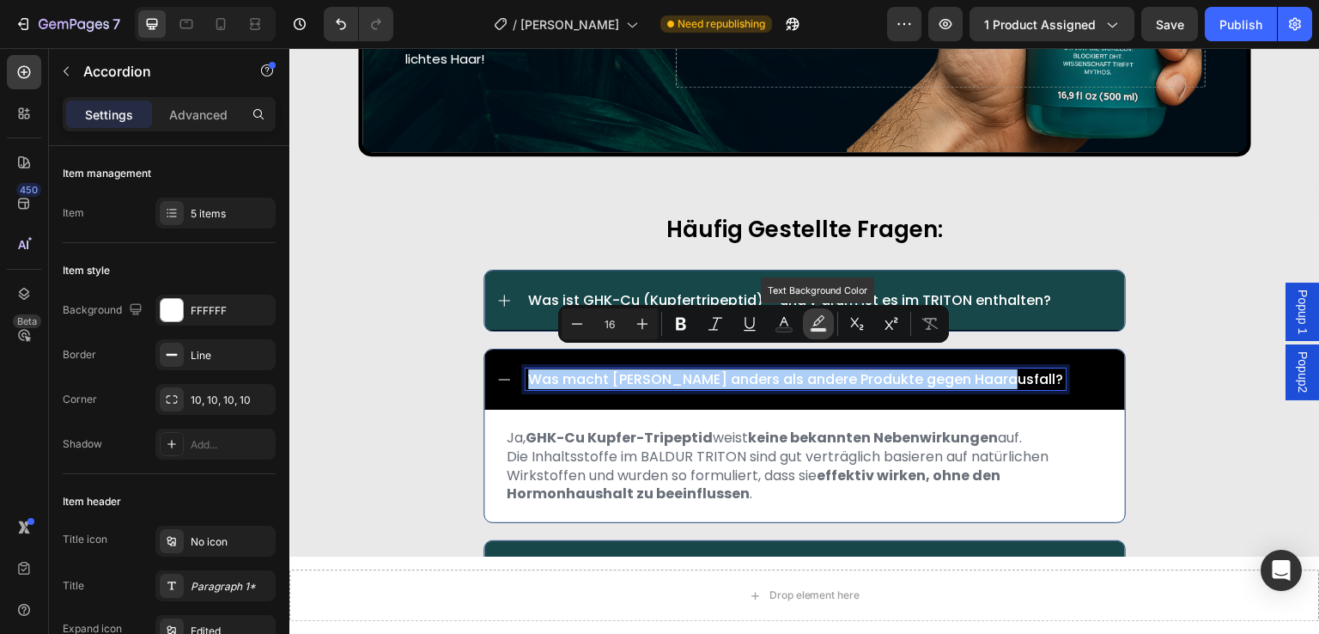
click at [821, 321] on icon "Editor contextual toolbar" at bounding box center [818, 323] width 17 height 17
type input "000000"
type input "77"
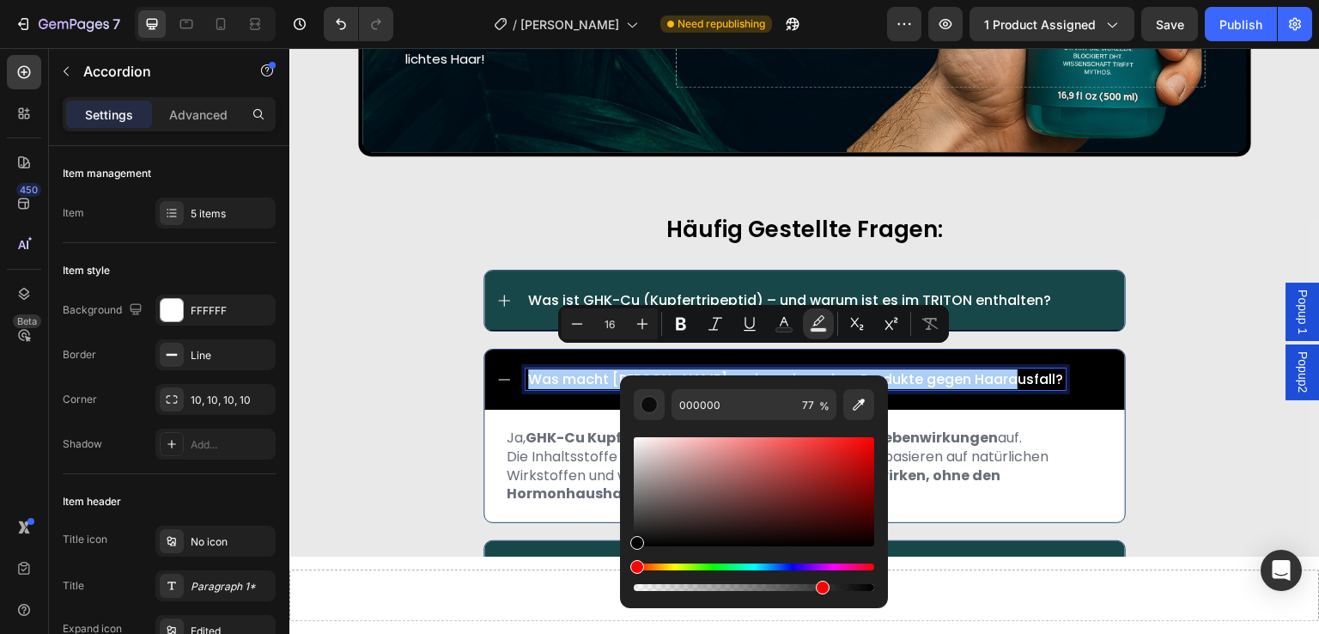
click at [347, 423] on div "häufig gestellte fragen: Text Block Was ist GHK-Cu (Kupfertripeptid) – und waru…" at bounding box center [804, 486] width 1031 height 550
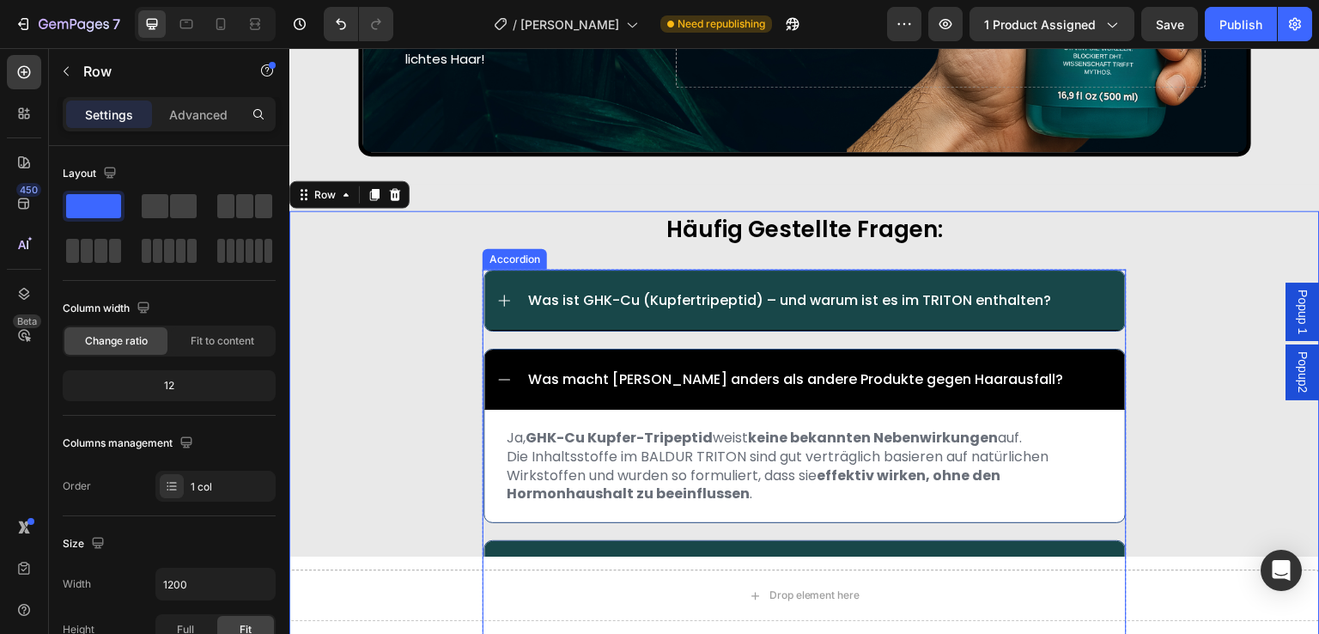
click at [496, 372] on icon at bounding box center [503, 379] width 15 height 15
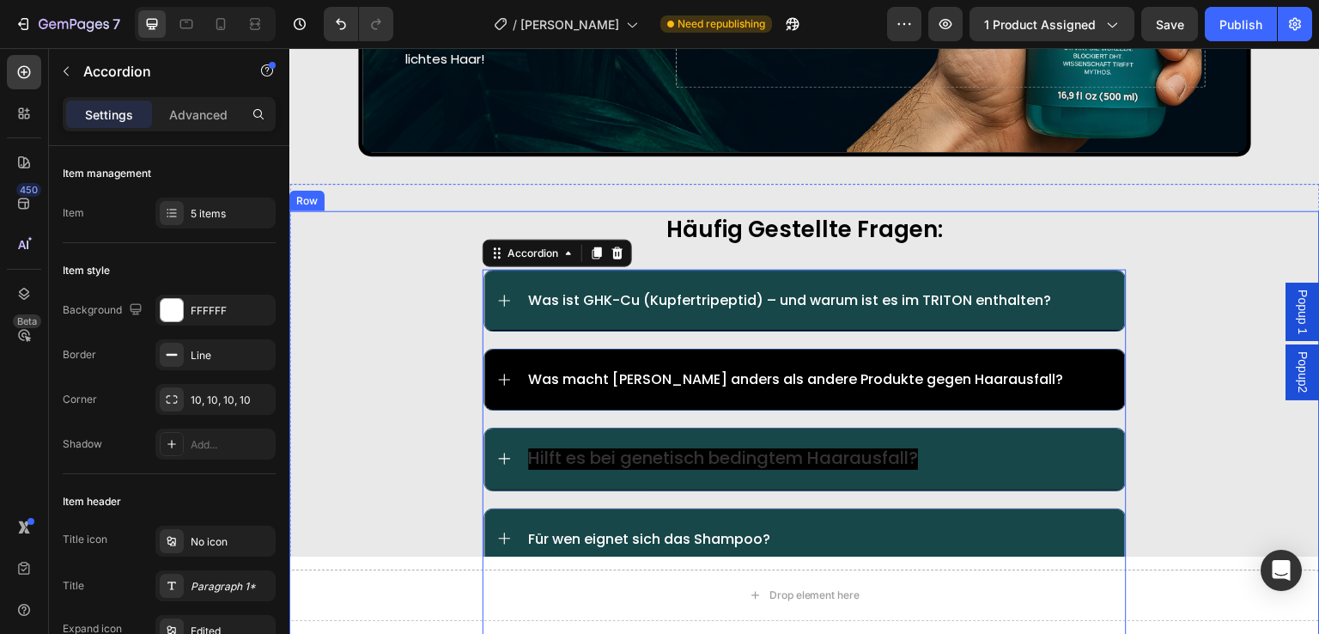
scroll to position [9606, 0]
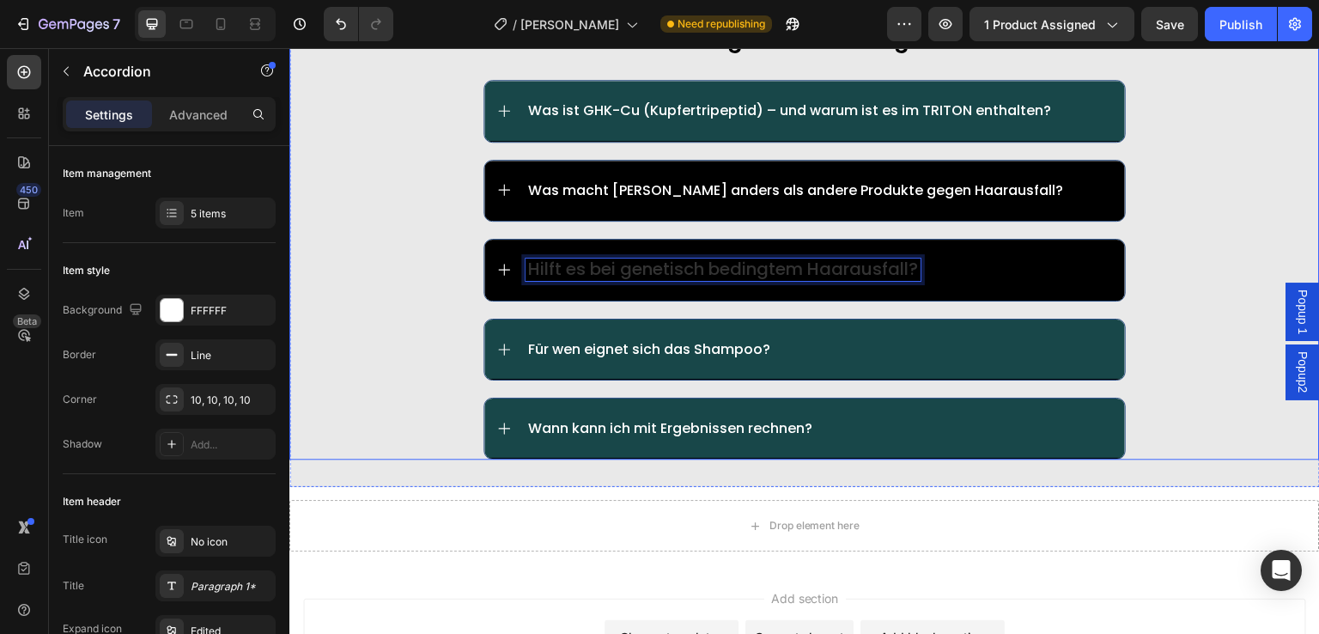
click at [412, 276] on div "häufig gestellte fragen: Text Block Was ist GHK-Cu (Kupfertripeptid) – und waru…" at bounding box center [804, 240] width 1031 height 438
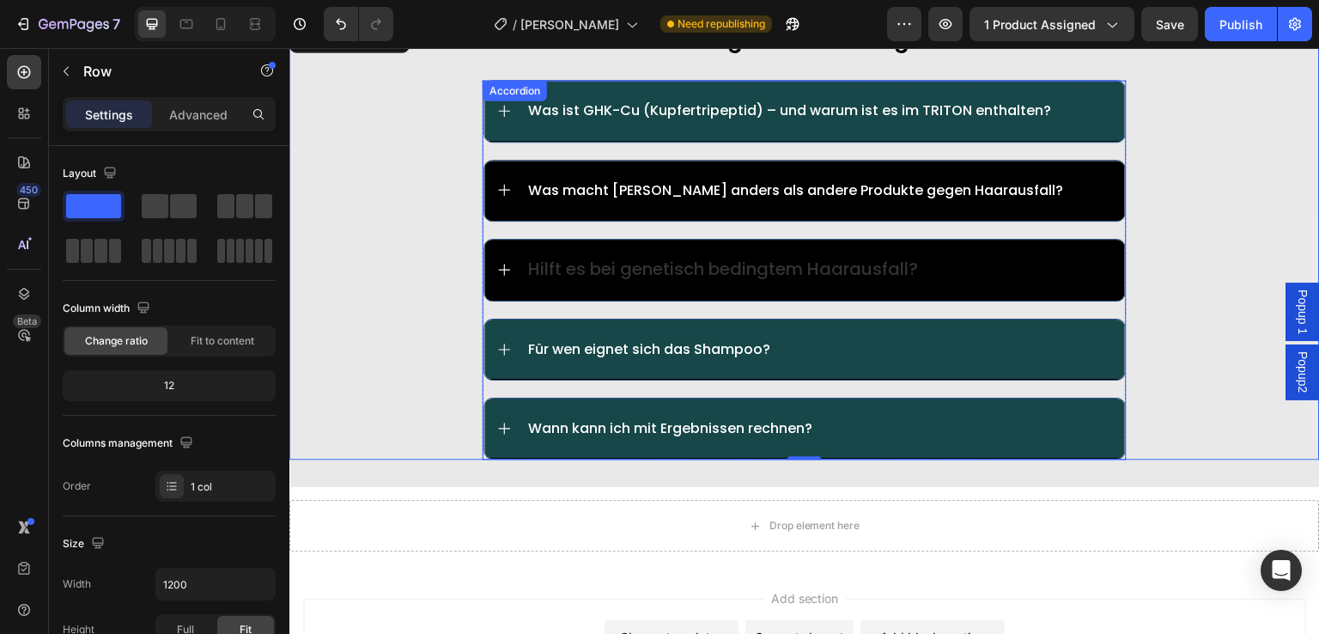
click at [1064, 259] on div "Hilft es bei genetisch bedingtem Haarausfall?" at bounding box center [820, 270] width 588 height 22
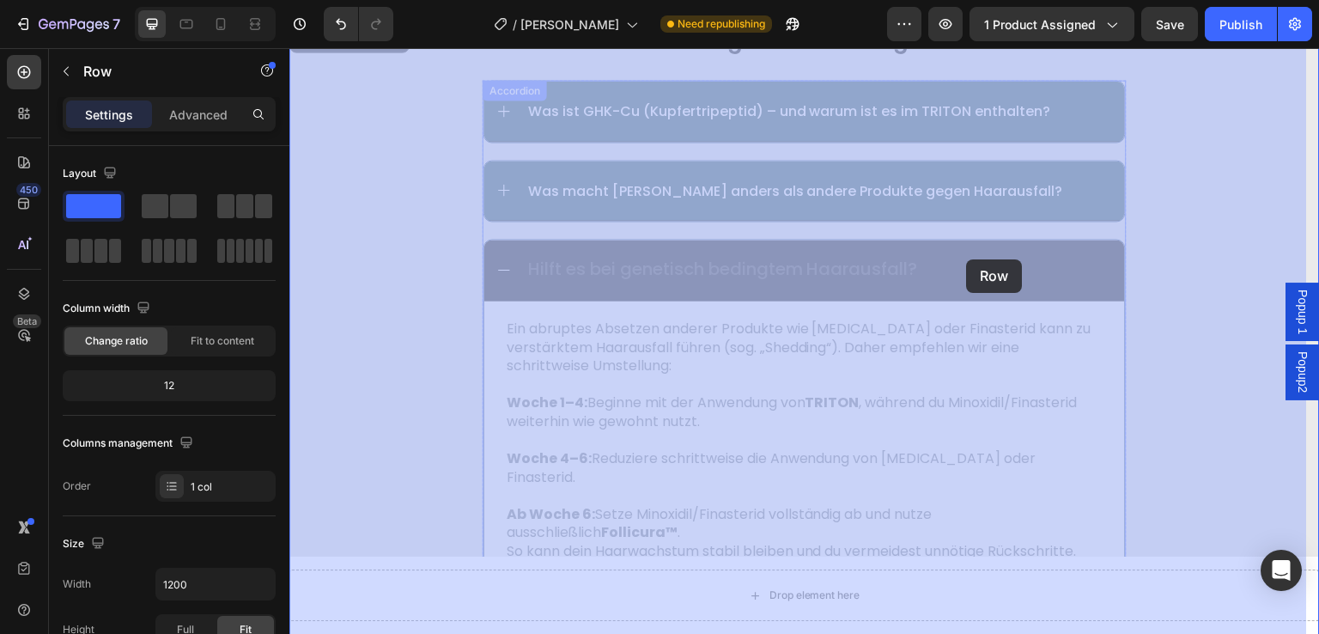
drag, startPoint x: 1150, startPoint y: 265, endPoint x: 967, endPoint y: 259, distance: 183.0
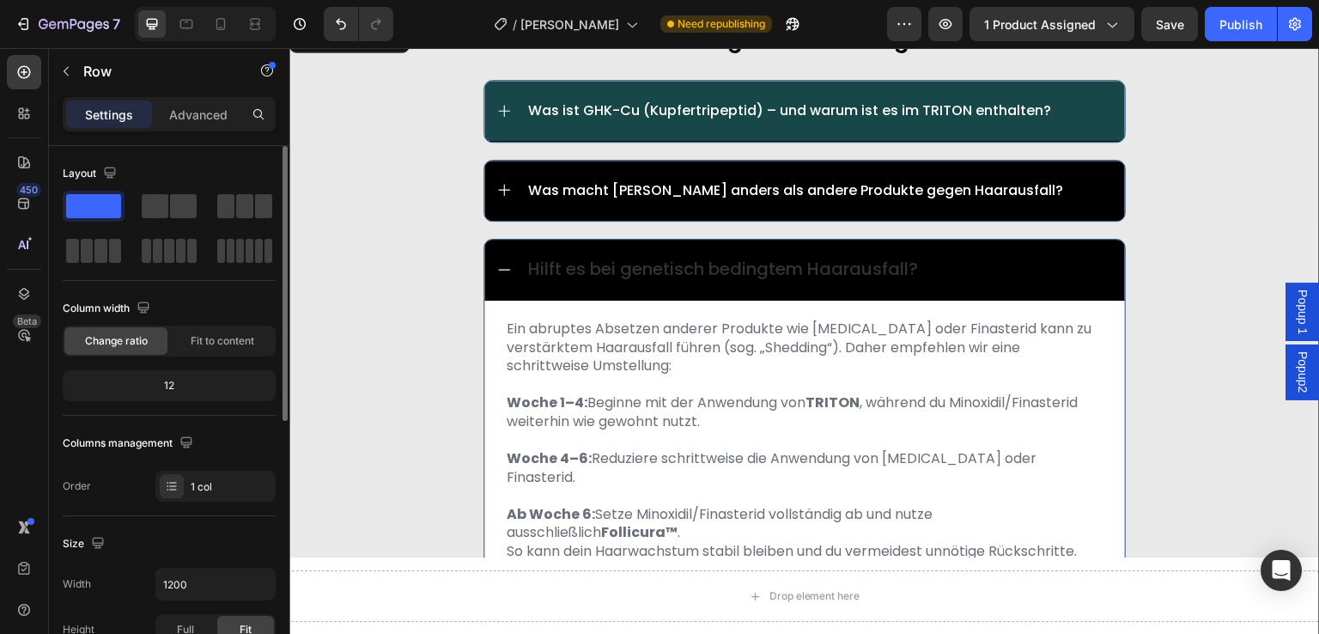
scroll to position [258, 0]
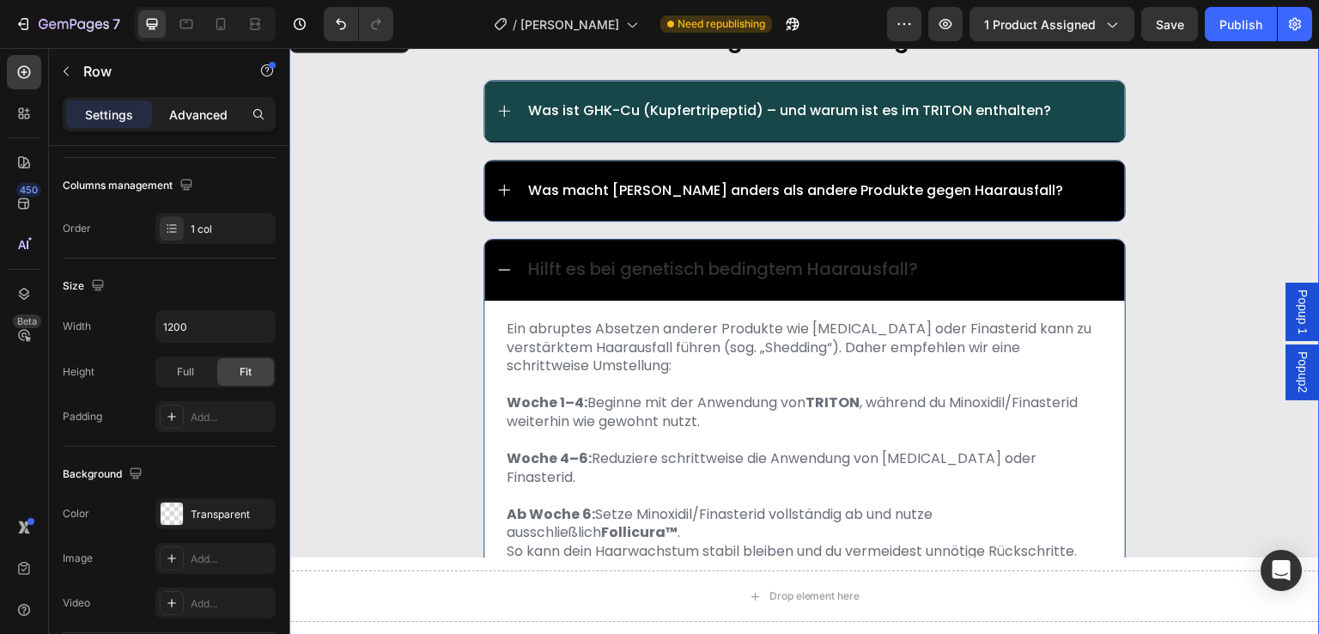
click at [195, 115] on p "Advanced" at bounding box center [198, 115] width 58 height 18
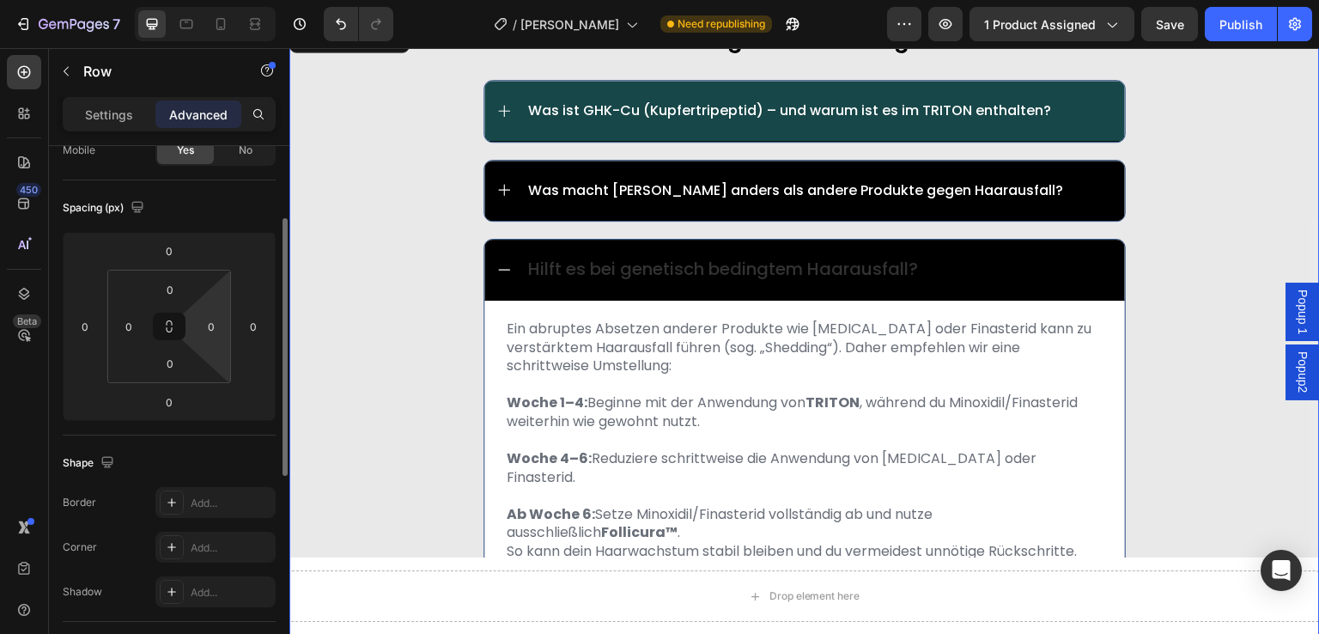
scroll to position [0, 0]
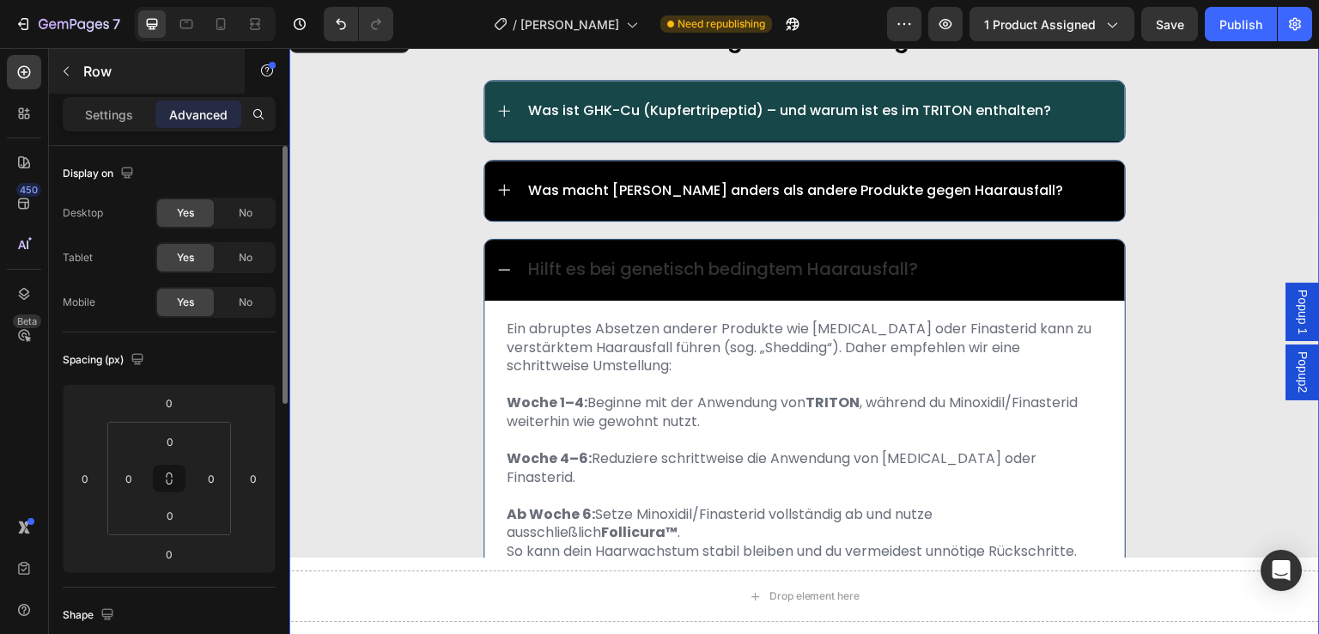
click at [77, 107] on div "Settings" at bounding box center [109, 113] width 86 height 27
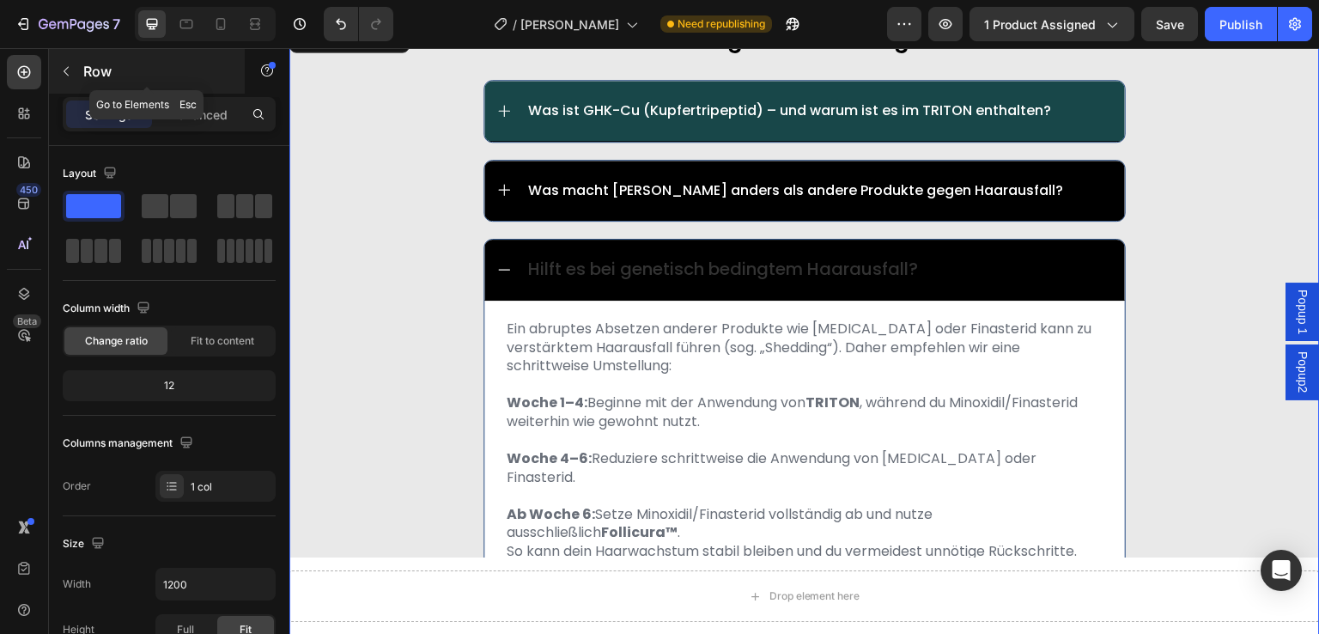
click at [59, 67] on icon "button" at bounding box center [66, 71] width 14 height 14
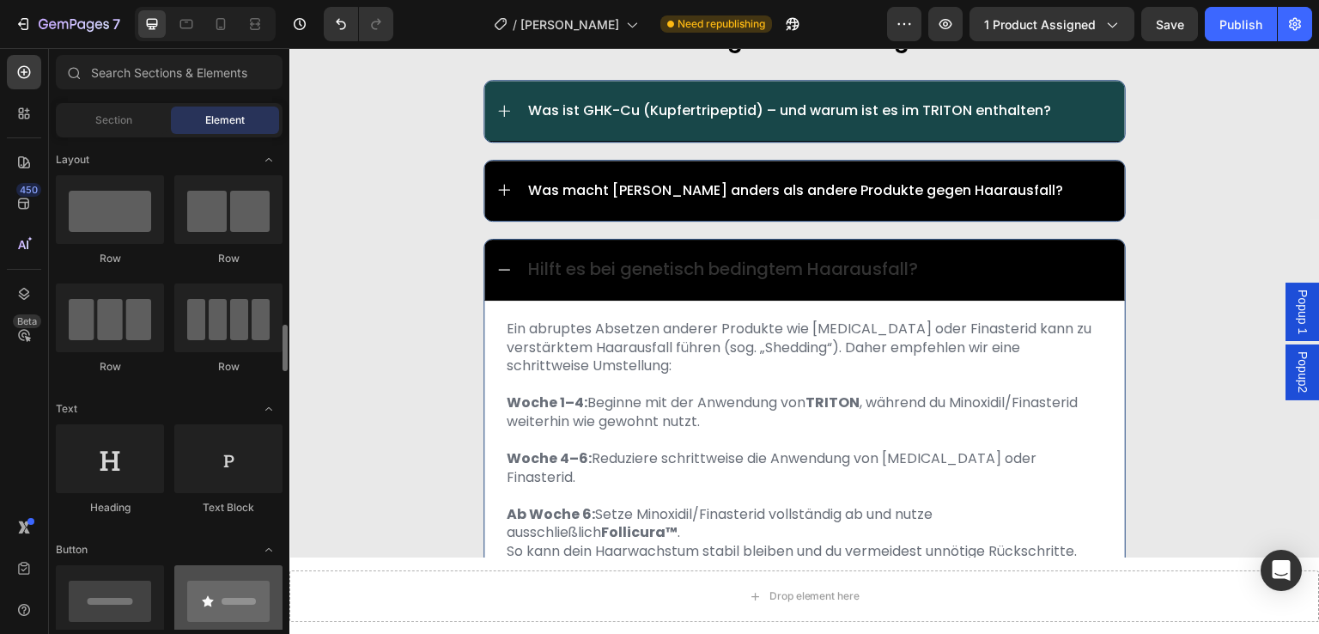
scroll to position [258, 0]
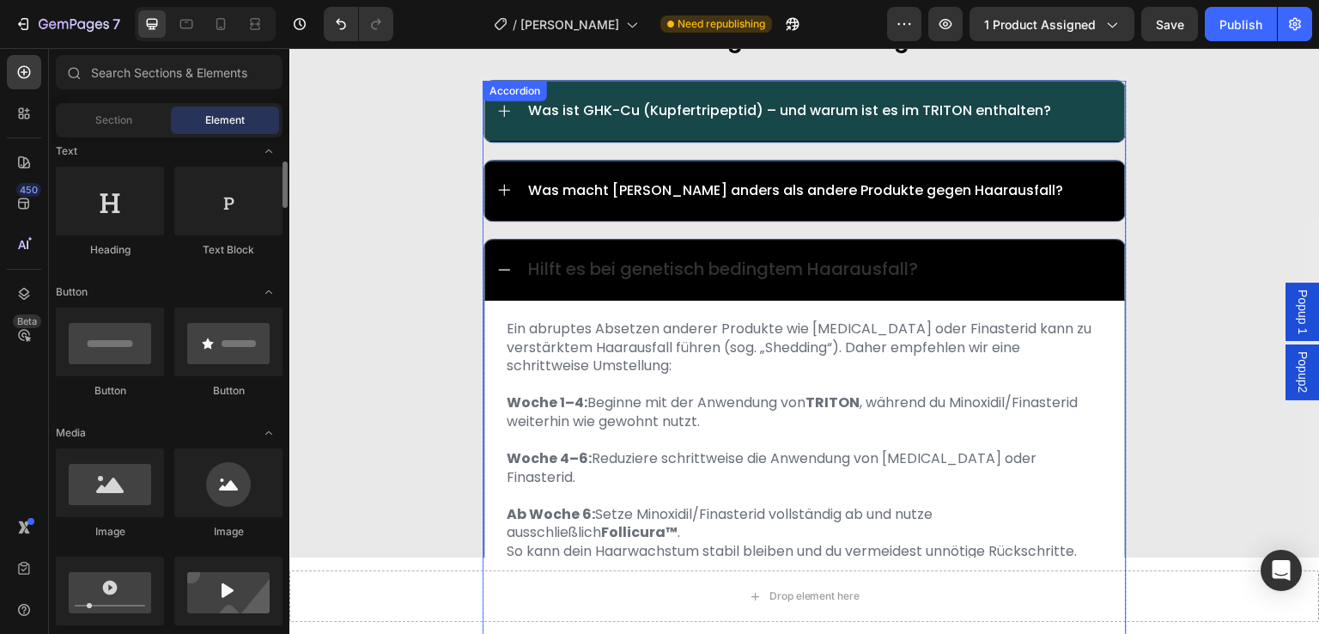
click at [496, 245] on div "Hilft es bei genetisch bedingtem Haarausfall?" at bounding box center [804, 270] width 641 height 61
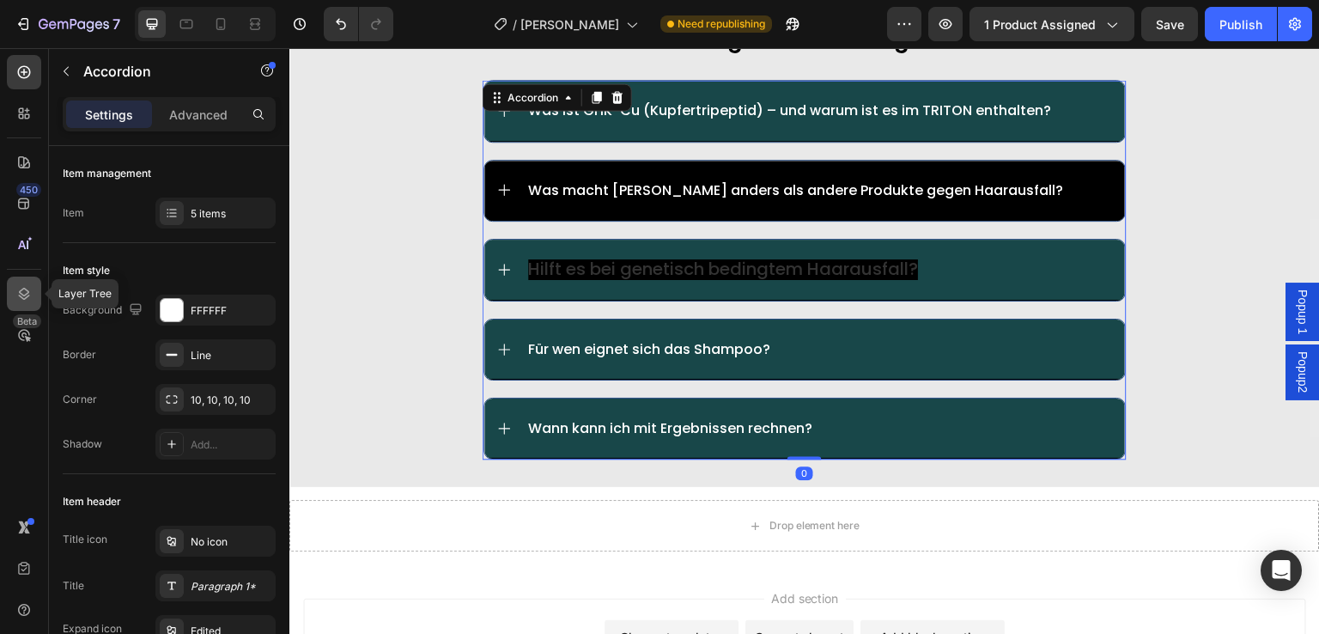
click at [10, 290] on div at bounding box center [24, 294] width 34 height 34
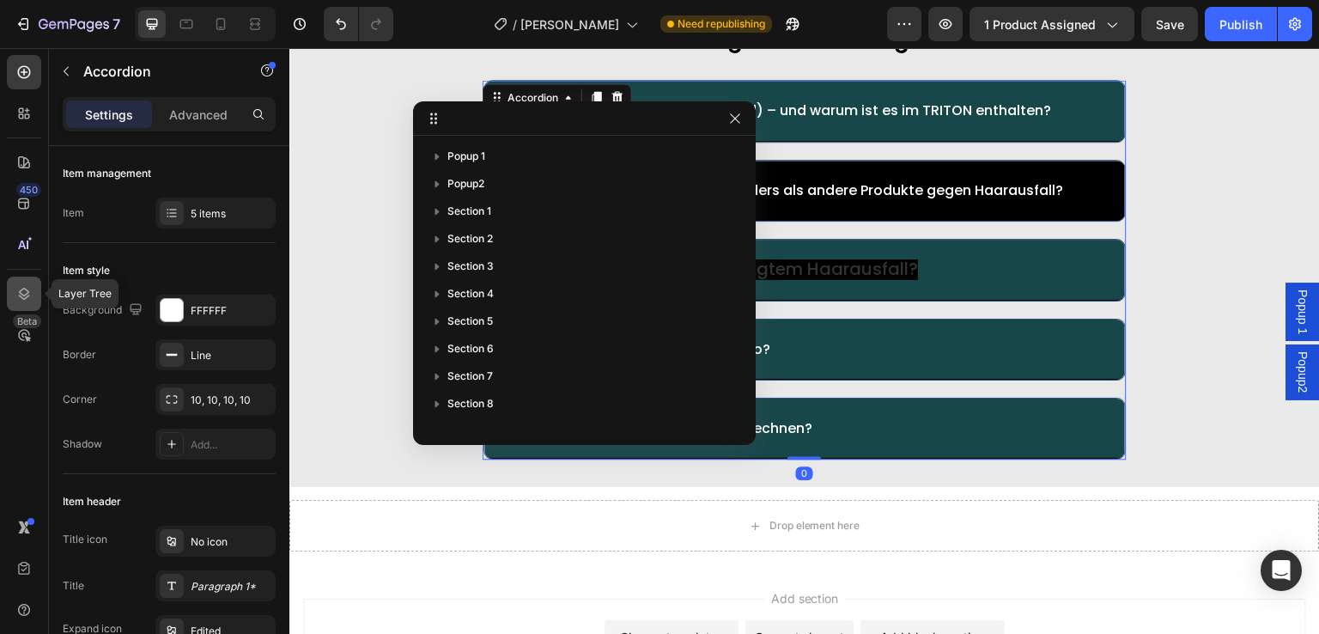
scroll to position [403, 0]
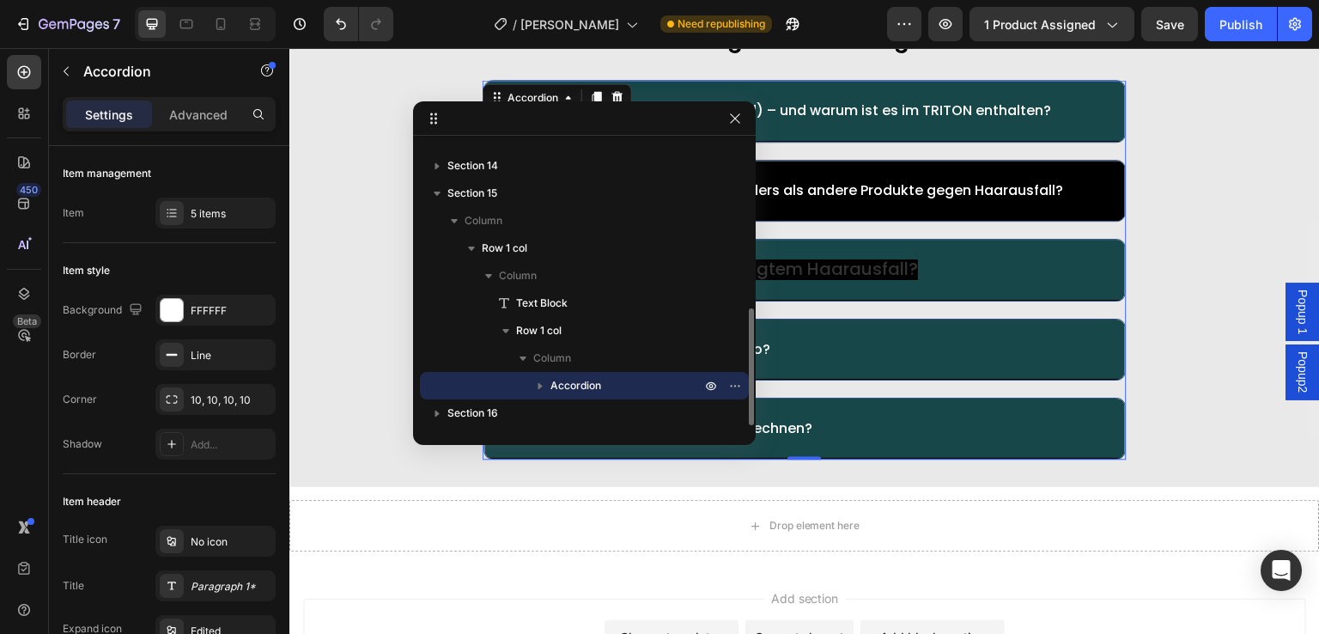
click at [534, 386] on icon "button" at bounding box center [540, 385] width 17 height 17
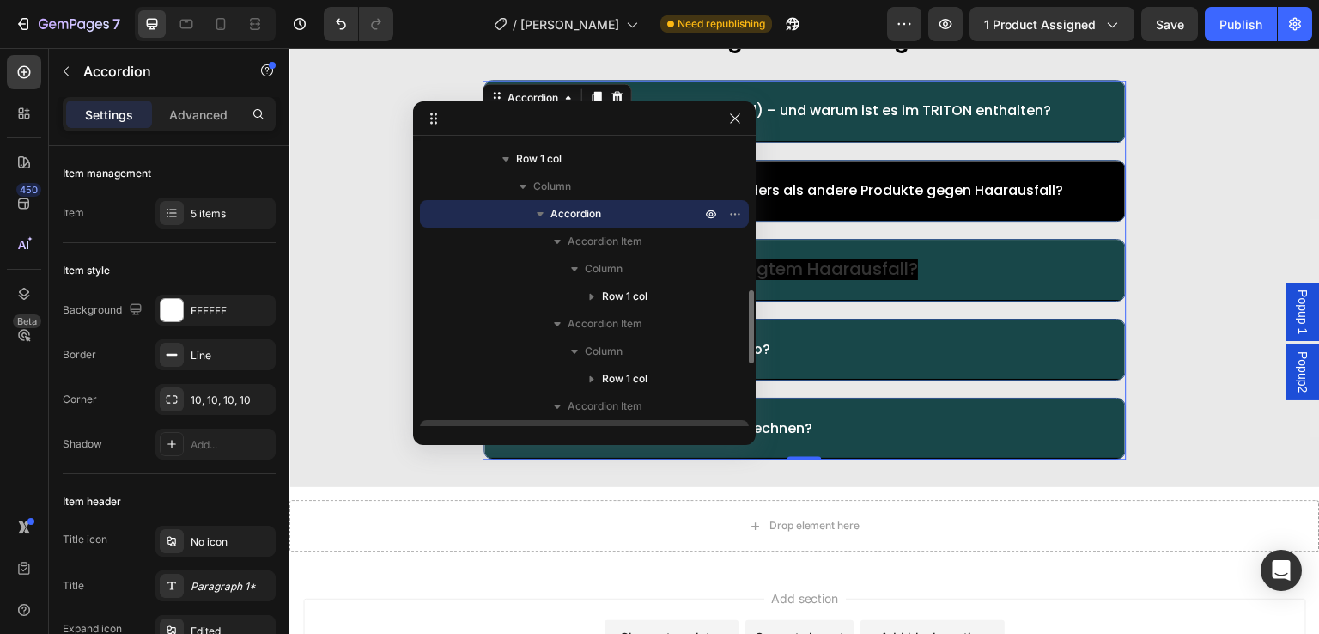
scroll to position [661, 0]
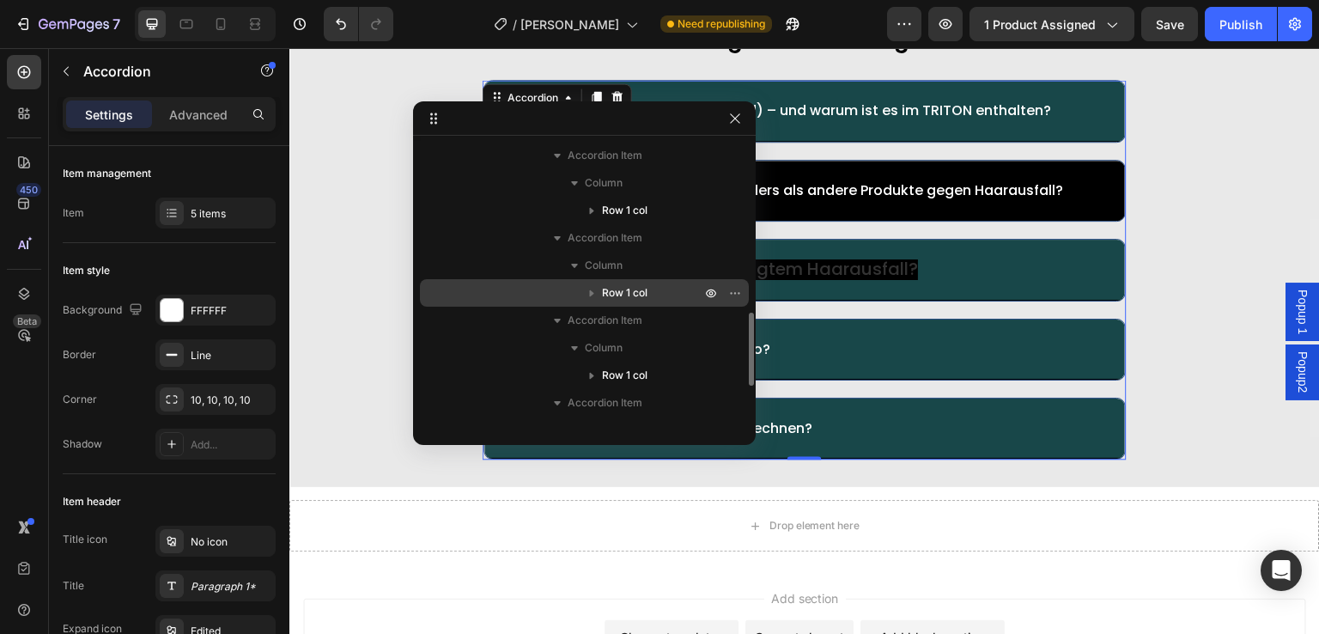
click at [628, 296] on span "Row 1 col" at bounding box center [625, 292] width 46 height 17
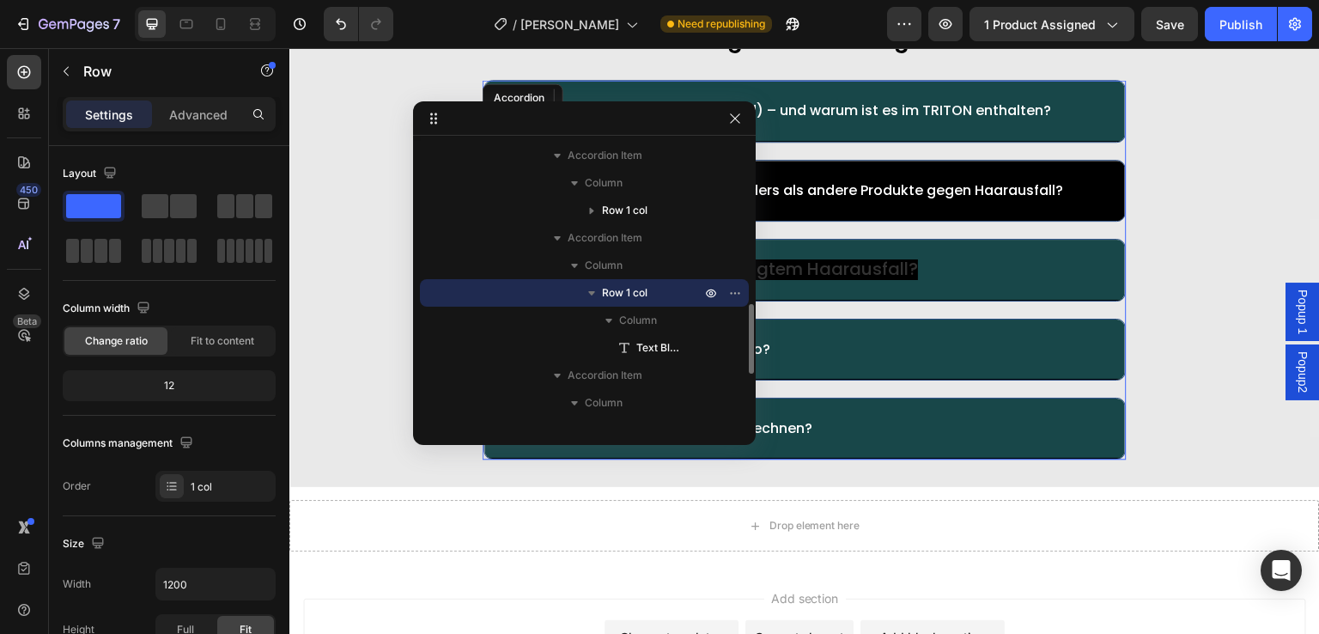
click at [589, 292] on icon "button" at bounding box center [591, 293] width 7 height 4
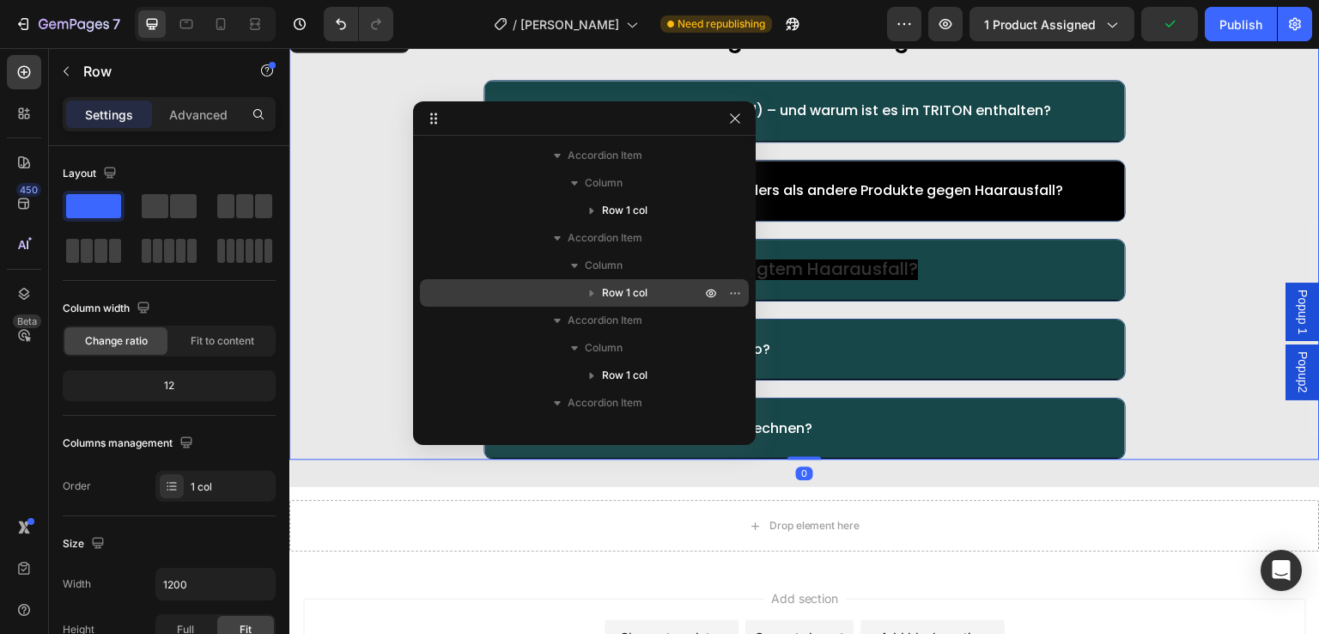
click at [1130, 258] on div "häufig gestellte fragen: Text Block Was ist GHK-Cu (Kupfertripeptid) – und waru…" at bounding box center [804, 240] width 1031 height 438
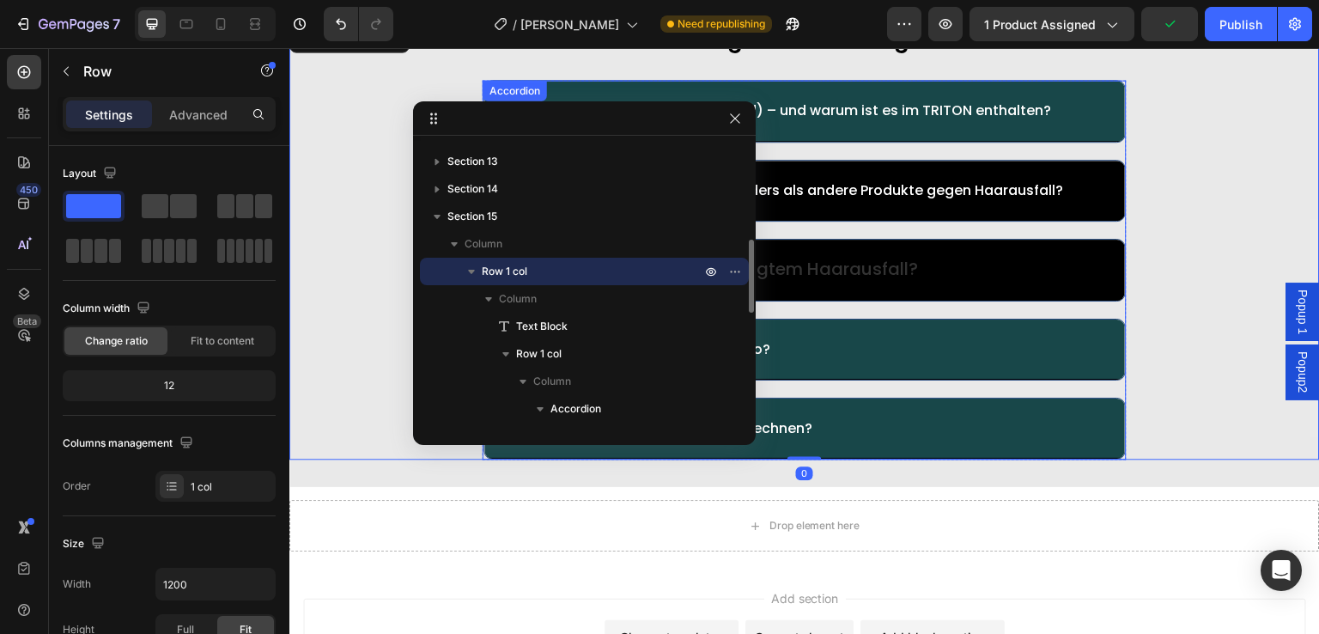
click at [1107, 256] on div "Hilft es bei genetisch bedingtem Haarausfall?" at bounding box center [804, 270] width 641 height 61
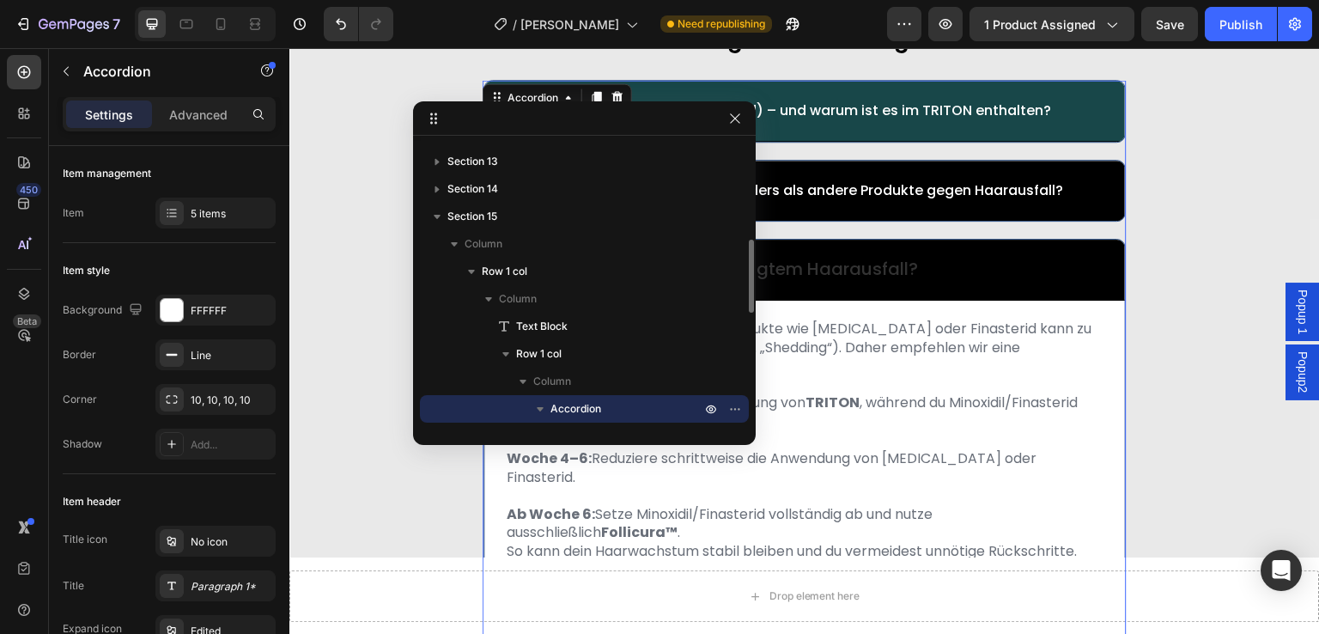
click at [543, 406] on icon "button" at bounding box center [540, 408] width 17 height 17
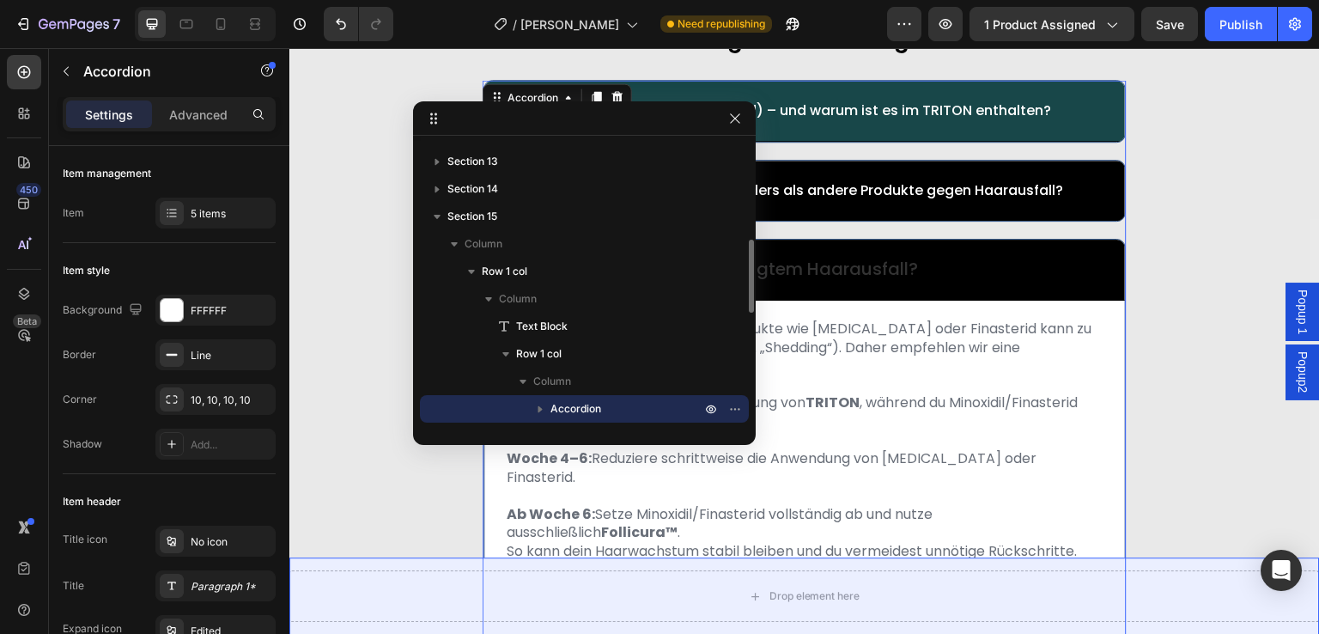
scroll to position [403, 0]
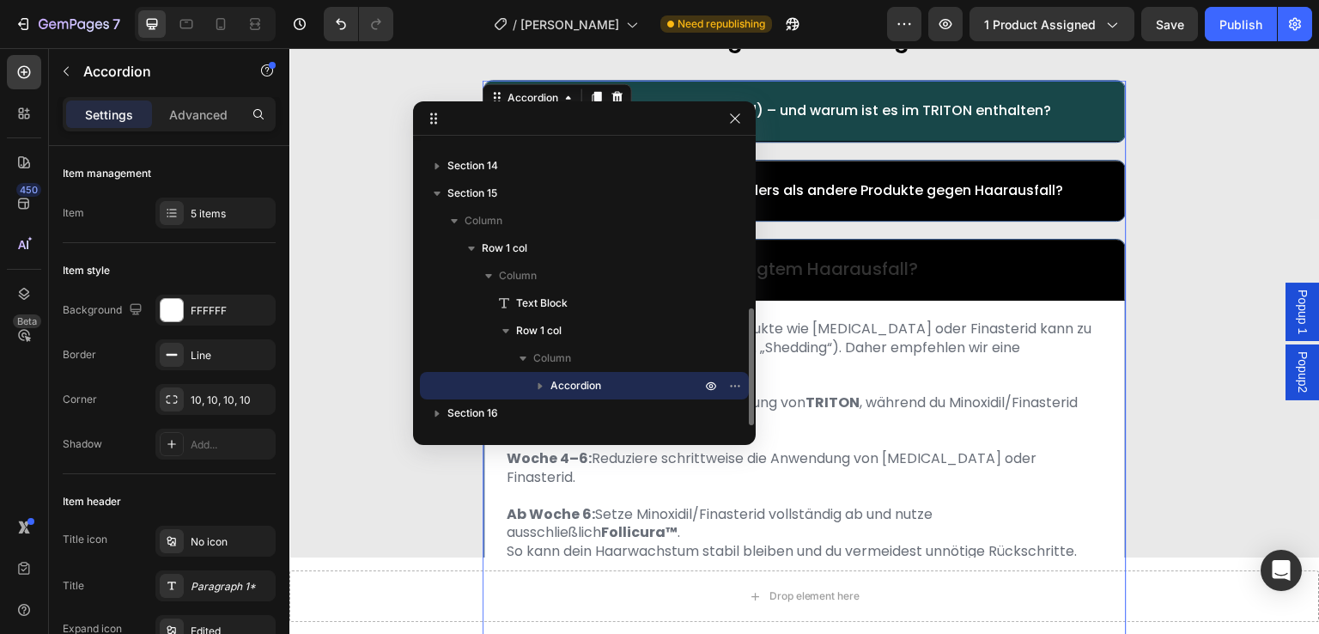
click at [538, 382] on icon "button" at bounding box center [540, 385] width 17 height 17
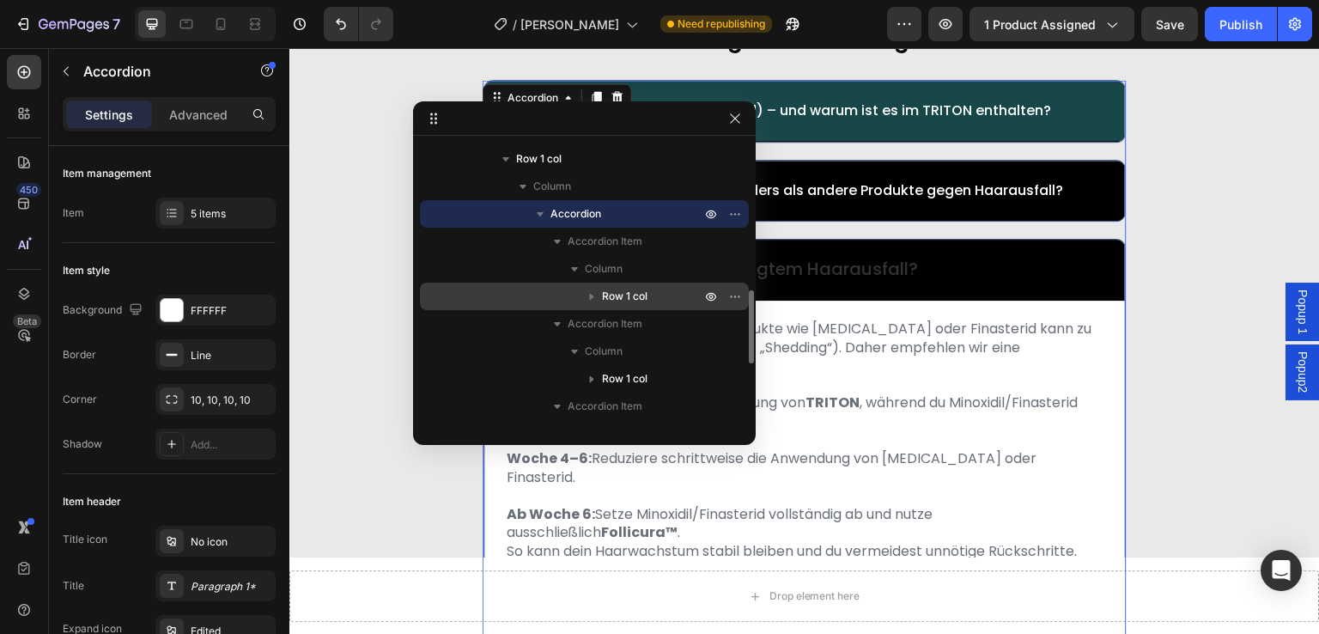
click at [630, 292] on span "Row 1 col" at bounding box center [625, 296] width 46 height 17
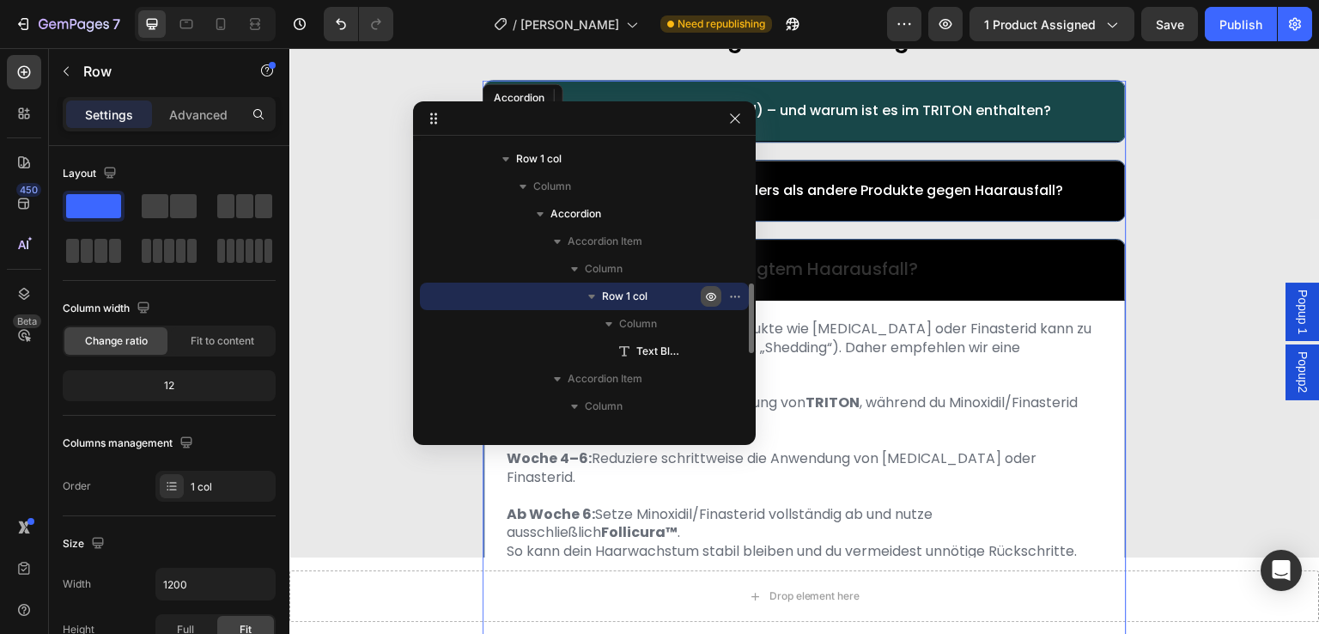
click at [716, 297] on icon "button" at bounding box center [711, 296] width 14 height 14
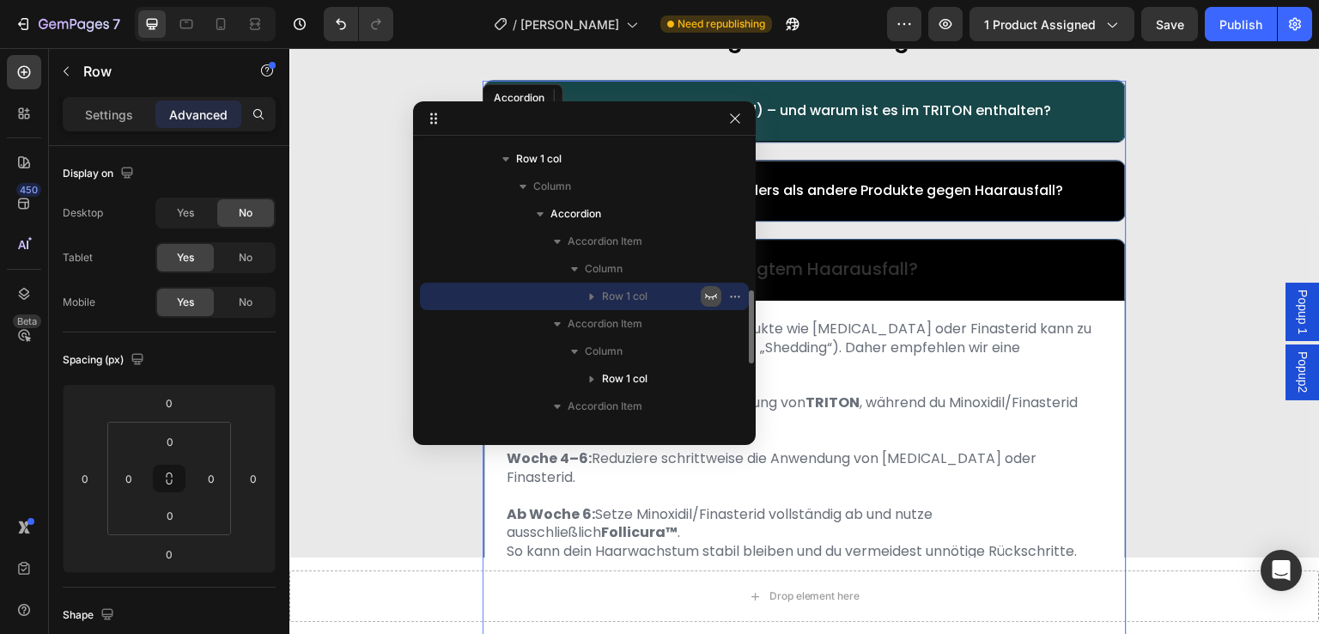
click at [716, 296] on icon "button" at bounding box center [711, 297] width 12 height 6
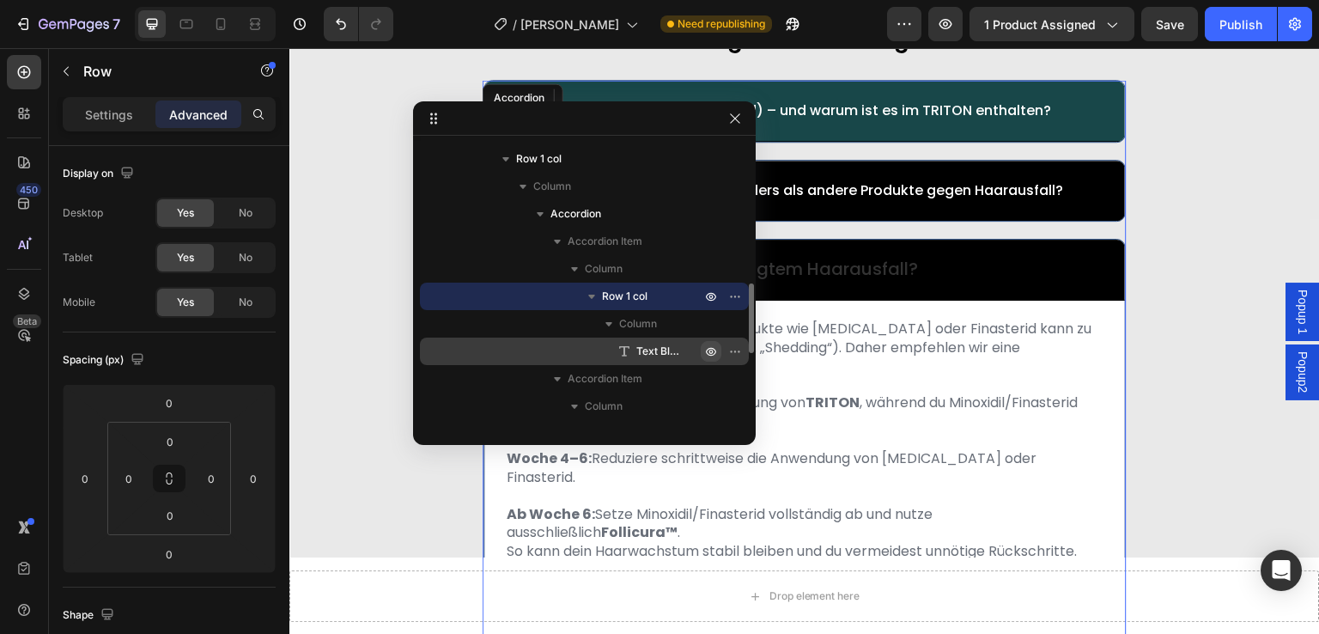
click at [738, 352] on icon "button" at bounding box center [739, 351] width 2 height 2
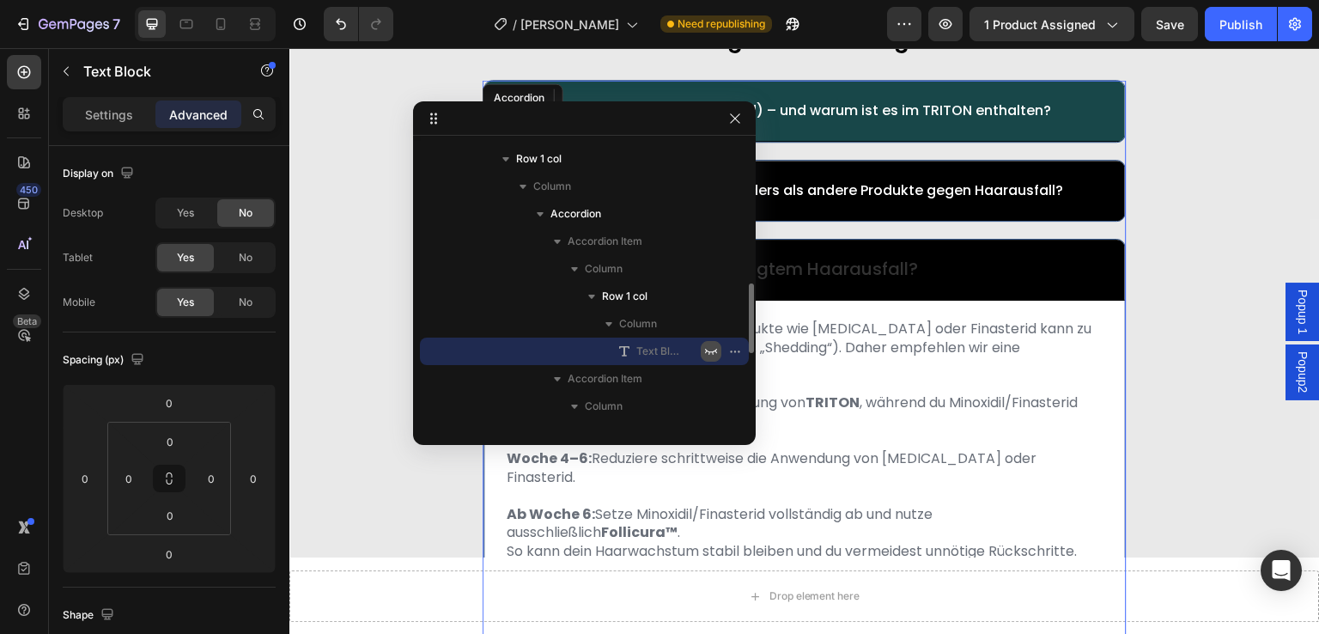
click at [708, 354] on icon "button" at bounding box center [711, 351] width 14 height 14
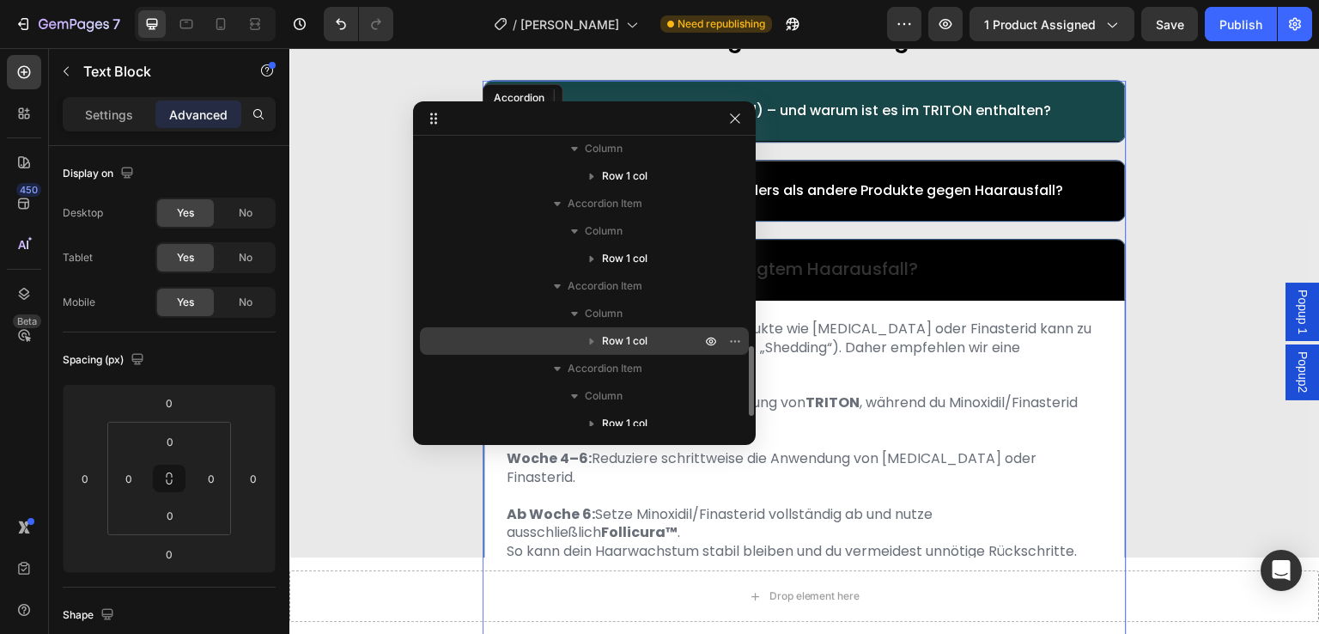
scroll to position [870, 0]
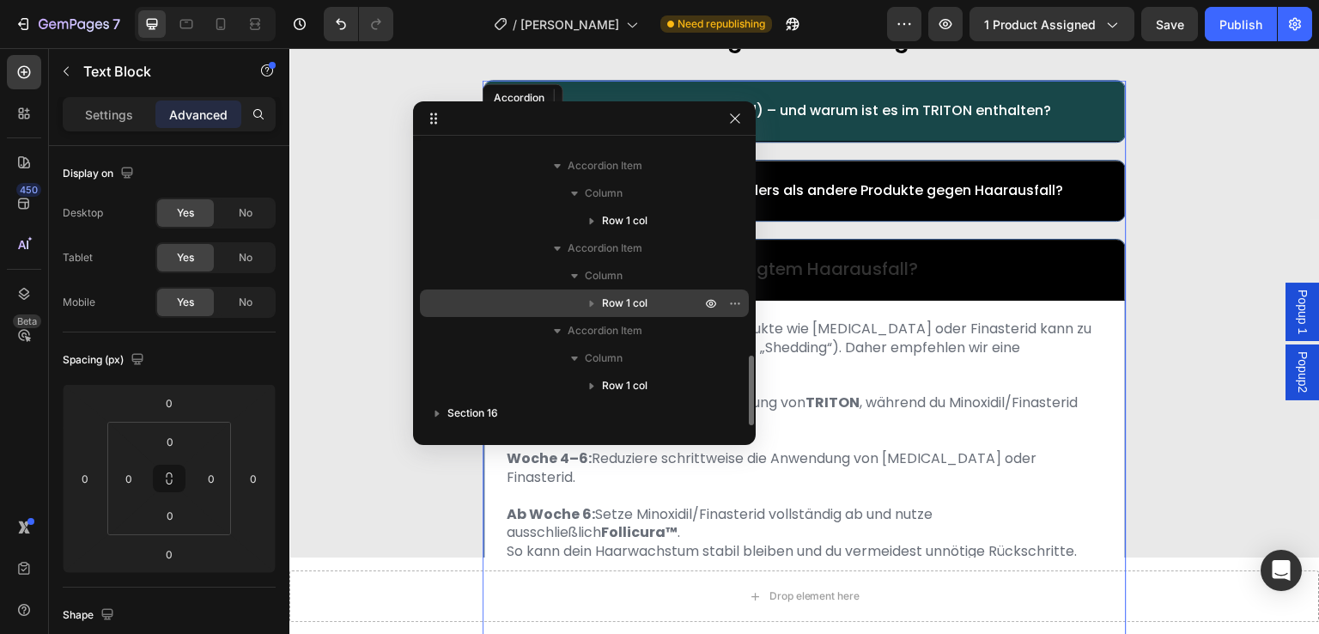
click at [654, 293] on div "Row 1 col" at bounding box center [584, 302] width 315 height 27
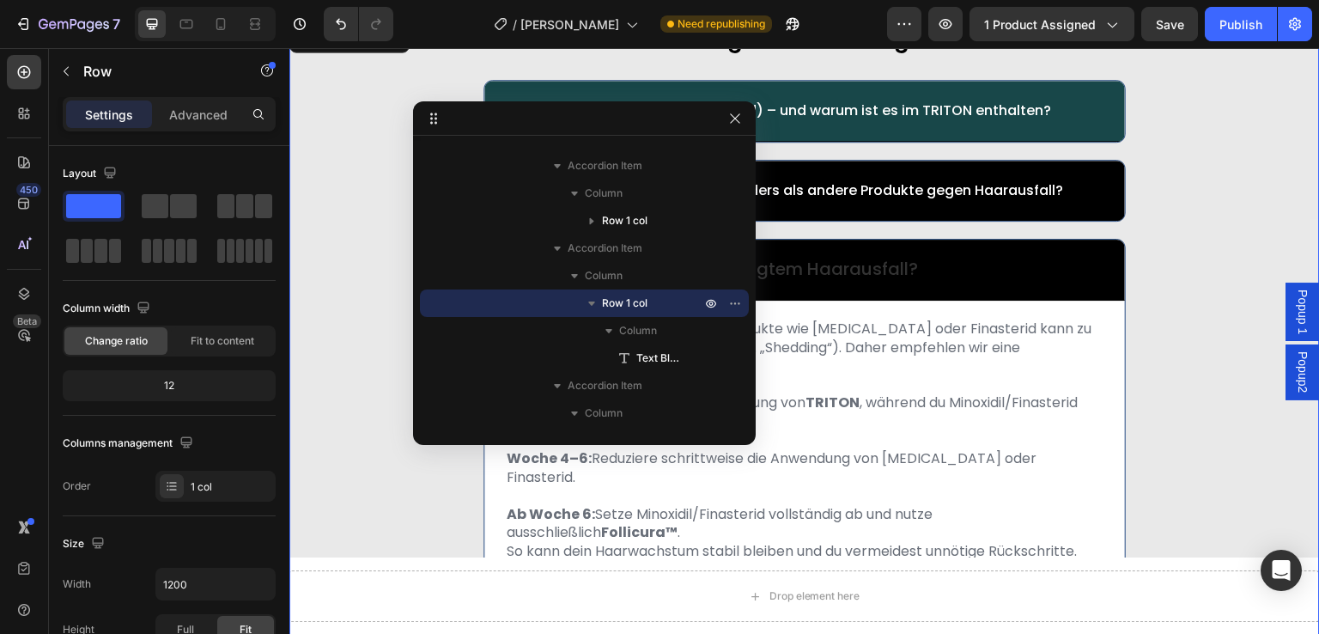
click at [309, 292] on div "häufig gestellte fragen: Text Block Was ist GHK-Cu (Kupfertripeptid) – und waru…" at bounding box center [804, 379] width 1031 height 717
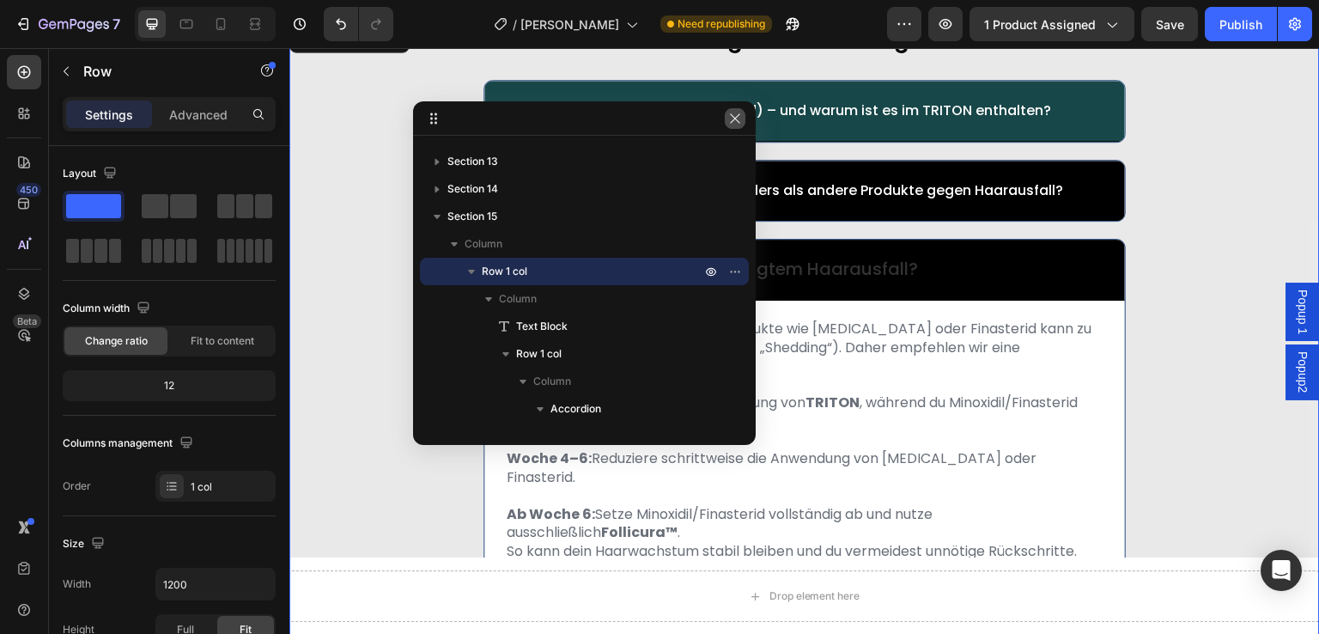
click at [735, 119] on icon "button" at bounding box center [734, 117] width 9 height 9
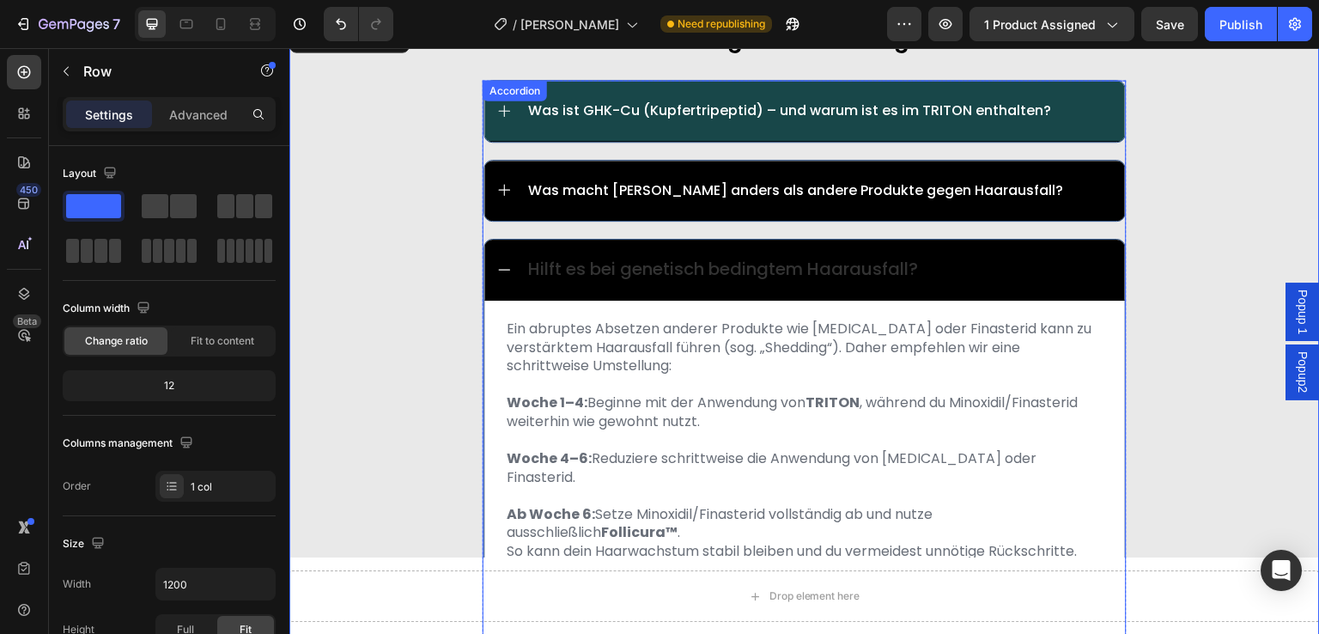
click at [965, 263] on div "Hilft es bei genetisch bedingtem Haarausfall?" at bounding box center [820, 270] width 588 height 22
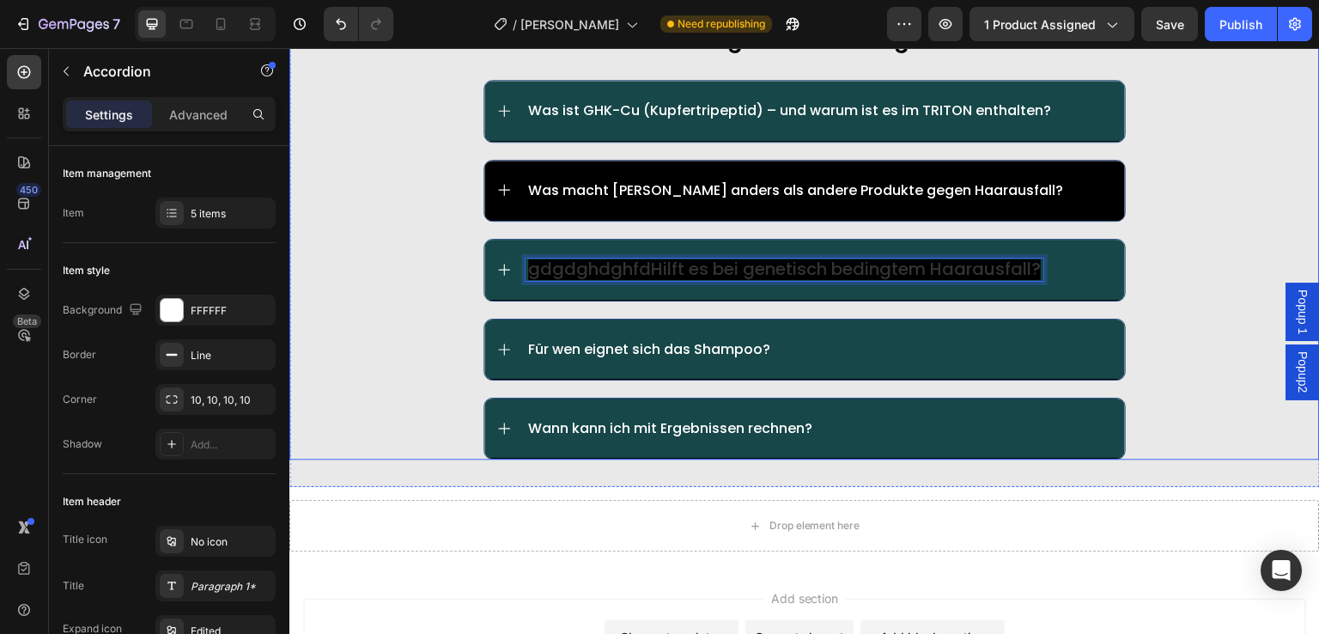
click at [1161, 269] on div "häufig gestellte fragen: Text Block Was ist GHK-Cu (Kupfertripeptid) – und waru…" at bounding box center [804, 240] width 1031 height 438
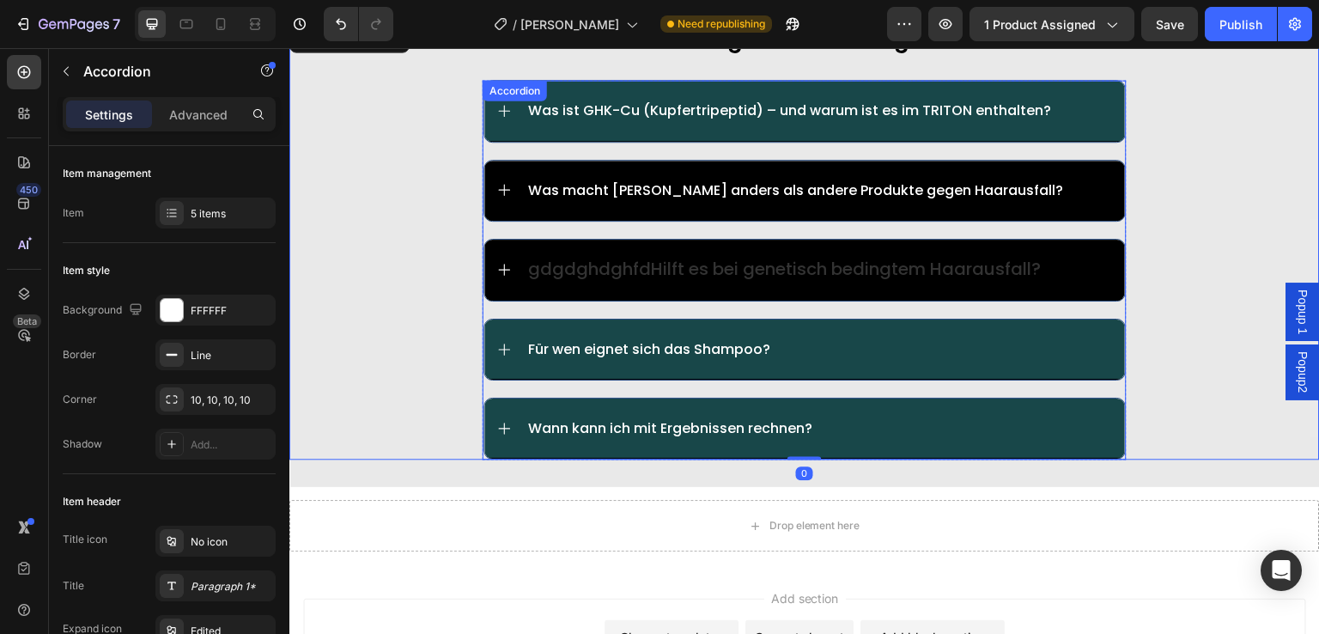
click at [1087, 246] on div "gdgdghdghfdHilft es bei genetisch bedingtem Haarausfall?" at bounding box center [804, 270] width 641 height 61
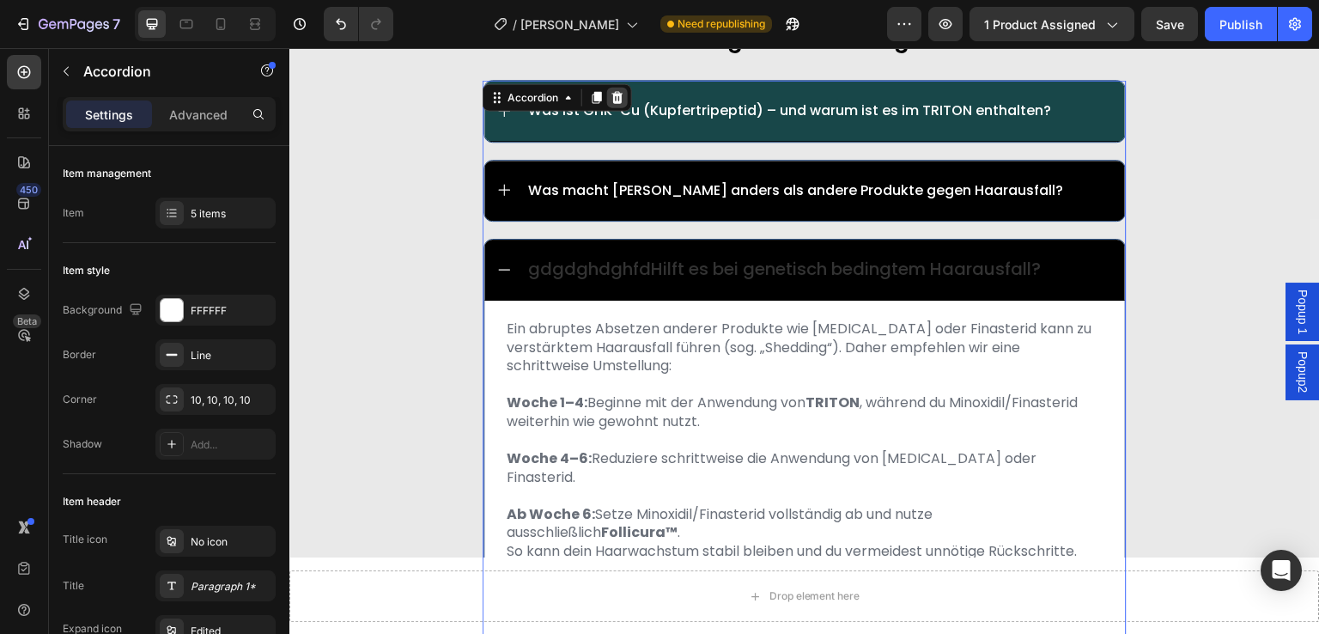
click at [612, 101] on icon at bounding box center [617, 97] width 11 height 12
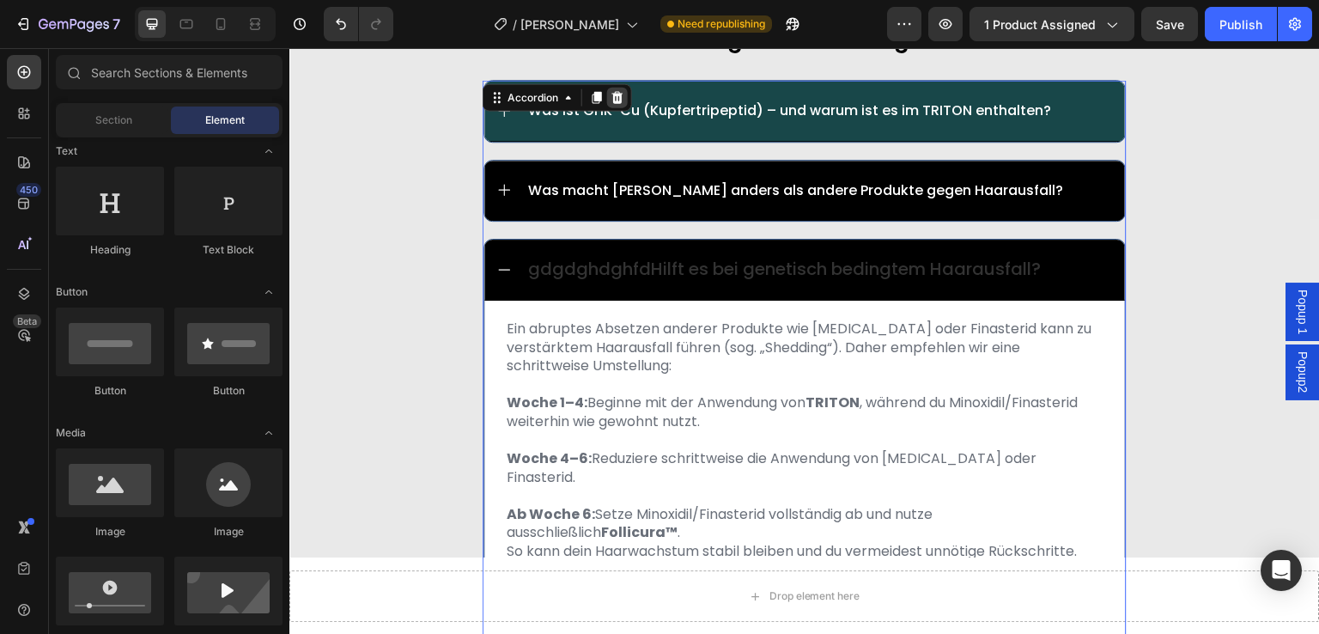
scroll to position [9454, 0]
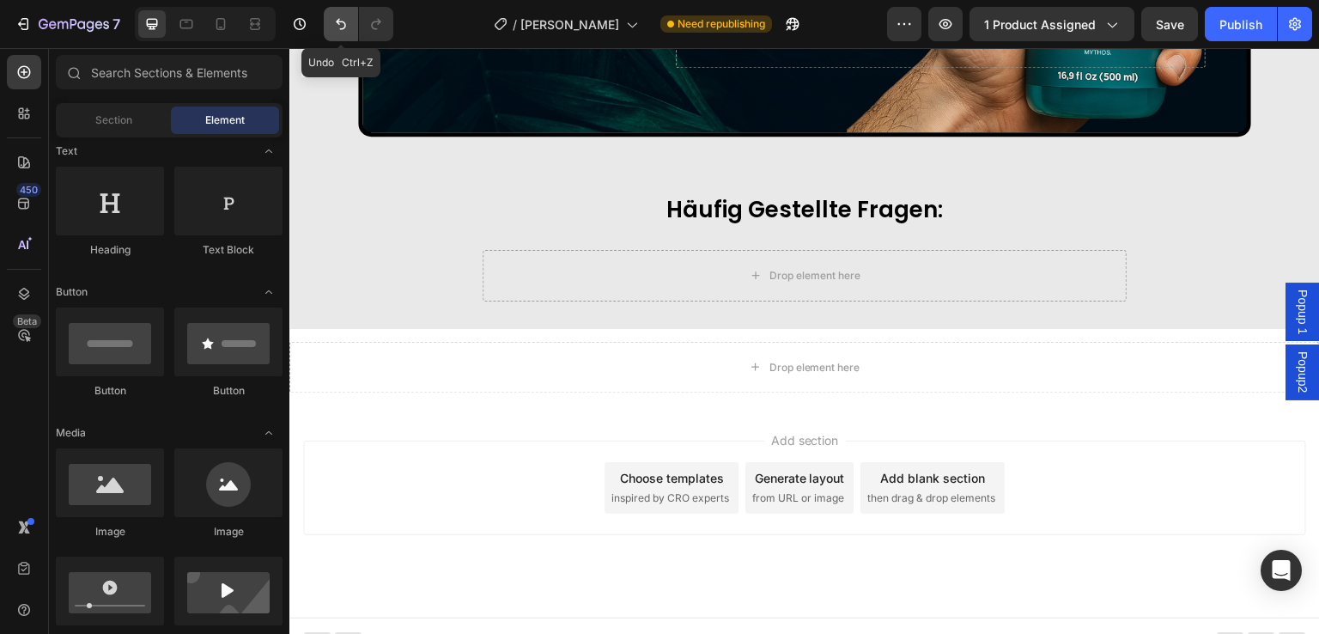
click at [332, 18] on icon "Undo/Redo" at bounding box center [340, 23] width 17 height 17
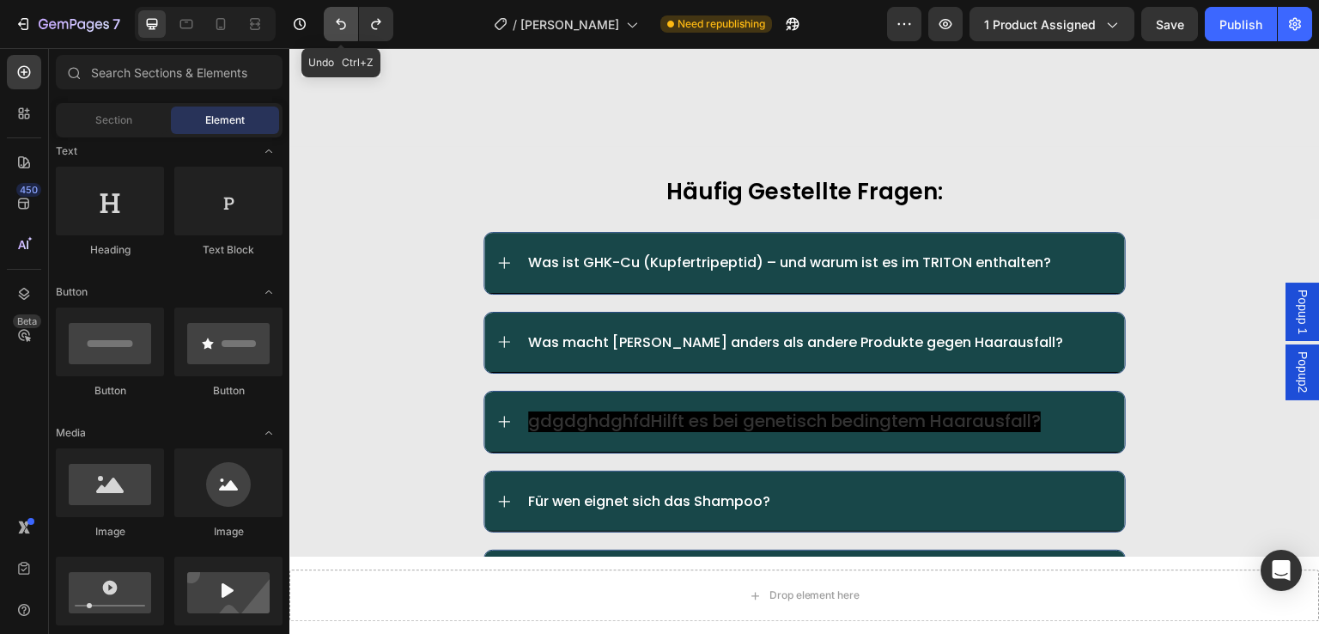
scroll to position [9606, 0]
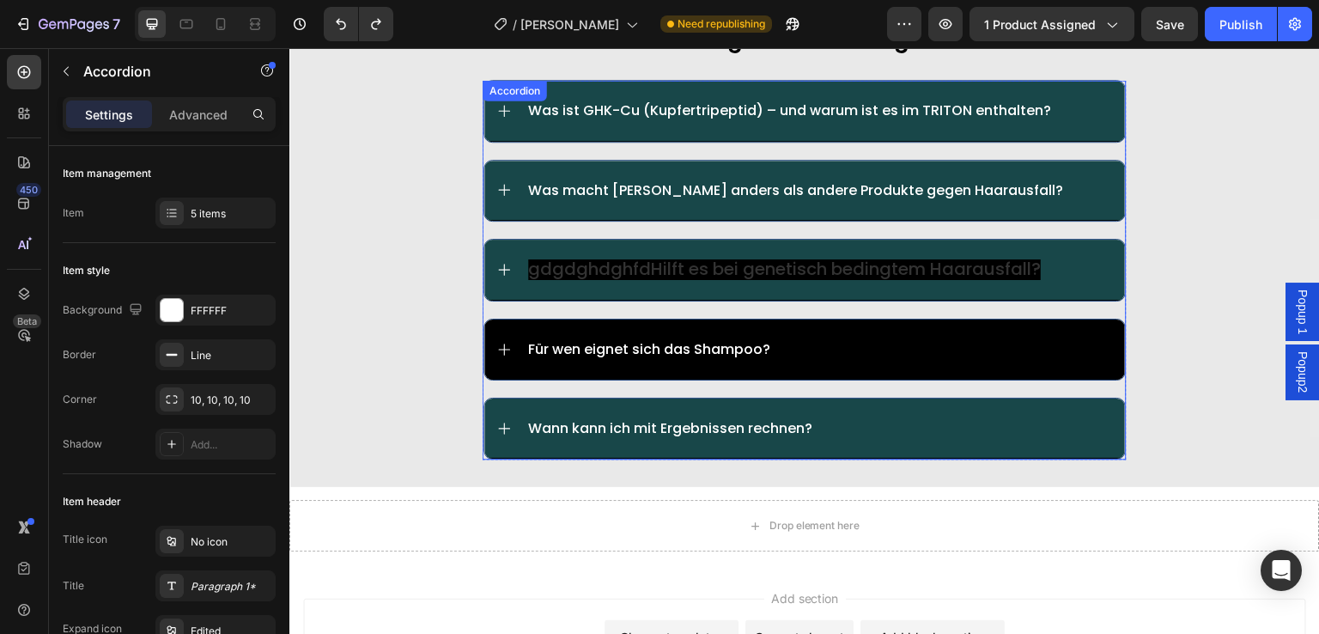
click at [509, 325] on div "Für wen eignet sich das Shampoo?" at bounding box center [804, 350] width 641 height 60
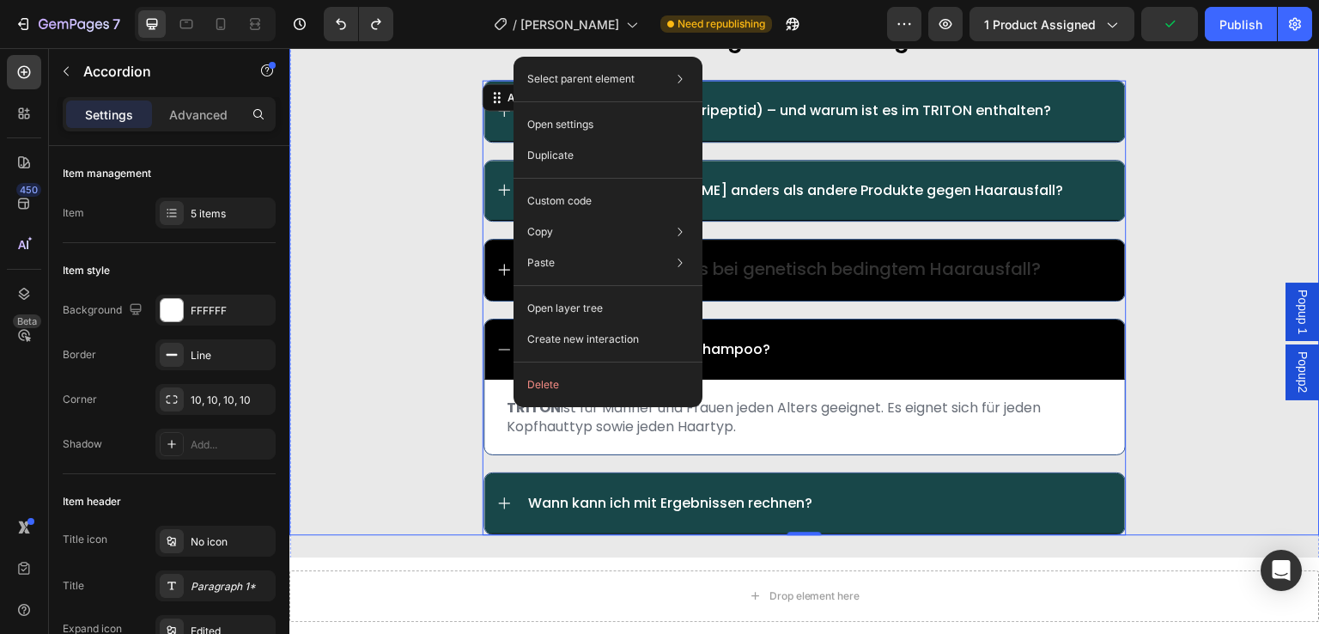
drag, startPoint x: 435, startPoint y: 287, endPoint x: 509, endPoint y: 253, distance: 81.5
click at [435, 286] on div "häufig gestellte fragen: Text Block Was ist GHK-Cu (Kupfertripeptid) – und waru…" at bounding box center [804, 277] width 1031 height 513
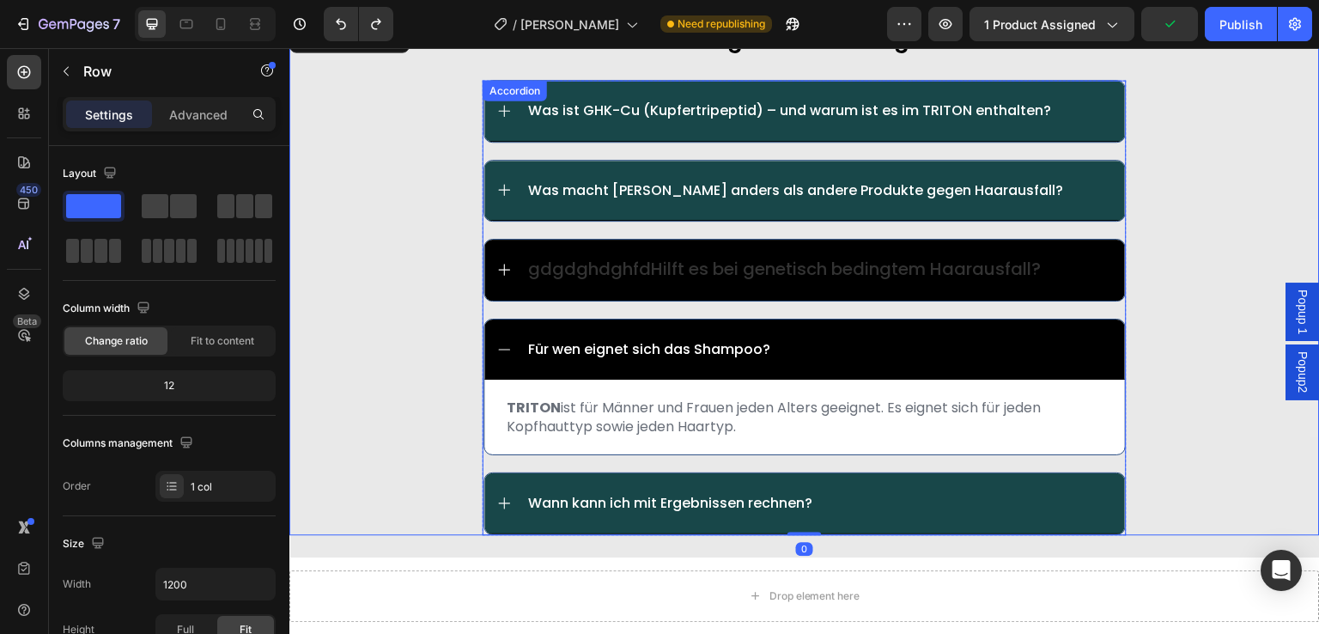
click at [534, 246] on div "gdgdghdghfdHilft es bei genetisch bedingtem Haarausfall?" at bounding box center [804, 270] width 641 height 61
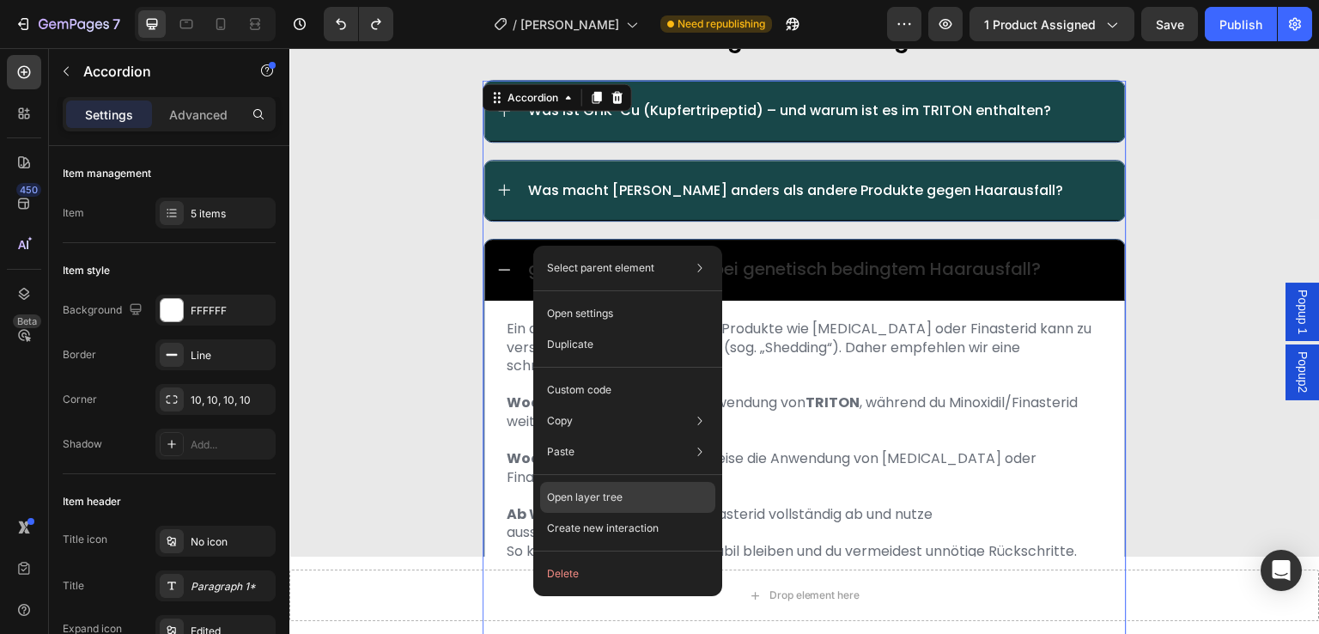
click at [630, 496] on div "Open layer tree" at bounding box center [627, 497] width 175 height 31
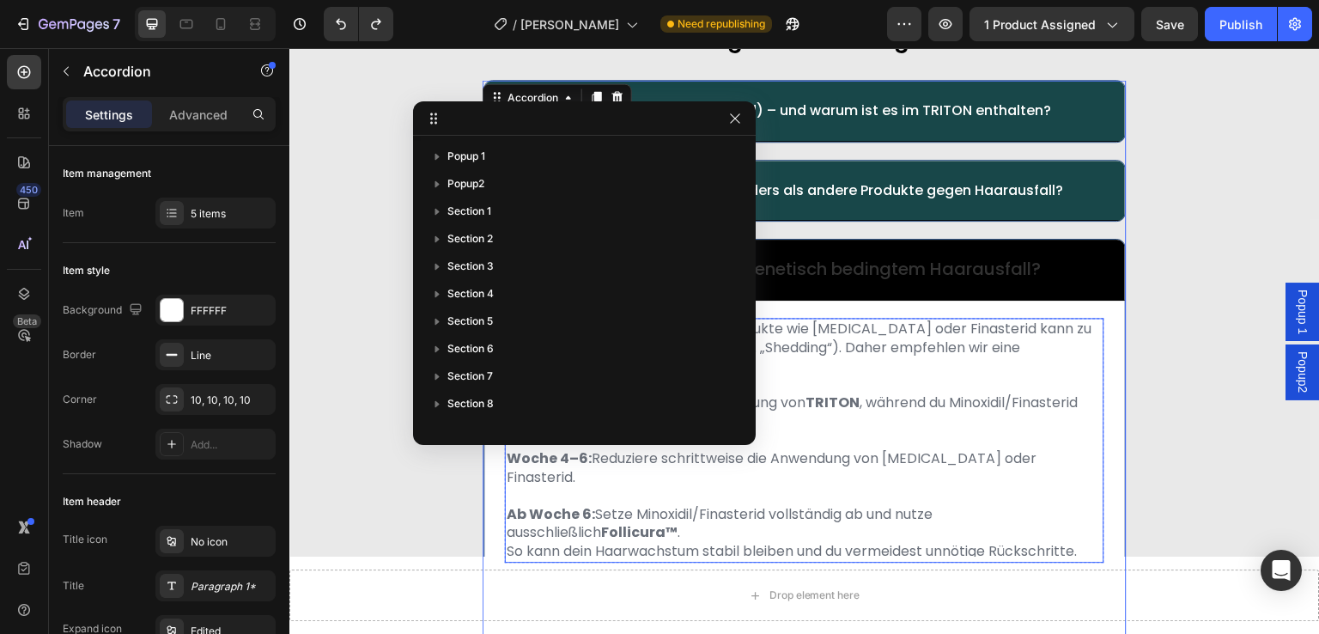
scroll to position [403, 0]
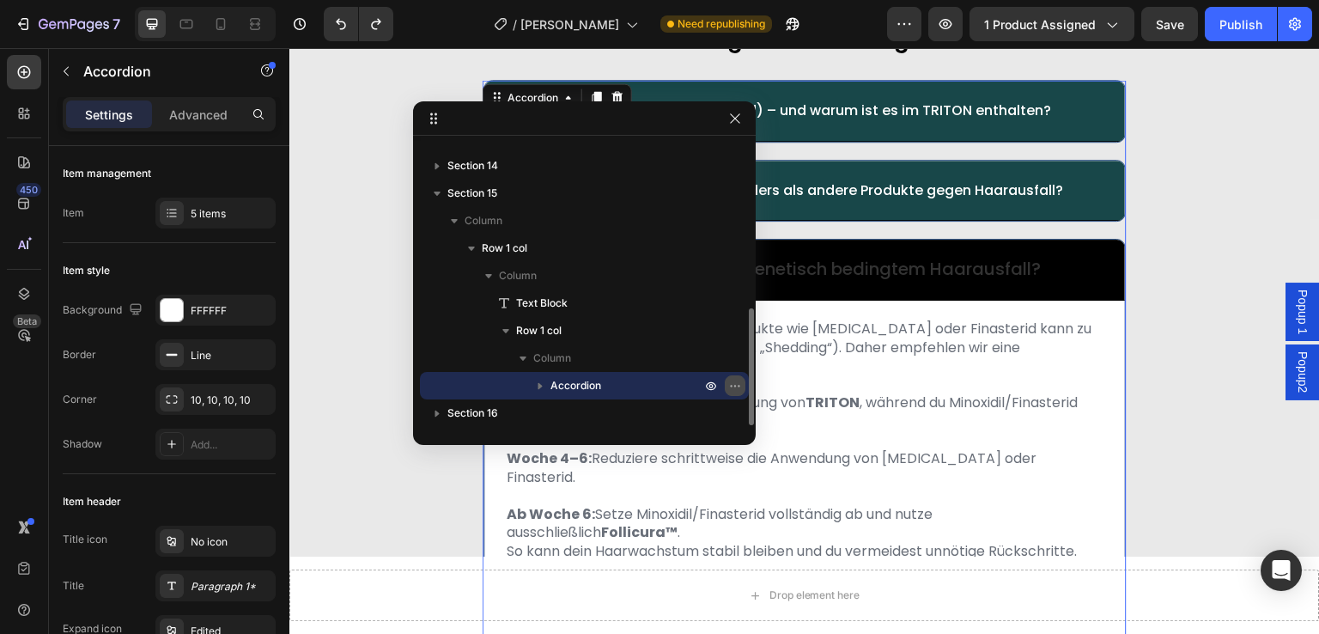
click at [738, 386] on icon "button" at bounding box center [739, 386] width 2 height 2
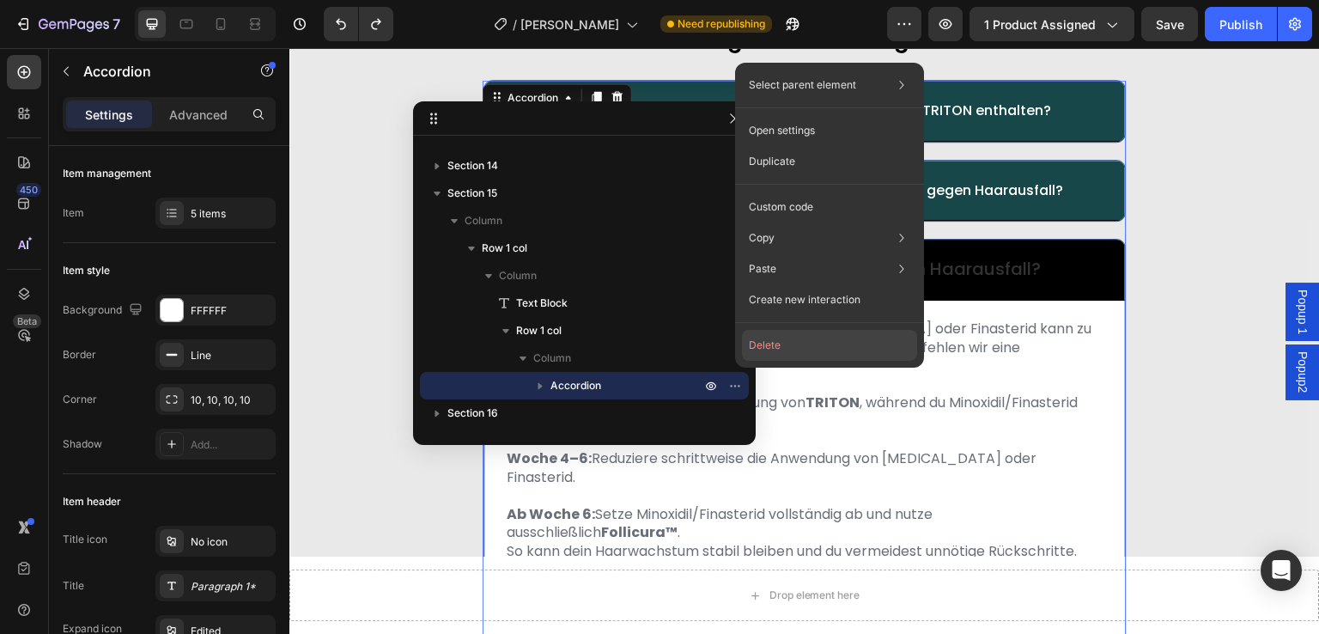
click at [760, 341] on button "Delete" at bounding box center [829, 345] width 175 height 31
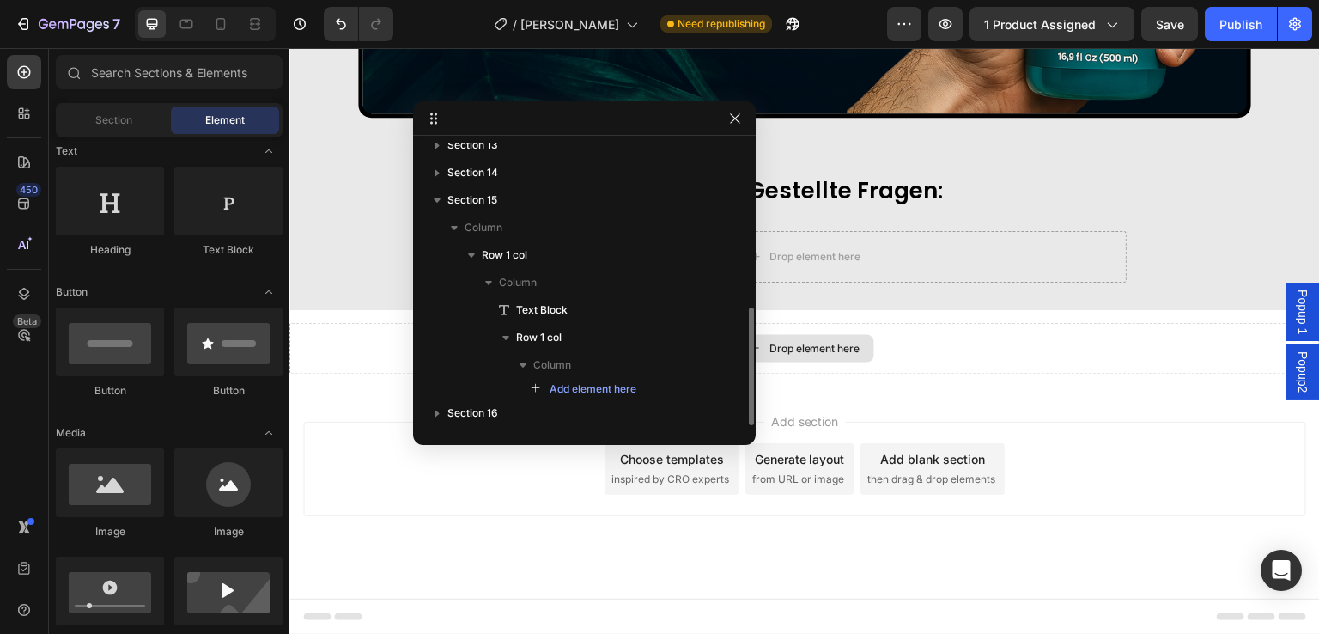
scroll to position [9454, 0]
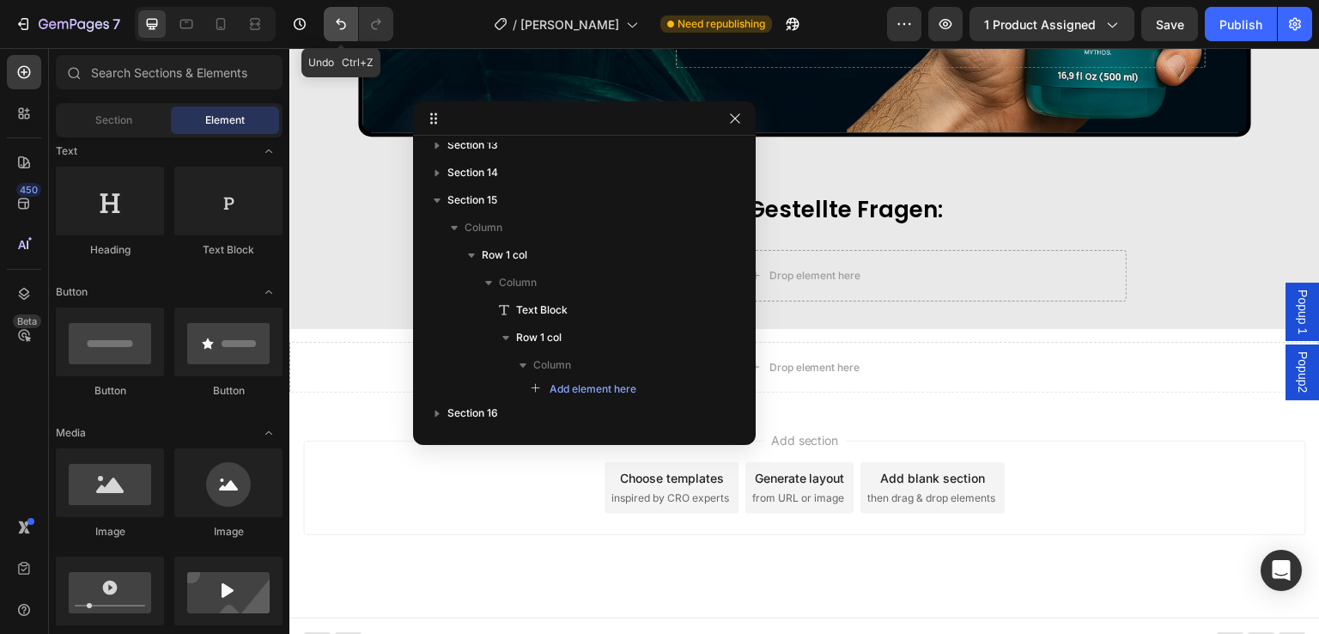
click at [335, 31] on icon "Undo/Redo" at bounding box center [340, 23] width 17 height 17
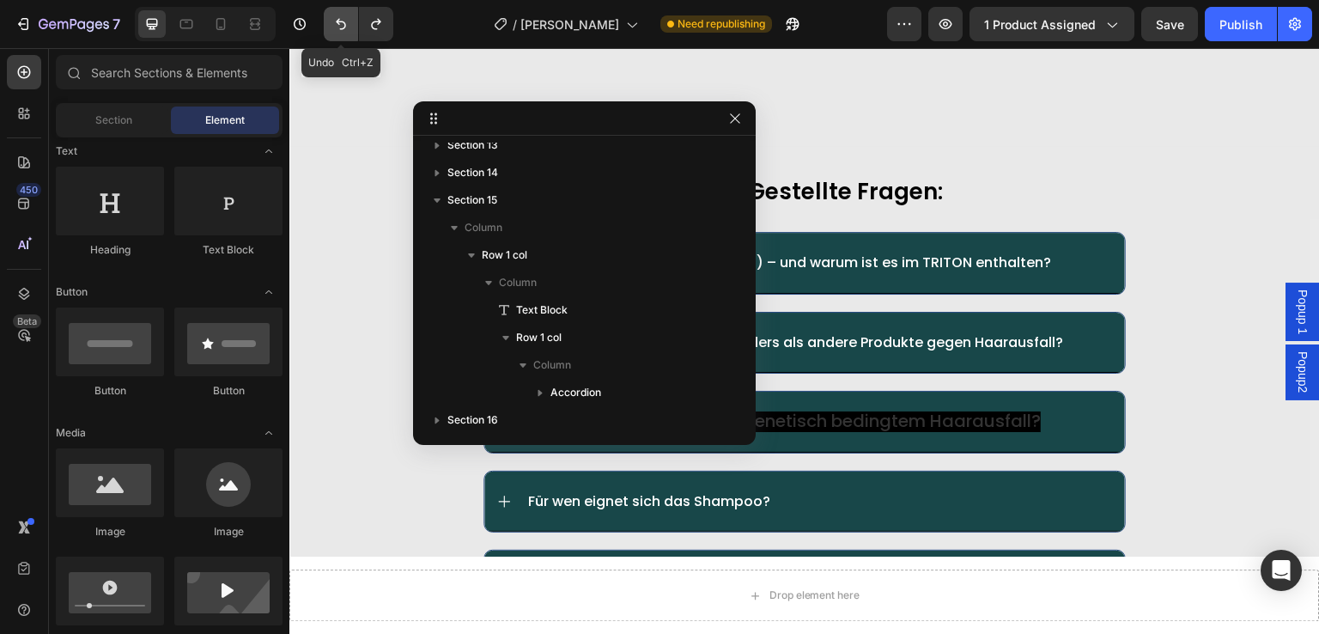
scroll to position [9606, 0]
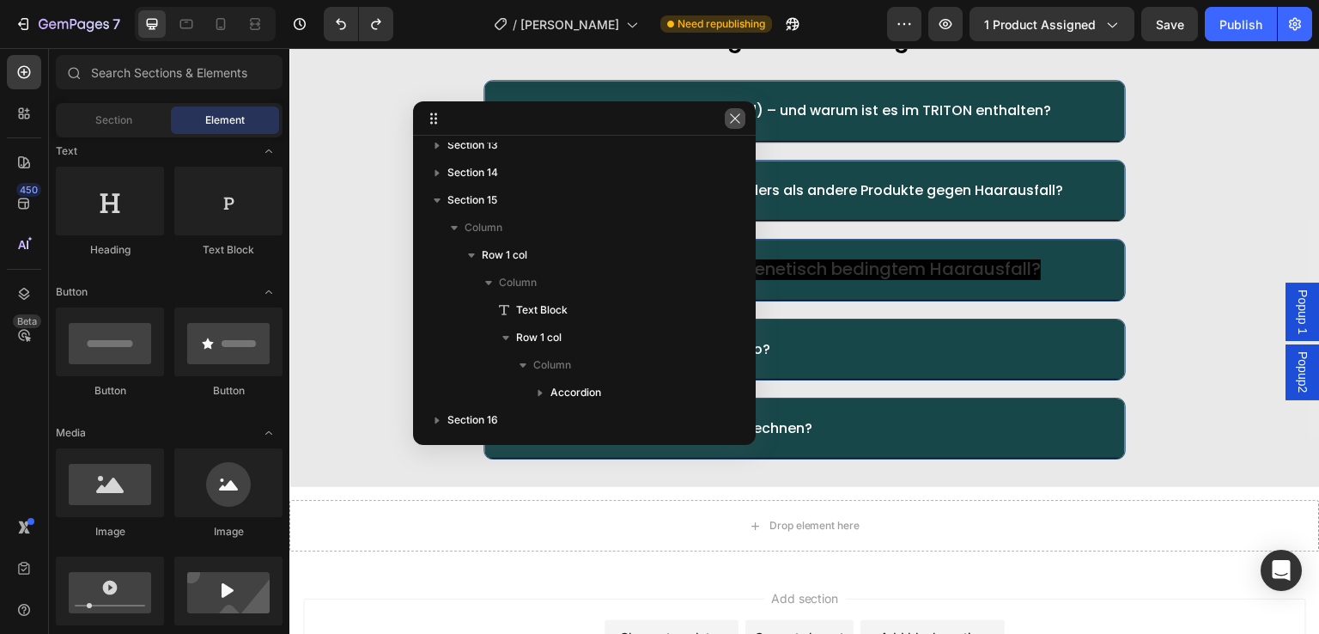
click at [741, 113] on icon "button" at bounding box center [735, 119] width 14 height 14
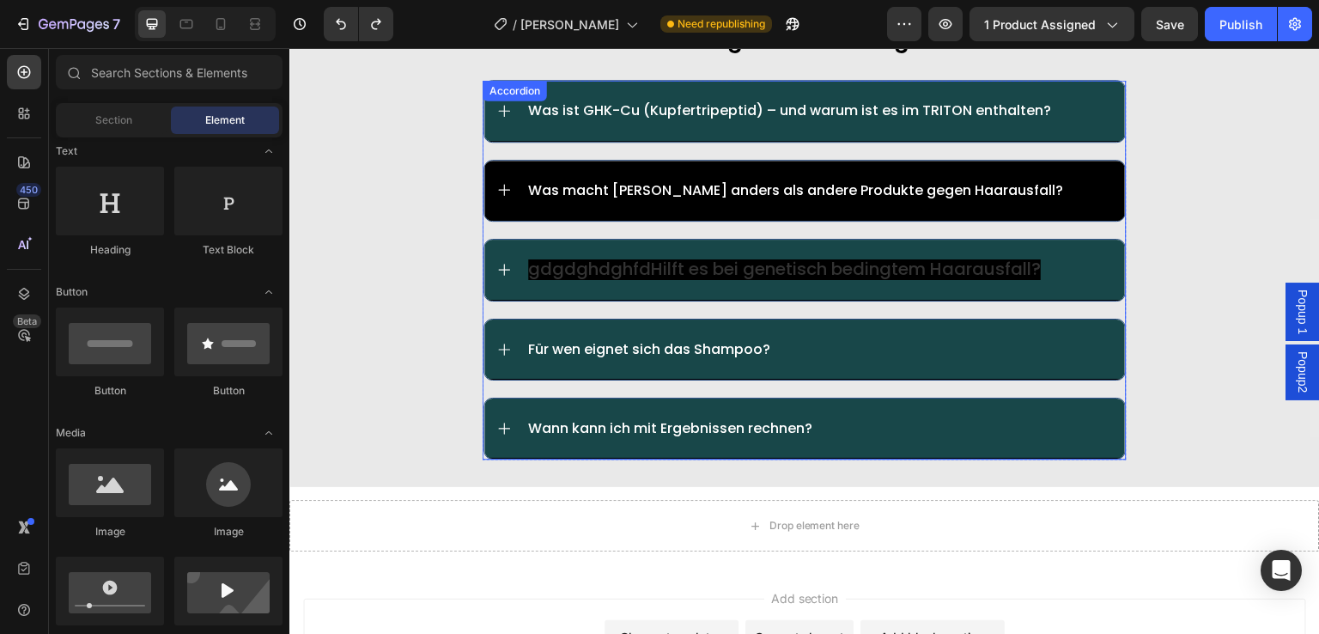
click at [886, 186] on p "Was macht [PERSON_NAME] anders als andere Produkte gegen Haarausfall?" at bounding box center [795, 190] width 535 height 16
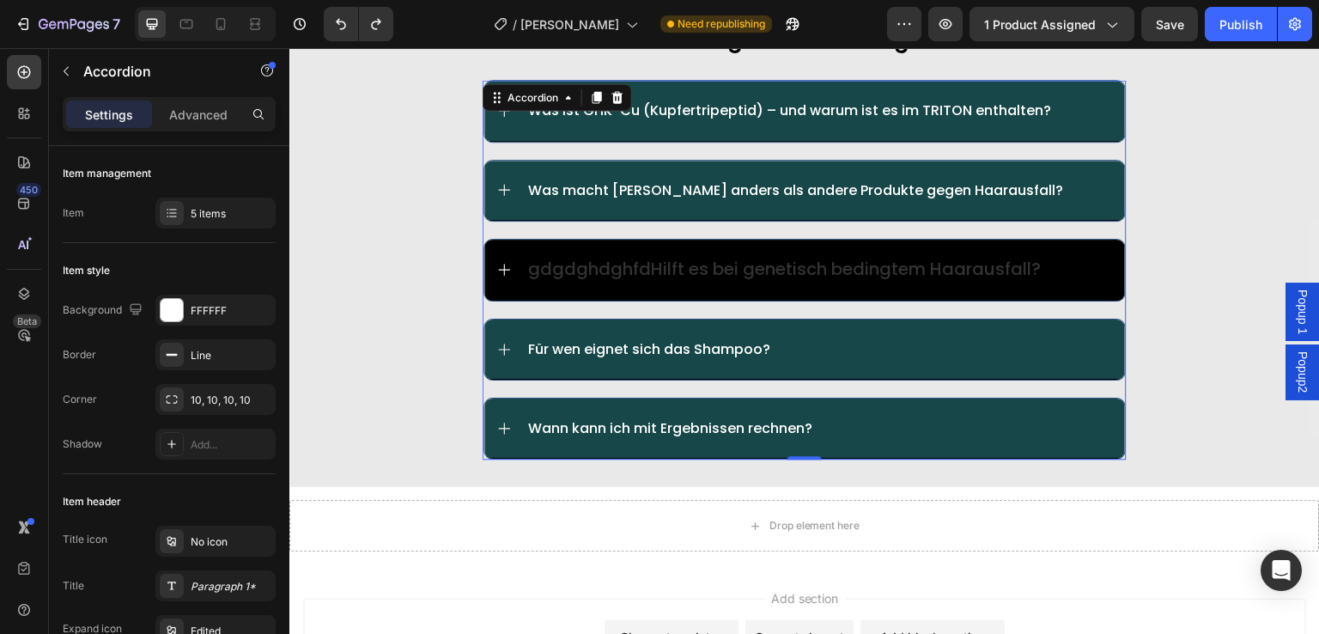
click at [585, 269] on span "gdgdghdghfdHilft es bei genetisch bedingtem Haarausfall?" at bounding box center [784, 269] width 513 height 24
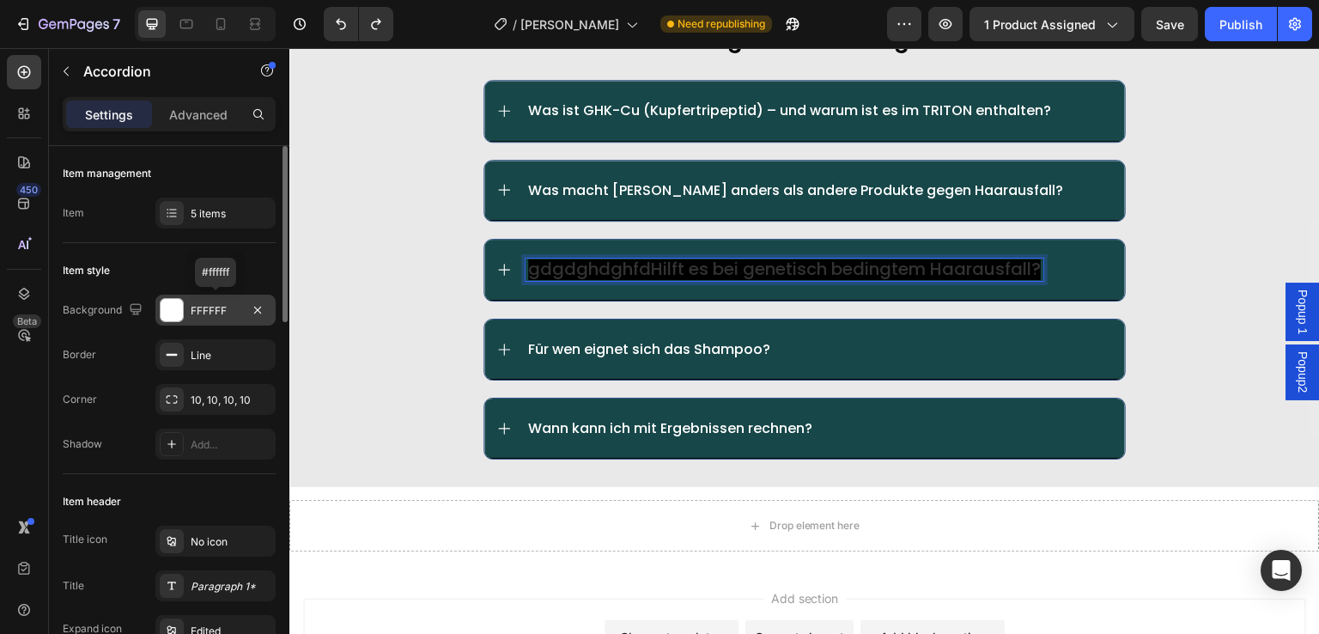
click at [164, 308] on div at bounding box center [172, 310] width 22 height 22
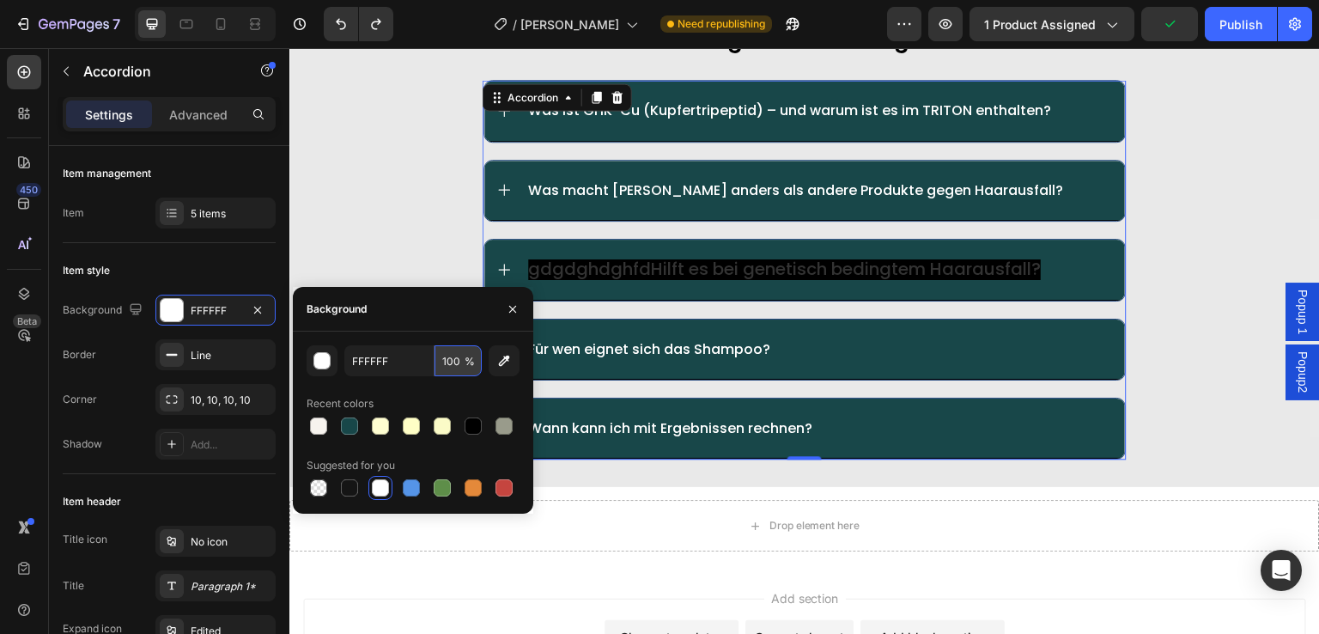
click at [457, 368] on input "100" at bounding box center [458, 360] width 47 height 31
type input "0"
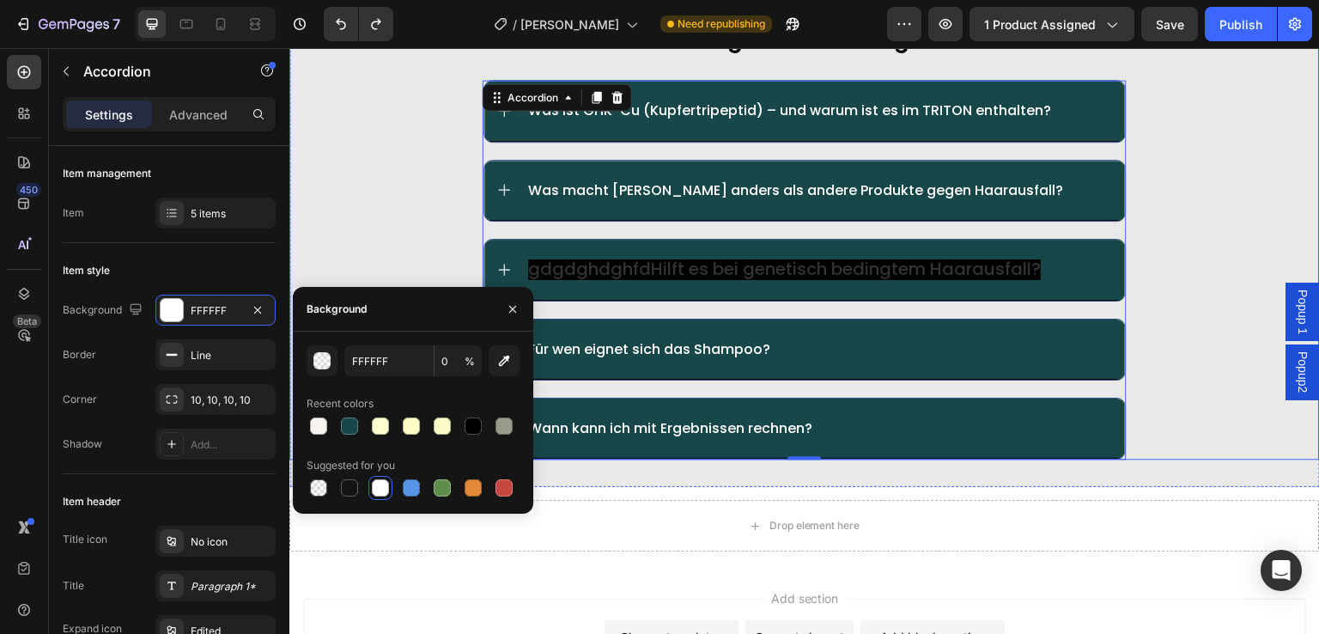
click at [424, 176] on div "häufig gestellte fragen: Text Block Was ist GHK-Cu (Kupfertripeptid) – und waru…" at bounding box center [804, 240] width 1031 height 438
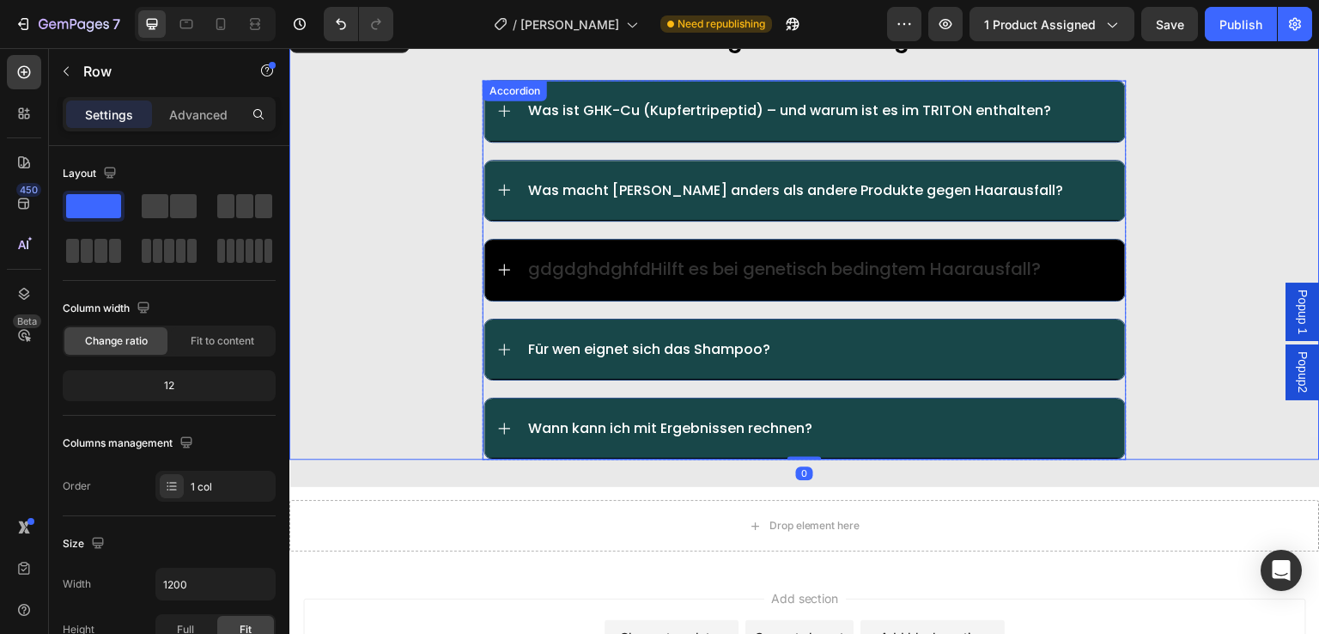
click at [585, 254] on div "gdgdghdghfdHilft es bei genetisch bedingtem Haarausfall?" at bounding box center [804, 270] width 641 height 61
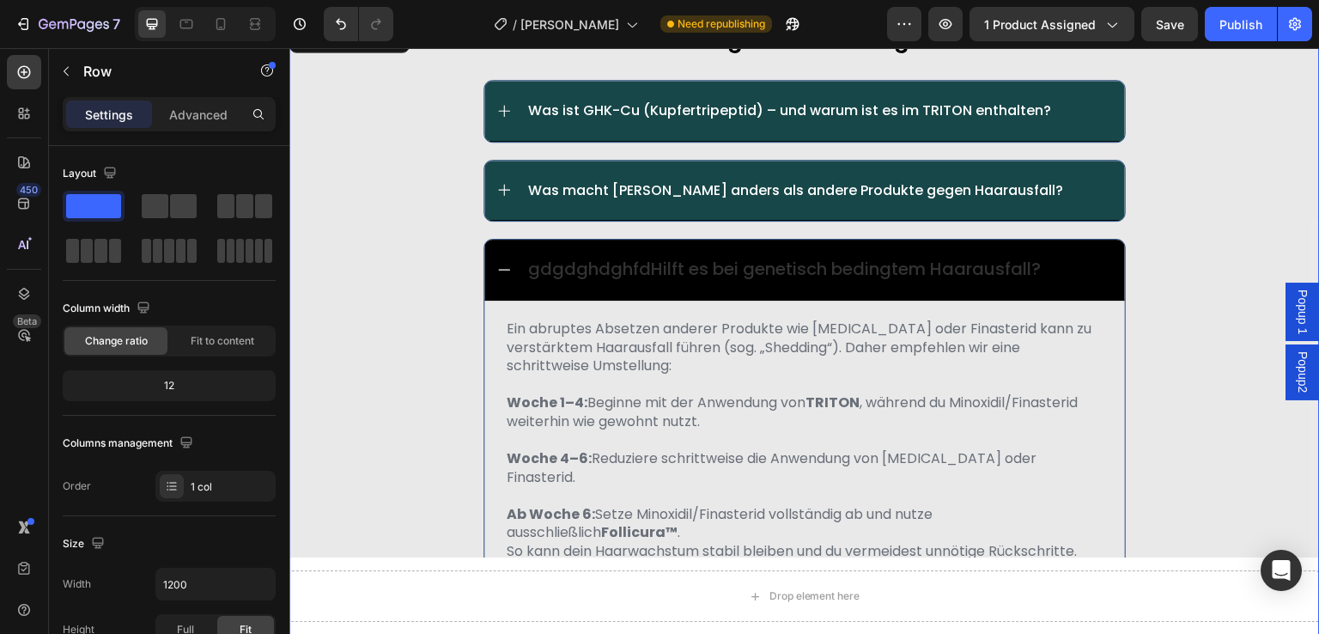
click at [368, 345] on div "häufig gestellte fragen: Text Block Was ist GHK-Cu (Kupfertripeptid) – und waru…" at bounding box center [804, 379] width 1031 height 717
click at [575, 277] on span "gdgdghdghfdHilft es bei genetisch bedingtem Haarausfall?" at bounding box center [784, 269] width 513 height 24
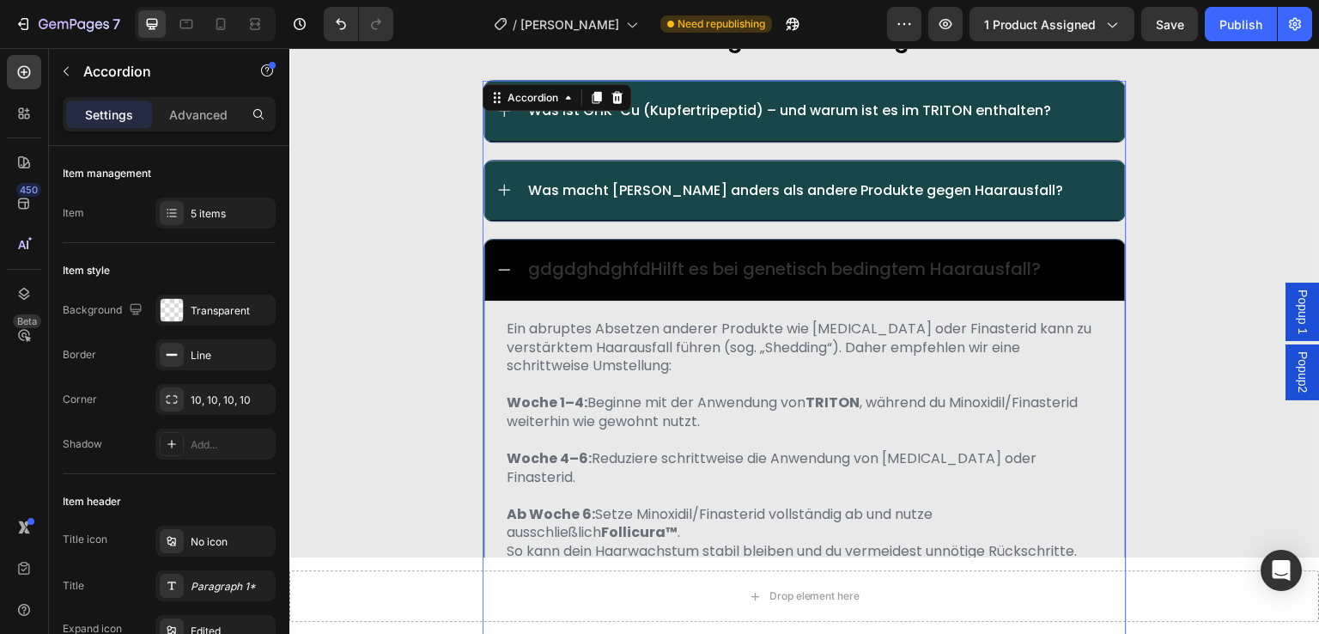
click at [501, 262] on icon at bounding box center [503, 269] width 15 height 15
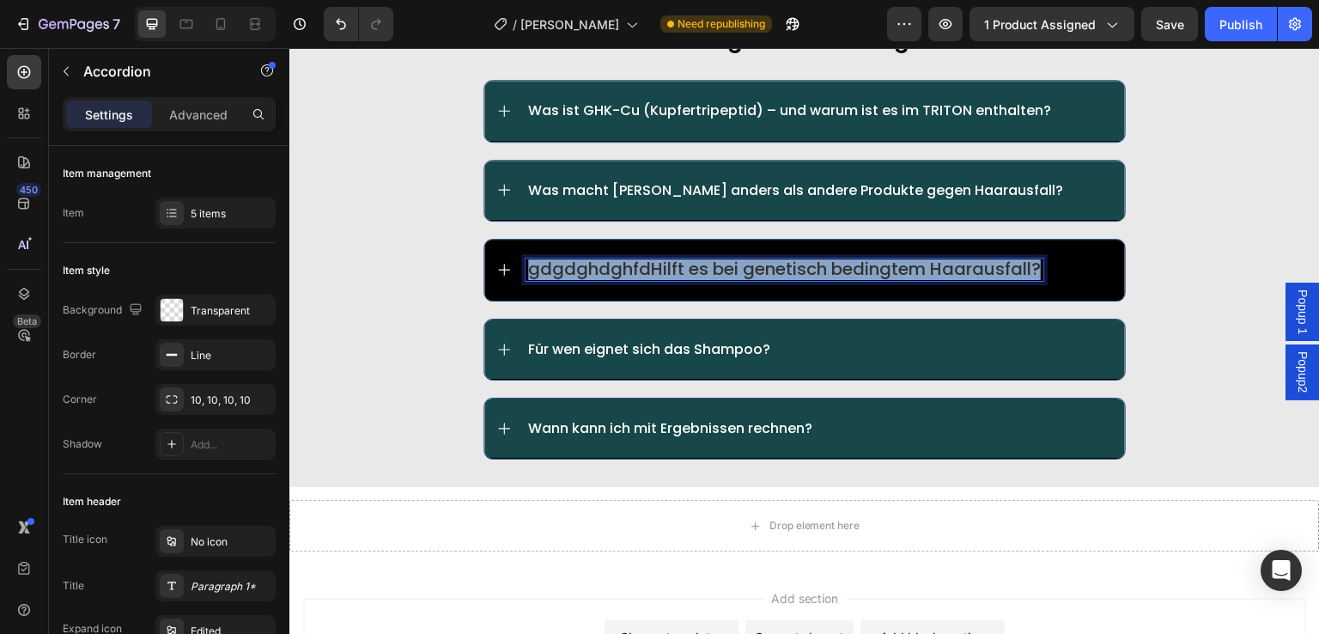
drag, startPoint x: 521, startPoint y: 264, endPoint x: 1047, endPoint y: 273, distance: 525.8
click at [1047, 273] on div "gdgdghdghfdHilft es bei genetisch bedingtem Haarausfall?" at bounding box center [820, 270] width 588 height 22
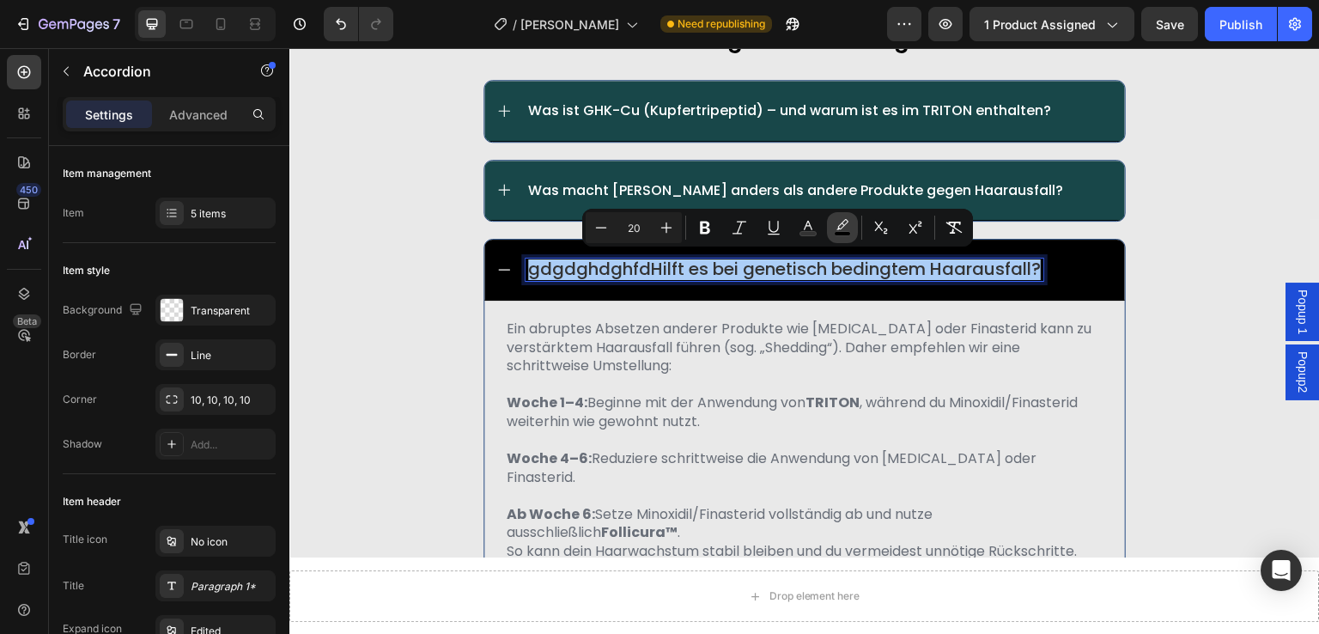
click at [831, 218] on button "color" at bounding box center [842, 227] width 31 height 31
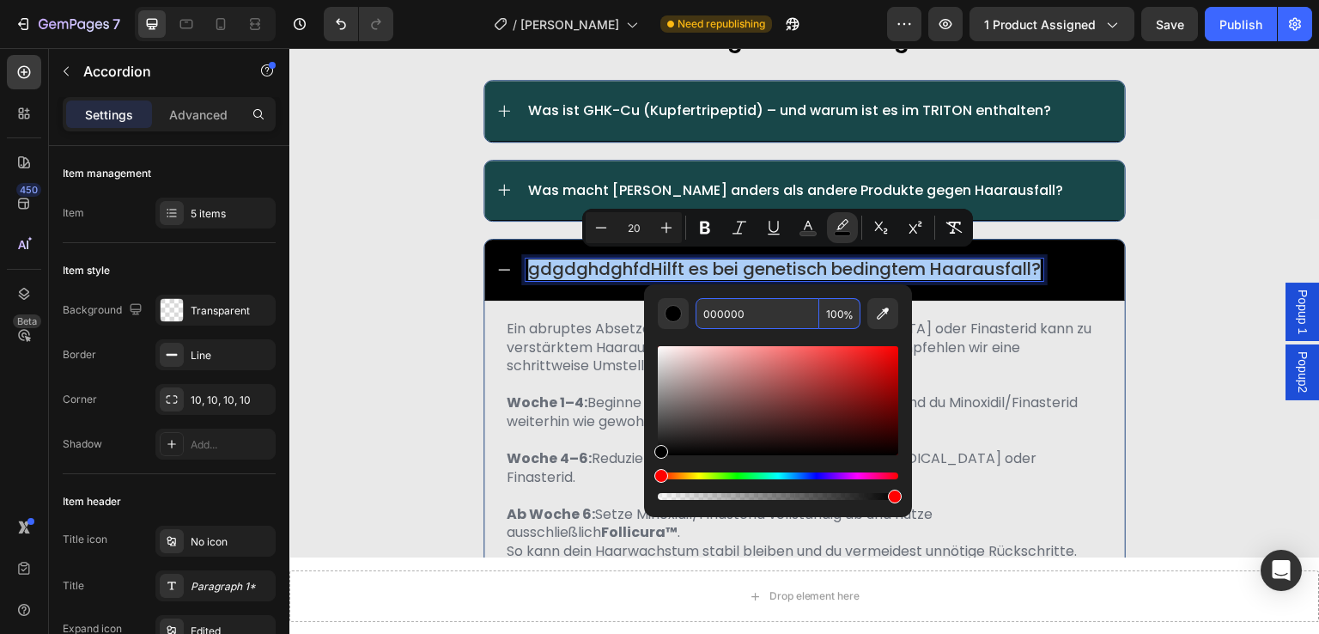
click at [838, 313] on input "100" at bounding box center [839, 313] width 41 height 31
type input "0"
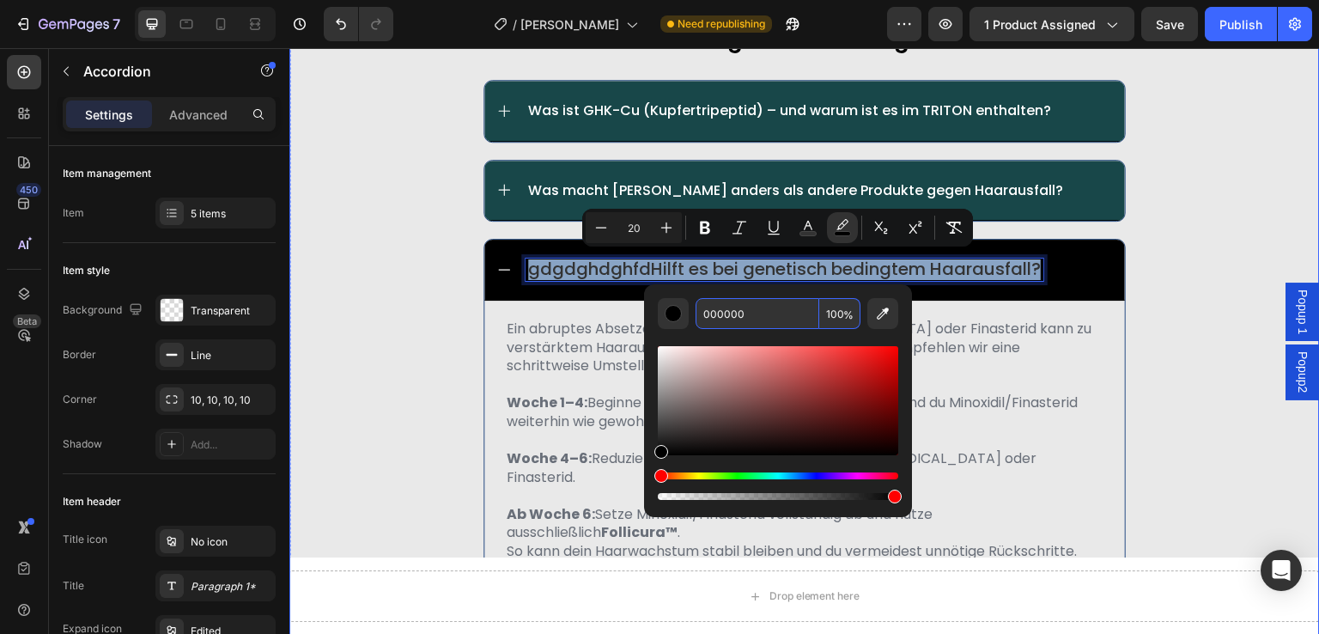
click at [393, 333] on div "häufig gestellte fragen: Text Block Was ist GHK-Cu (Kupfertripeptid) – und waru…" at bounding box center [804, 379] width 1031 height 717
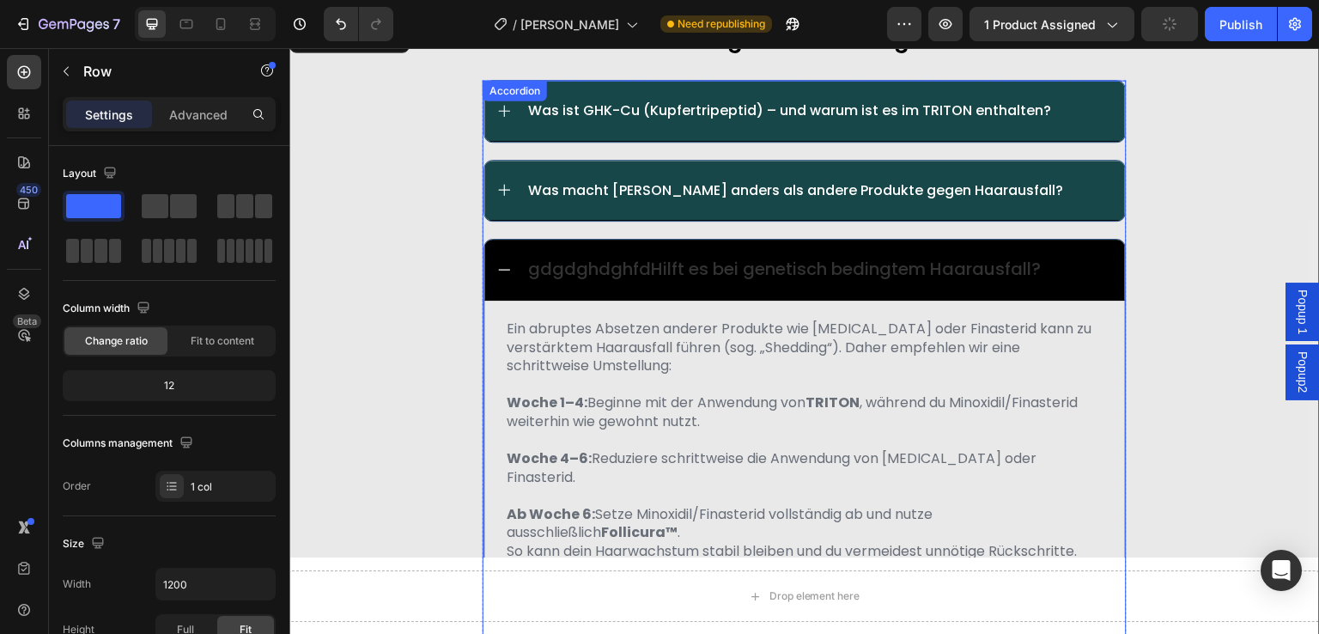
click at [571, 263] on span "gdgdghdghfdHilft es bei genetisch bedingtem Haarausfall?" at bounding box center [784, 269] width 513 height 24
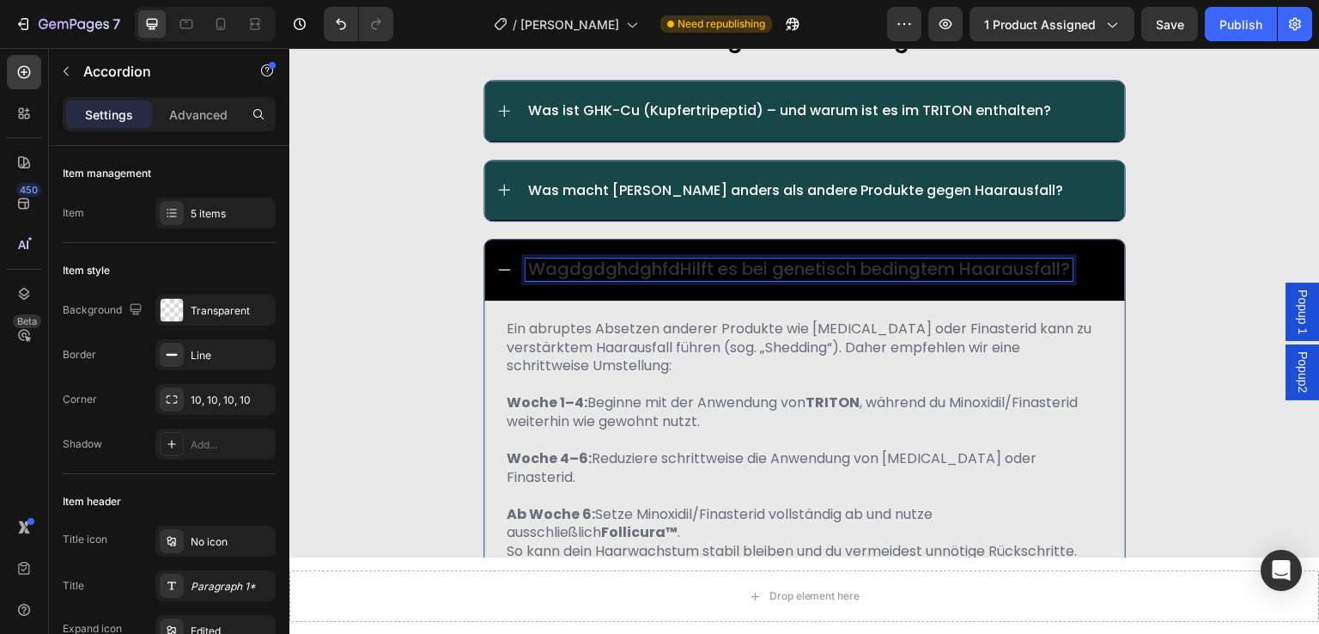
click at [532, 269] on span "WagdgdghdghfdHilft es bei genetisch bedingtem Haarausfall?" at bounding box center [799, 269] width 542 height 24
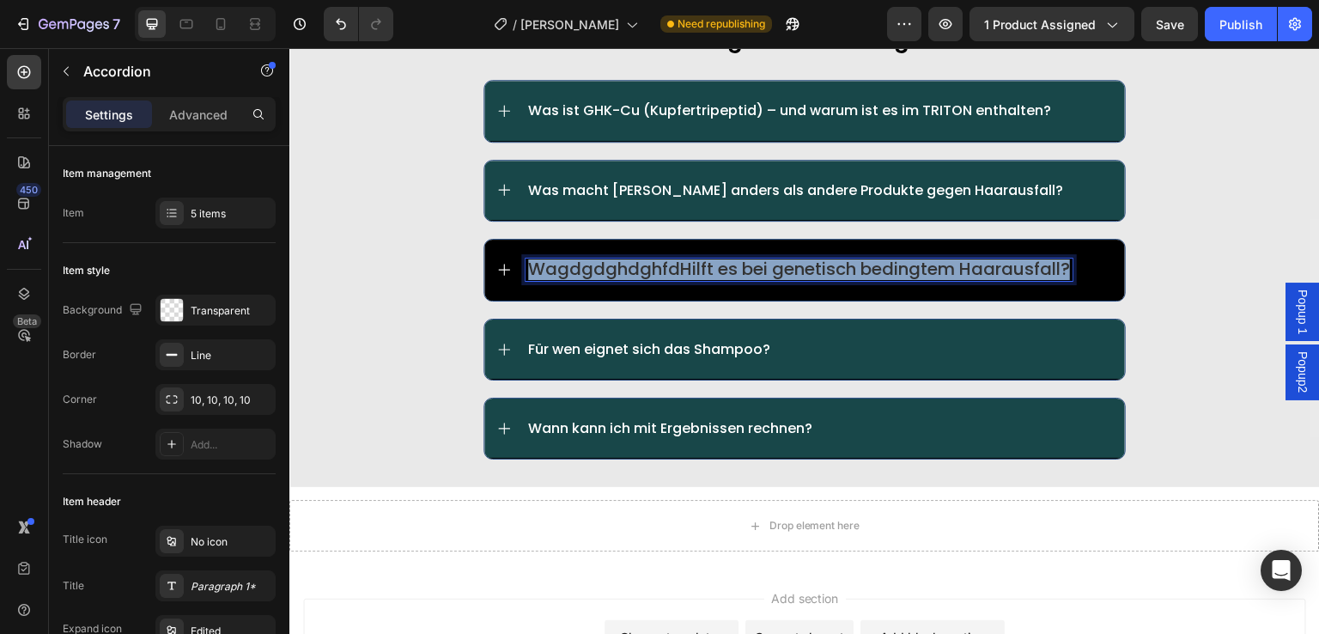
drag, startPoint x: 524, startPoint y: 266, endPoint x: 1068, endPoint y: 273, distance: 543.8
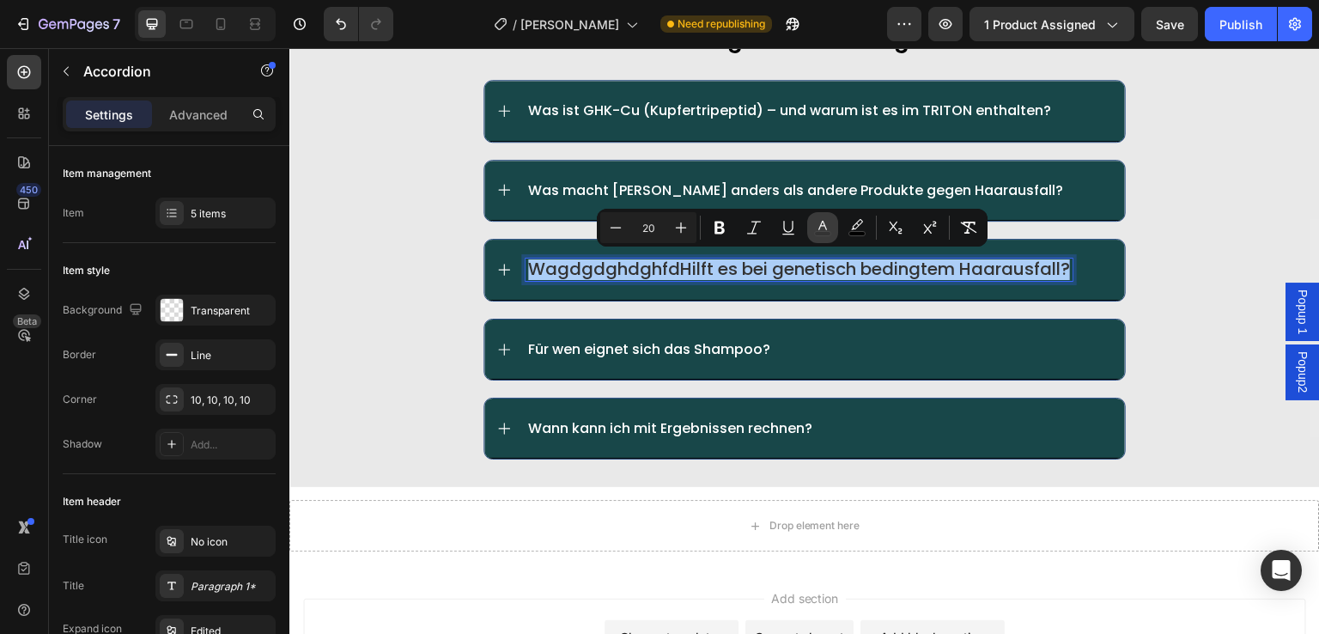
click at [825, 224] on icon "Editor contextual toolbar" at bounding box center [822, 227] width 17 height 17
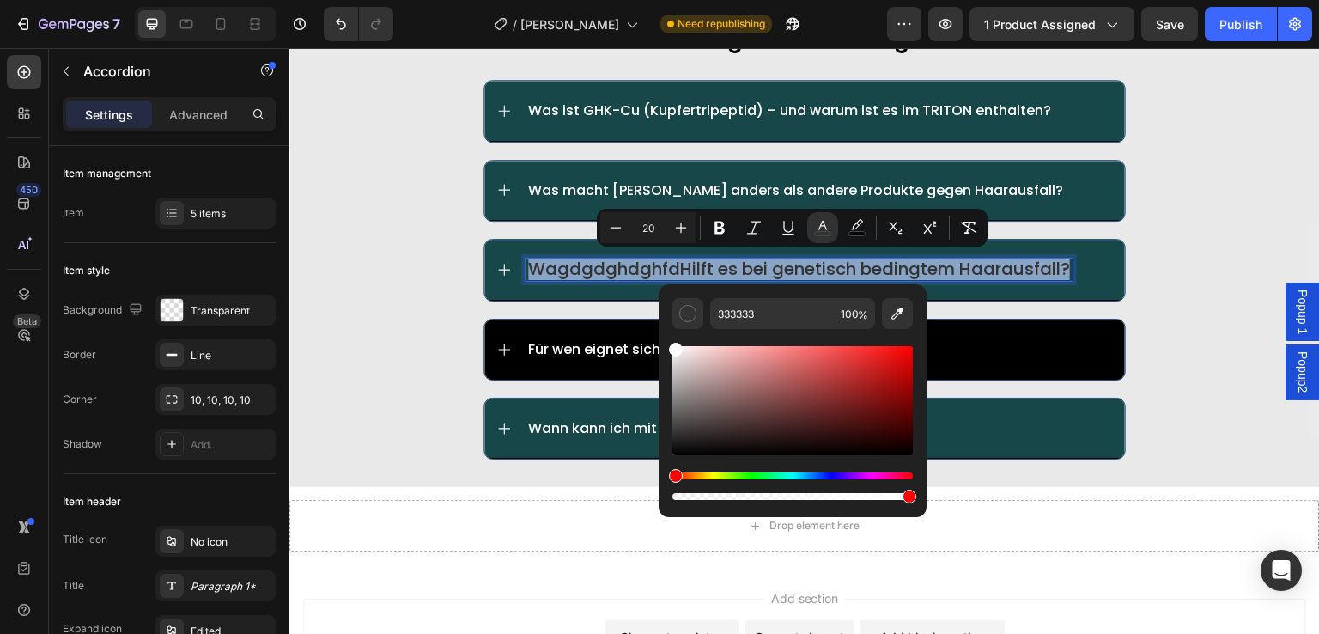
type input "FFFFFF"
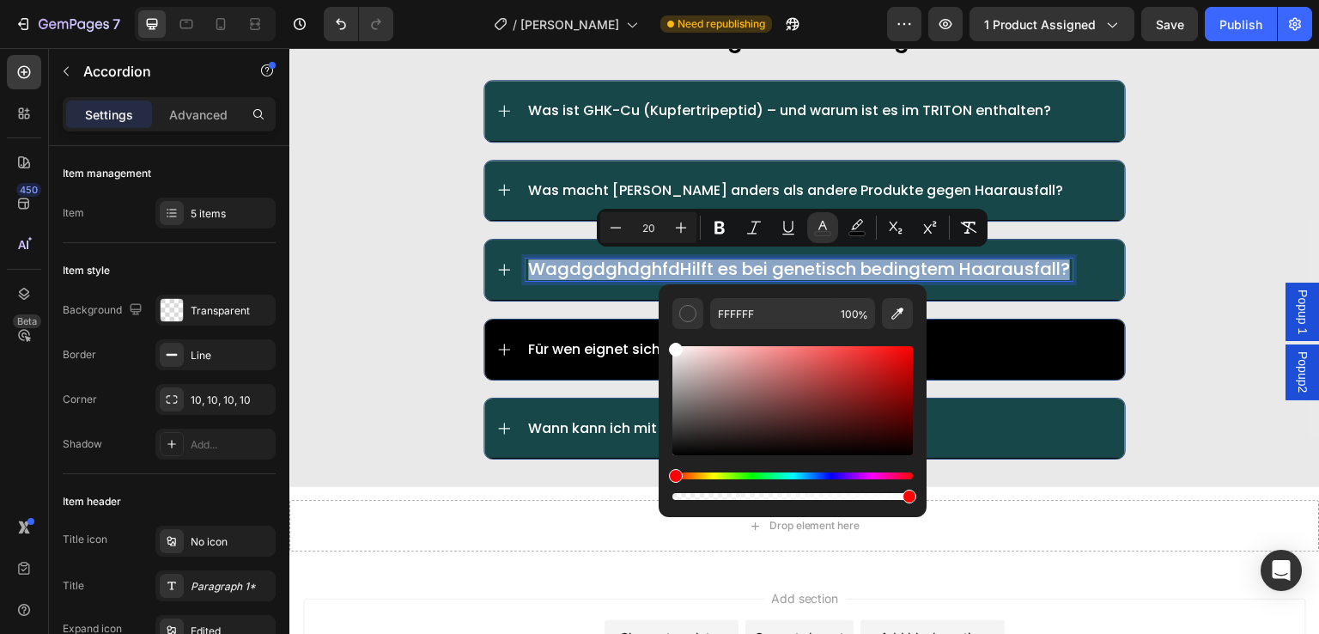
drag, startPoint x: 975, startPoint y: 400, endPoint x: 654, endPoint y: 338, distance: 327.1
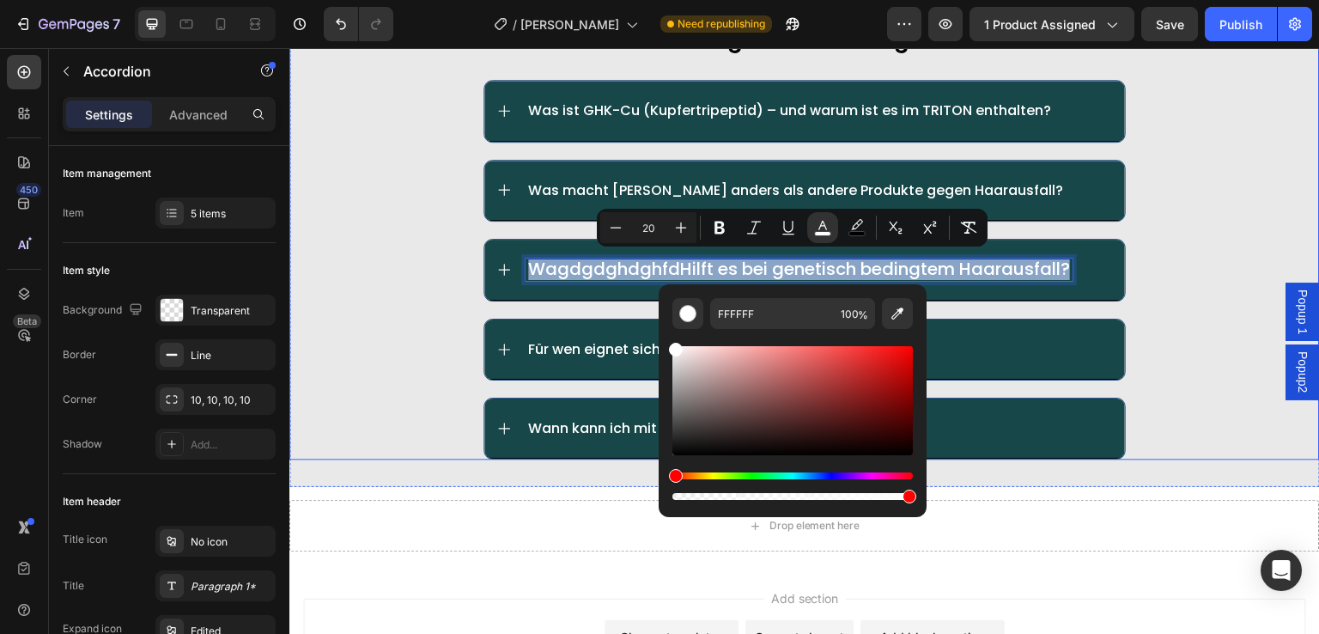
click at [364, 320] on div "häufig gestellte fragen: Text Block Was ist GHK-Cu (Kupfertripeptid) – und waru…" at bounding box center [804, 240] width 1031 height 438
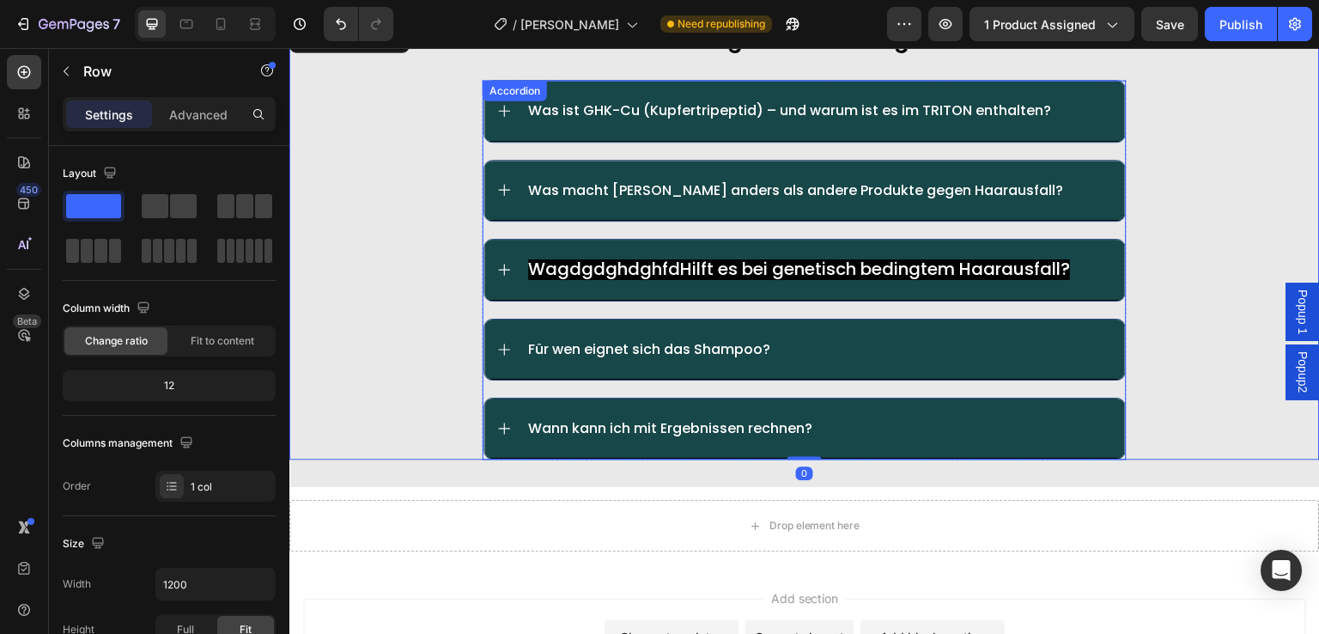
click at [528, 266] on span "WagdgdghdghfdHilft es bei genetisch bedingtem Haarausfall?" at bounding box center [799, 269] width 542 height 24
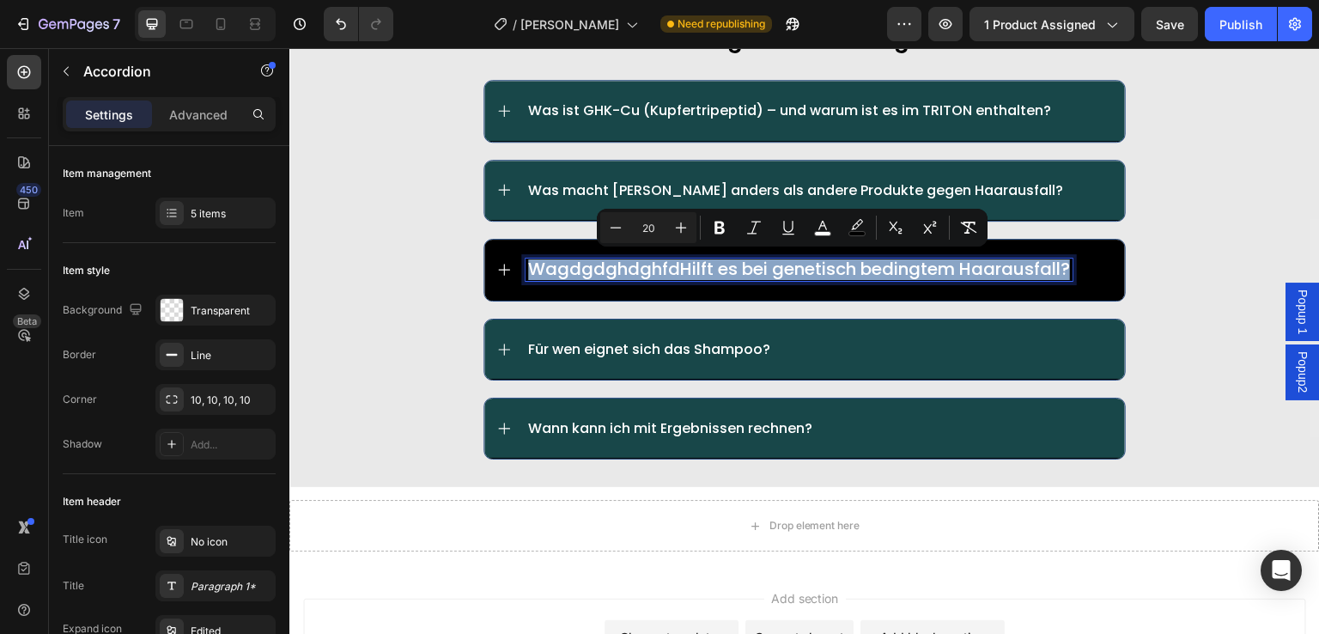
drag, startPoint x: 522, startPoint y: 268, endPoint x: 1085, endPoint y: 265, distance: 562.6
click at [1085, 265] on div "WagdgdghdghfdHilft es bei genetisch bedingtem Haarausfall?" at bounding box center [820, 270] width 588 height 22
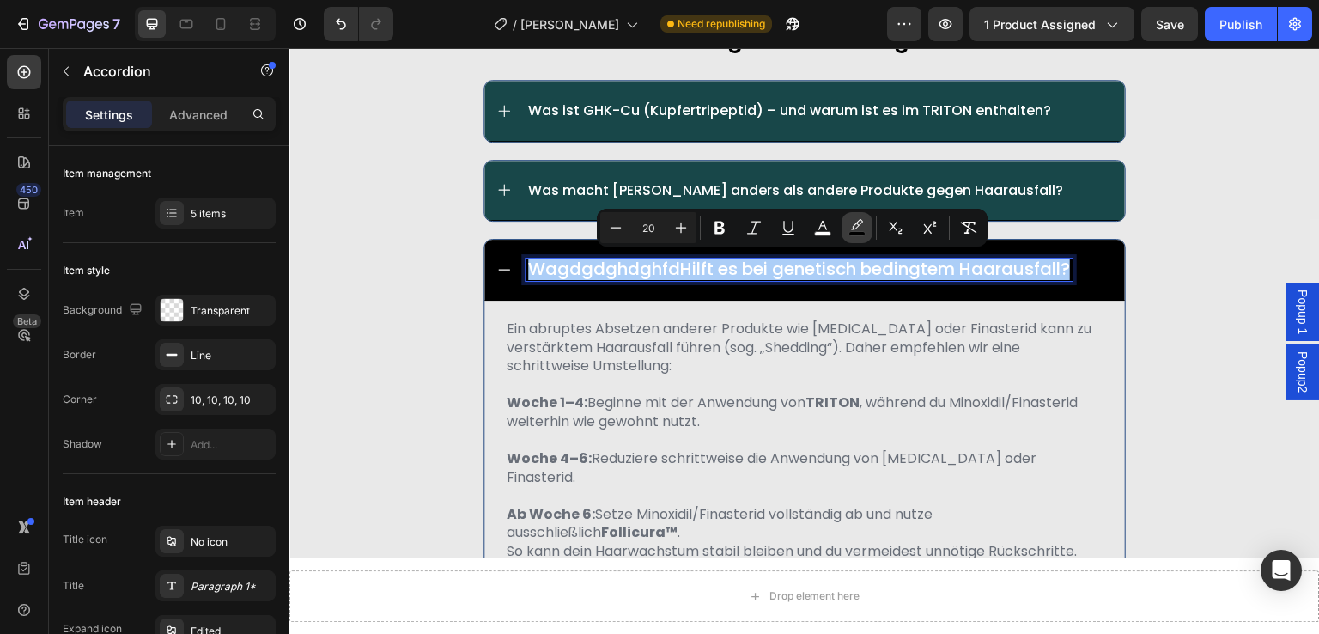
click at [864, 227] on icon "Editor contextual toolbar" at bounding box center [857, 227] width 17 height 17
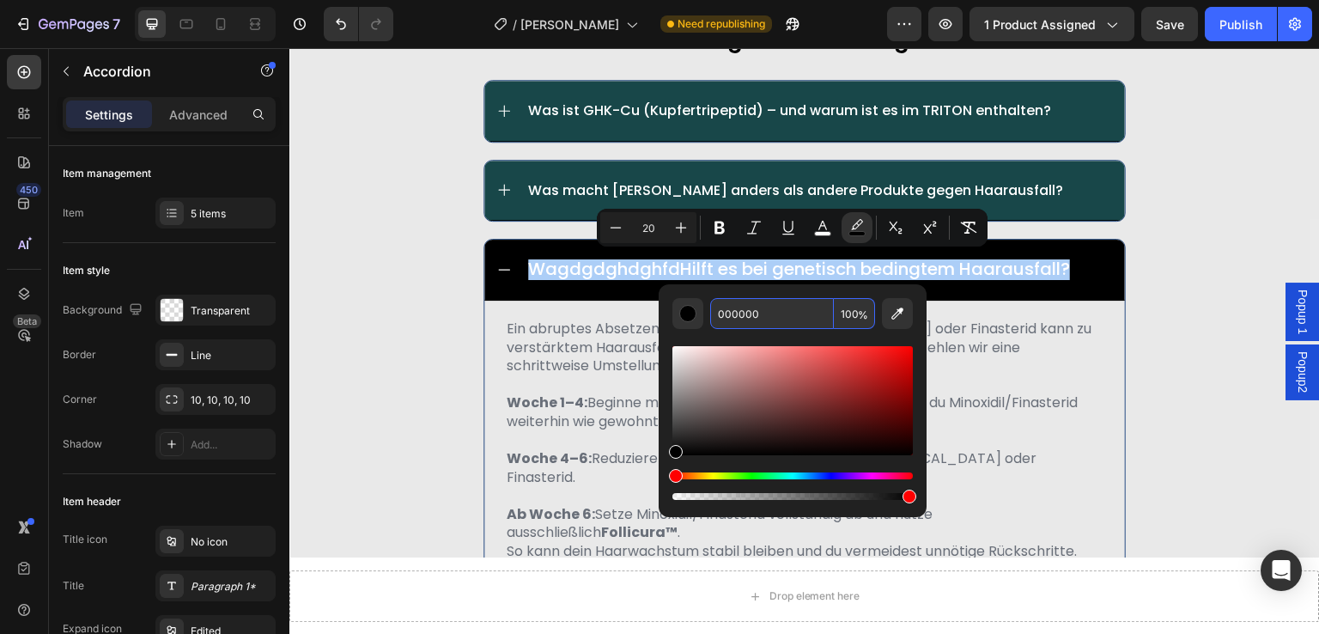
click at [858, 314] on span "%" at bounding box center [863, 315] width 10 height 19
click at [852, 314] on input "100" at bounding box center [854, 313] width 41 height 31
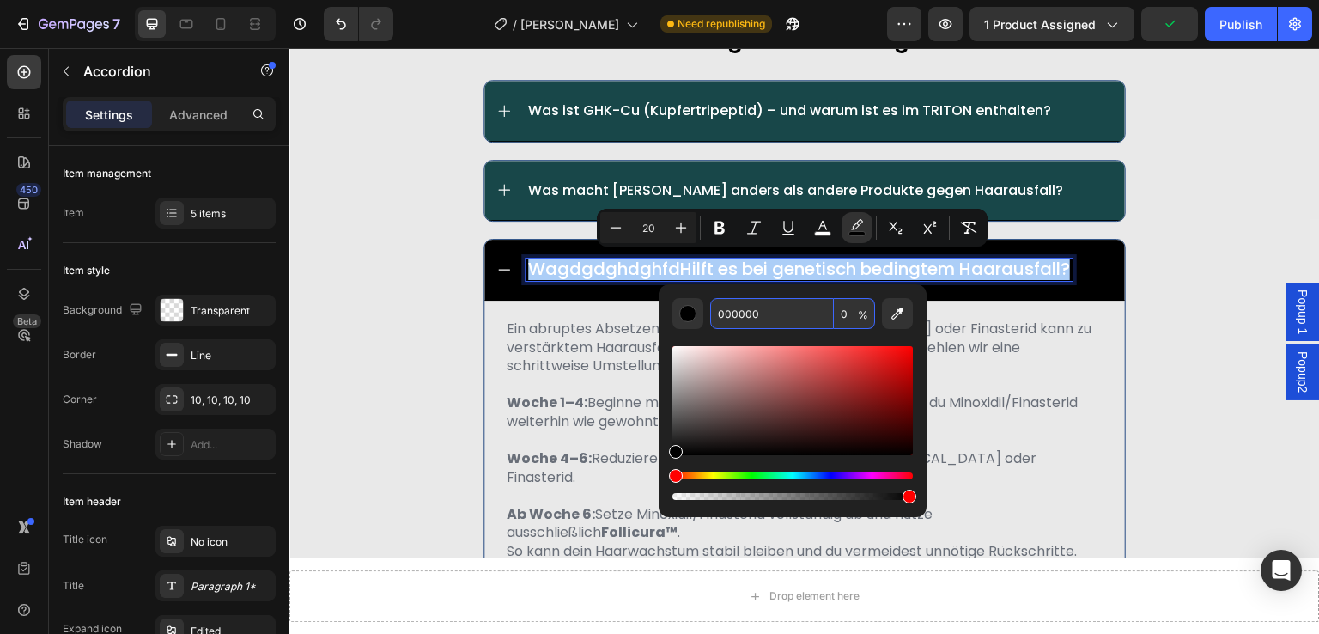
type input "0"
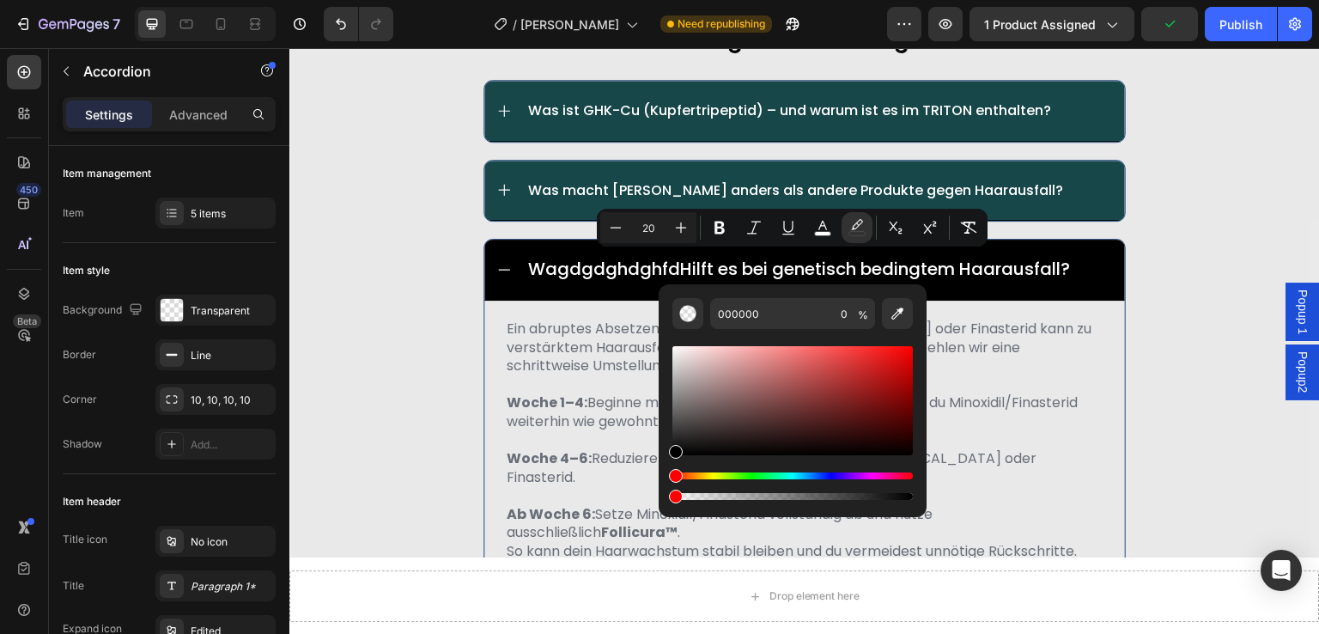
click at [811, 338] on div "Editor contextual toolbar" at bounding box center [793, 416] width 241 height 174
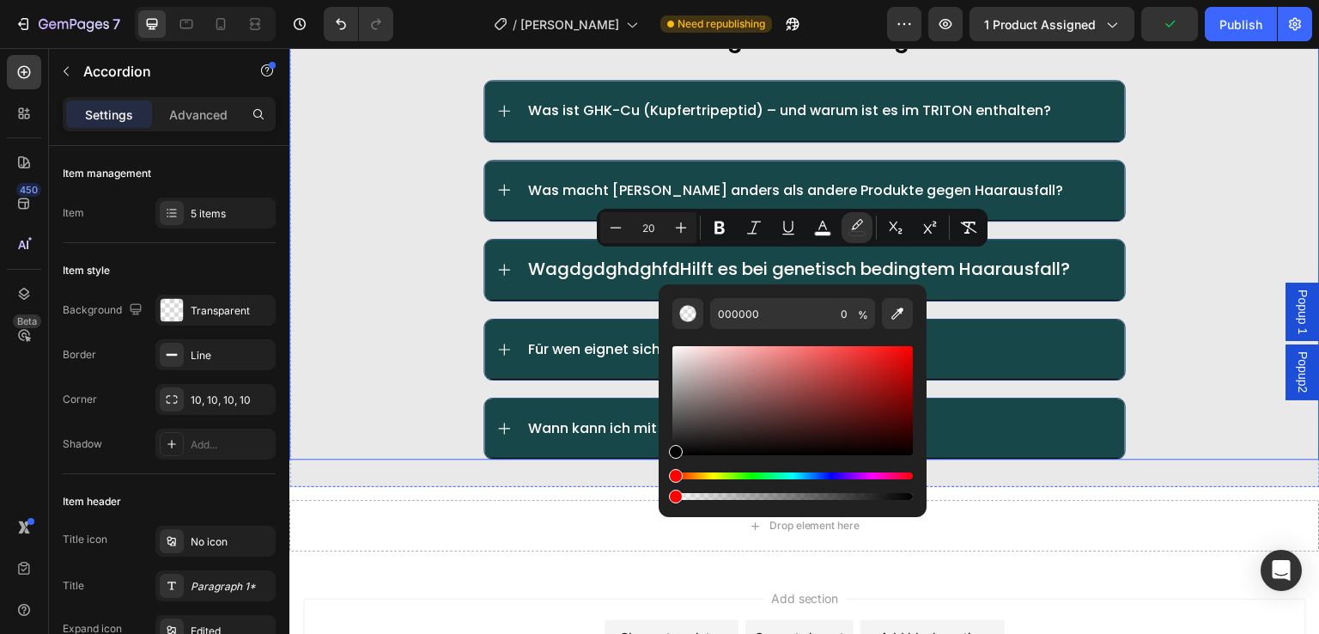
click at [357, 354] on div "häufig gestellte fragen: Text Block Was ist GHK-Cu (Kupfertripeptid) – und waru…" at bounding box center [804, 240] width 1031 height 438
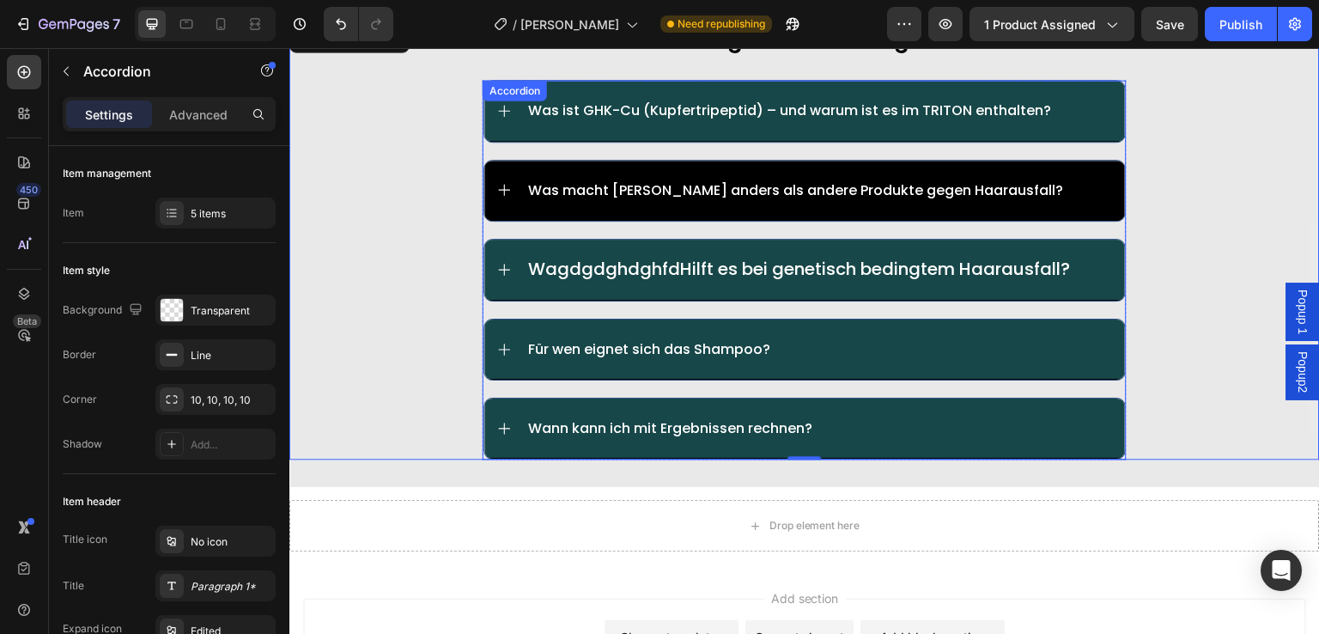
click at [606, 189] on p "Was macht [PERSON_NAME] anders als andere Produkte gegen Haarausfall?" at bounding box center [795, 190] width 535 height 16
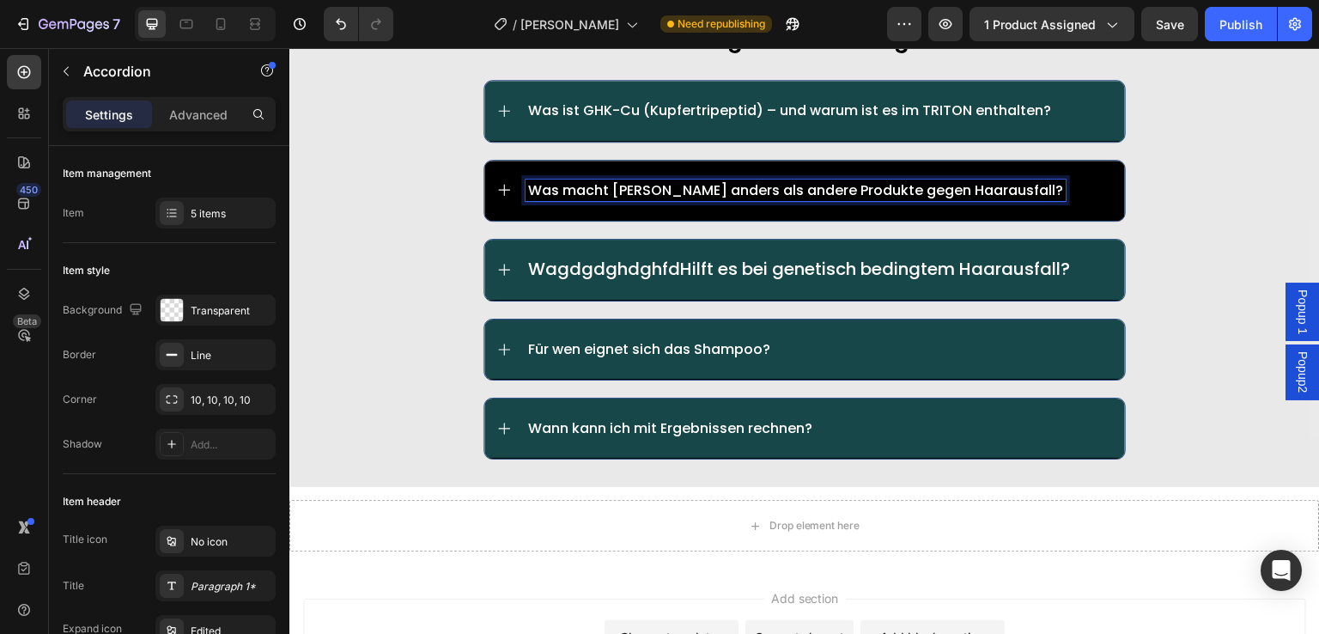
click at [579, 186] on p "Was macht [PERSON_NAME] anders als andere Produkte gegen Haarausfall?" at bounding box center [795, 190] width 535 height 16
drag, startPoint x: 561, startPoint y: 186, endPoint x: 586, endPoint y: 186, distance: 24.9
click at [586, 186] on p "Was macht [PERSON_NAME] anders als andere Produkte gegen Haarausfall?" at bounding box center [795, 190] width 535 height 16
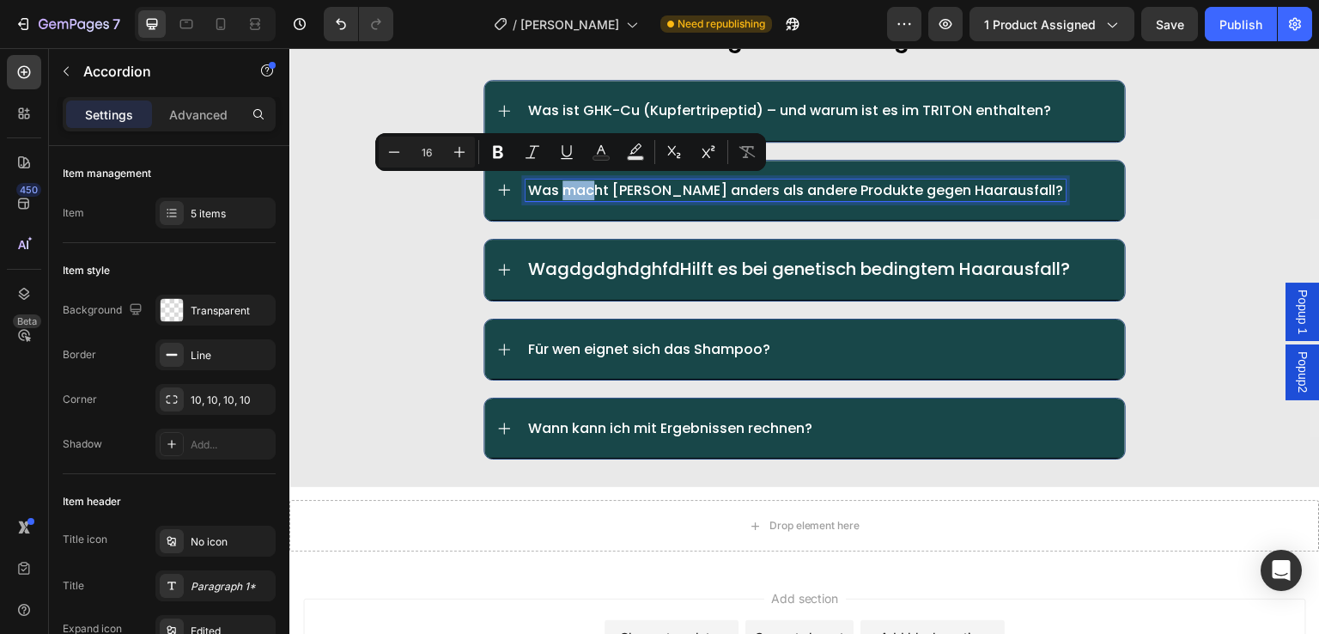
click at [426, 253] on div "häufig gestellte fragen: Text Block Was ist GHK-Cu (Kupfertripeptid) – und waru…" at bounding box center [804, 240] width 1031 height 438
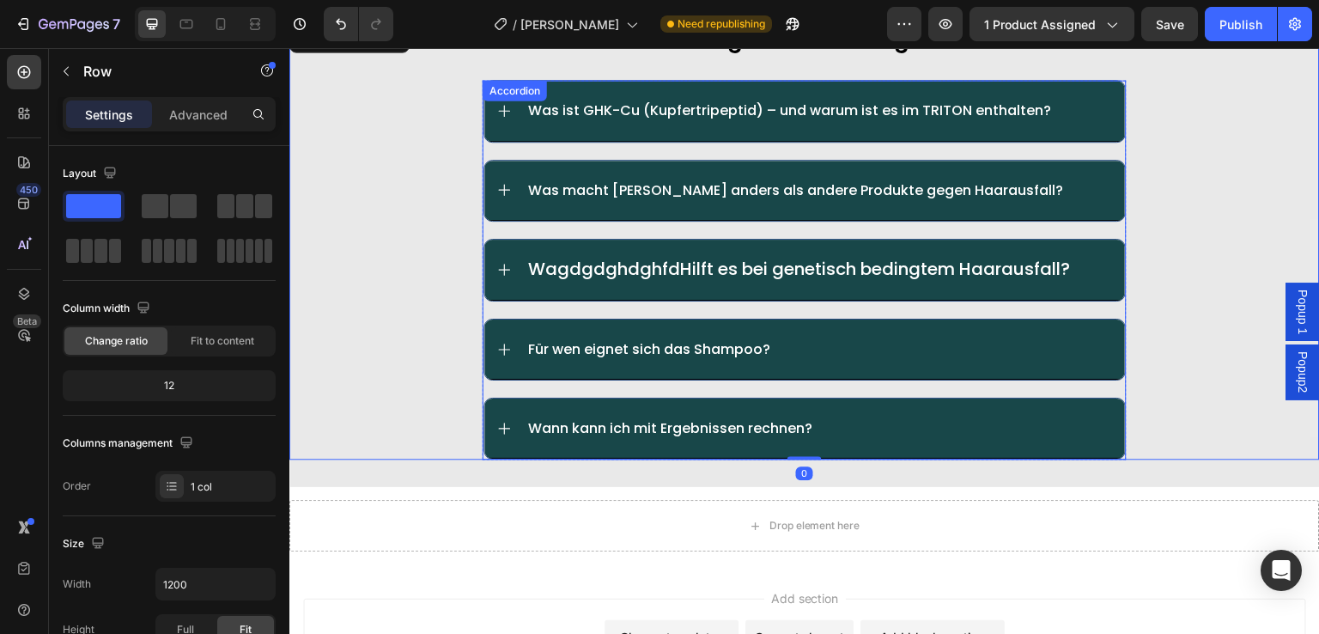
click at [535, 268] on span "WagdgdghdghfdHilft es bei genetisch bedingtem Haarausfall?" at bounding box center [799, 269] width 542 height 24
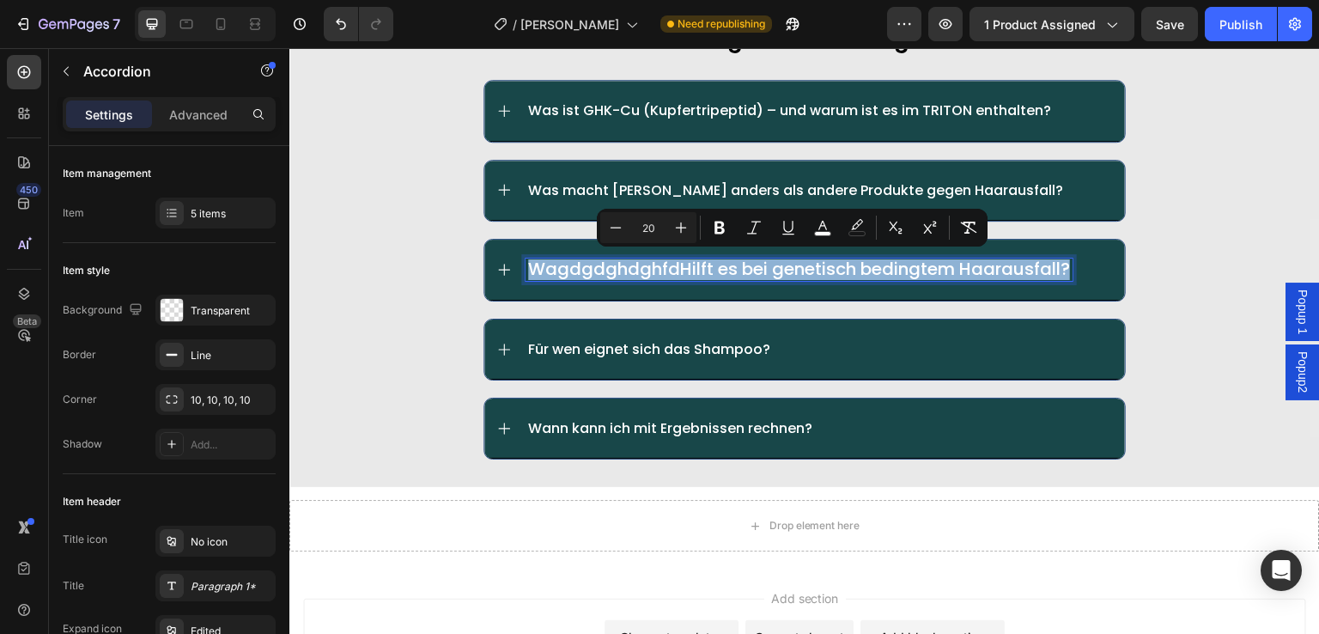
drag, startPoint x: 527, startPoint y: 268, endPoint x: 1064, endPoint y: 265, distance: 537.7
click at [1064, 265] on div "WagdgdghdghfdHilft es bei genetisch bedingtem Haarausfall?" at bounding box center [799, 270] width 547 height 22
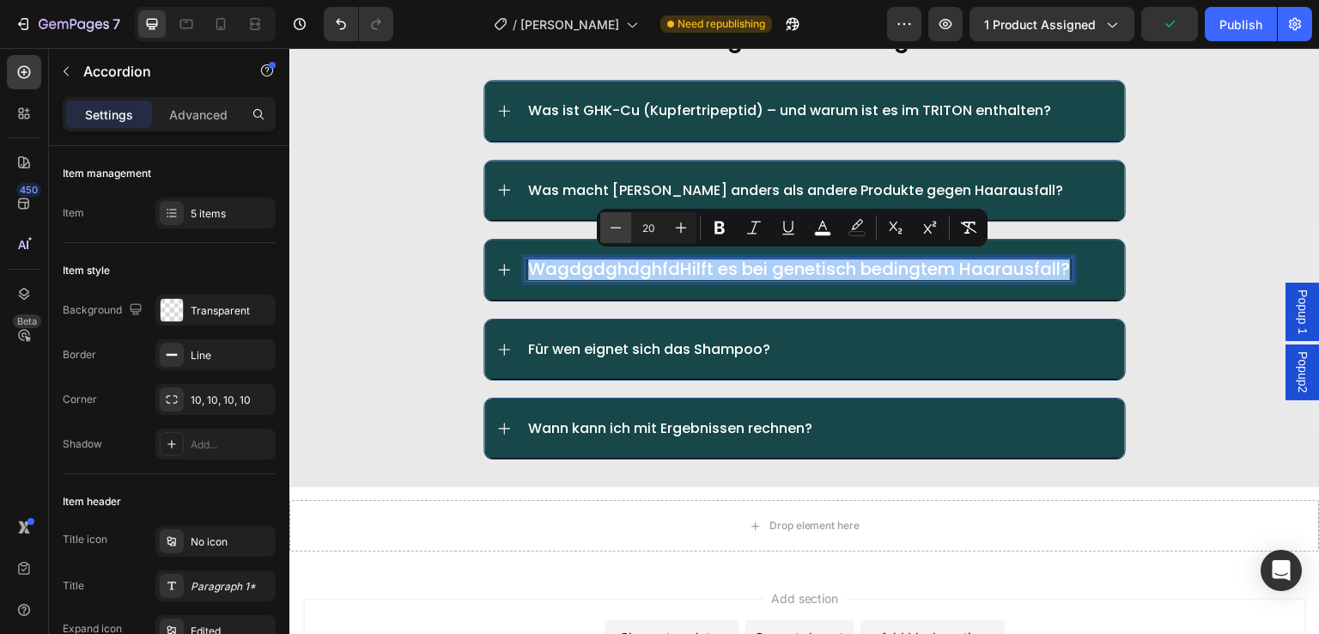
click at [613, 227] on icon "Editor contextual toolbar" at bounding box center [615, 227] width 17 height 17
click at [614, 225] on icon "Editor contextual toolbar" at bounding box center [615, 227] width 17 height 17
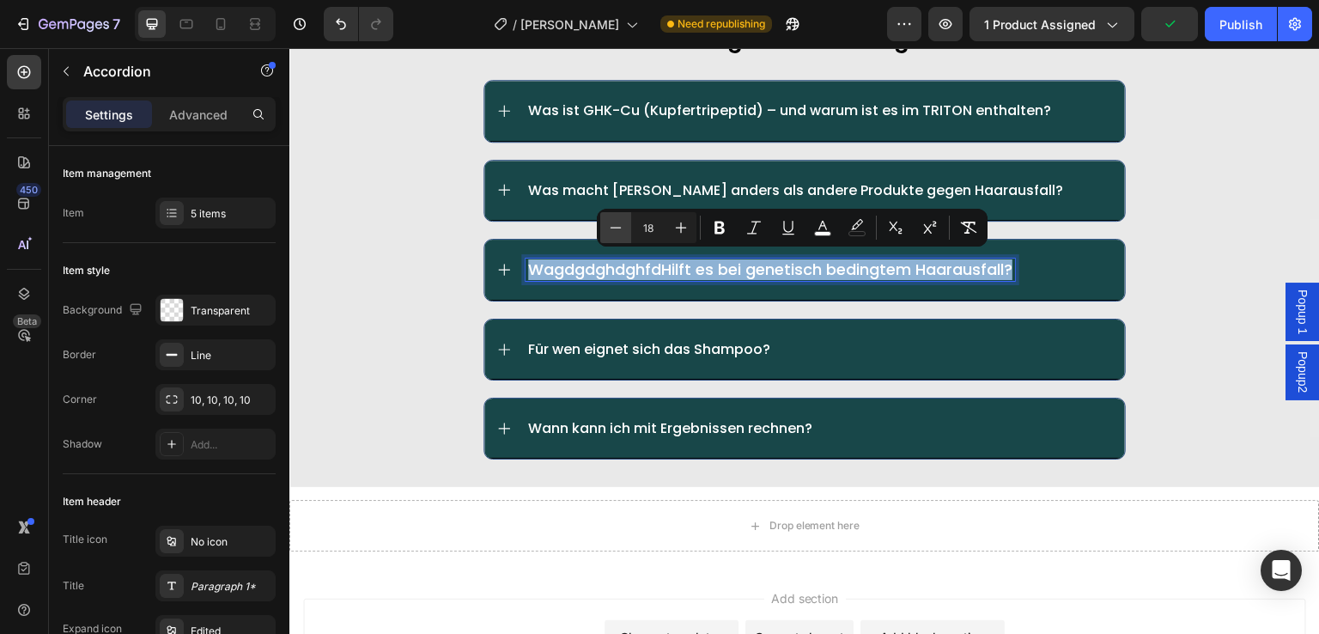
type input "17"
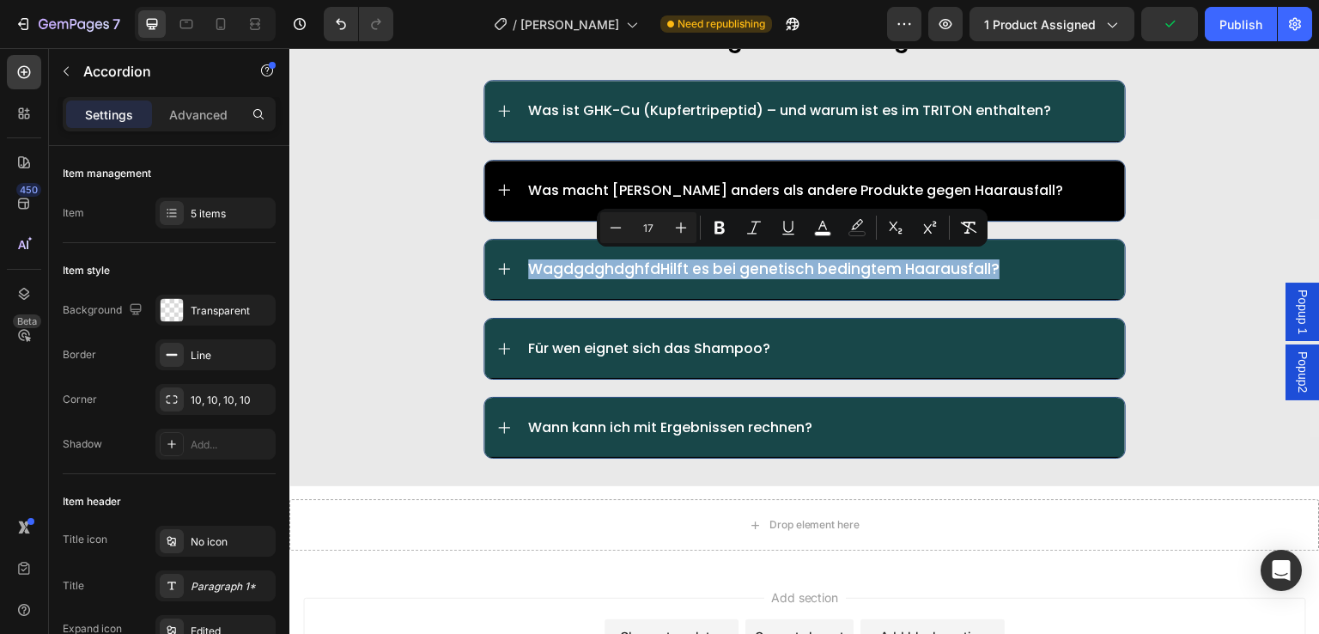
click at [517, 186] on div "Was macht [PERSON_NAME] anders als andere Produkte gegen Haarausfall?" at bounding box center [804, 191] width 641 height 60
click at [528, 186] on p "Was macht [PERSON_NAME] anders als andere Produkte gegen Haarausfall?" at bounding box center [795, 190] width 535 height 16
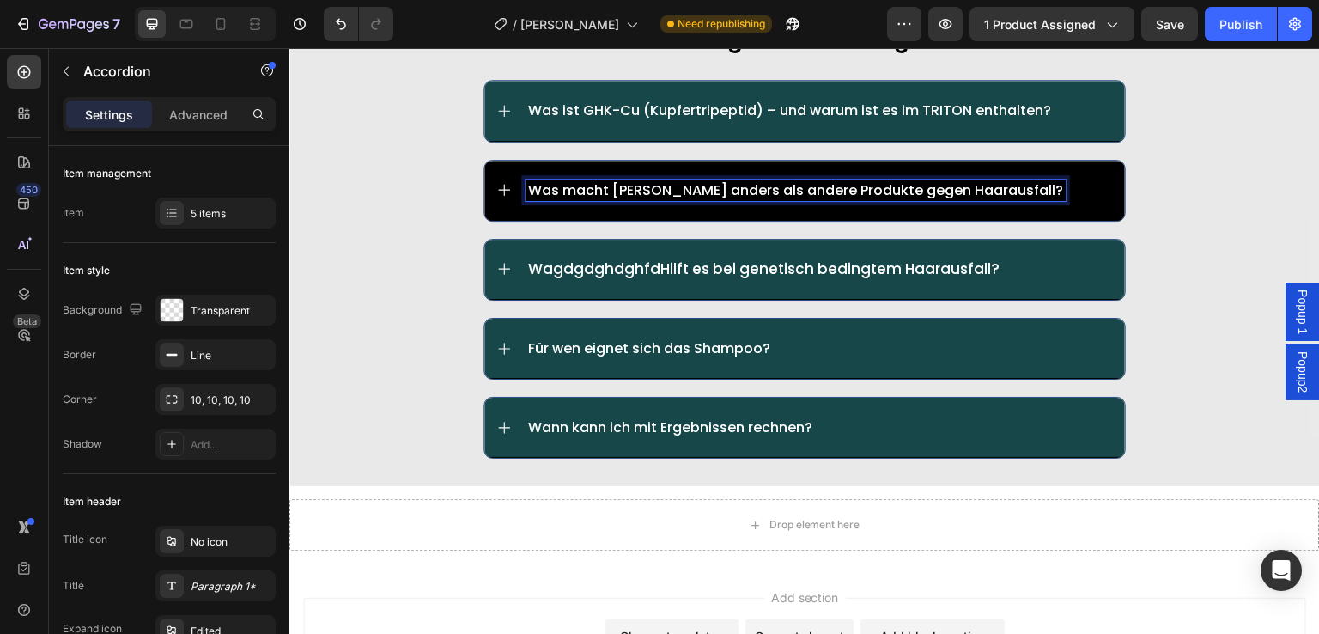
click at [549, 186] on p "Was macht [PERSON_NAME] anders als andere Produkte gegen Haarausfall?" at bounding box center [795, 190] width 535 height 16
drag, startPoint x: 532, startPoint y: 186, endPoint x: 552, endPoint y: 186, distance: 20.6
click at [552, 186] on p "Was macht [PERSON_NAME] anders als andere Produkte gegen Haarausfall?" at bounding box center [795, 190] width 535 height 16
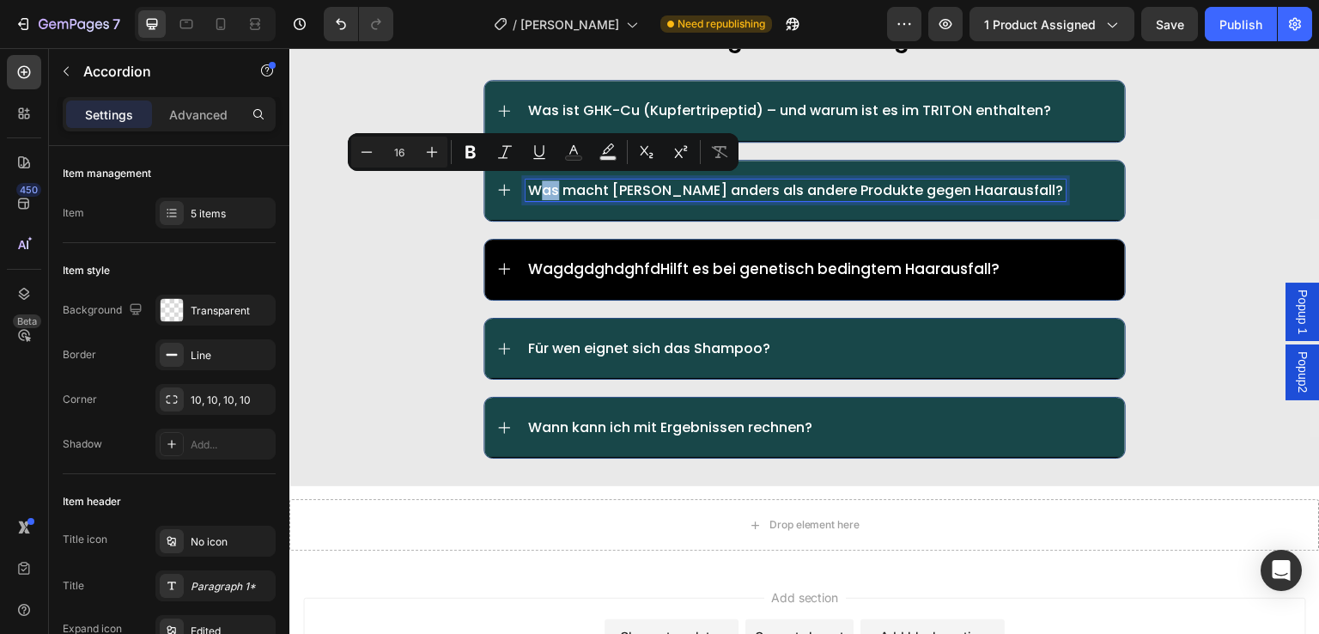
type input "17"
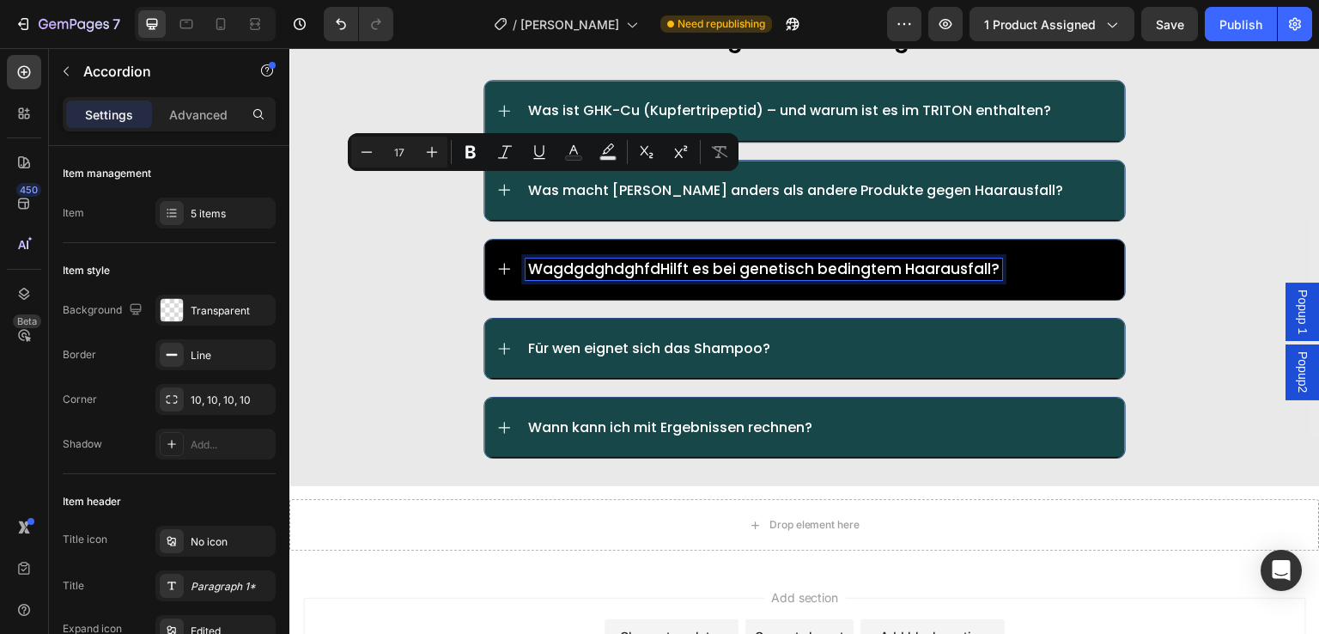
click at [542, 267] on span "WagdgdghdghfdHilft es bei genetisch bedingtem Haarausfall?" at bounding box center [764, 269] width 472 height 21
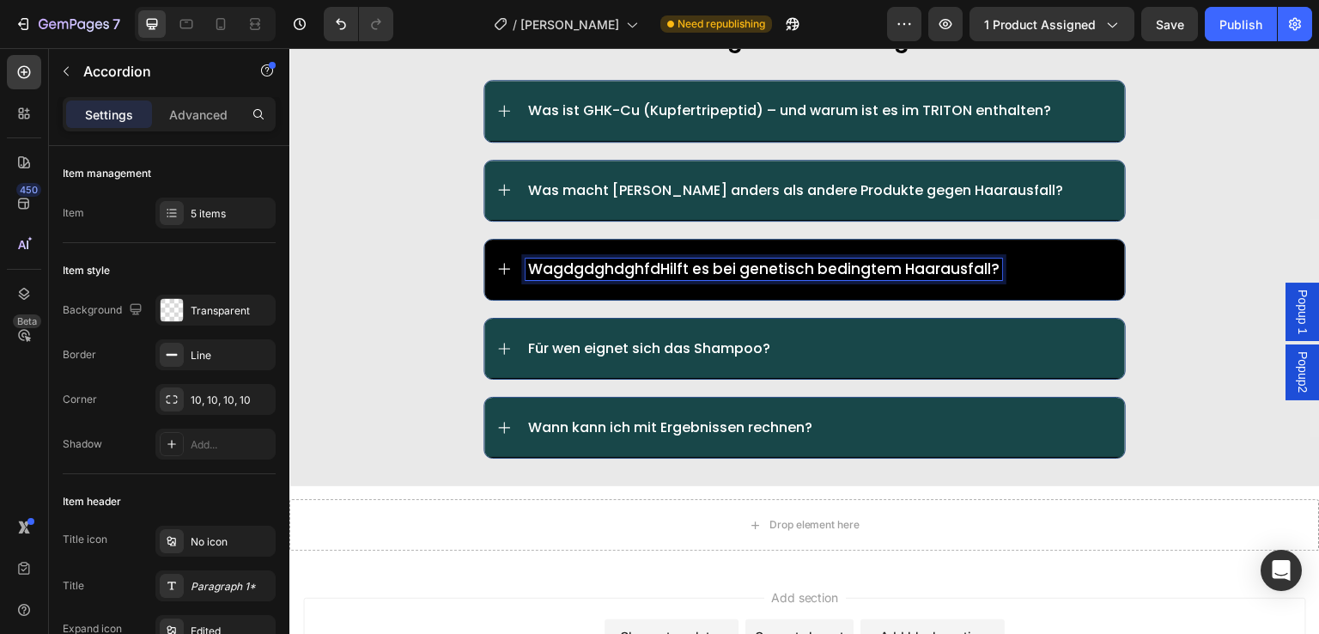
click at [532, 266] on span "WagdgdghdghfdHilft es bei genetisch bedingtem Haarausfall?" at bounding box center [764, 269] width 472 height 21
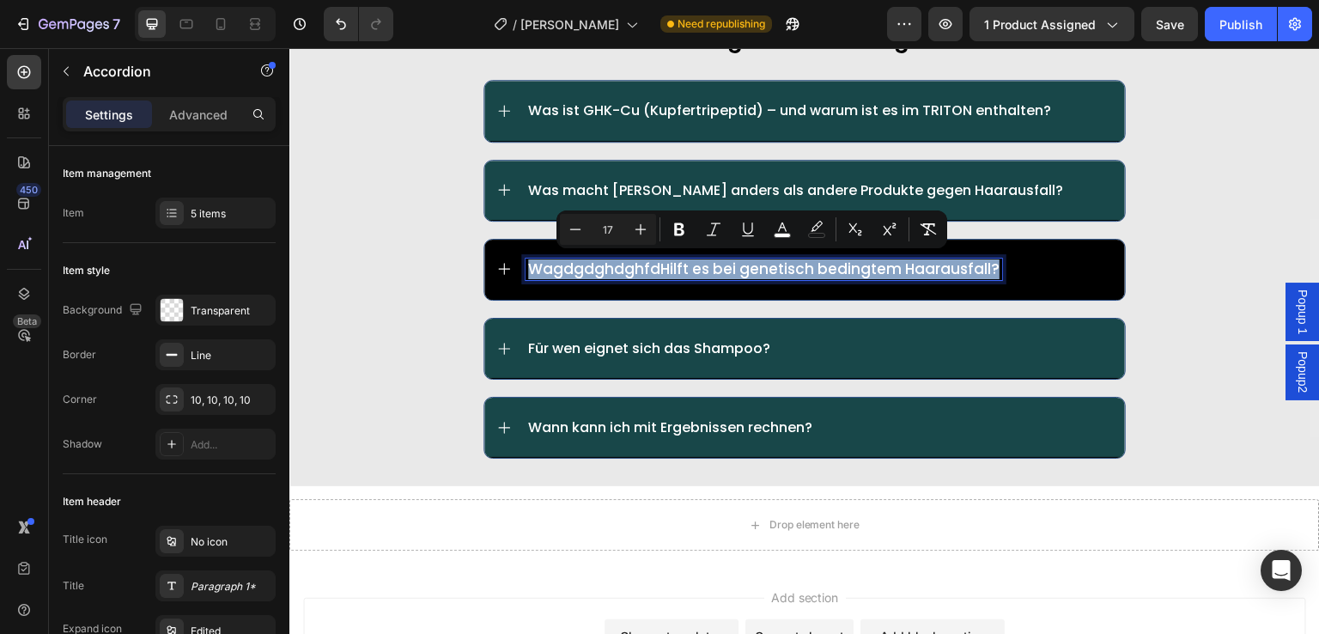
drag, startPoint x: 527, startPoint y: 265, endPoint x: 985, endPoint y: 271, distance: 458.7
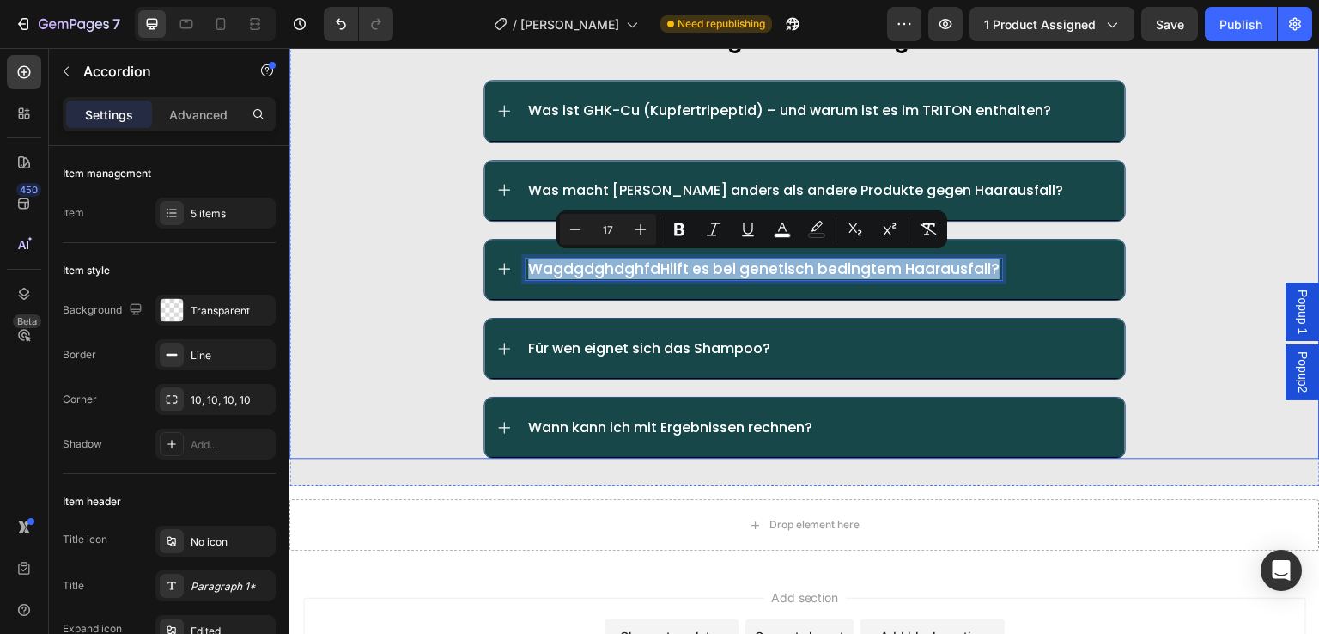
click at [361, 270] on div "häufig gestellte fragen: Text Block Was ist GHK-Cu (Kupfertripeptid) – und waru…" at bounding box center [804, 239] width 1031 height 437
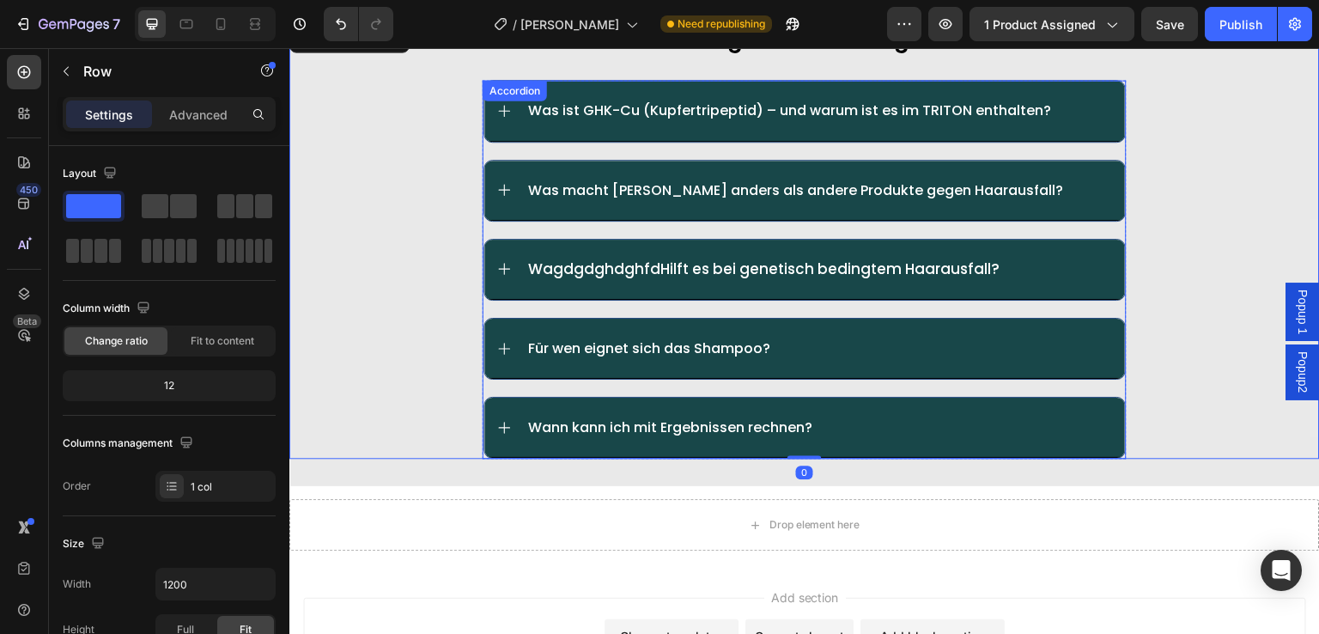
click at [662, 266] on span "WagdgdghdghfdHilft es bei genetisch bedingtem Haarausfall?" at bounding box center [764, 269] width 472 height 21
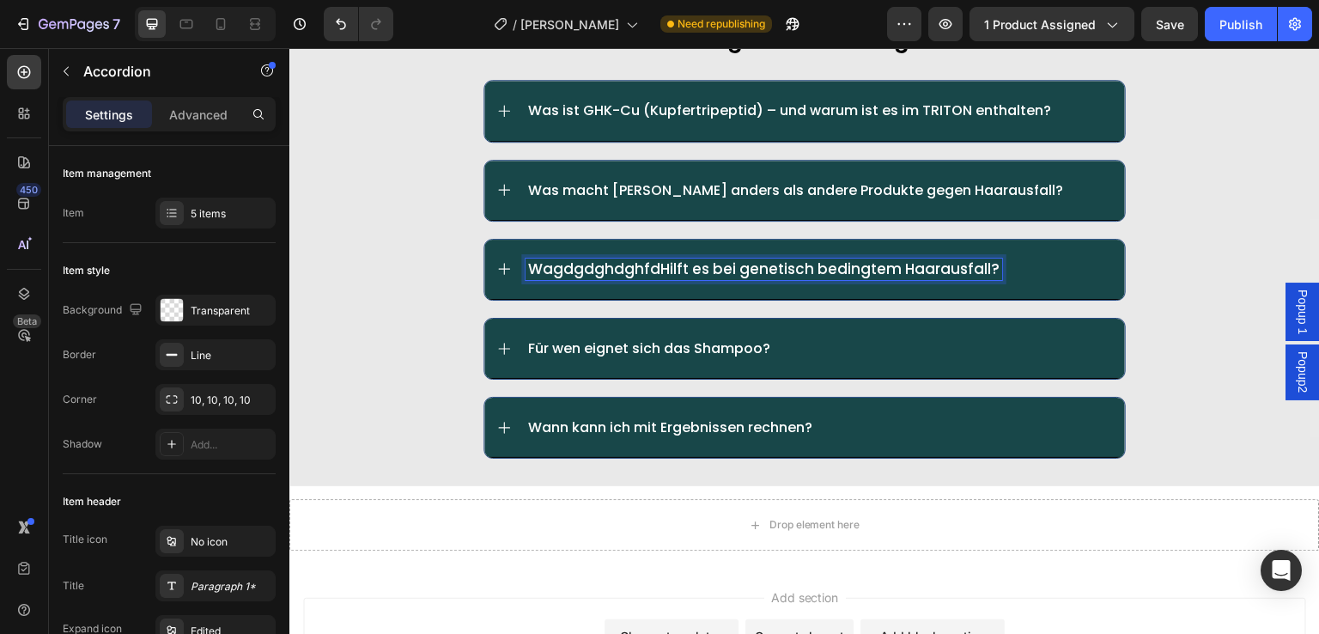
click at [650, 265] on span "WagdgdghdghfdHilft es bei genetisch bedingtem Haarausfall?" at bounding box center [764, 269] width 472 height 21
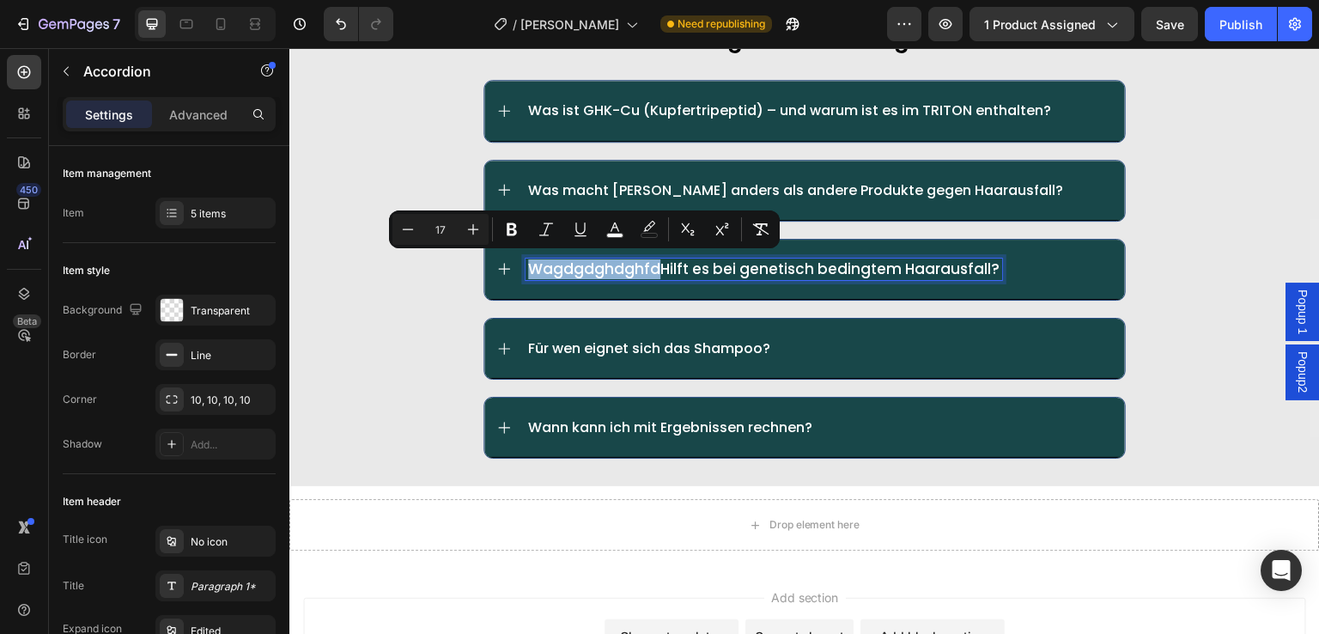
drag, startPoint x: 646, startPoint y: 265, endPoint x: 522, endPoint y: 266, distance: 123.7
click at [528, 266] on span "WagdgdghdghfdHilft es bei genetisch bedingtem Haarausfall?" at bounding box center [764, 269] width 472 height 21
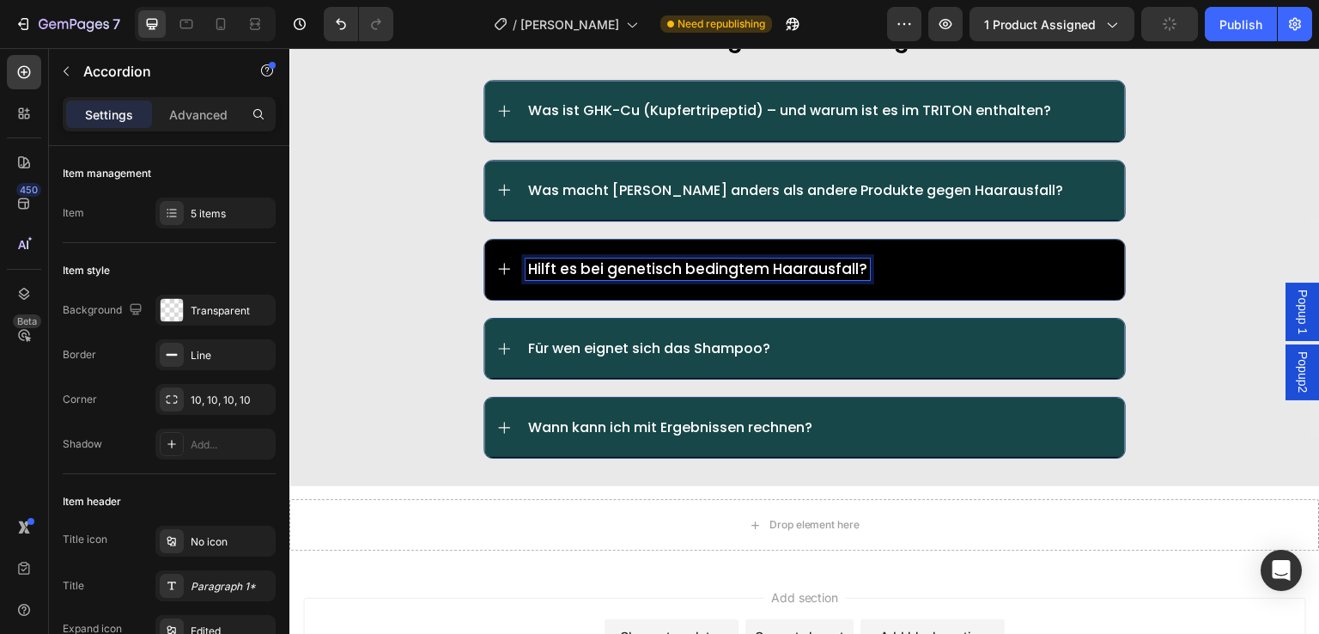
click at [292, 309] on div "häufig gestellte fragen: Text Block Was ist GHK-Cu (Kupfertripeptid) – und waru…" at bounding box center [804, 239] width 1031 height 437
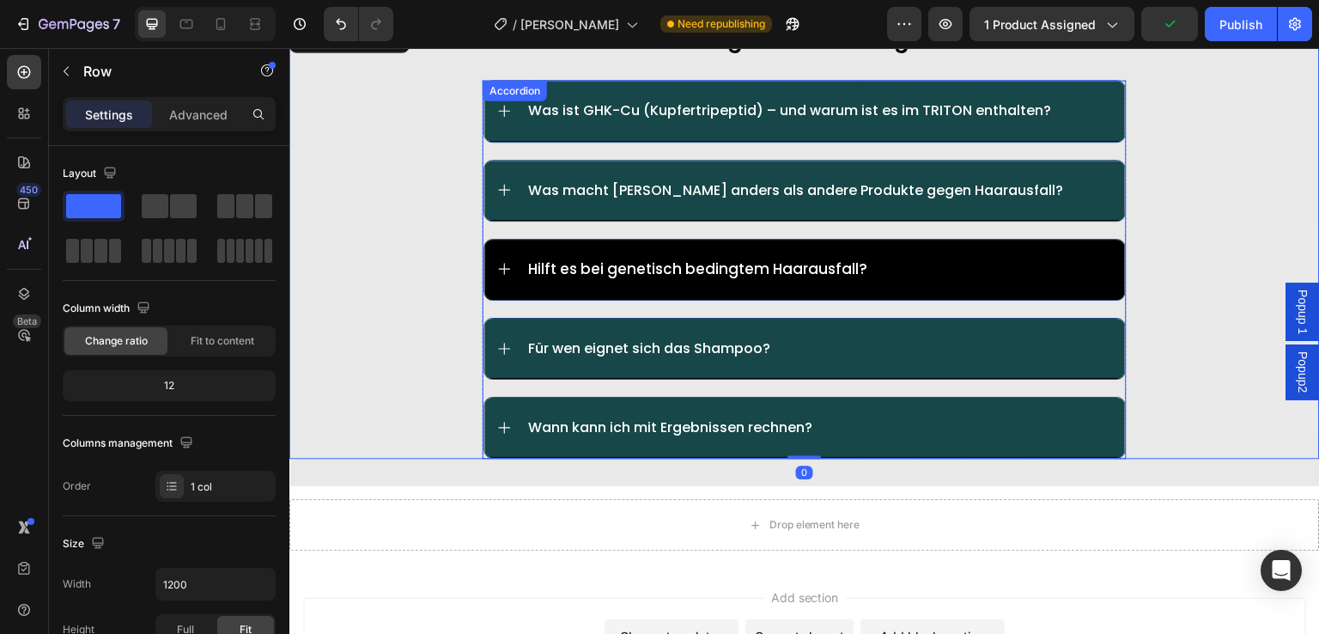
click at [922, 272] on div "Hilft es bei genetisch bedingtem Haarausfall?" at bounding box center [820, 269] width 588 height 21
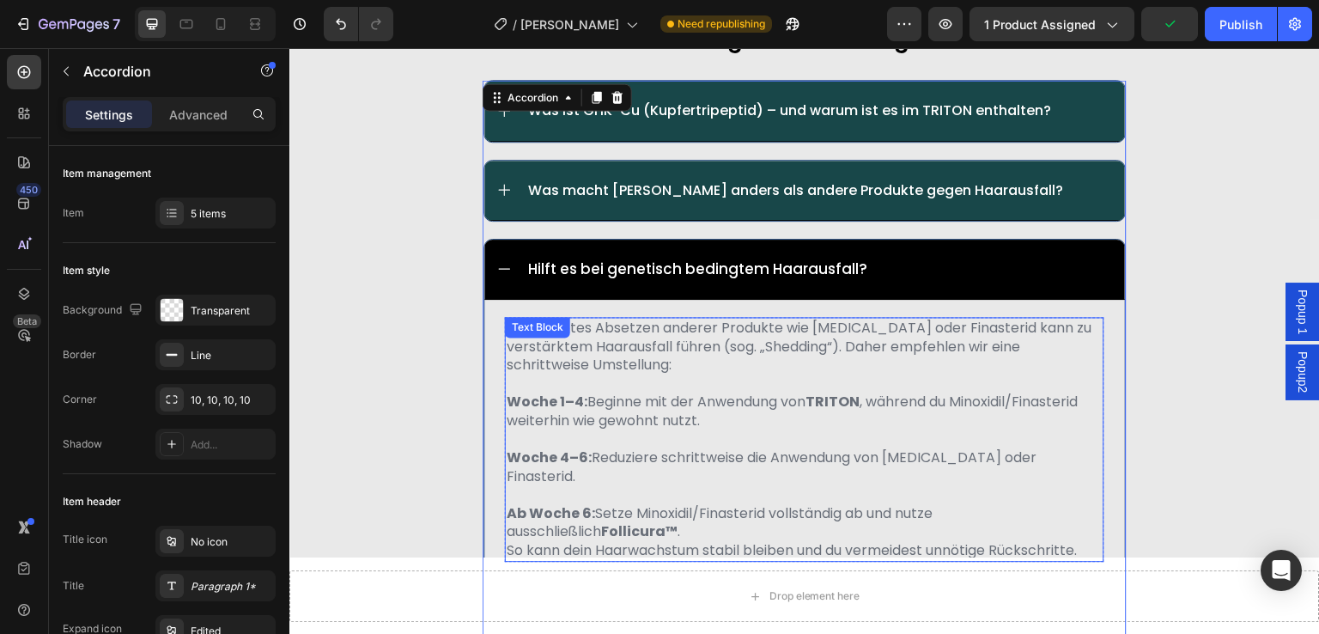
click at [714, 358] on p "Ein abruptes Absetzen anderer Produkte wie [MEDICAL_DATA] oder Finasterid kann …" at bounding box center [805, 347] width 596 height 56
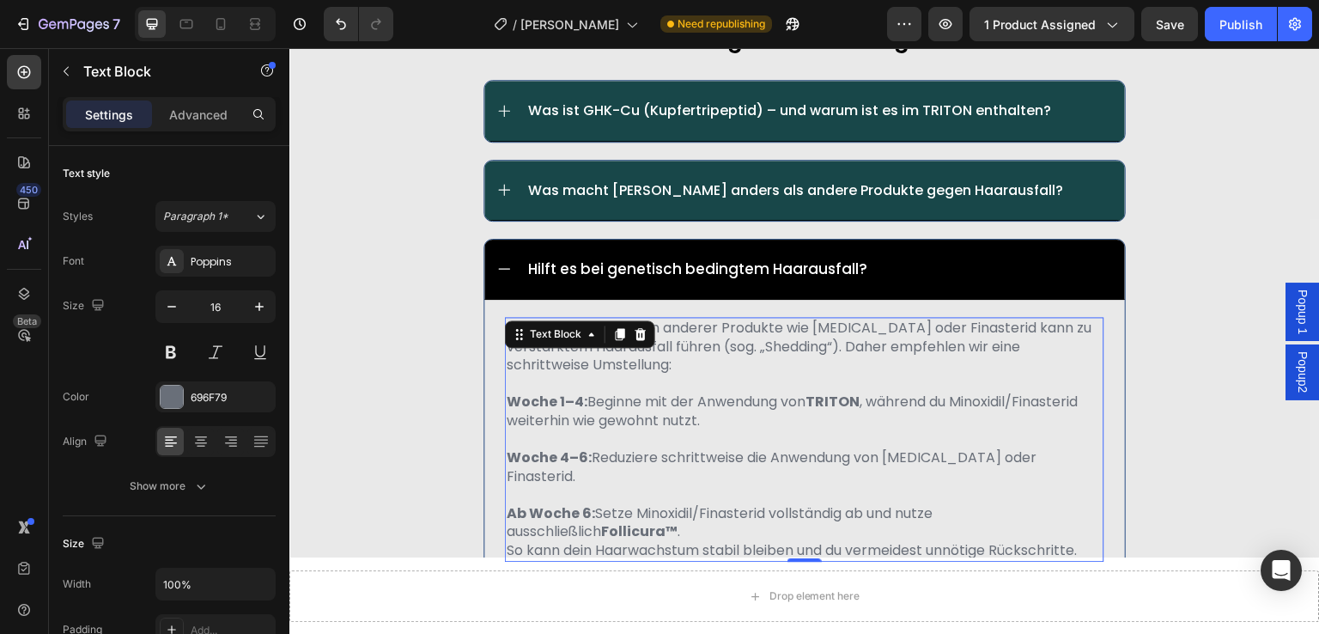
click at [723, 504] on p "Ab Woche 6: Setze Minoxidil/Finasterid vollständig ab und nutze ausschließlich …" at bounding box center [805, 522] width 596 height 37
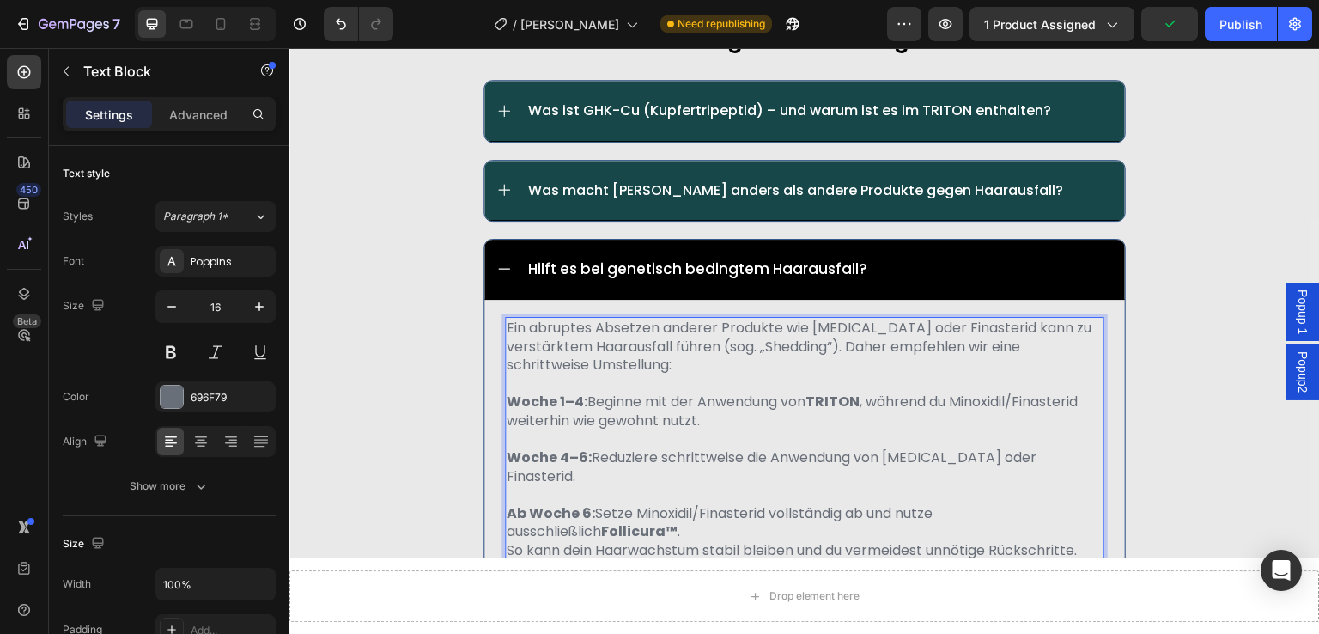
click at [1089, 541] on p "So kann dein Haarwachstum stabil bleiben und du vermeidest unnötige Rückschritt…" at bounding box center [805, 550] width 596 height 19
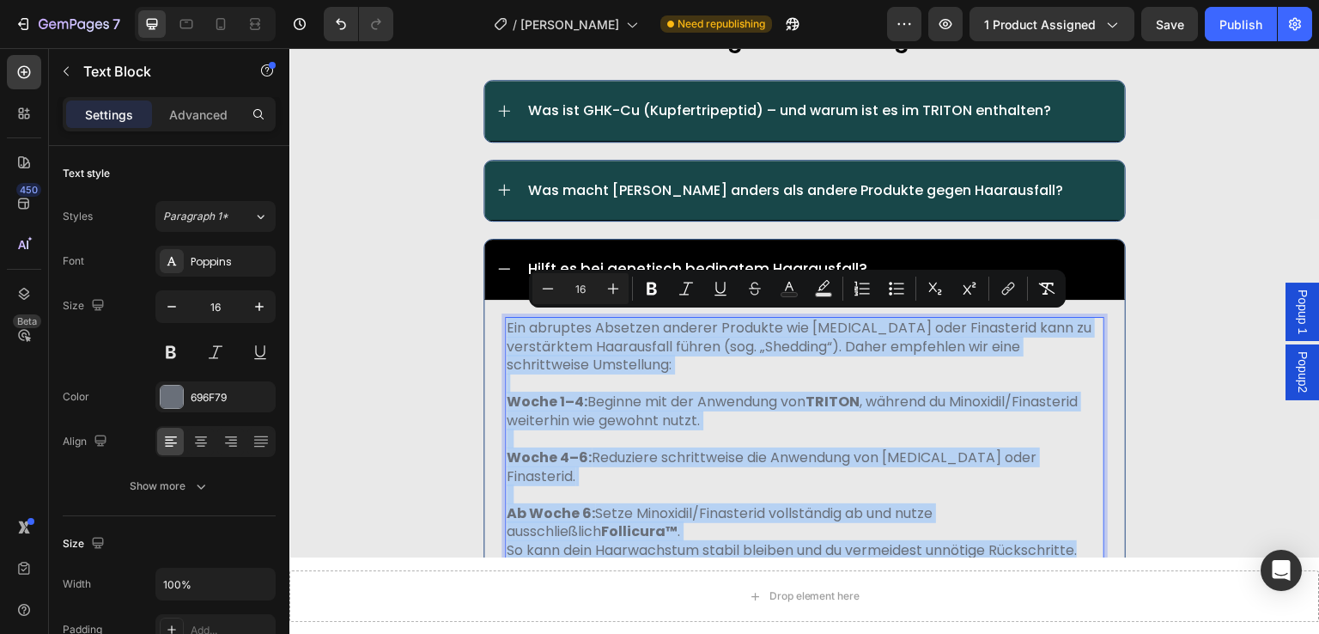
drag, startPoint x: 1083, startPoint y: 530, endPoint x: 501, endPoint y: 326, distance: 616.9
click at [505, 326] on div "Ein abruptes Absetzen anderer Produkte wie Minoxidil oder Finasterid kann zu ve…" at bounding box center [805, 439] width 600 height 245
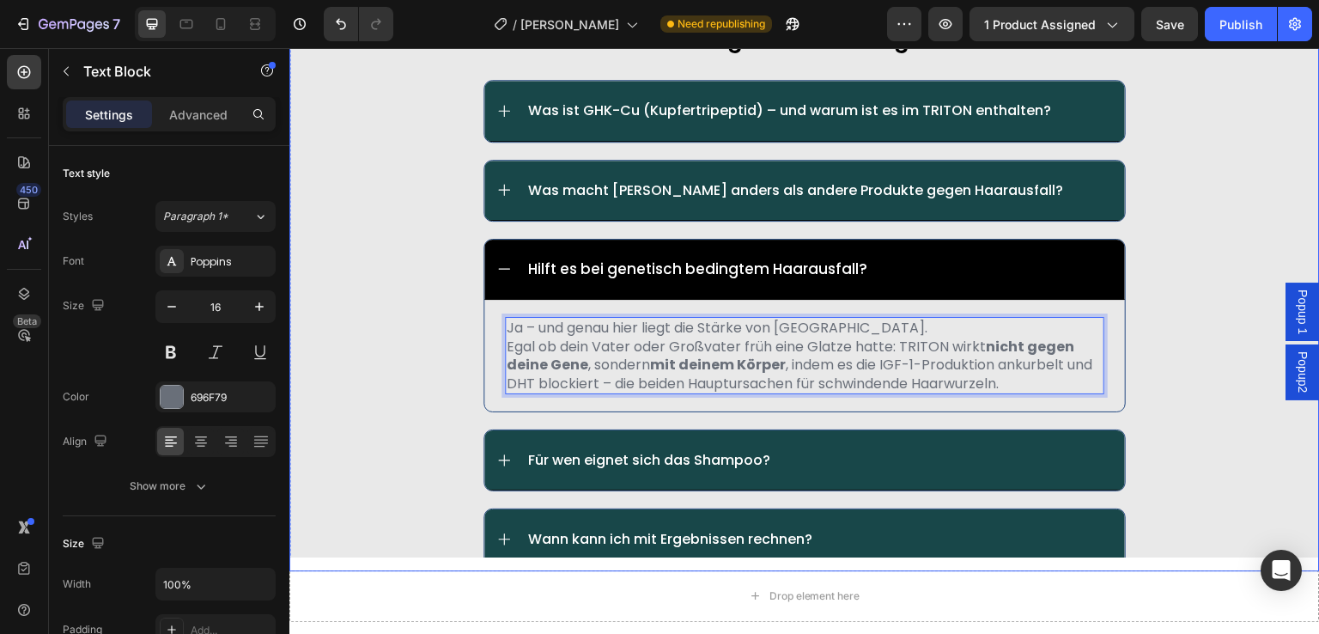
click at [392, 380] on div "häufig gestellte fragen: Text Block Was ist GHK-Cu (Kupfertripeptid) – und waru…" at bounding box center [804, 295] width 1031 height 549
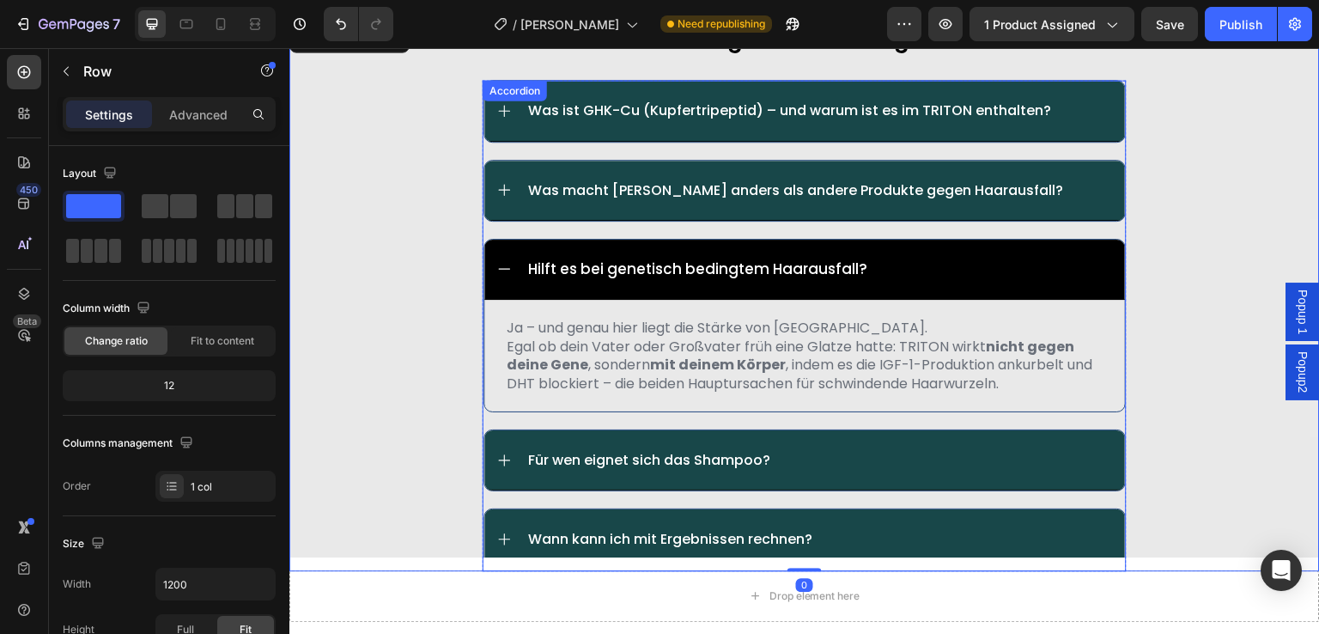
click at [910, 265] on div "Hilft es bei genetisch bedingtem Haarausfall?" at bounding box center [820, 269] width 588 height 21
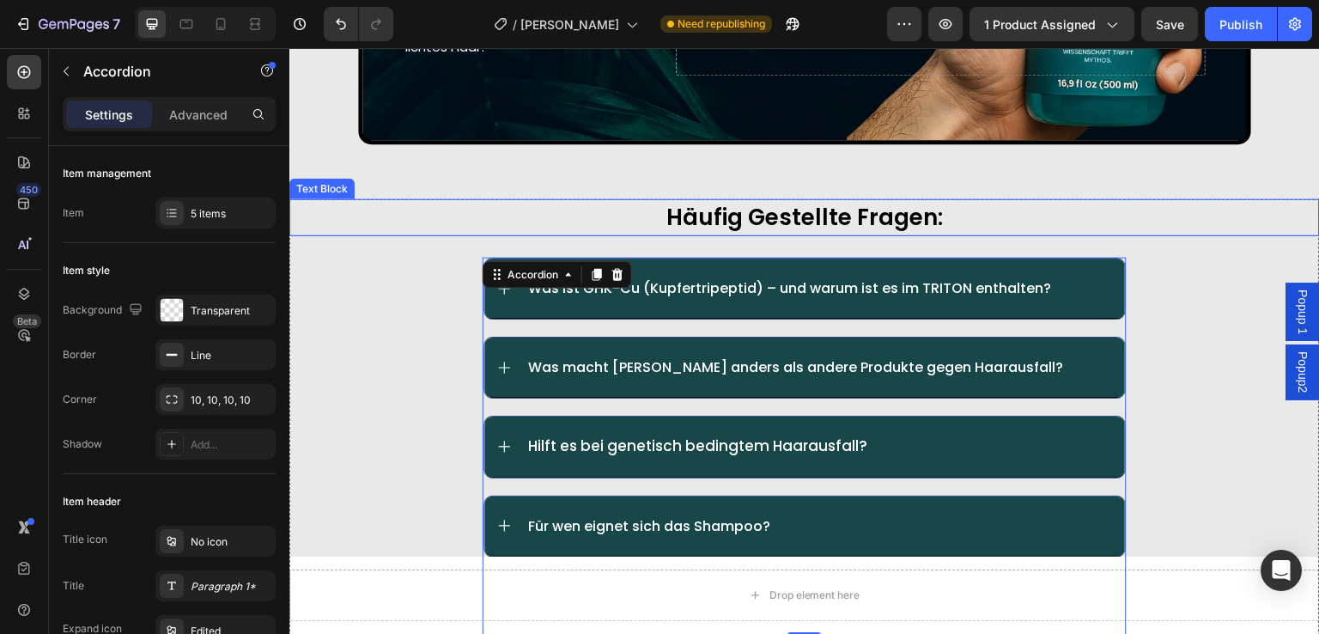
scroll to position [9435, 0]
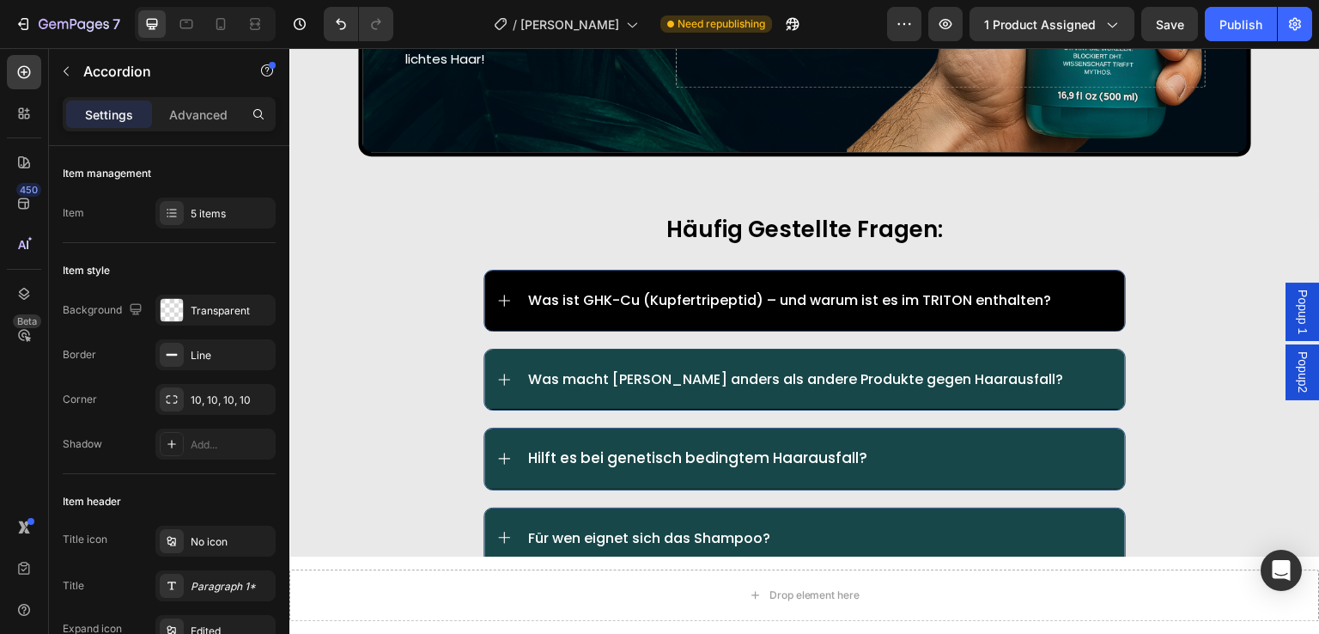
click at [1060, 291] on div "Was ist GHK-Cu (Kupfertripeptid) – und warum ist es im TRITON enthalten?" at bounding box center [820, 299] width 588 height 21
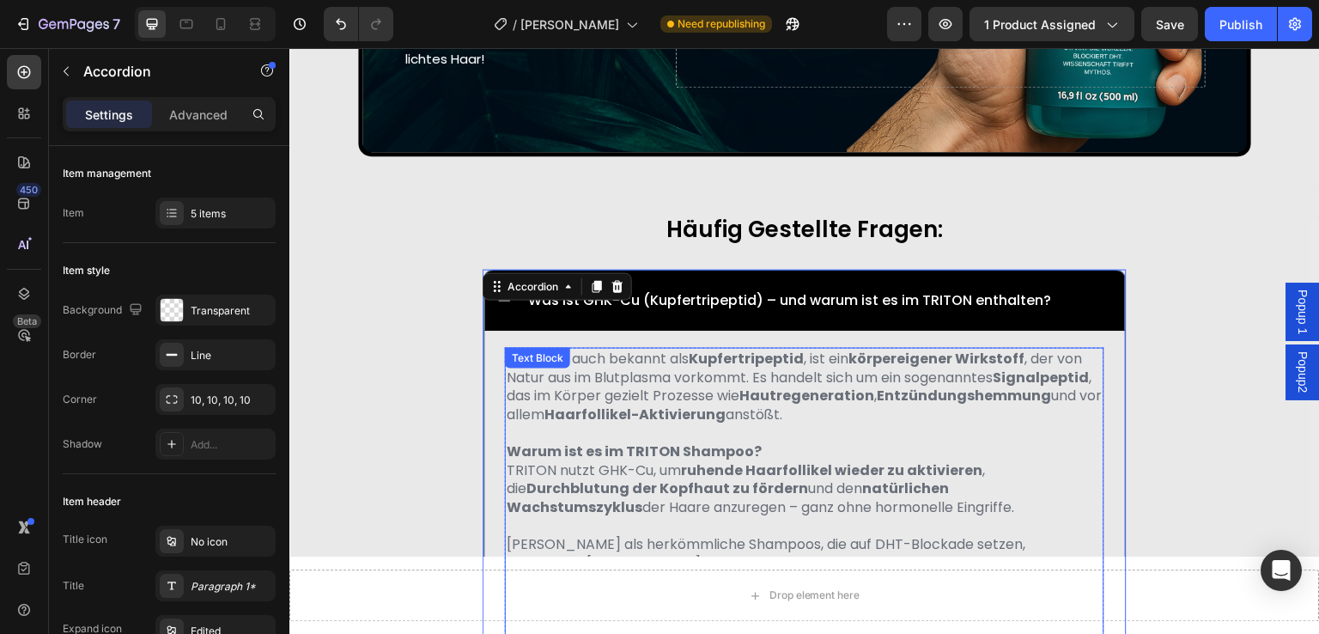
click at [697, 405] on strong "Haarfollikel-Aktivierung" at bounding box center [635, 415] width 181 height 20
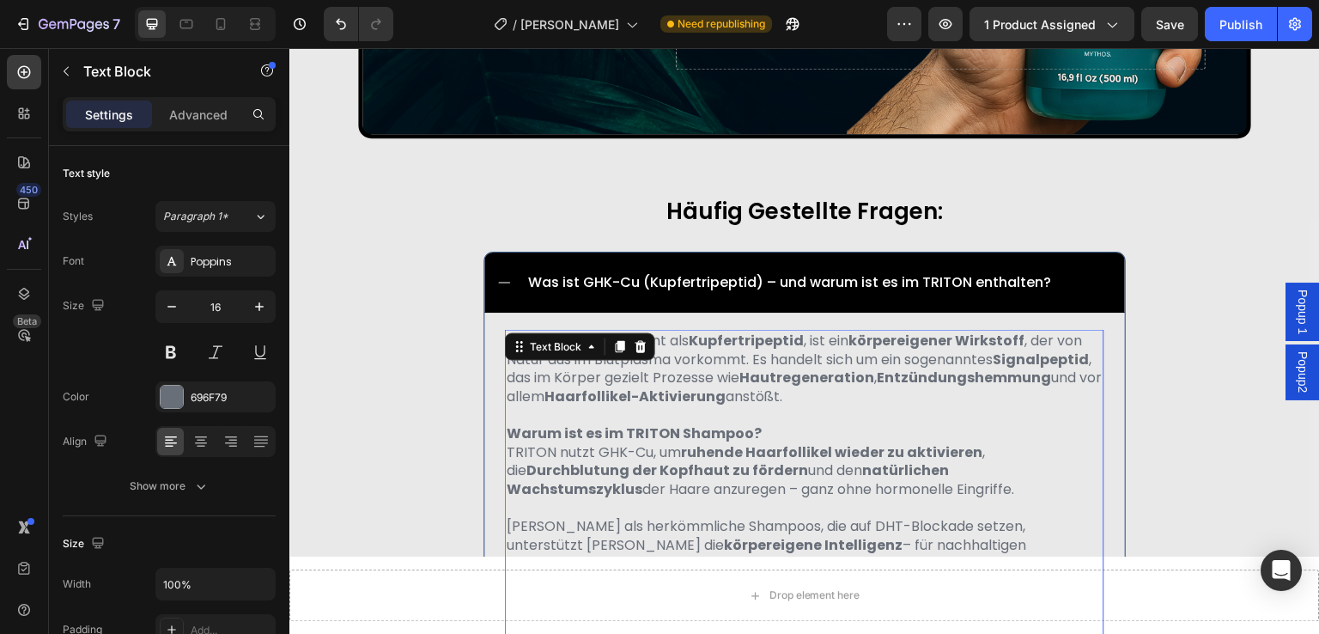
scroll to position [9606, 0]
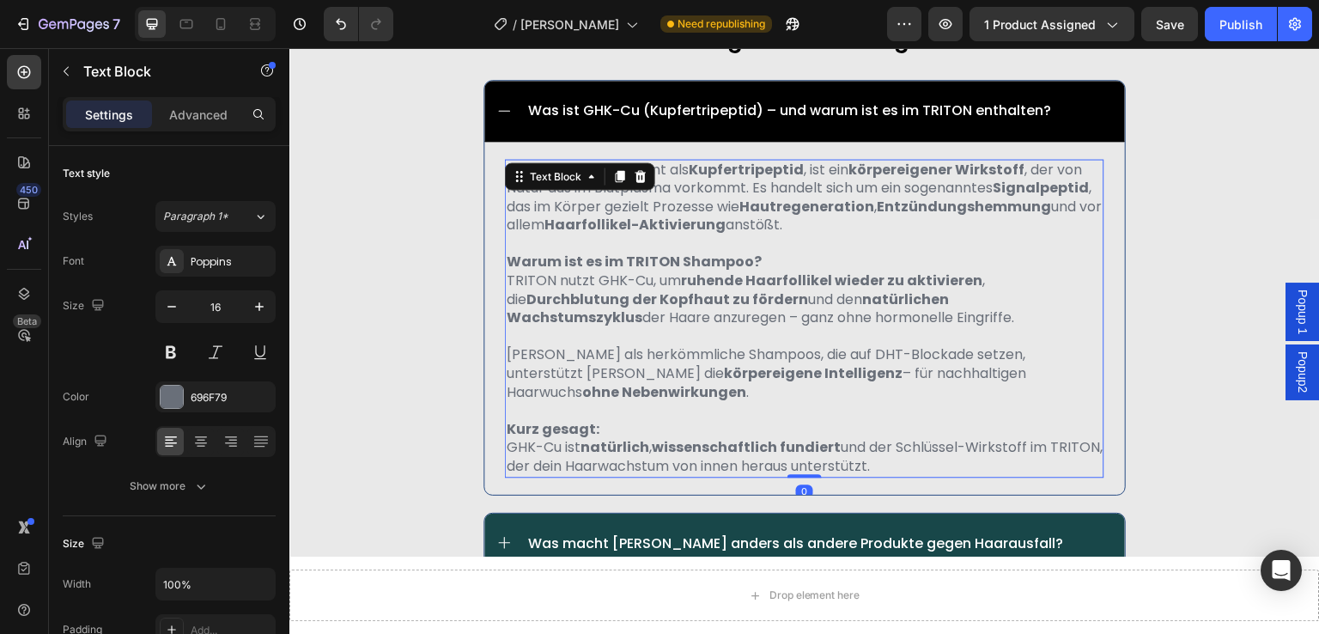
click at [868, 445] on p "Kurz gesagt: GHK-Cu ist natürlich , wissenschaftlich fundiert und der Schlüssel…" at bounding box center [805, 448] width 596 height 56
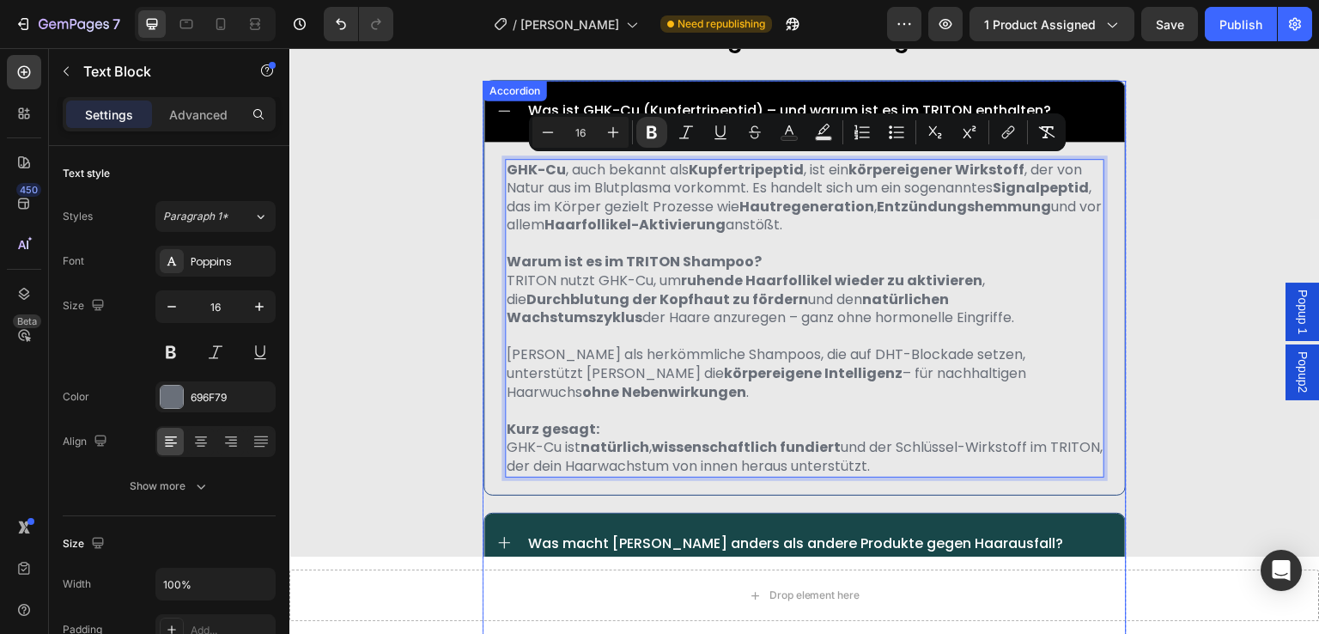
drag, startPoint x: 871, startPoint y: 445, endPoint x: 494, endPoint y: 169, distance: 467.1
click at [494, 169] on div "GHK-Cu , auch bekannt als Kupfertripeptid , ist ein körpereigener Wirkstoff , d…" at bounding box center [804, 318] width 641 height 353
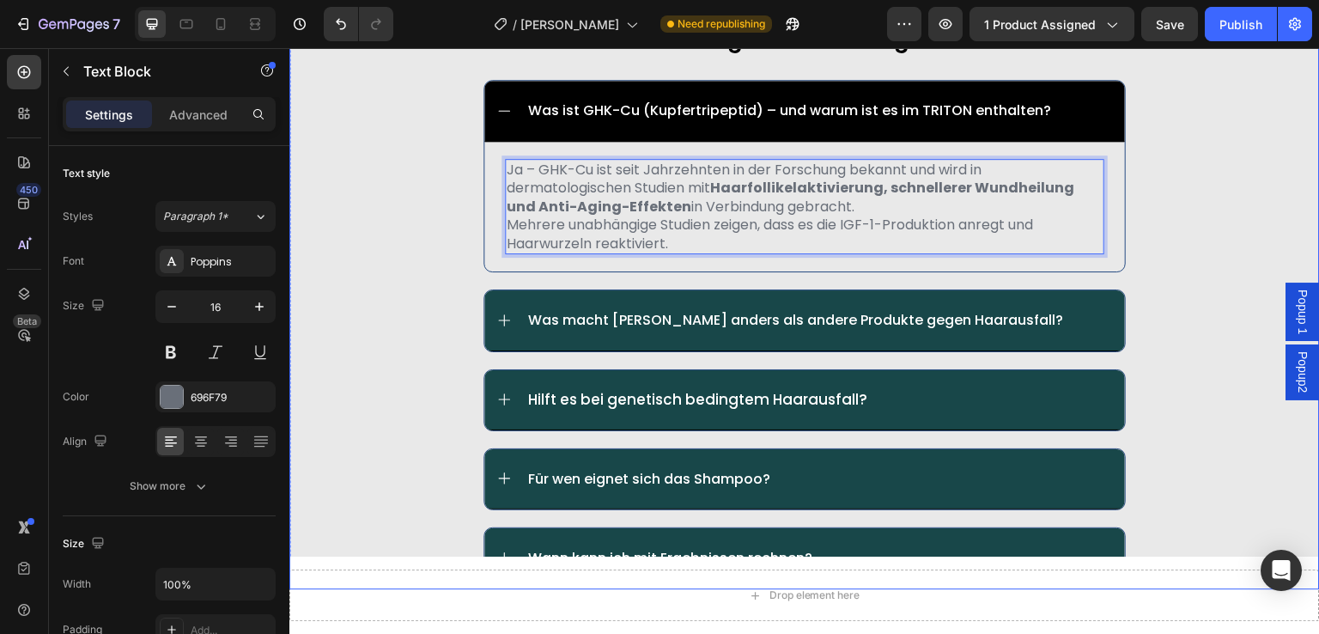
click at [436, 202] on div "häufig gestellte fragen: Text Block Was ist GHK-Cu (Kupfertripeptid) – und waru…" at bounding box center [804, 305] width 1031 height 568
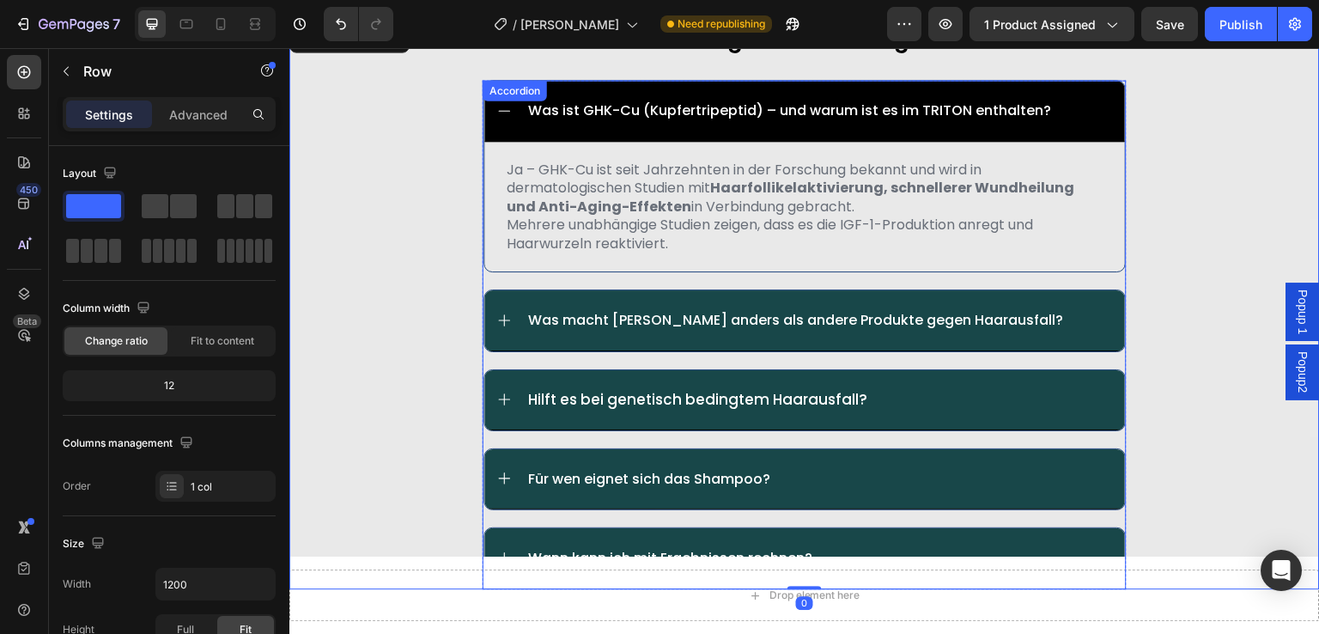
click at [545, 115] on p "Was ist GHK-Cu (Kupfertripeptid) – und warum ist es im TRITON enthalten?" at bounding box center [789, 110] width 523 height 16
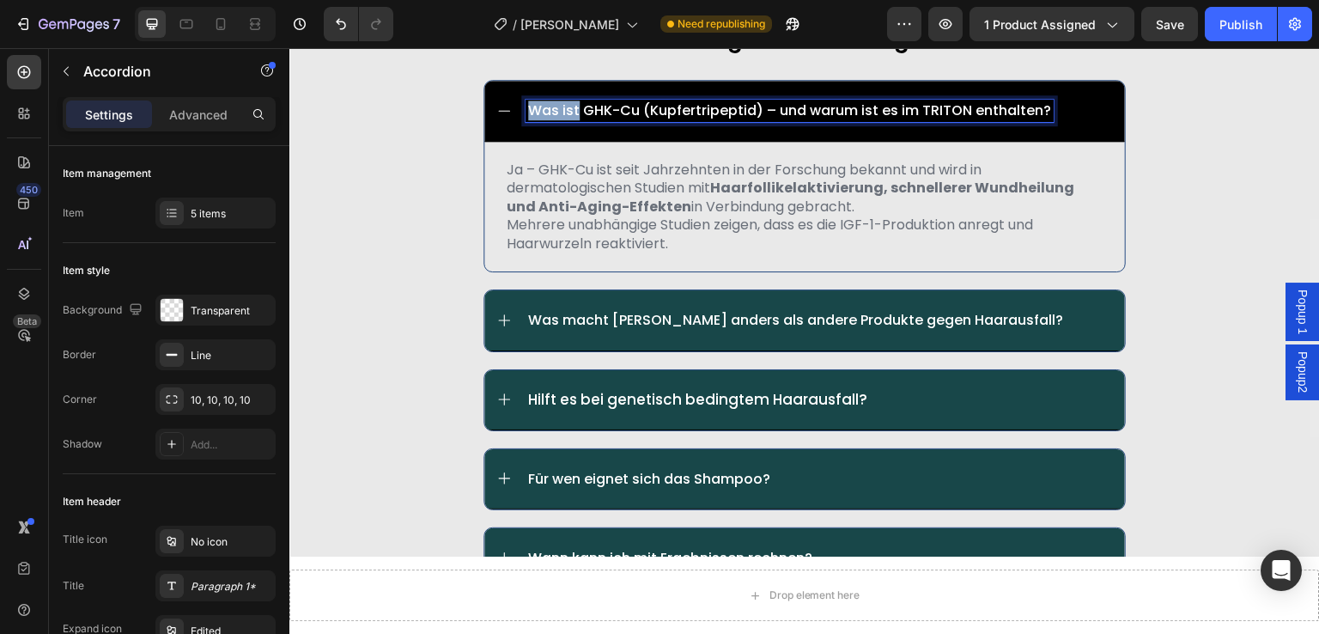
drag, startPoint x: 571, startPoint y: 107, endPoint x: 525, endPoint y: 108, distance: 46.4
click at [528, 108] on p "Was ist GHK-Cu (Kupfertripeptid) – und warum ist es im TRITON enthalten?" at bounding box center [789, 110] width 523 height 16
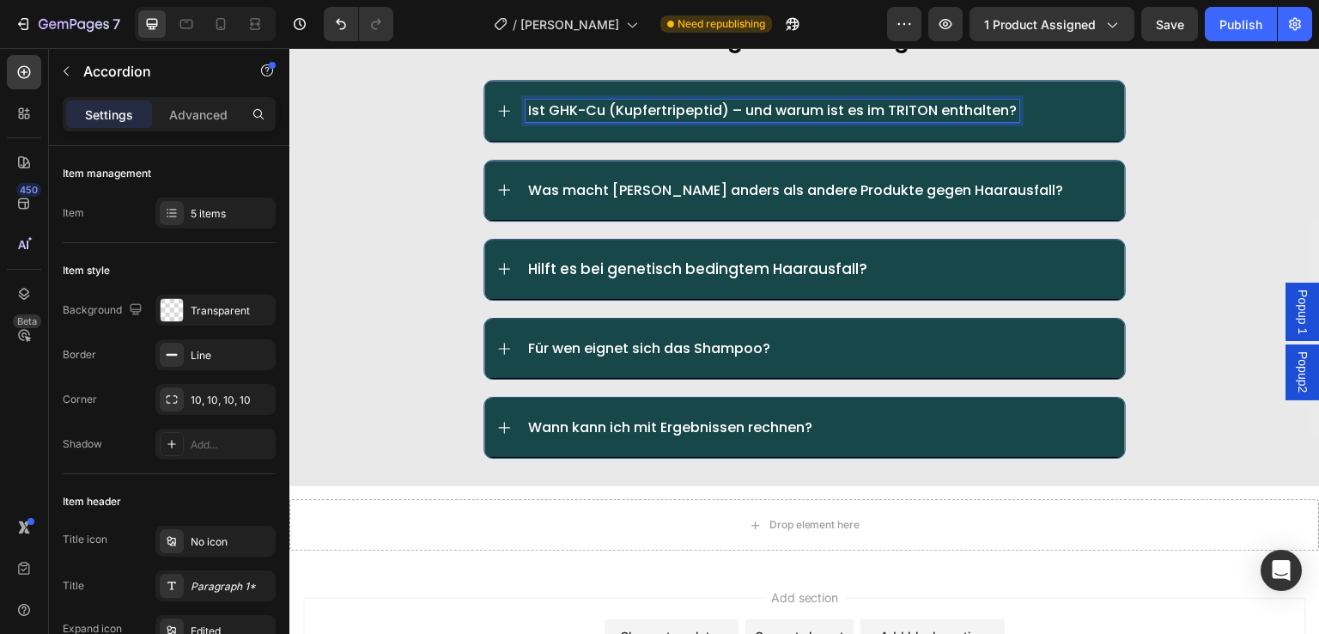
click at [731, 109] on p "Ist GHK-Cu (Kupfertripeptid) – und warum ist es im TRITON enthalten?" at bounding box center [772, 110] width 489 height 16
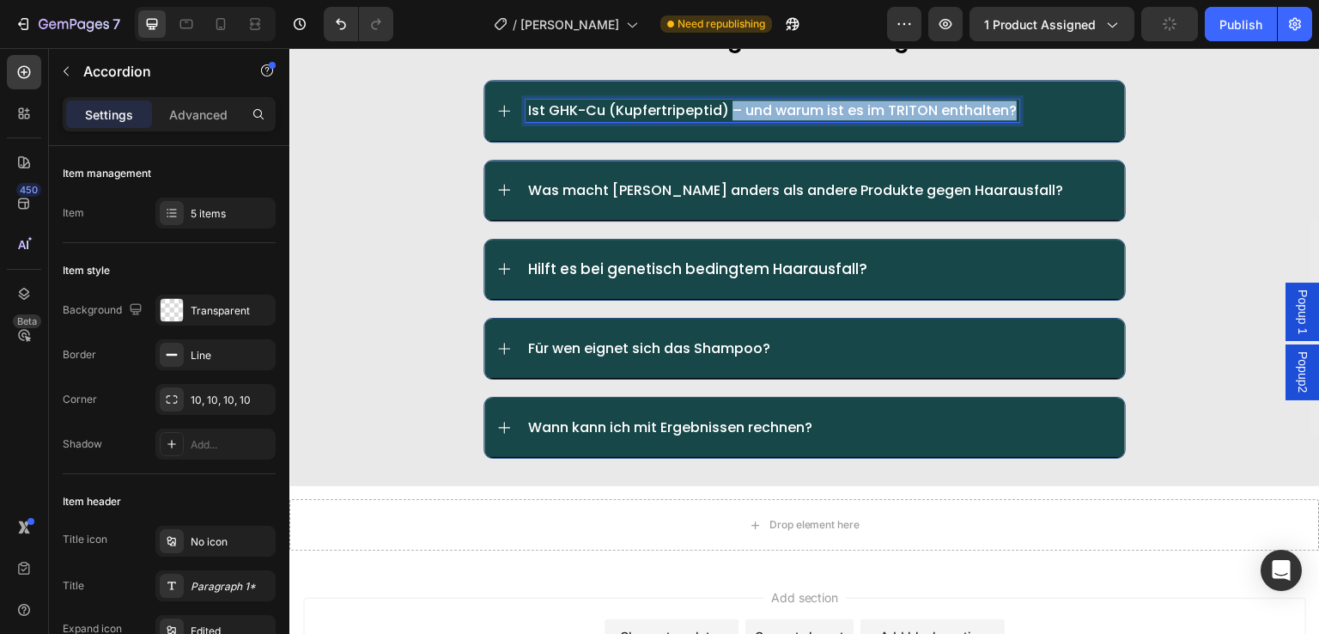
drag, startPoint x: 723, startPoint y: 108, endPoint x: 1005, endPoint y: 112, distance: 281.8
click at [1005, 112] on p "Ist GHK-Cu (Kupfertripeptid) – und warum ist es im TRITON enthalten?" at bounding box center [772, 110] width 489 height 16
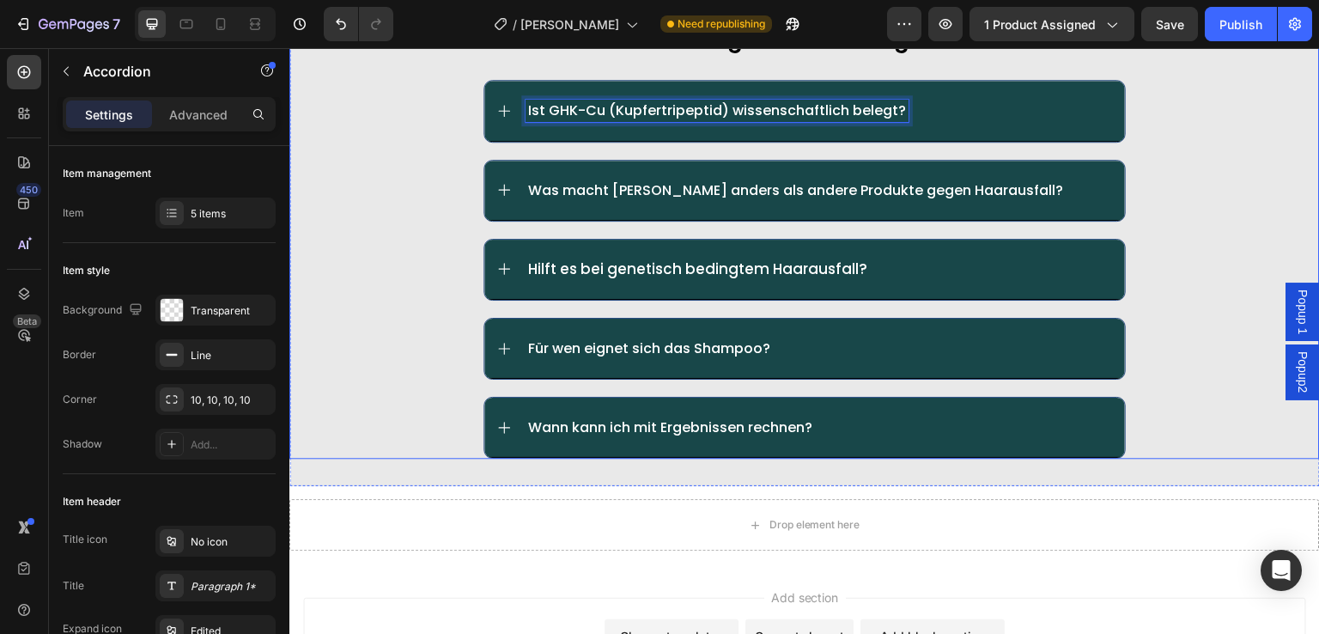
click at [419, 182] on div "häufig gestellte fragen: Text Block Ist GHK-Cu (Kupfertripeptid) wissenschaftli…" at bounding box center [804, 239] width 1031 height 437
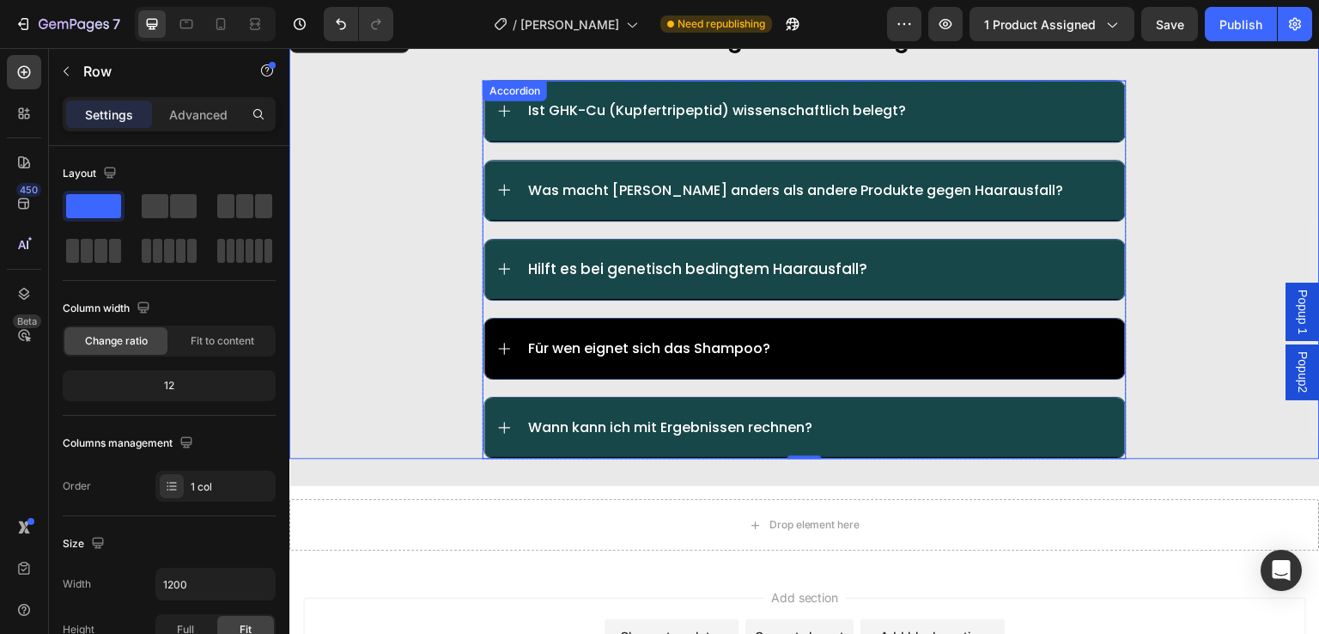
click at [855, 350] on div "Für wen eignet sich das Shampoo?" at bounding box center [820, 348] width 588 height 21
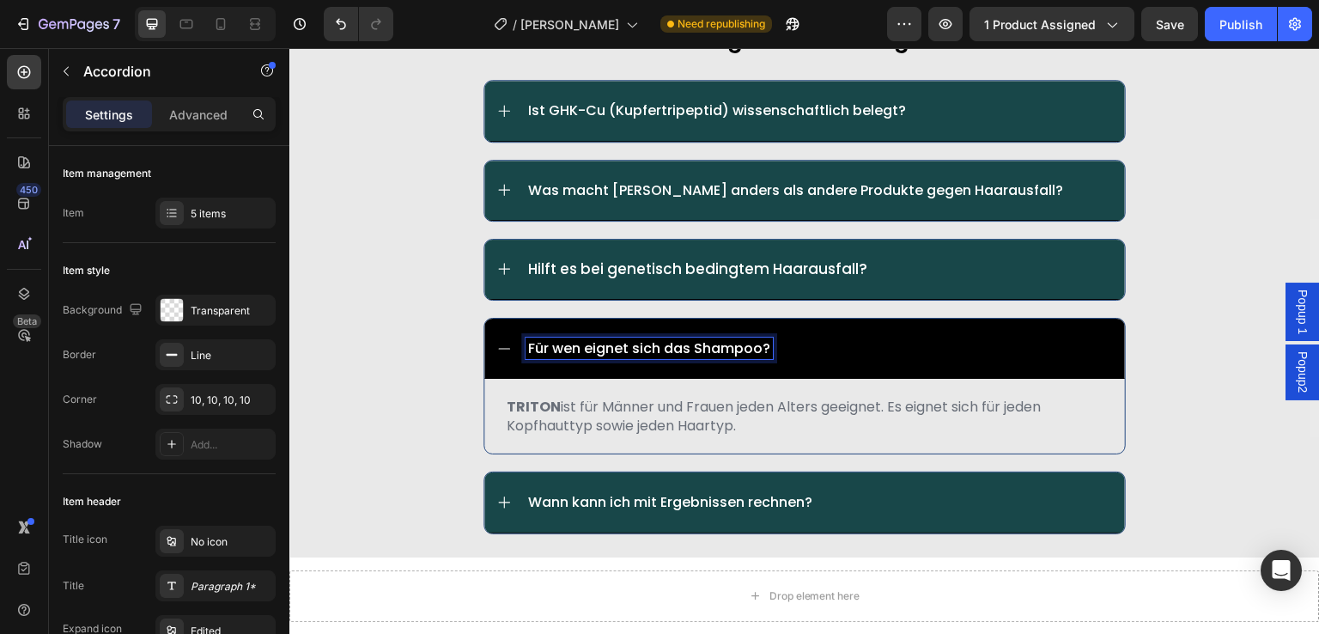
click at [758, 344] on p "Für wen eignet sich das Shampoo?" at bounding box center [649, 348] width 242 height 16
drag, startPoint x: 755, startPoint y: 345, endPoint x: 521, endPoint y: 348, distance: 233.6
click at [528, 348] on p "Für wen eignet sich das Shampoo?" at bounding box center [649, 348] width 242 height 16
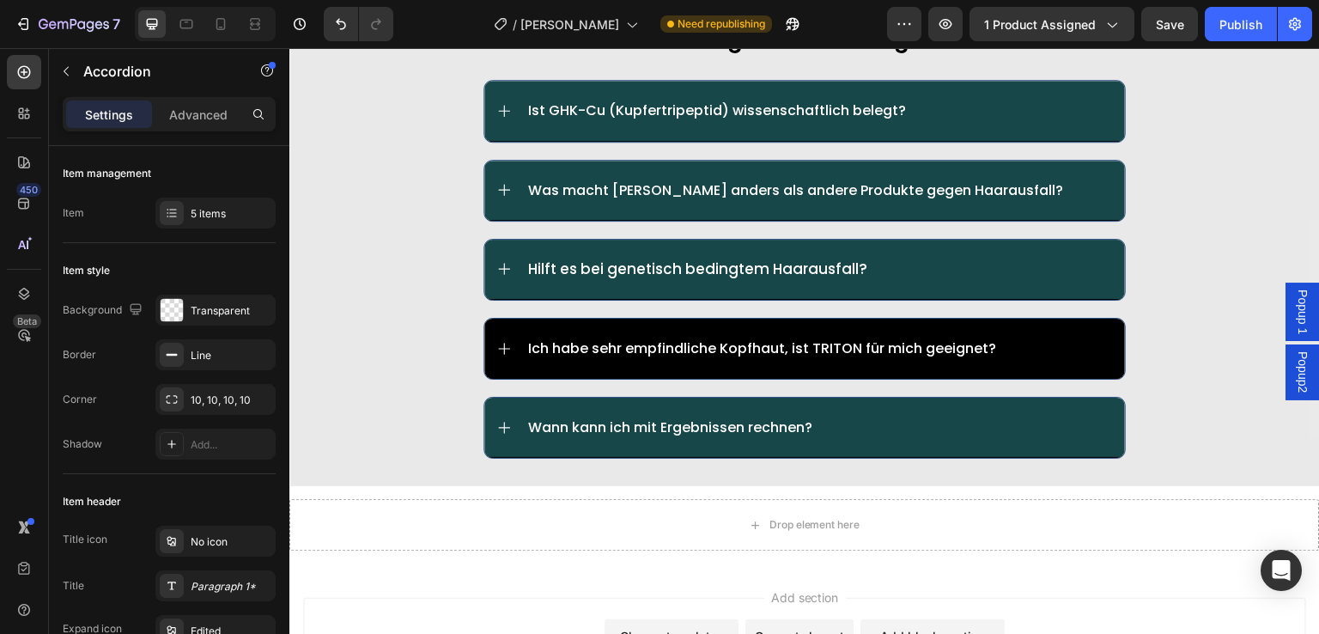
click at [1023, 338] on div "Ich habe sehr empfindliche Kopfhaut, ist TRITON für mich geeignet?" at bounding box center [820, 348] width 588 height 21
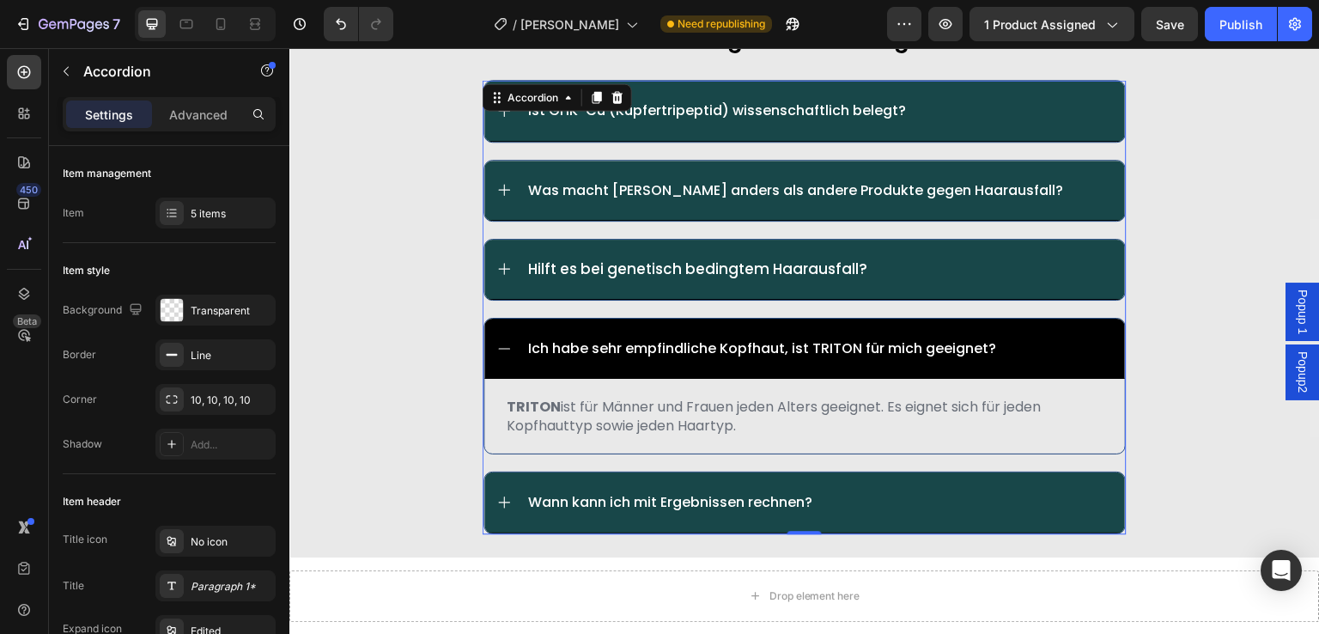
click at [716, 414] on p "TRITON ist für Männer und Frauen jeden Alters geeignet. Es eignet sich für jede…" at bounding box center [805, 416] width 596 height 37
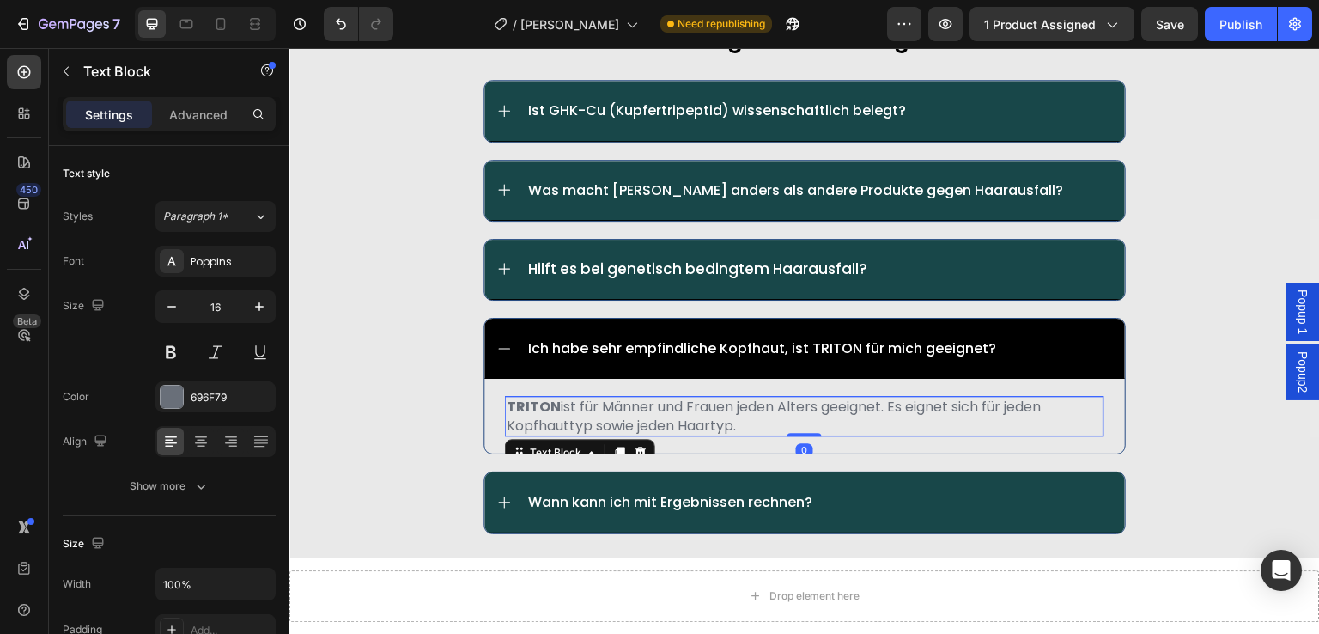
click at [744, 423] on p "TRITON ist für Männer und Frauen jeden Alters geeignet. Es eignet sich für jede…" at bounding box center [805, 416] width 596 height 37
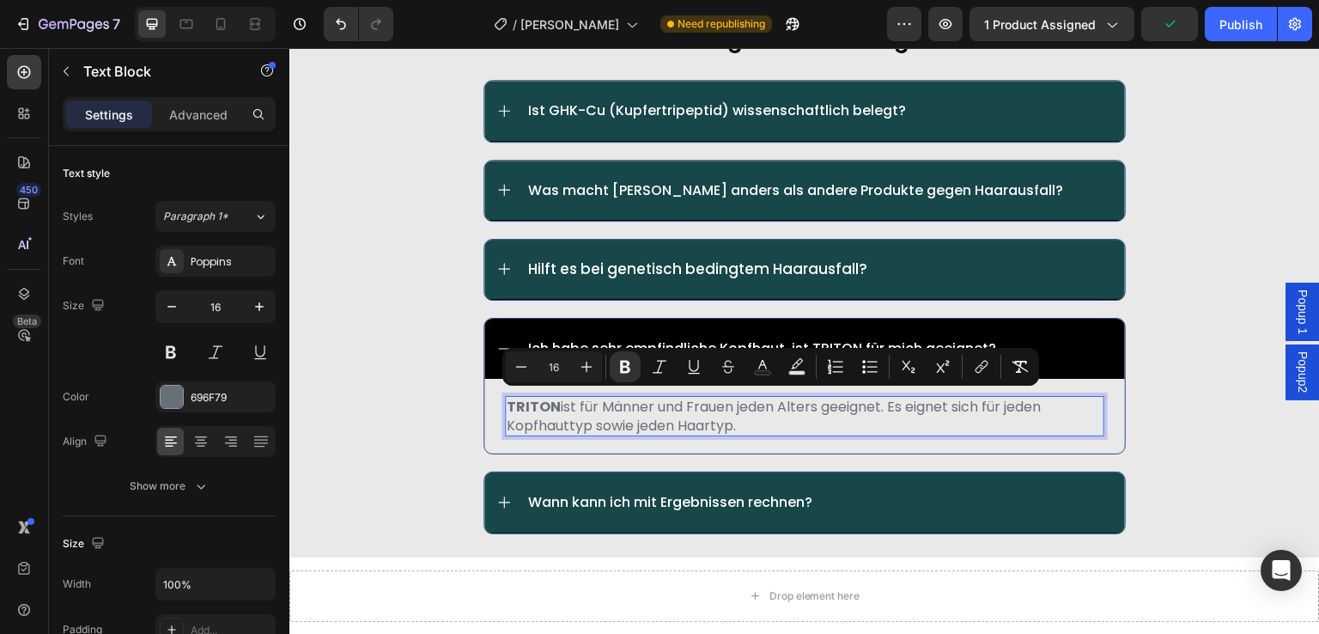
drag, startPoint x: 735, startPoint y: 420, endPoint x: 502, endPoint y: 400, distance: 234.5
click at [507, 400] on p "TRITON ist für Männer und Frauen jeden Alters geeignet. Es eignet sich für jede…" at bounding box center [805, 416] width 596 height 37
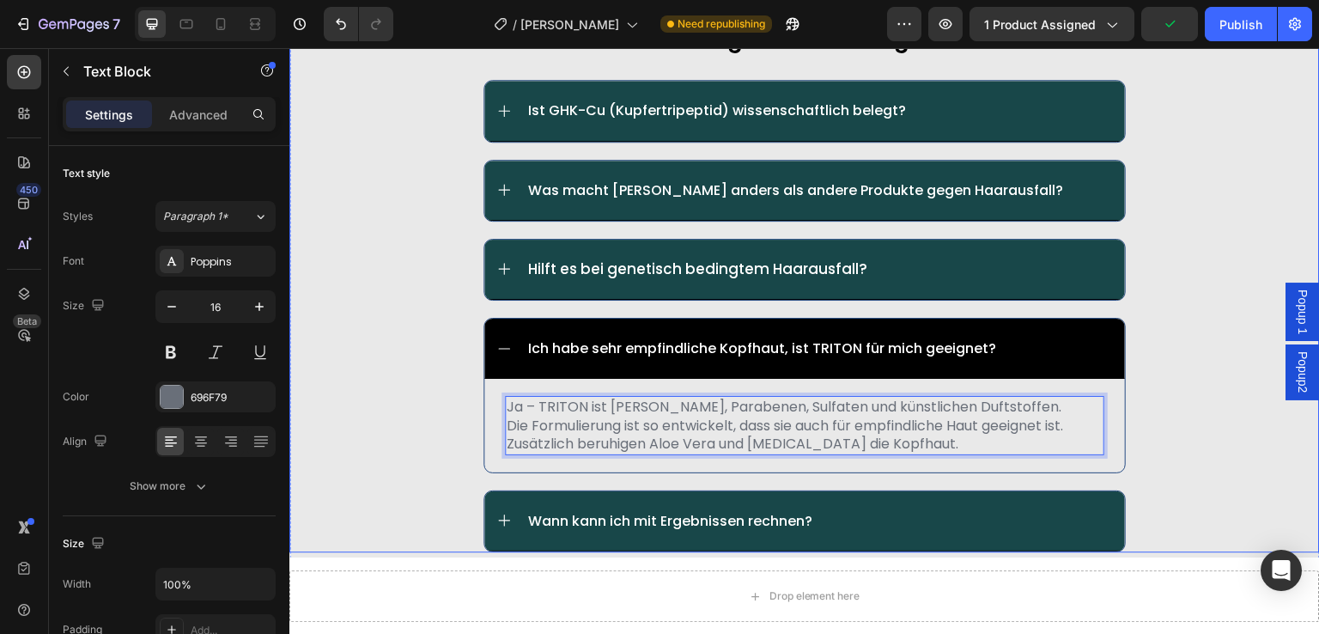
click at [399, 403] on div "häufig gestellte fragen: Text Block Ist GHK-Cu (Kupfertripeptid) wissenschaftli…" at bounding box center [804, 286] width 1031 height 531
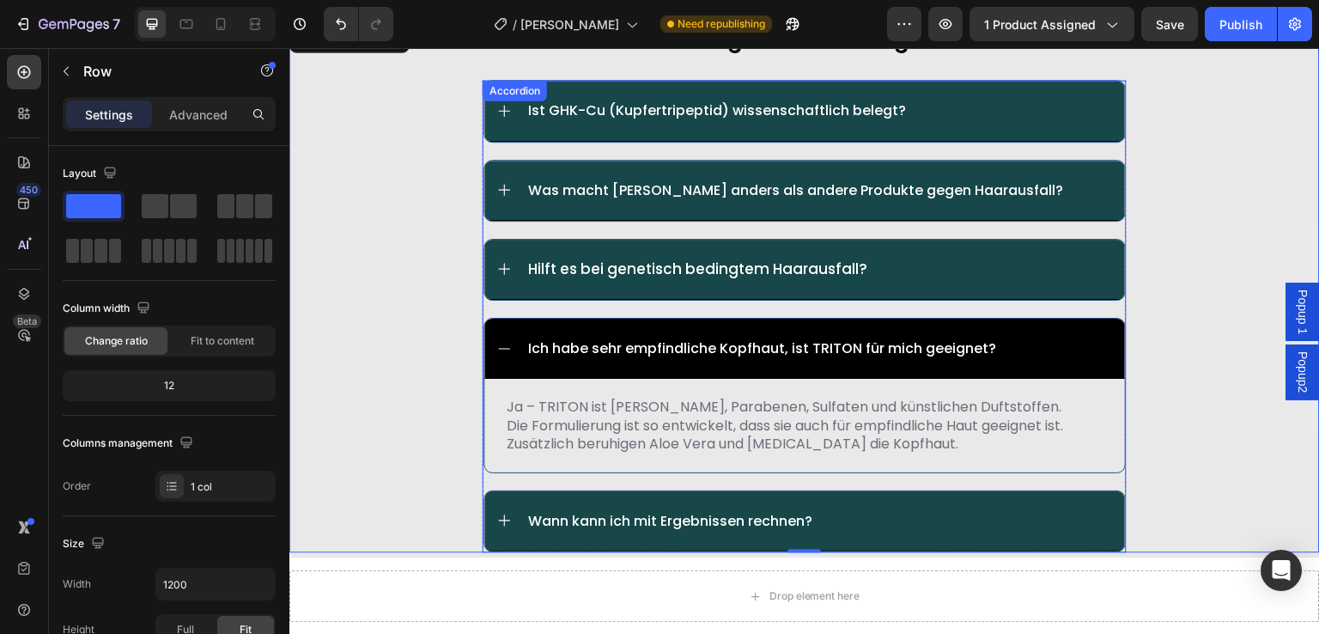
click at [1055, 341] on div "Ich habe sehr empfindliche Kopfhaut, ist TRITON für mich geeignet?" at bounding box center [820, 348] width 588 height 21
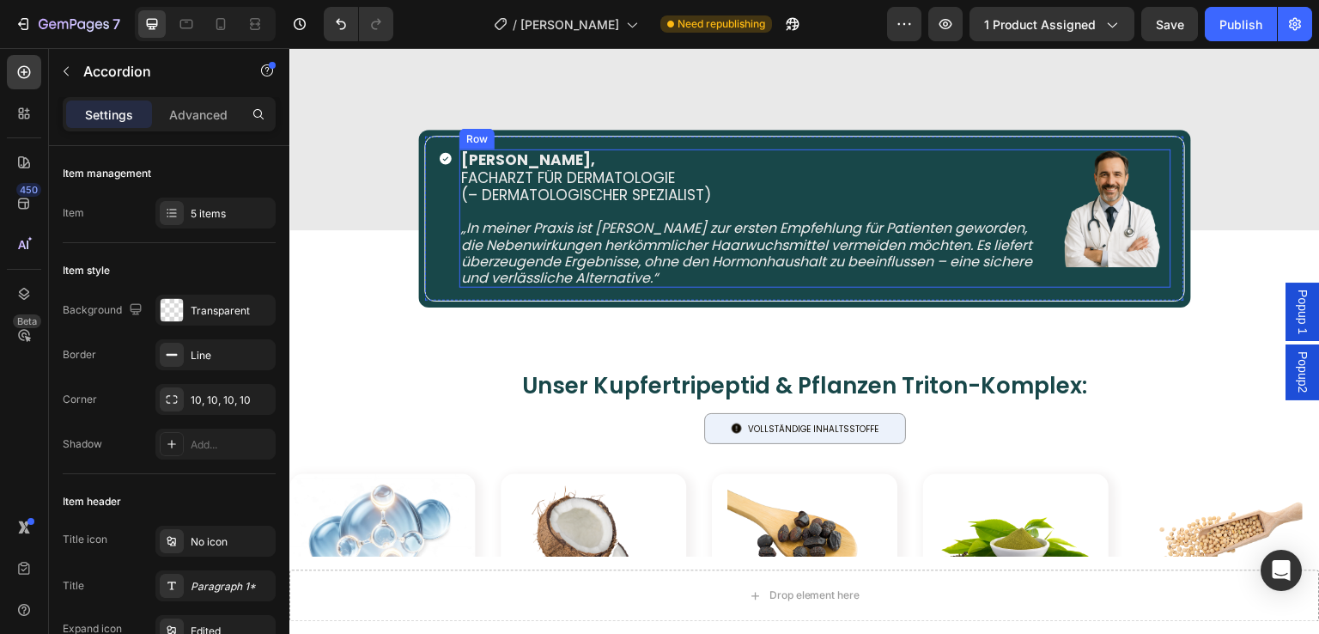
scroll to position [4042, 0]
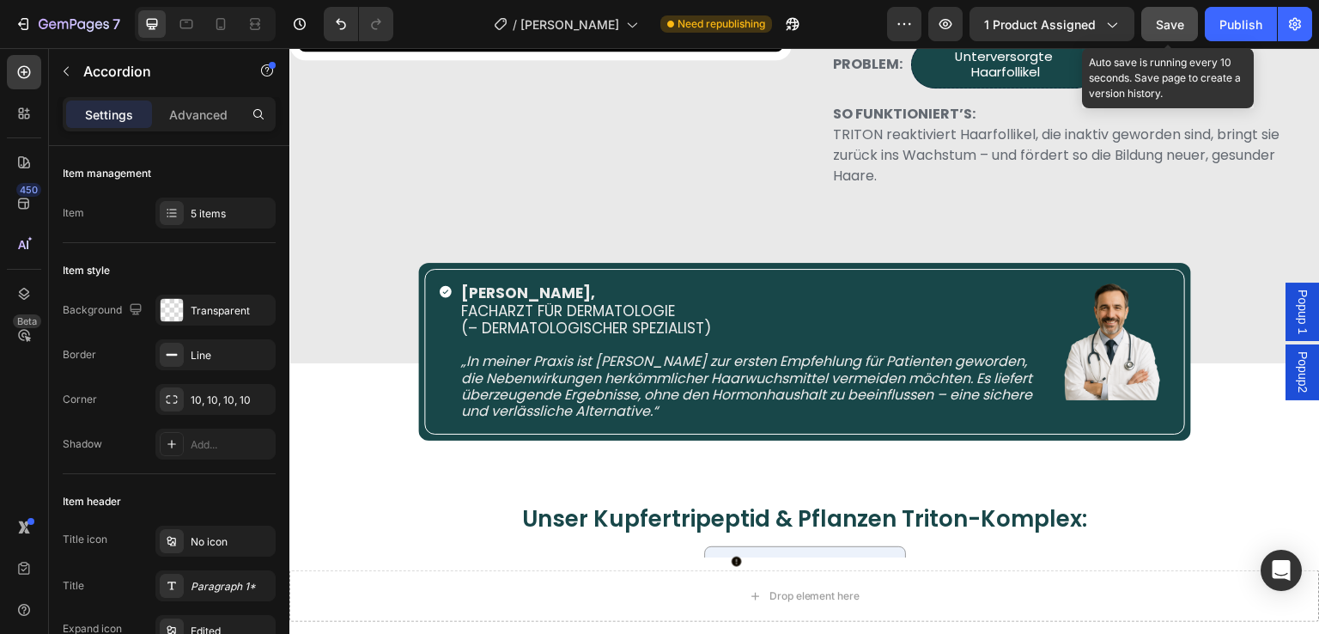
click at [1171, 21] on span "Save" at bounding box center [1170, 24] width 28 height 15
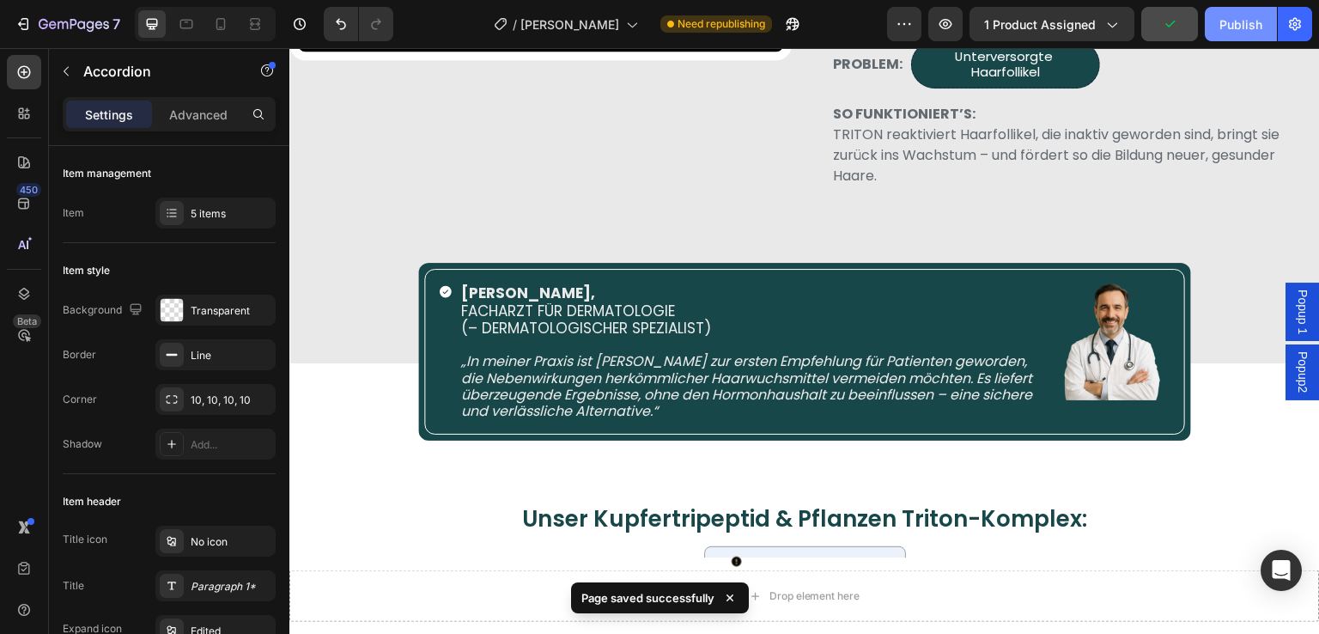
click at [1233, 27] on div "Publish" at bounding box center [1241, 24] width 43 height 18
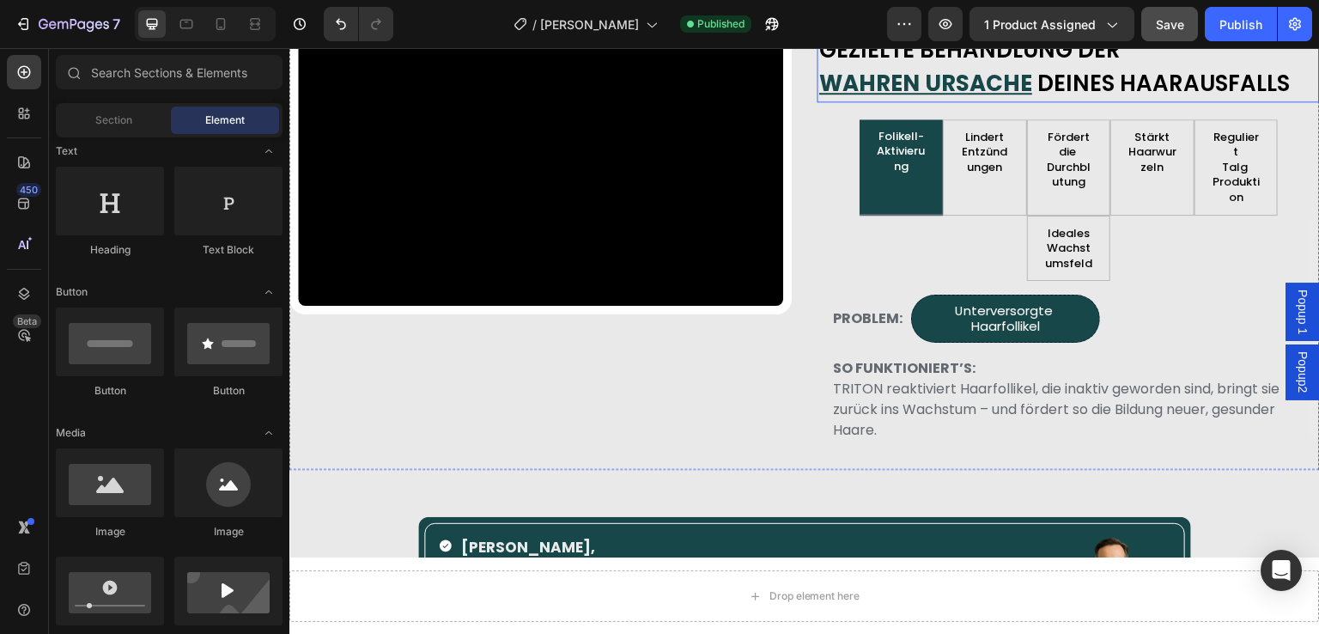
scroll to position [3872, 0]
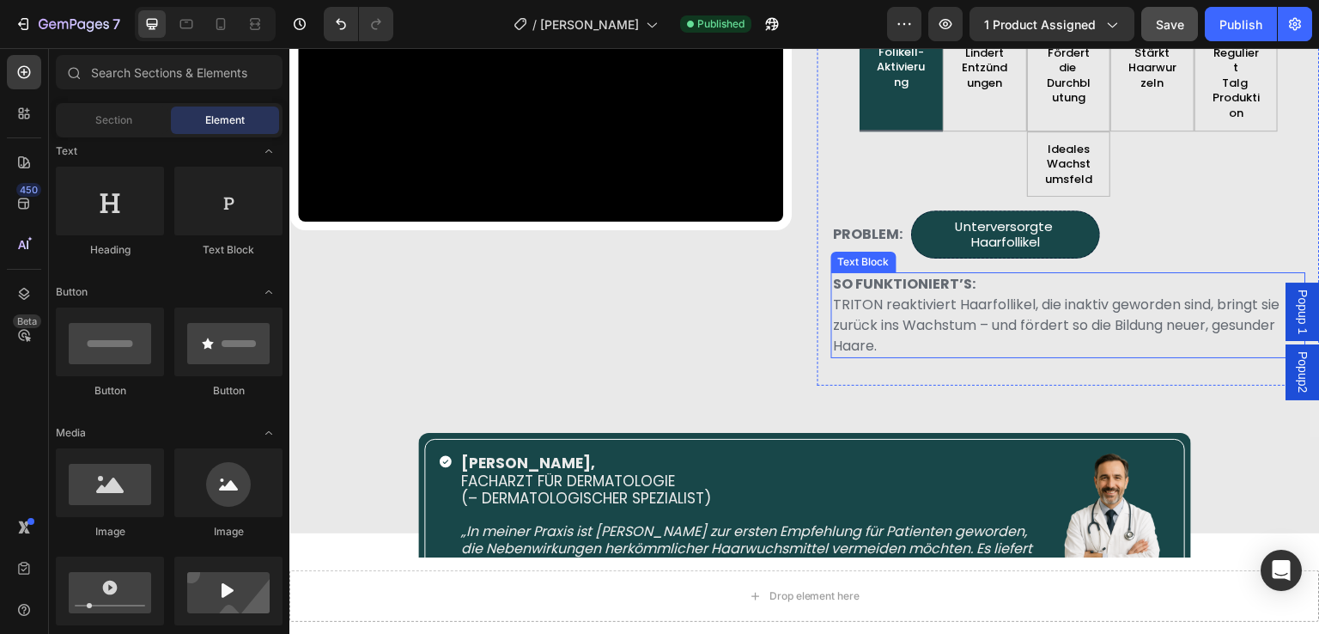
click at [990, 333] on p "SO FUNKTIONIERT’S: TRITON reaktiviert Haarfollikel, die inaktiv geworden sind, …" at bounding box center [1069, 315] width 472 height 82
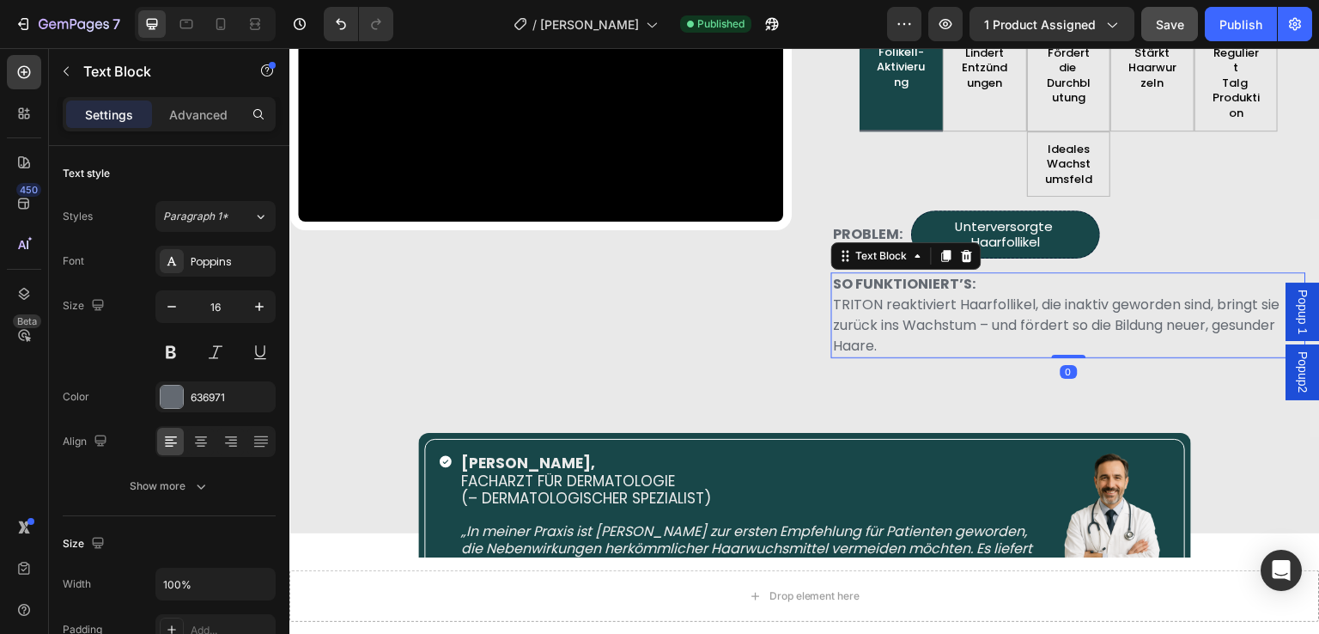
click at [898, 343] on p "SO FUNKTIONIERT’S: TRITON reaktiviert Haarfollikel, die inaktiv geworden sind, …" at bounding box center [1069, 315] width 472 height 82
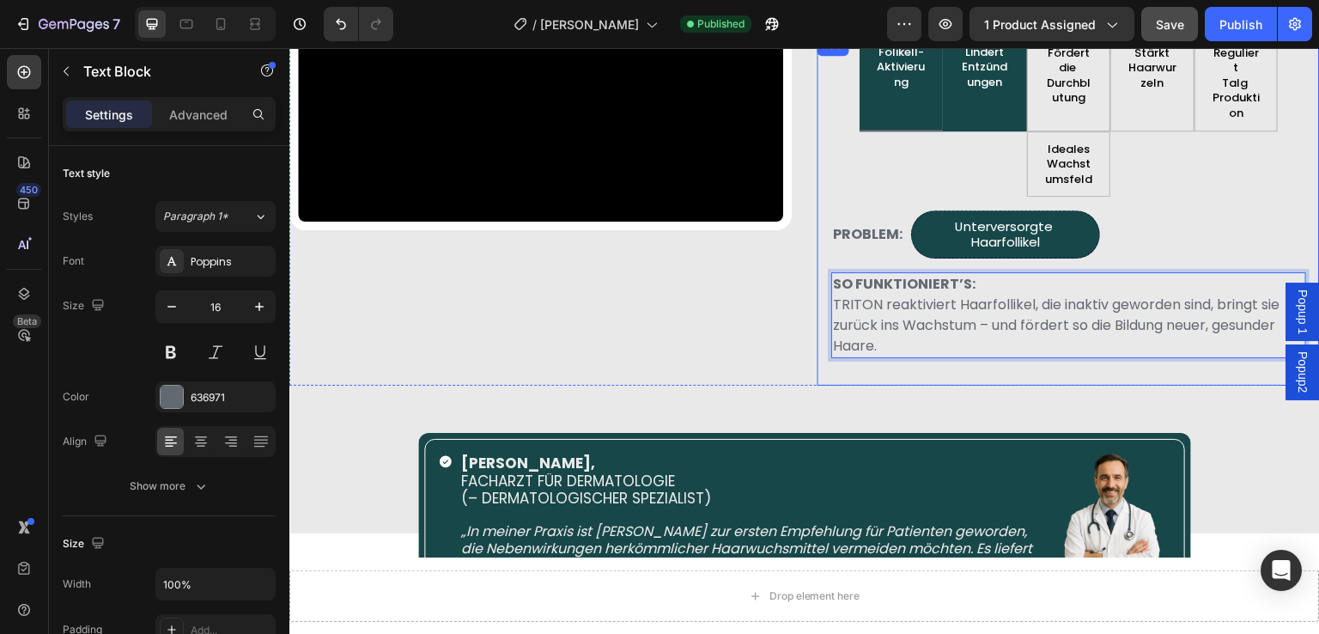
click at [959, 98] on div "Lindert Entzündungen" at bounding box center [985, 83] width 57 height 82
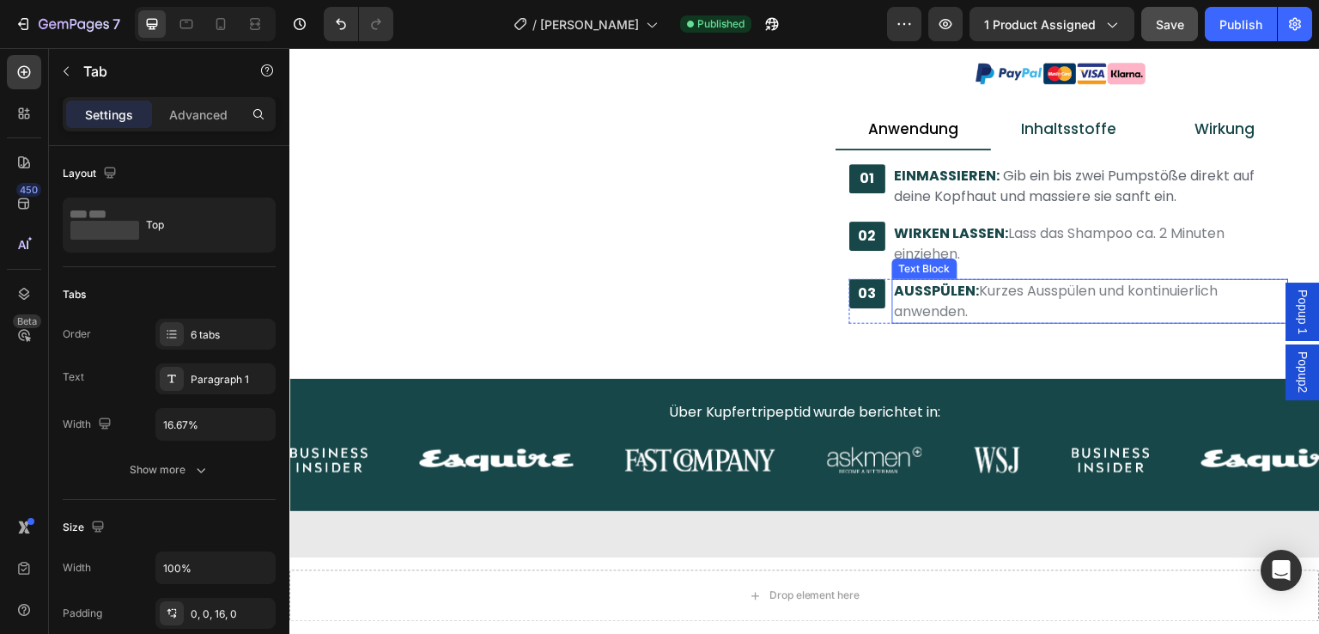
scroll to position [694, 0]
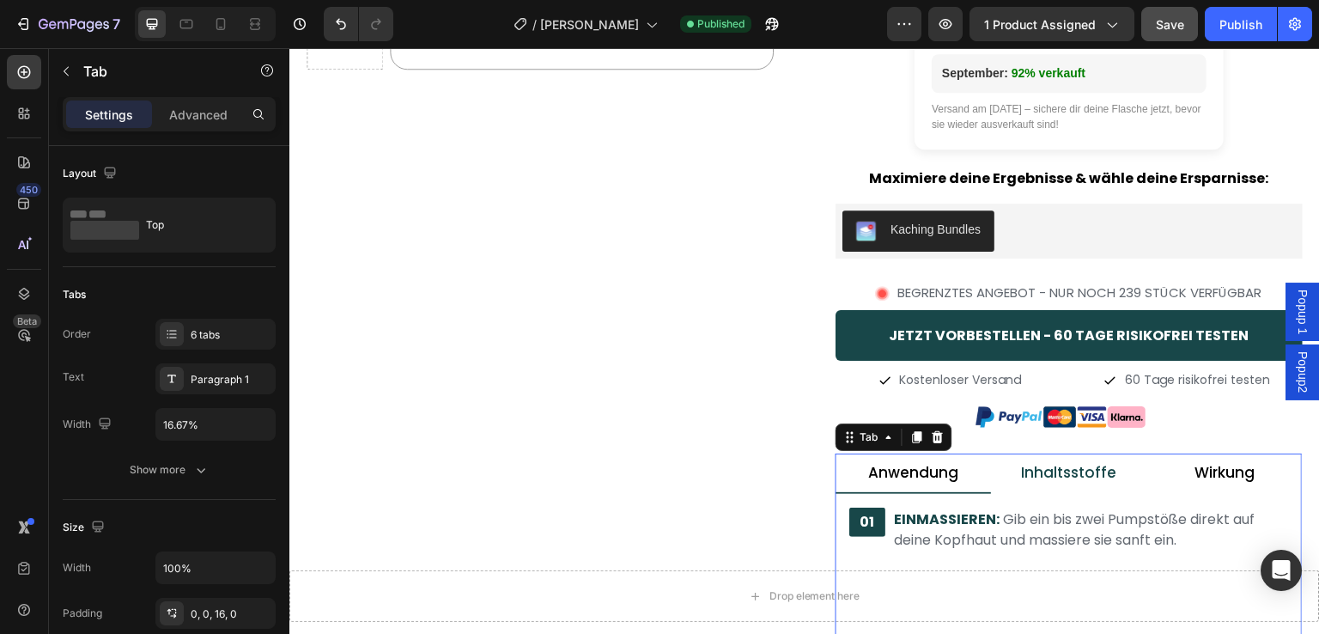
click at [1197, 473] on p "Wirkung" at bounding box center [1225, 473] width 60 height 20
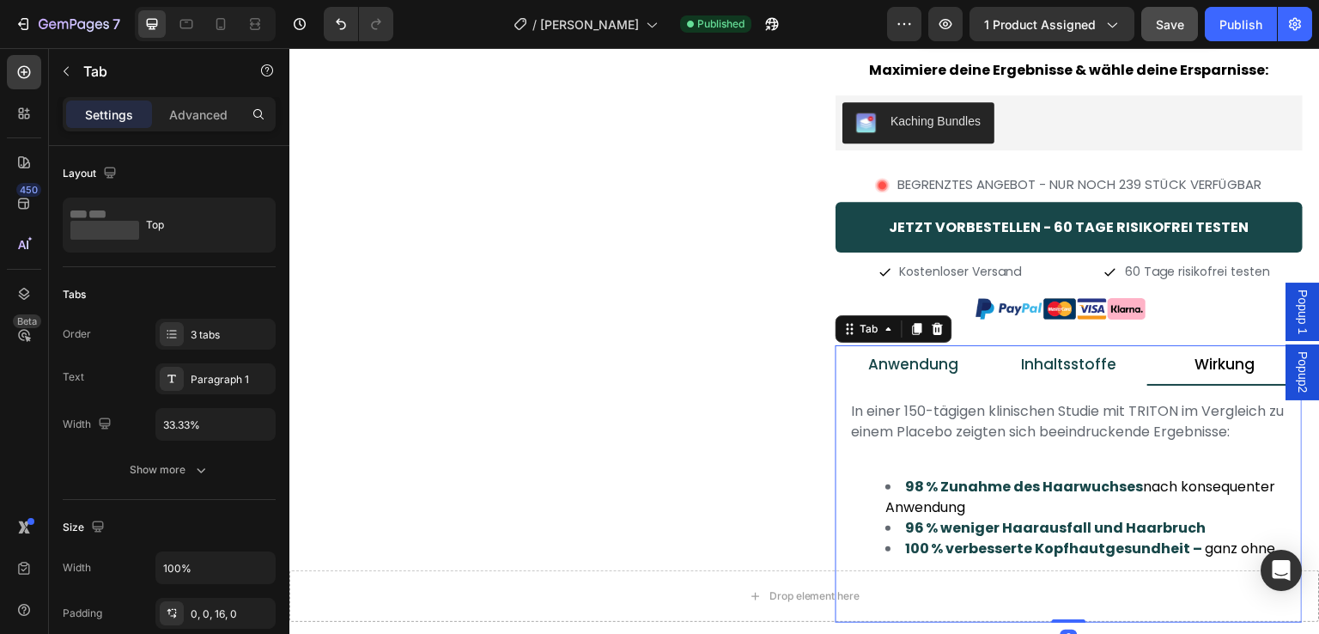
scroll to position [866, 0]
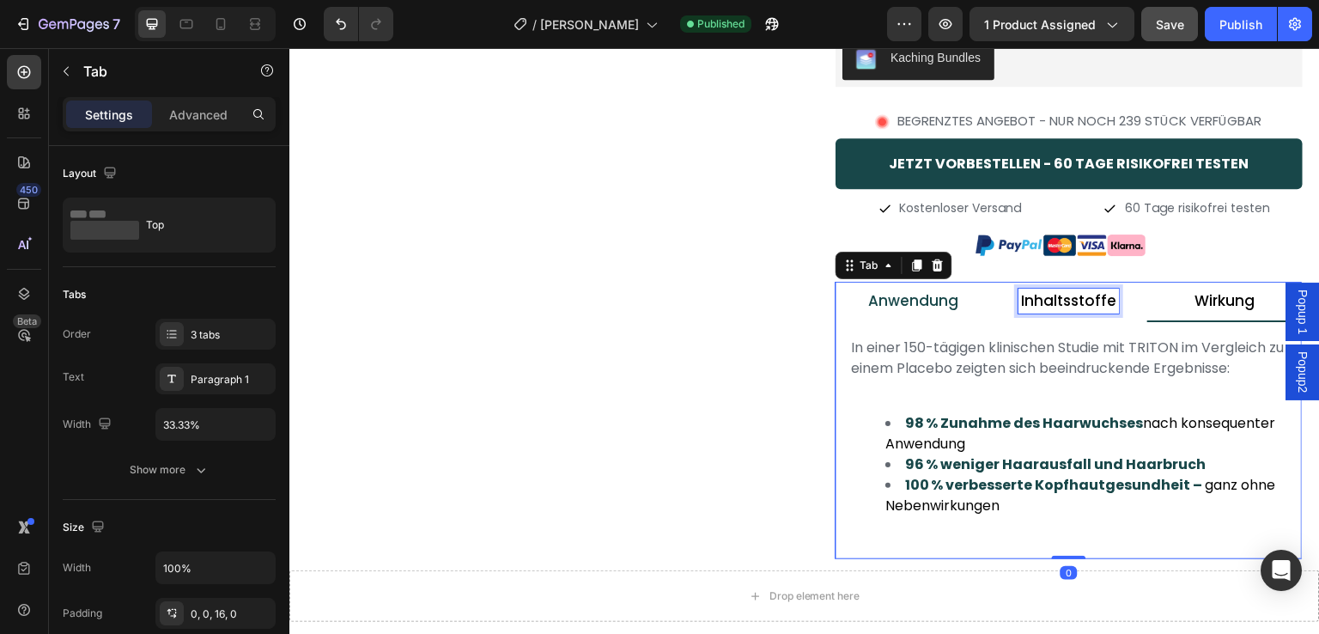
click at [1050, 301] on p "Inhaltsstoffe" at bounding box center [1068, 301] width 95 height 20
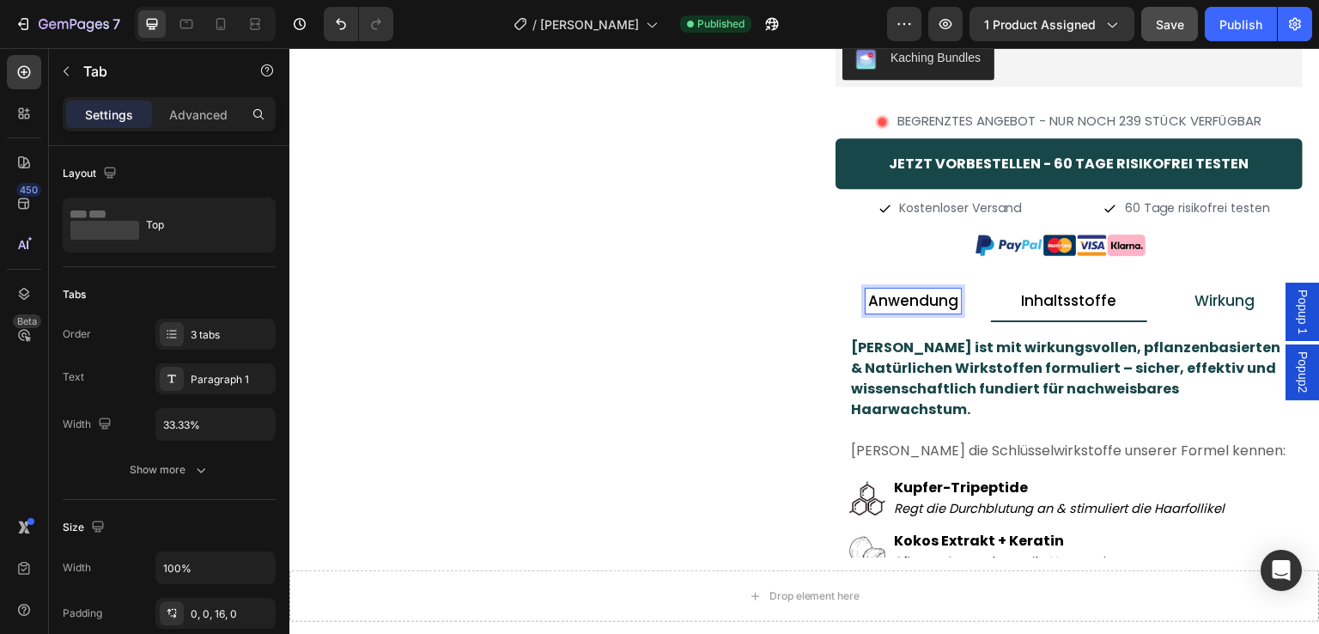
click at [899, 302] on p "Anwendung" at bounding box center [913, 301] width 90 height 20
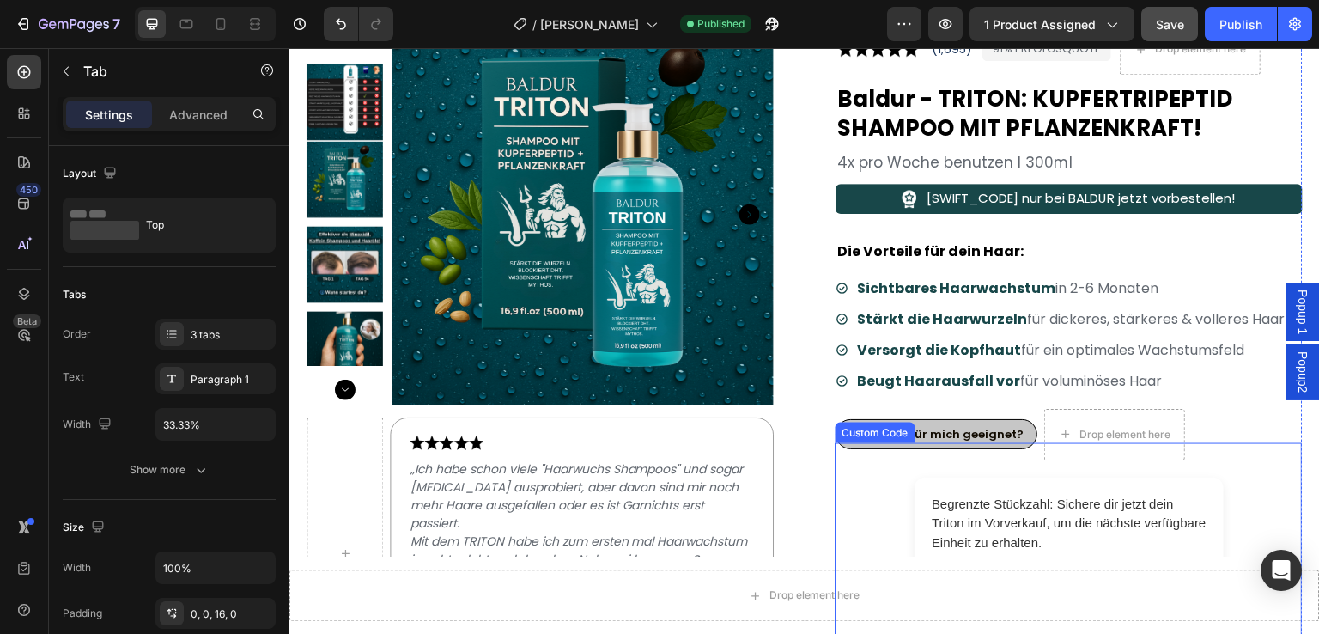
scroll to position [0, 0]
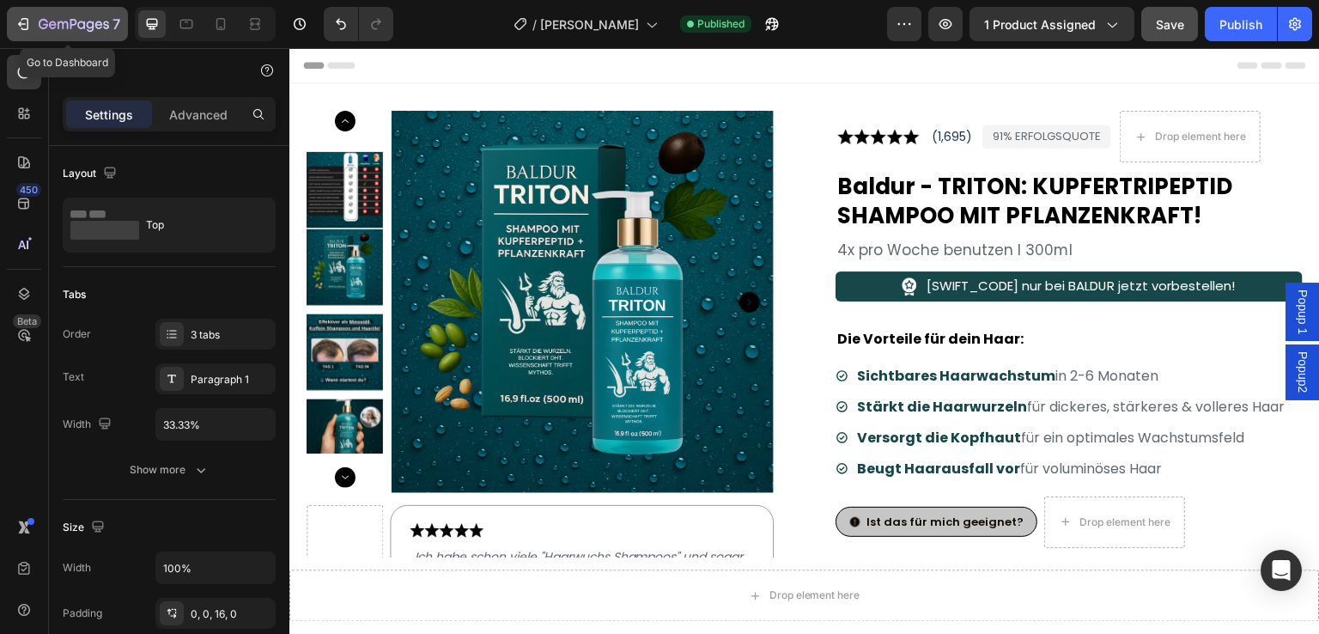
click at [9, 21] on button "7" at bounding box center [67, 24] width 121 height 34
